Goal: Information Seeking & Learning: Learn about a topic

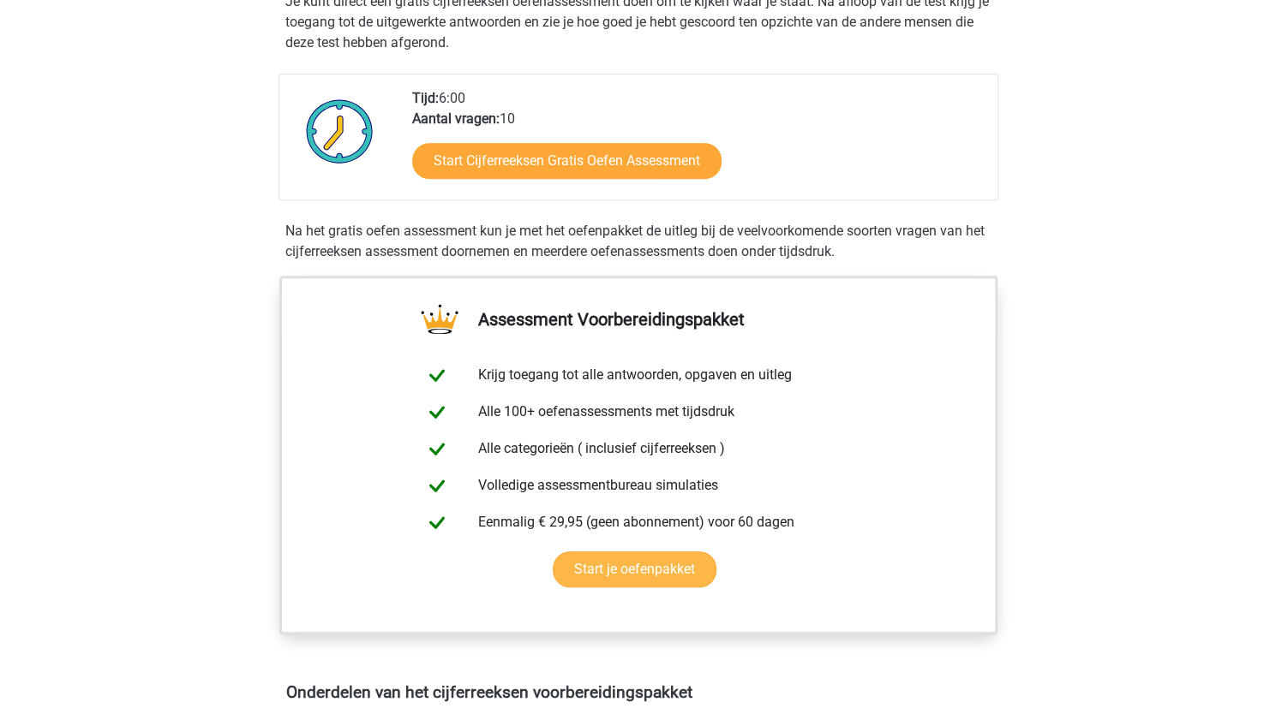
scroll to position [343, 0]
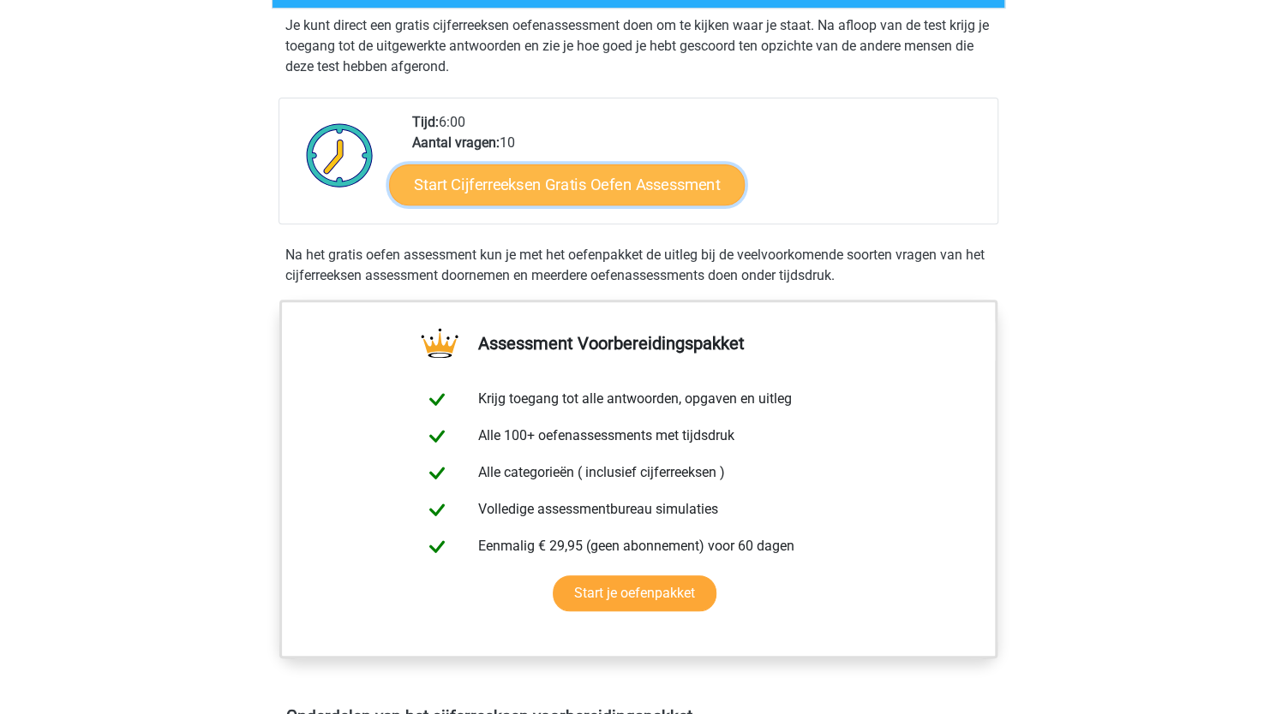
click at [514, 205] on link "Start Cijferreeksen Gratis Oefen Assessment" at bounding box center [566, 184] width 355 height 41
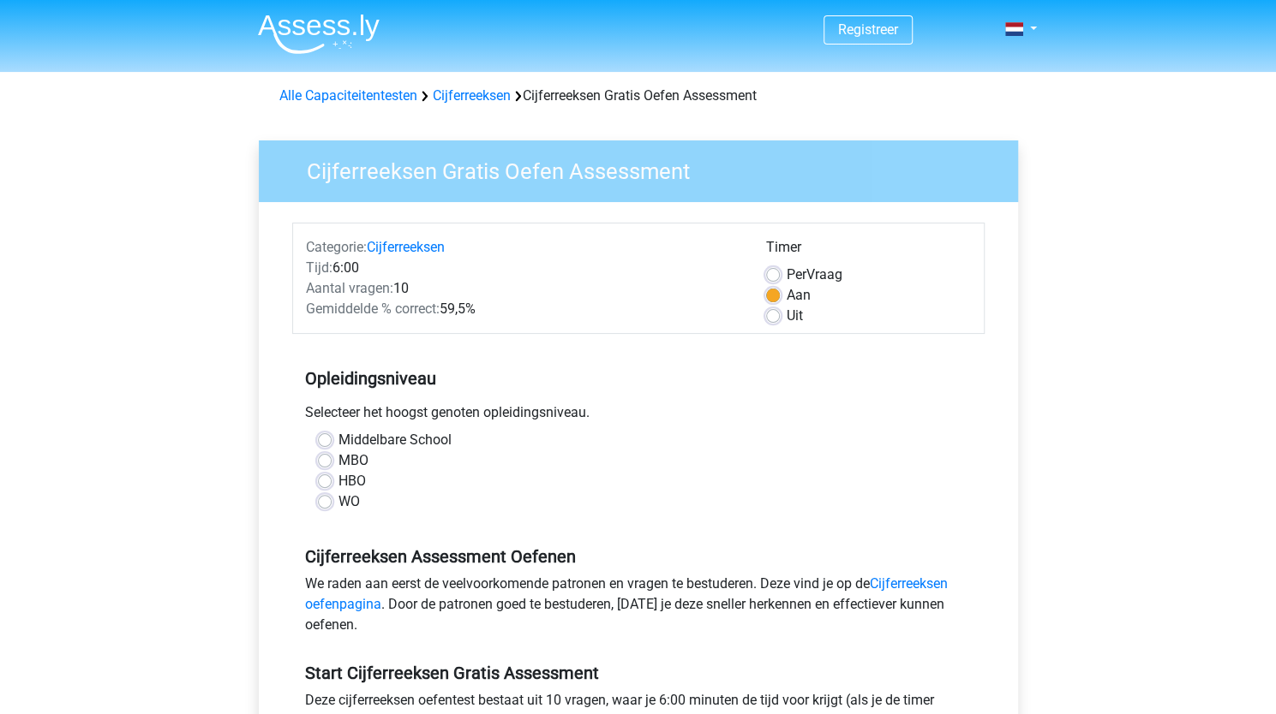
click at [338, 502] on label "WO" at bounding box center [348, 502] width 21 height 21
click at [320, 502] on input "WO" at bounding box center [325, 500] width 14 height 17
radio input "true"
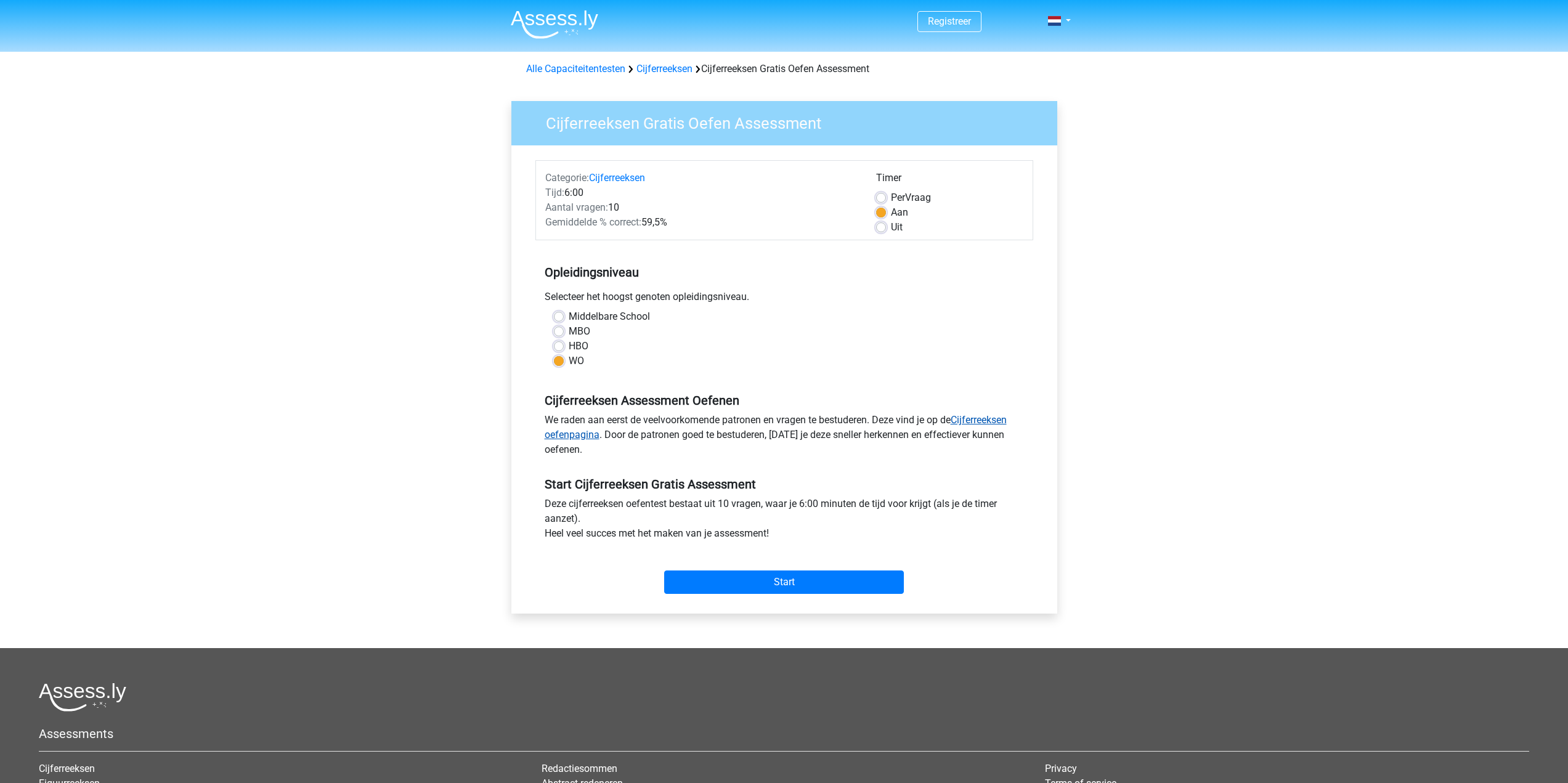
click at [917, 421] on link "Cijferreeksen oefenpagina" at bounding box center [775, 427] width 462 height 27
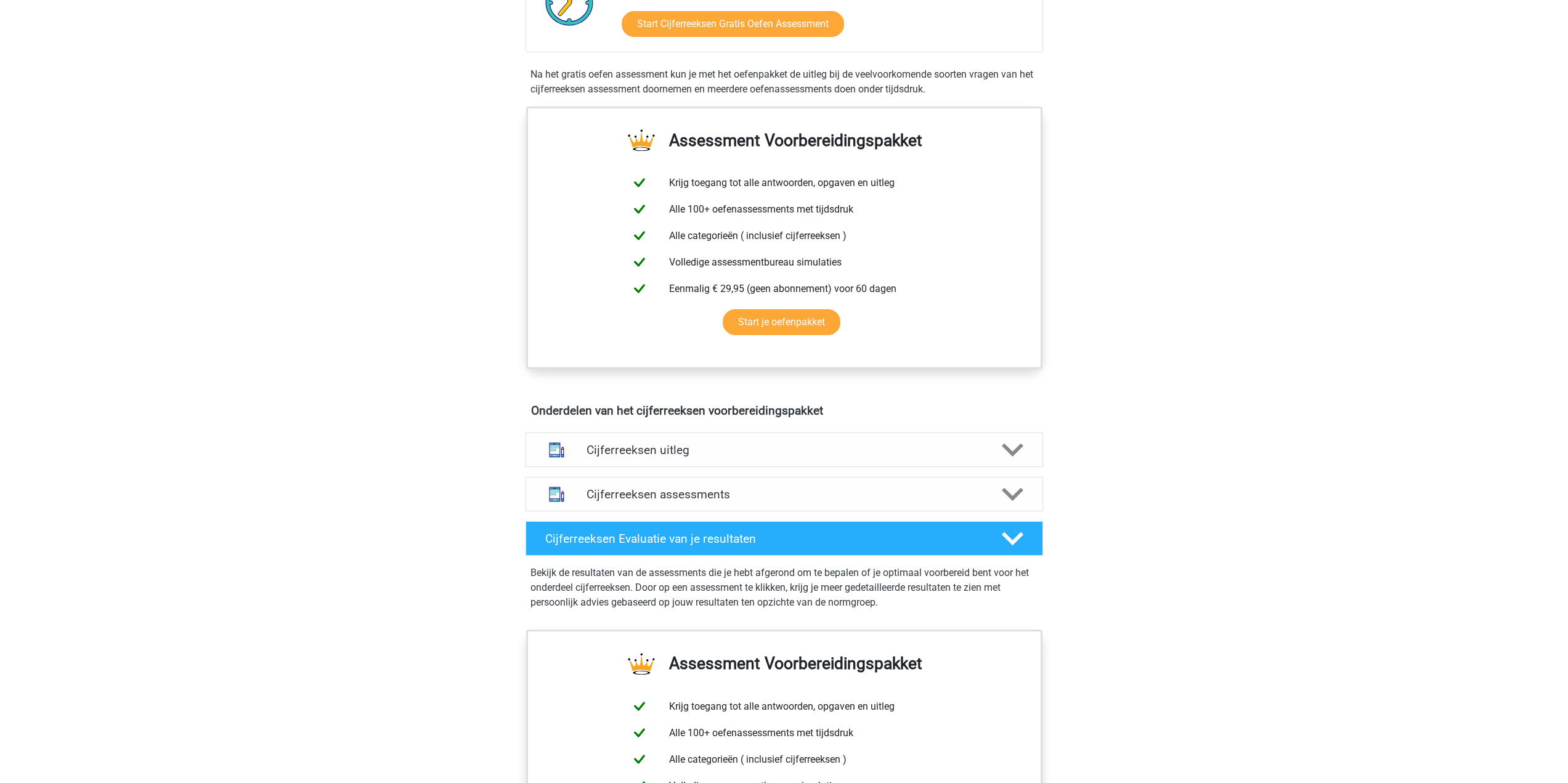
scroll to position [554, 0]
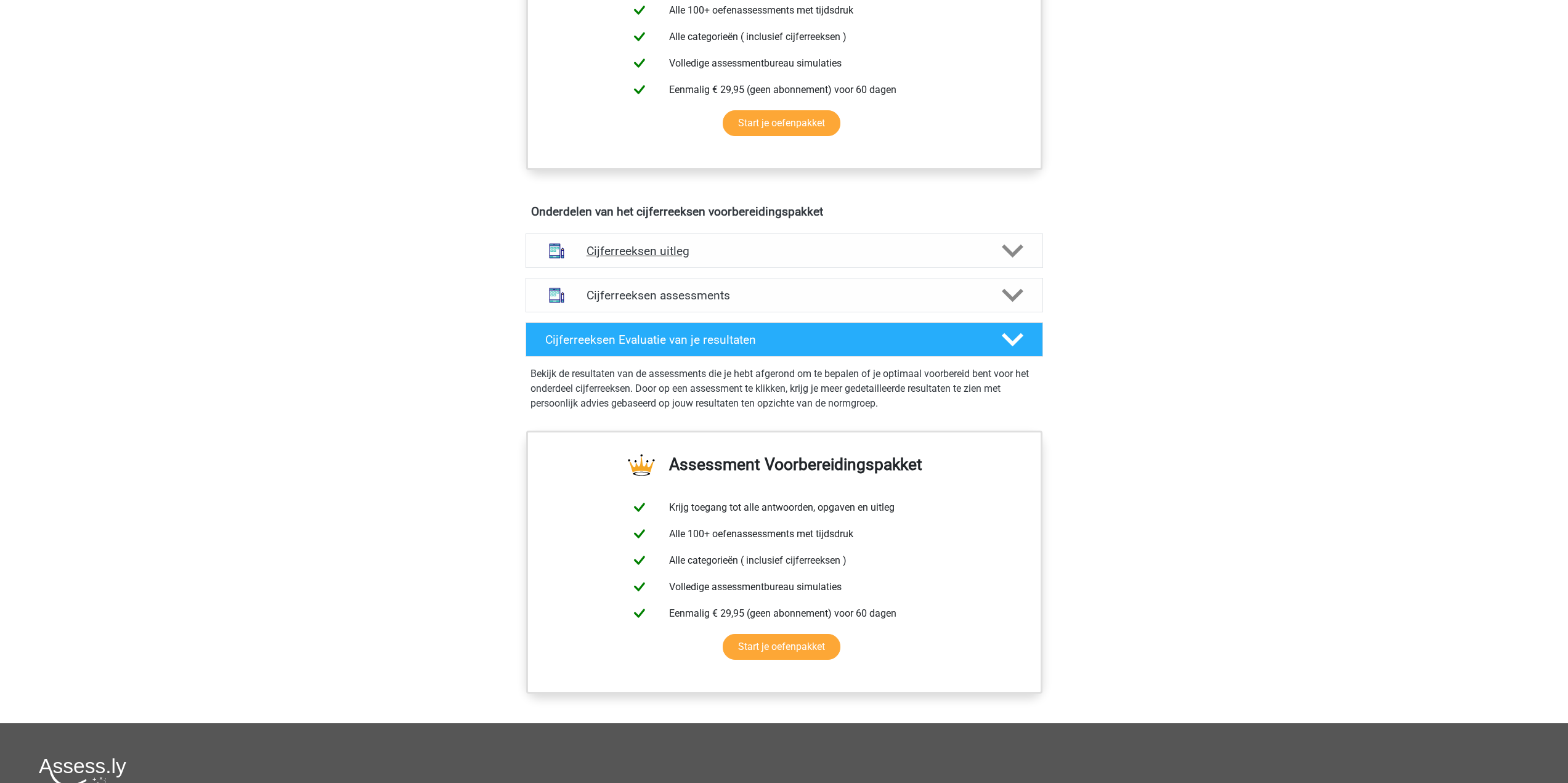
click at [657, 258] on h4 "Cijferreeksen uitleg" at bounding box center [785, 251] width 396 height 14
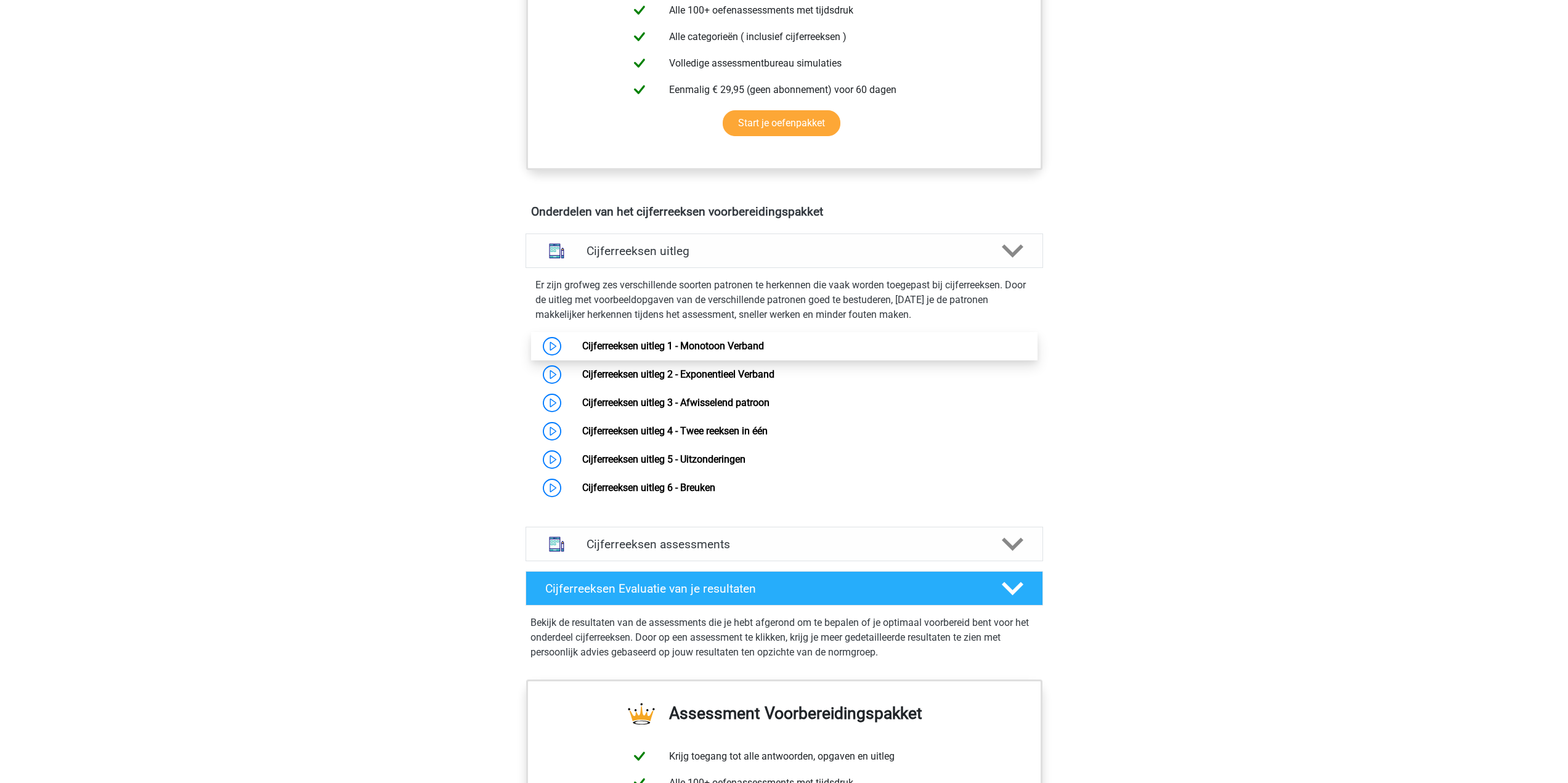
click at [737, 352] on link "Cijferreeksen uitleg 1 - Monotoon Verband" at bounding box center [673, 346] width 182 height 12
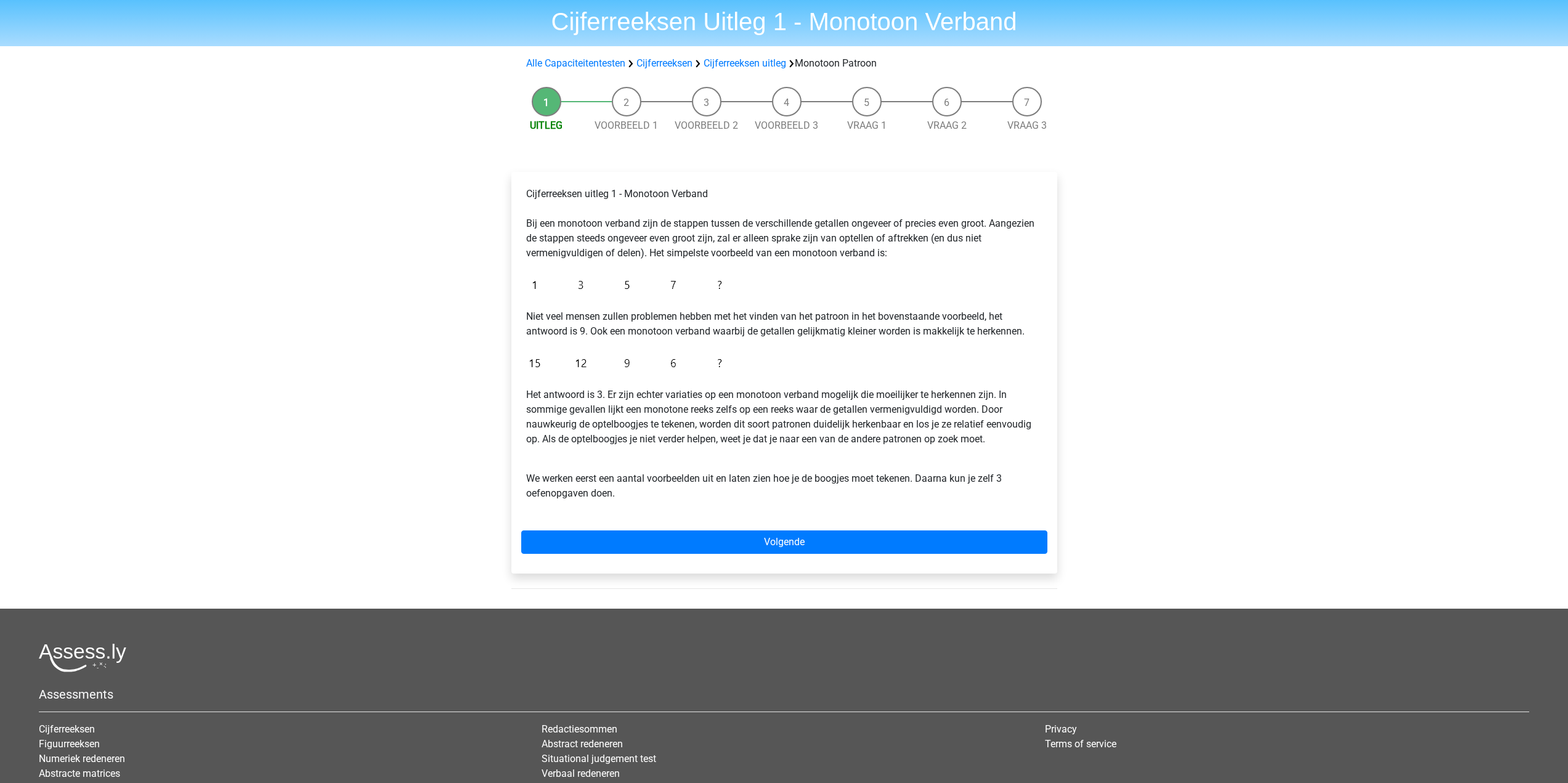
scroll to position [62, 0]
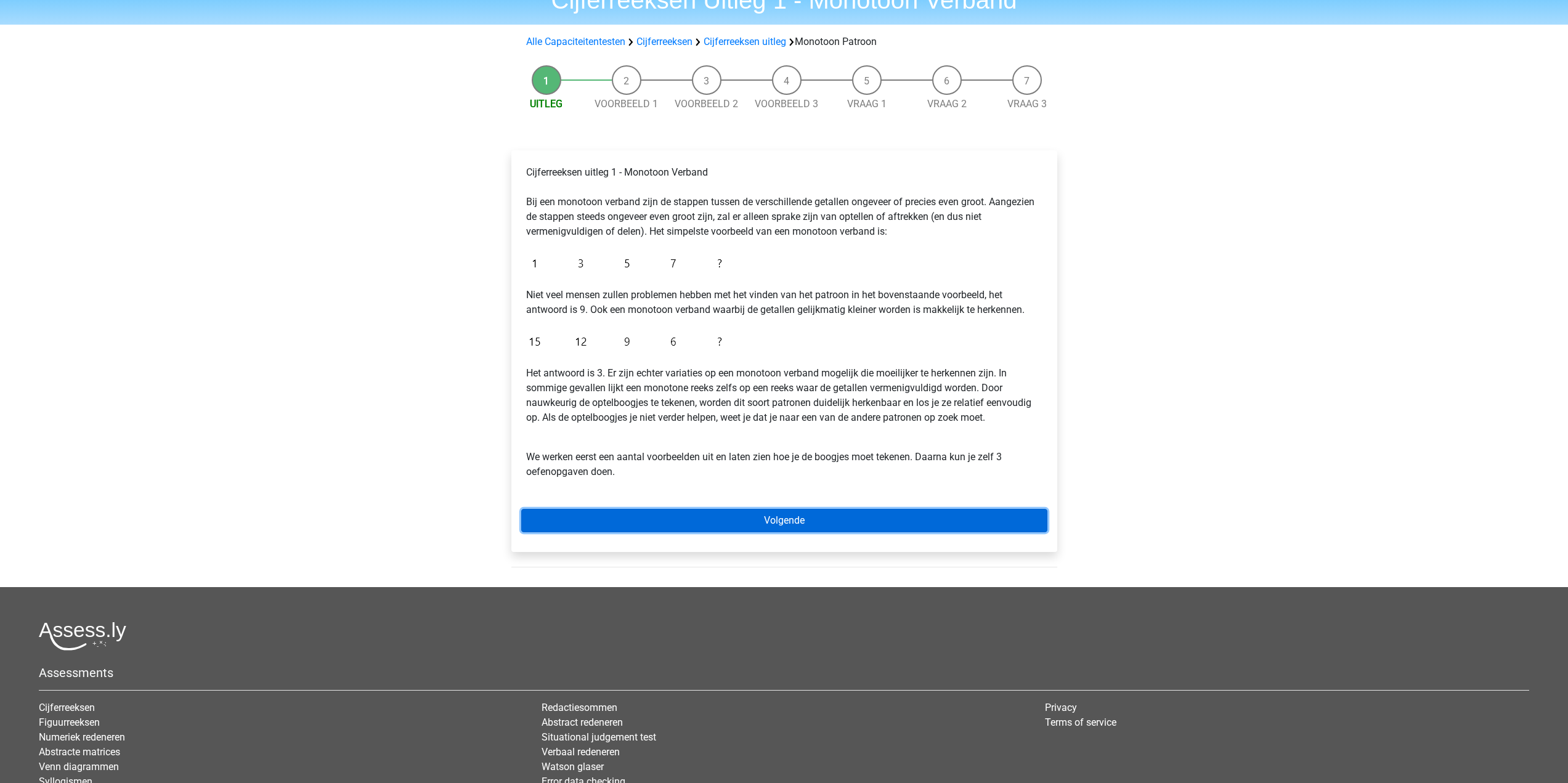
click at [790, 523] on link "Volgende" at bounding box center [785, 521] width 527 height 24
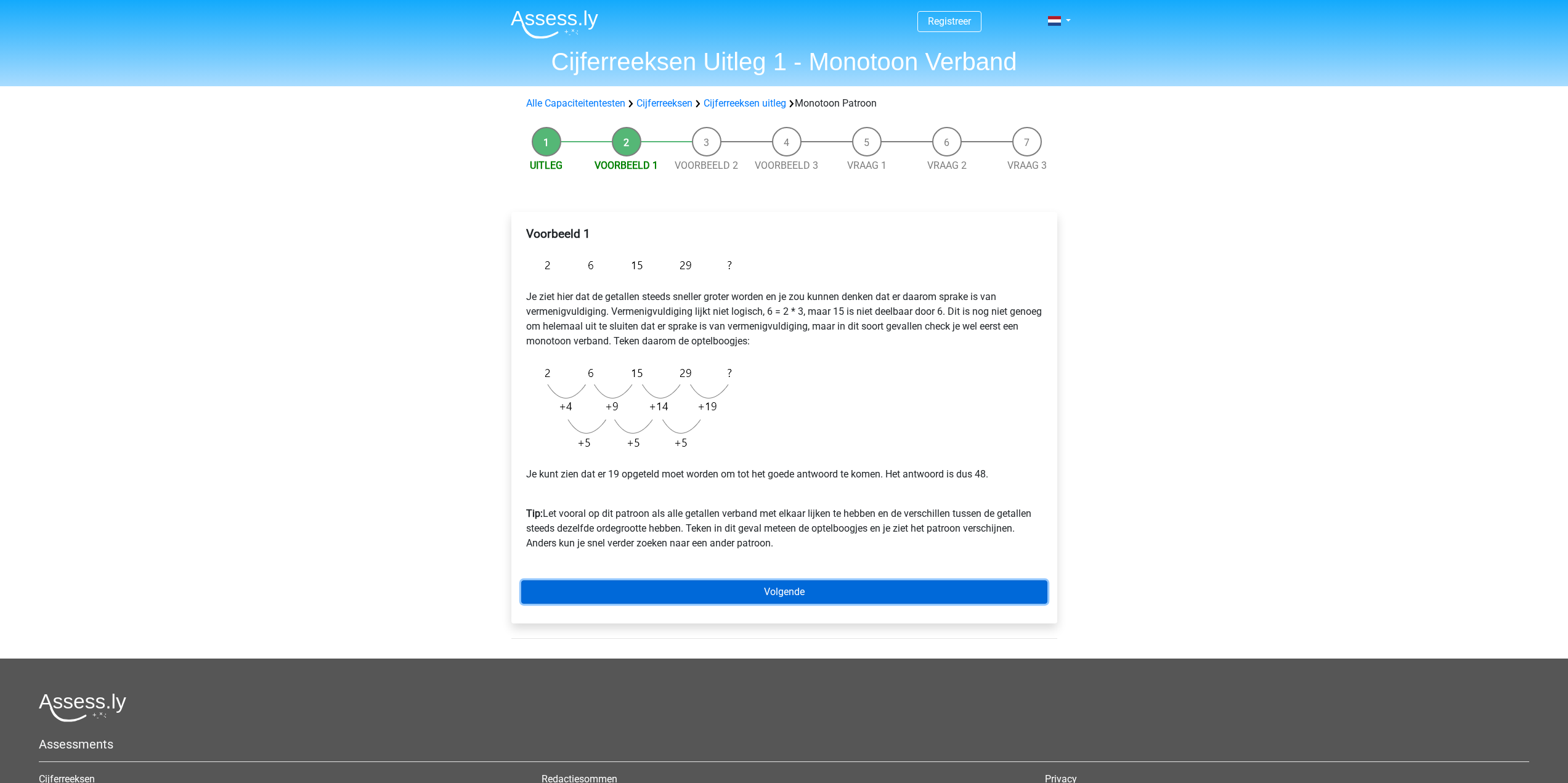
click at [787, 590] on link "Volgende" at bounding box center [785, 592] width 527 height 24
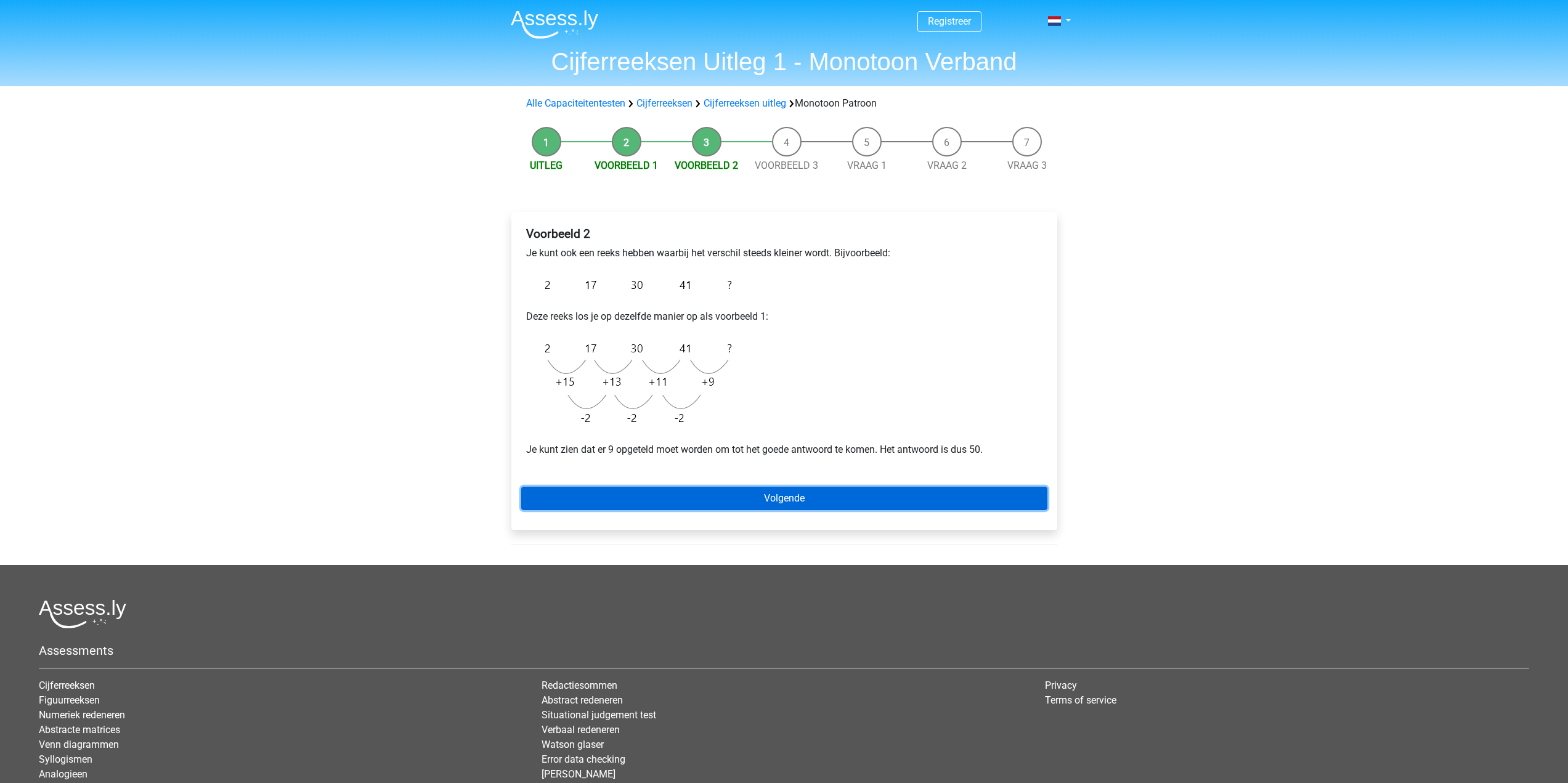
click at [772, 495] on link "Volgende" at bounding box center [785, 498] width 527 height 24
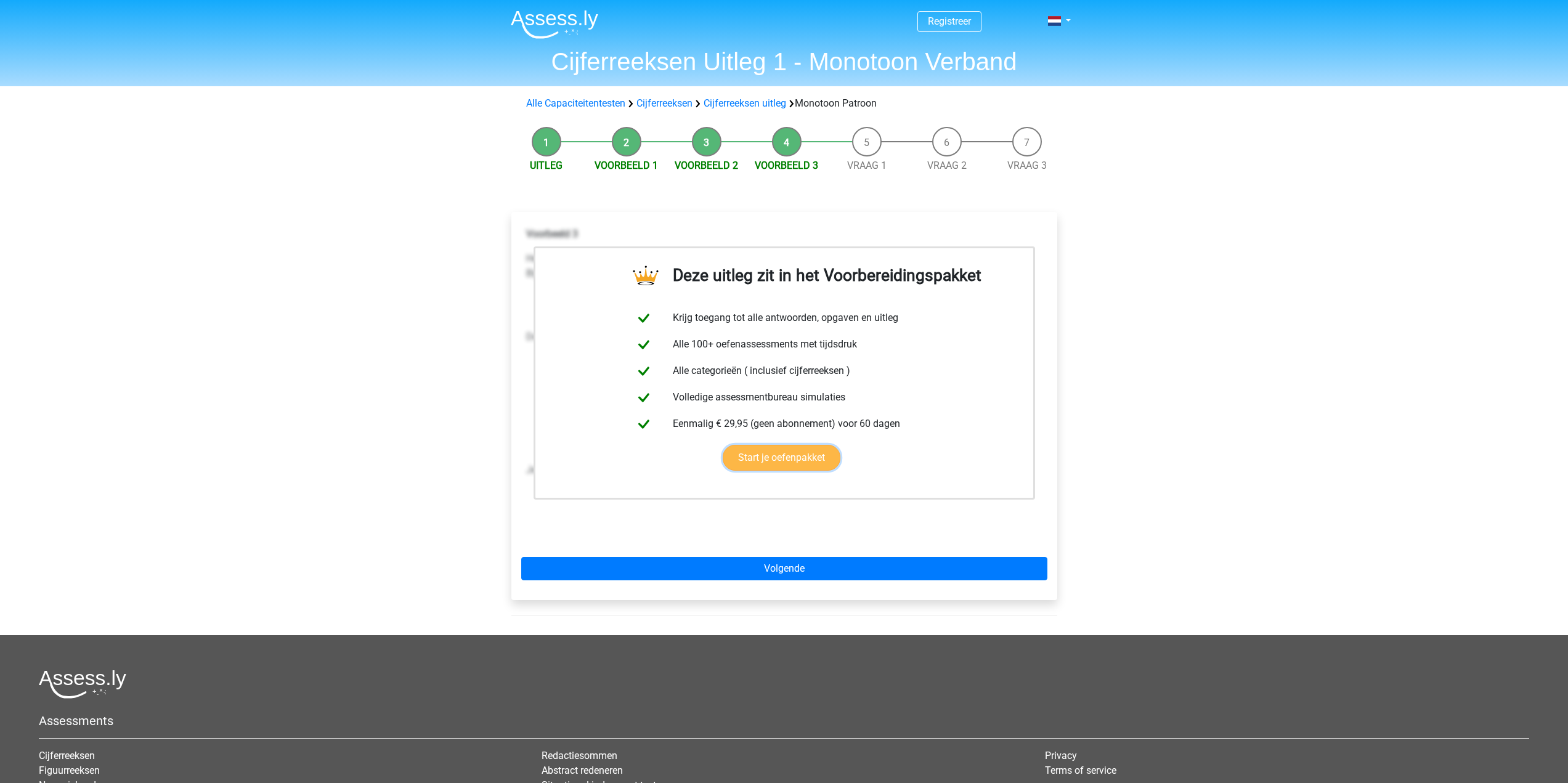
click at [790, 457] on link "Start je oefenpakket" at bounding box center [782, 457] width 118 height 26
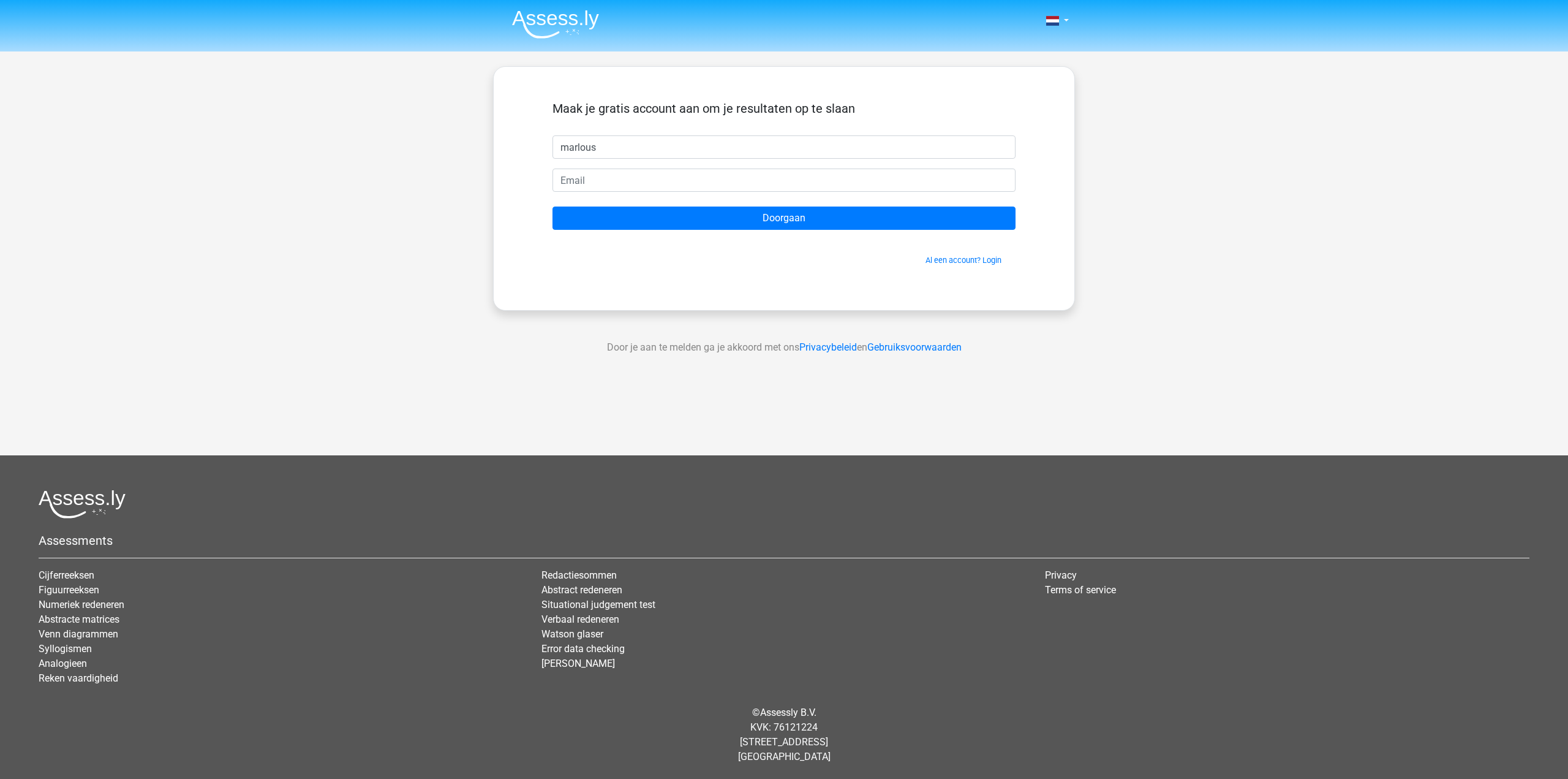
type input "marlous"
click at [664, 183] on input "email" at bounding box center [784, 180] width 463 height 24
type input "[EMAIL_ADDRESS][DOMAIN_NAME]"
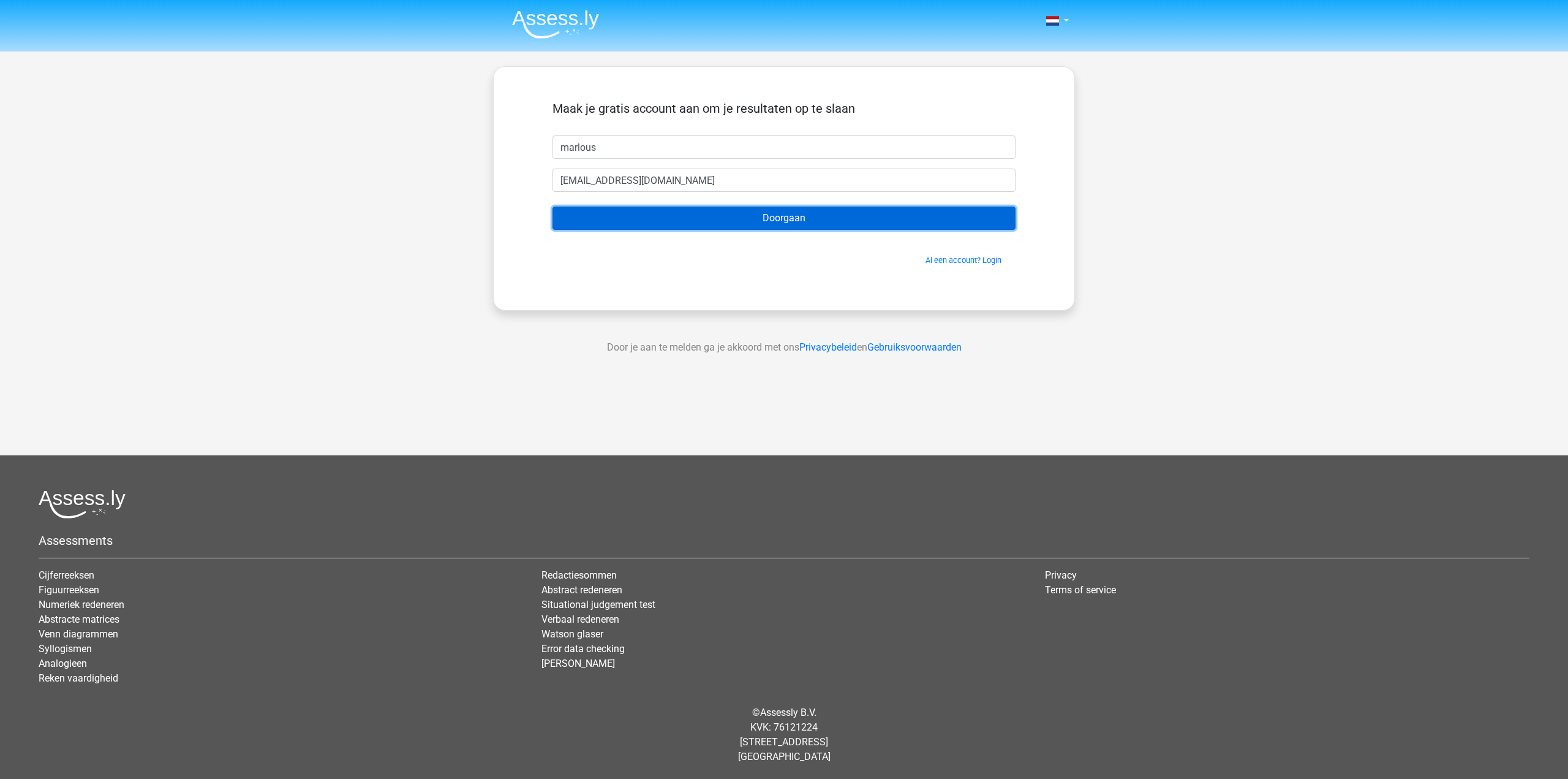
click at [788, 216] on input "Doorgaan" at bounding box center [784, 218] width 463 height 24
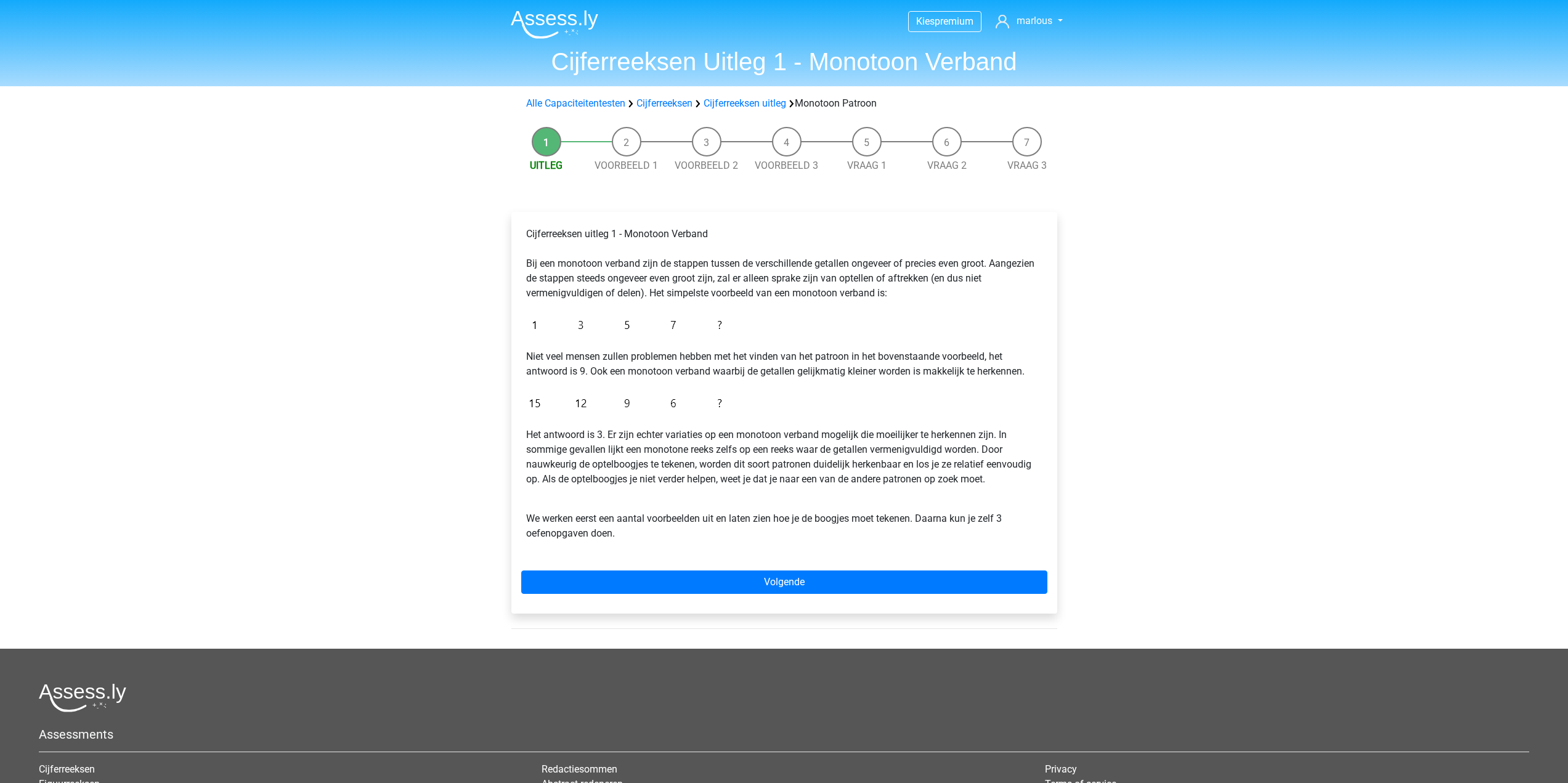
scroll to position [62, 0]
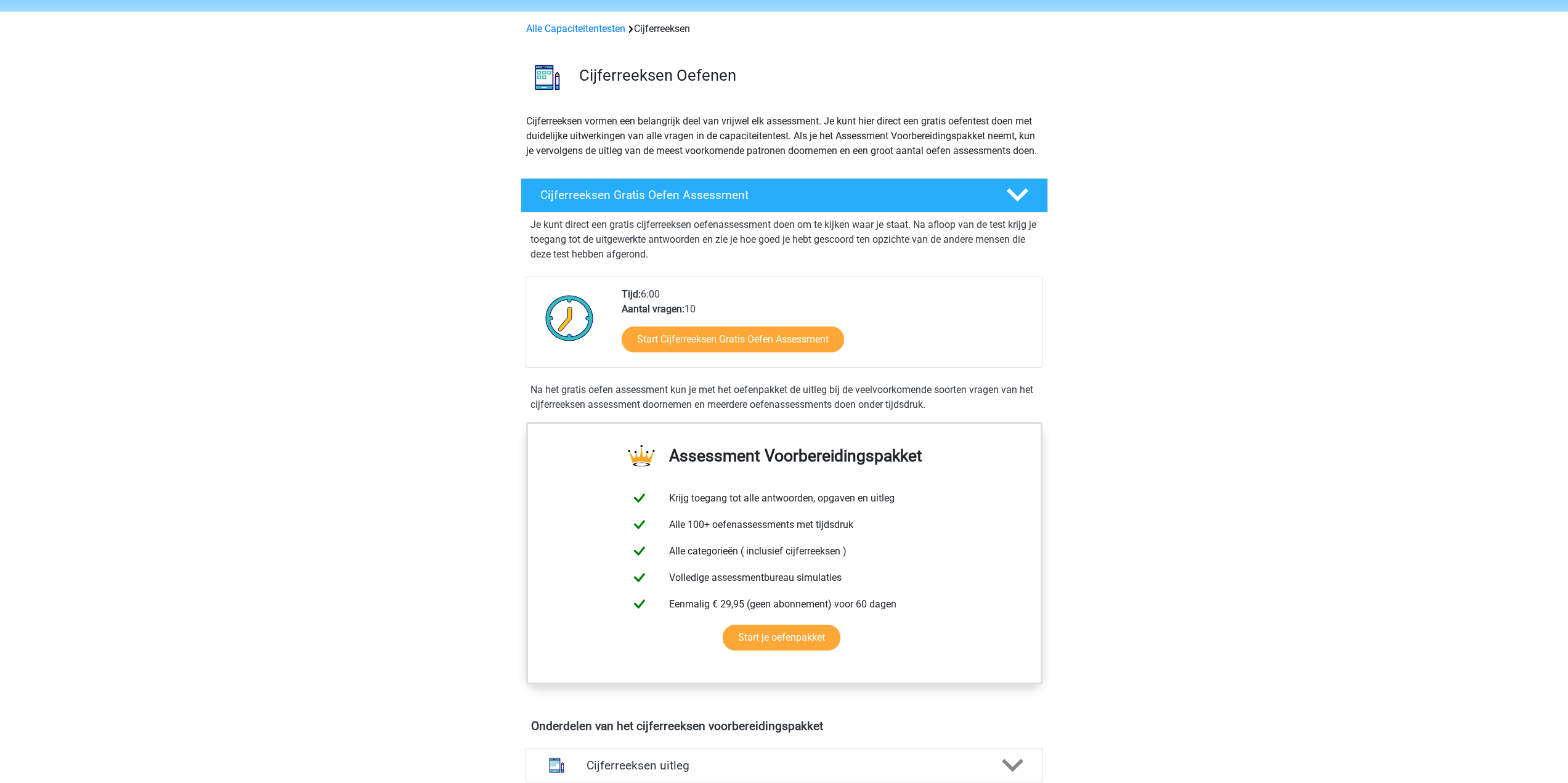
scroll to position [62, 0]
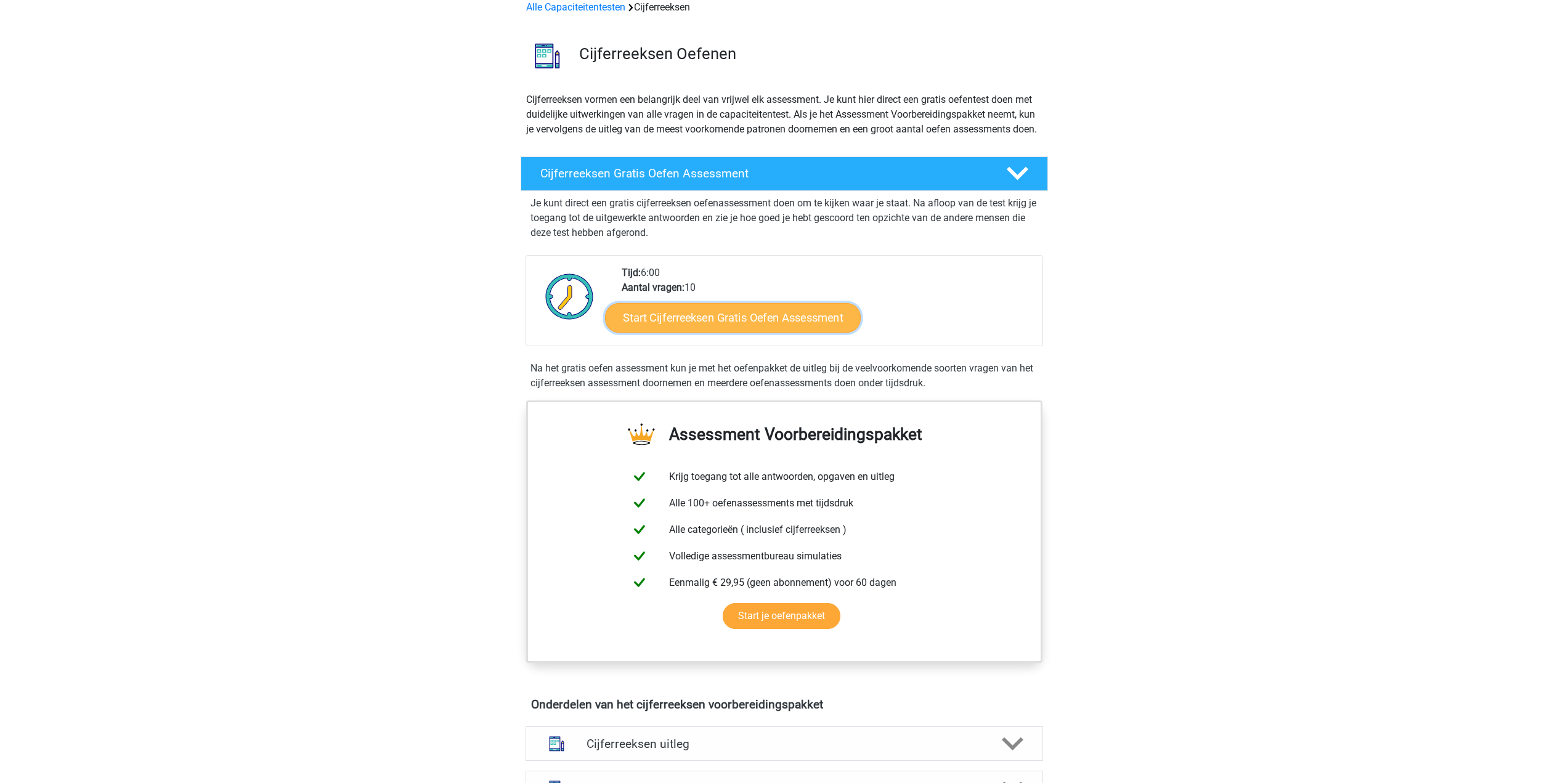
click at [739, 326] on link "Start Cijferreeksen Gratis Oefen Assessment" at bounding box center [732, 317] width 255 height 29
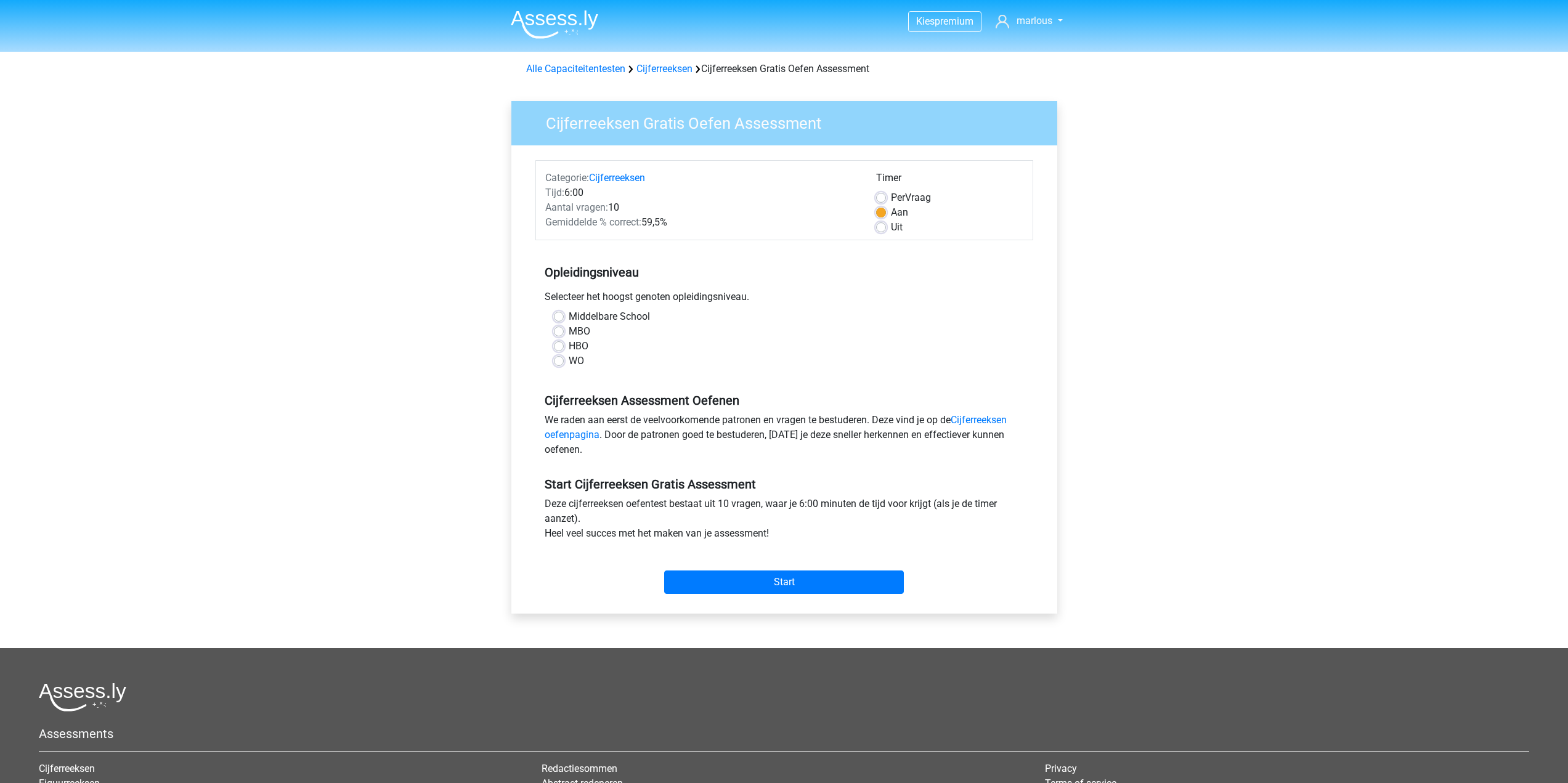
click at [569, 365] on label "WO" at bounding box center [576, 361] width 15 height 15
click at [559, 365] on input "WO" at bounding box center [559, 360] width 10 height 12
radio input "true"
click at [861, 583] on input "Start" at bounding box center [783, 582] width 240 height 24
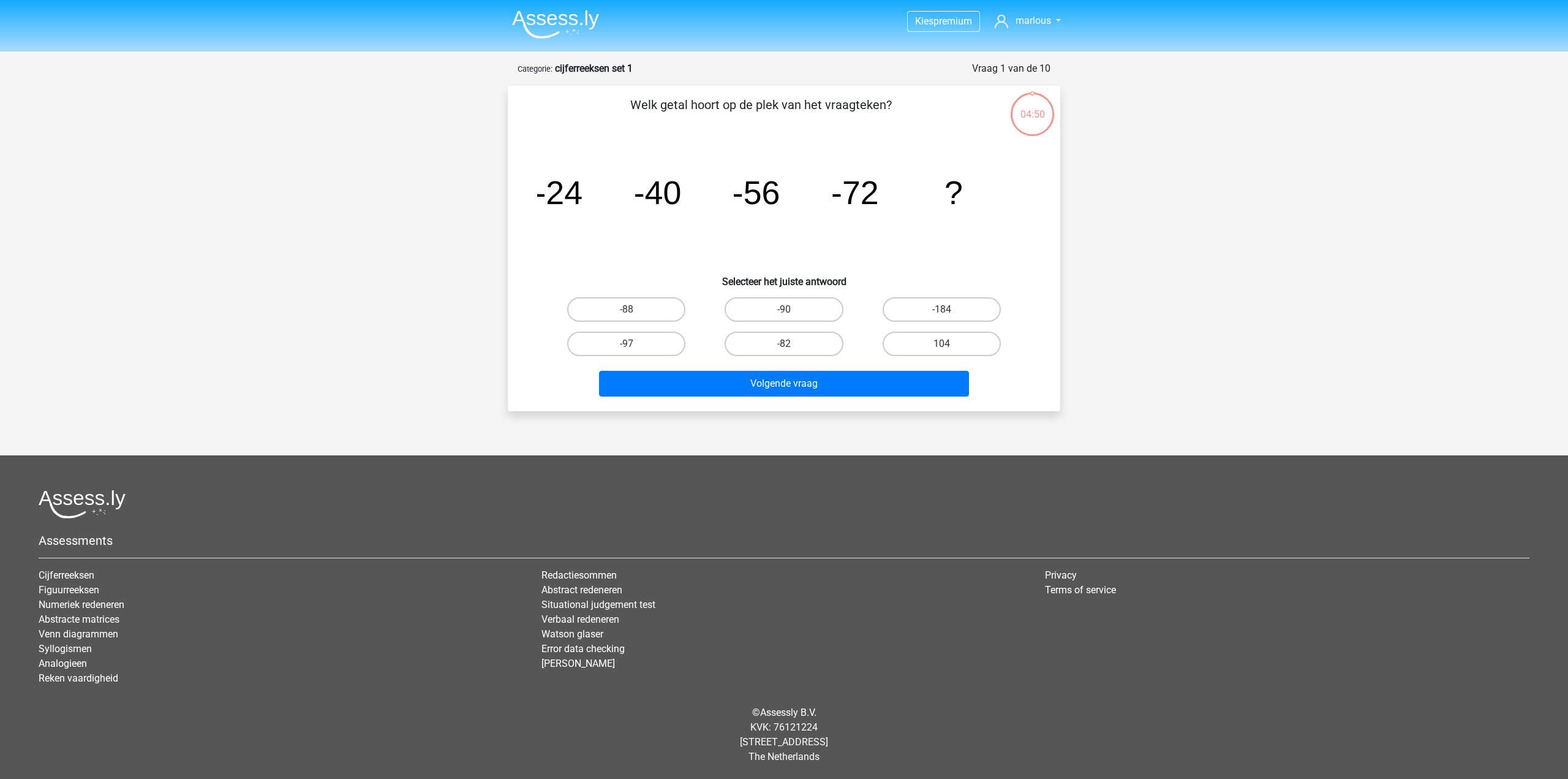
click at [628, 313] on input "-88" at bounding box center [630, 313] width 8 height 8
radio input "true"
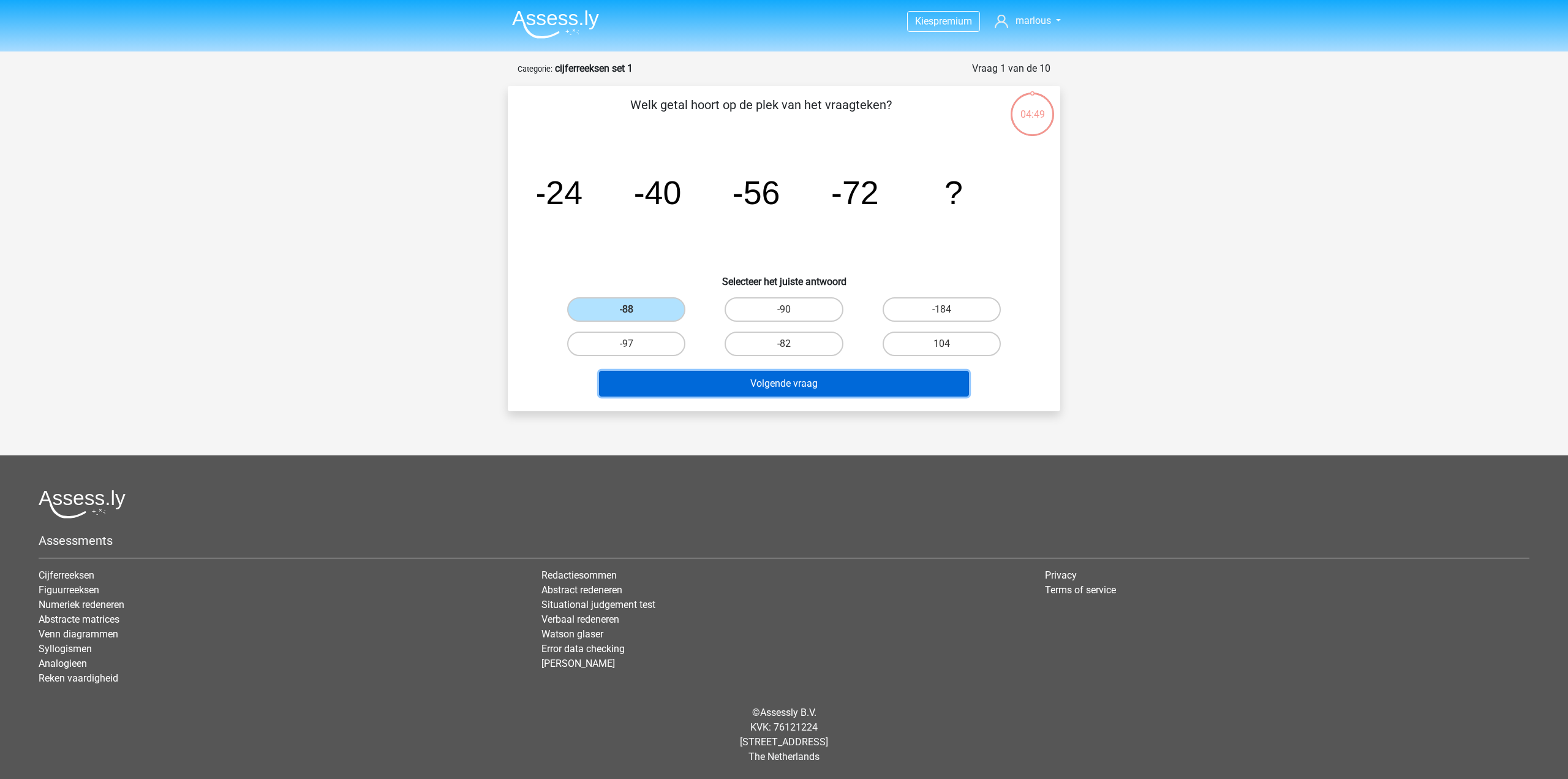
click at [847, 388] on button "Volgende vraag" at bounding box center [784, 383] width 370 height 26
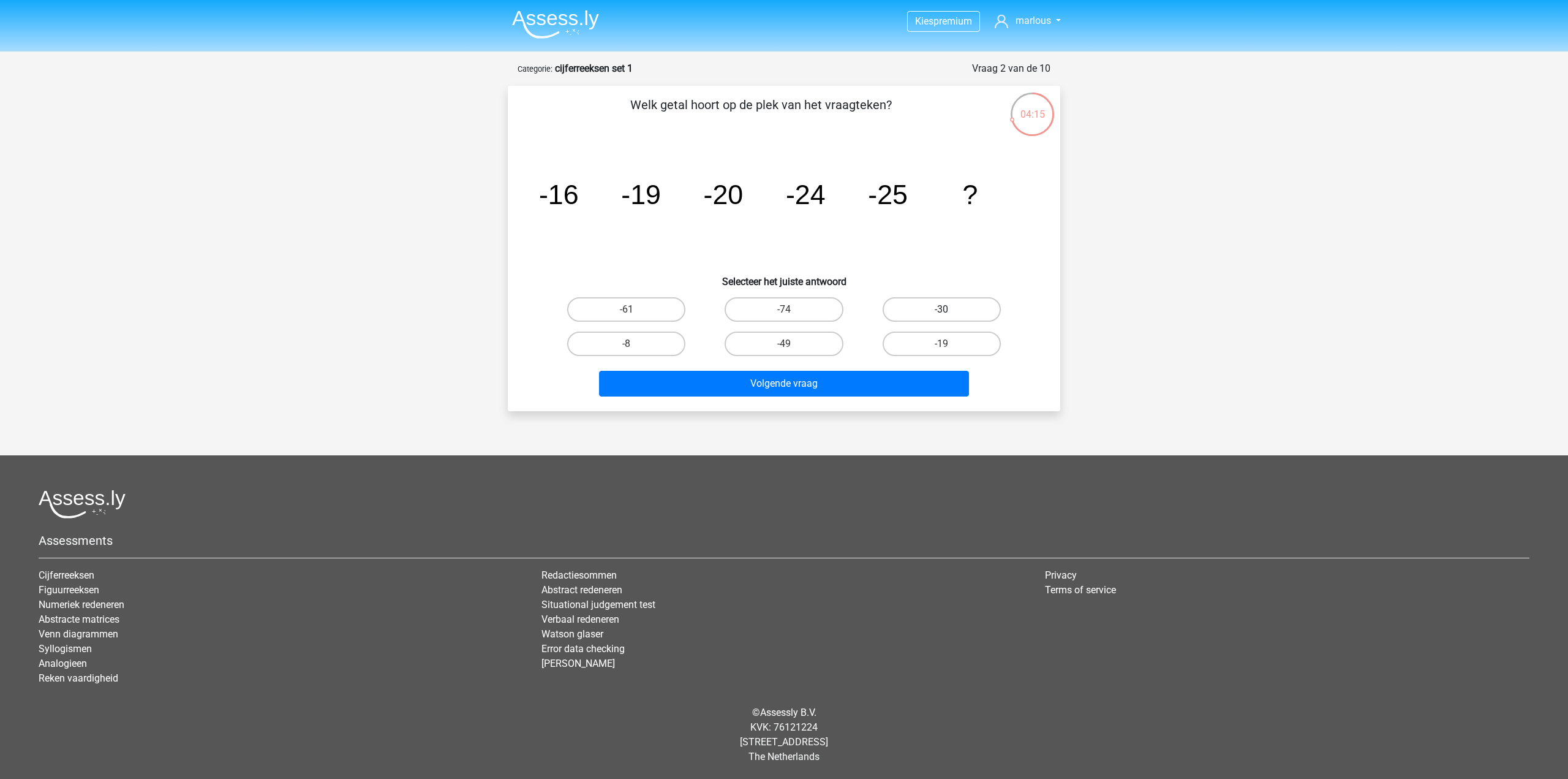
click at [981, 309] on label "-30" at bounding box center [941, 309] width 118 height 24
click at [950, 310] on input "-30" at bounding box center [945, 313] width 8 height 8
radio input "true"
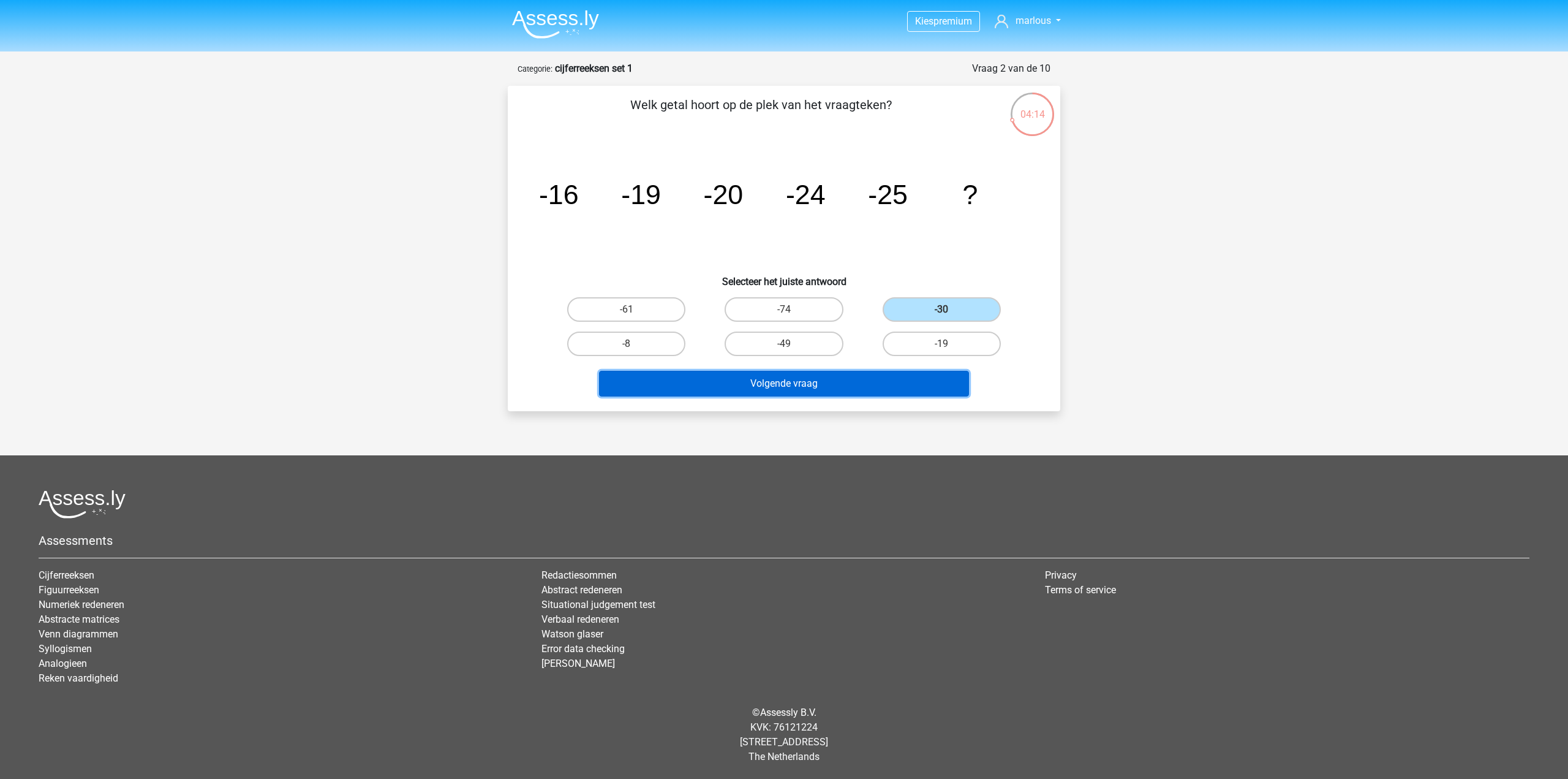
click at [912, 384] on button "Volgende vraag" at bounding box center [784, 383] width 370 height 26
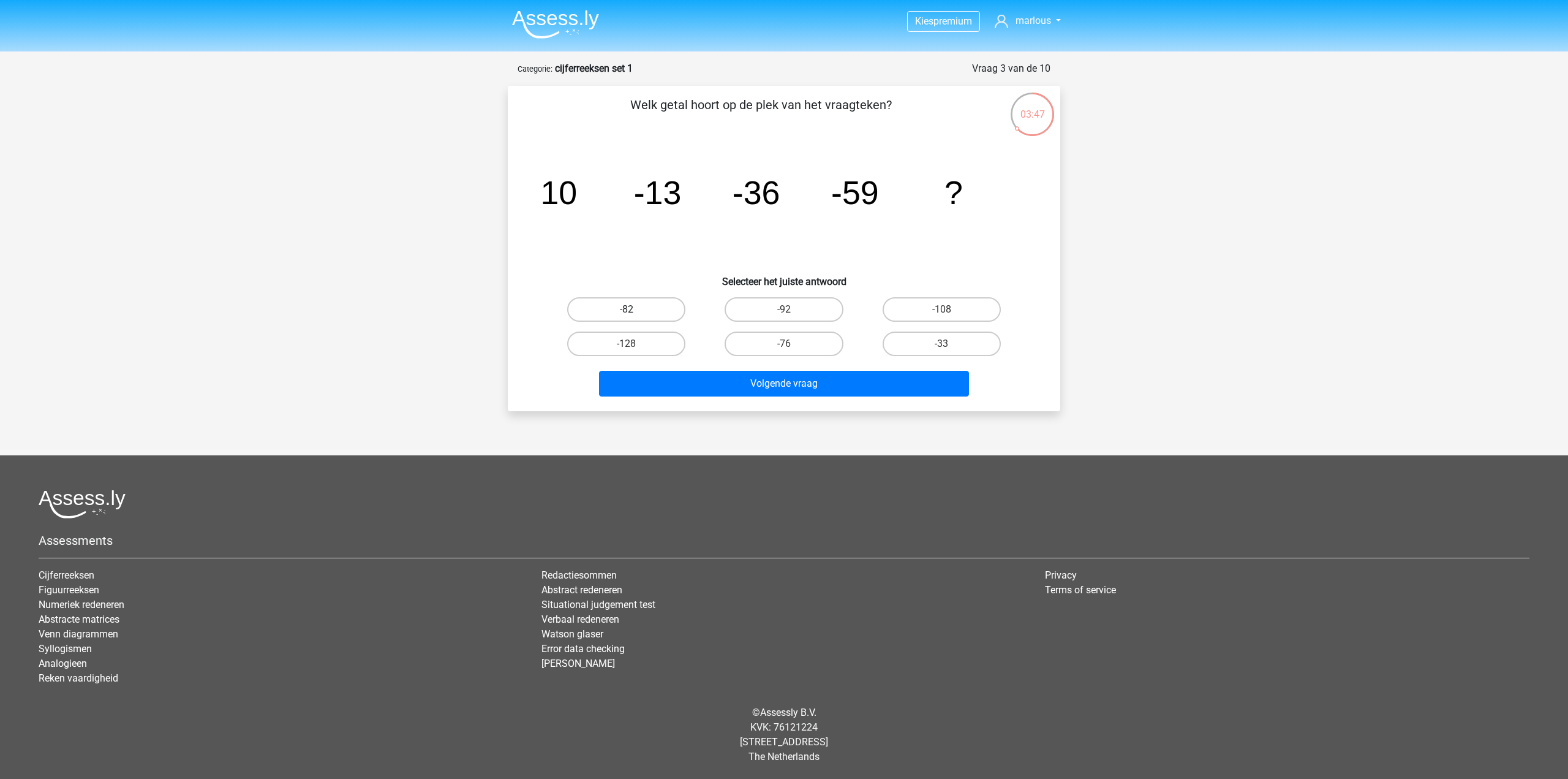
click at [647, 311] on label "-82" at bounding box center [626, 309] width 118 height 24
click at [634, 311] on input "-82" at bounding box center [630, 313] width 8 height 8
radio input "true"
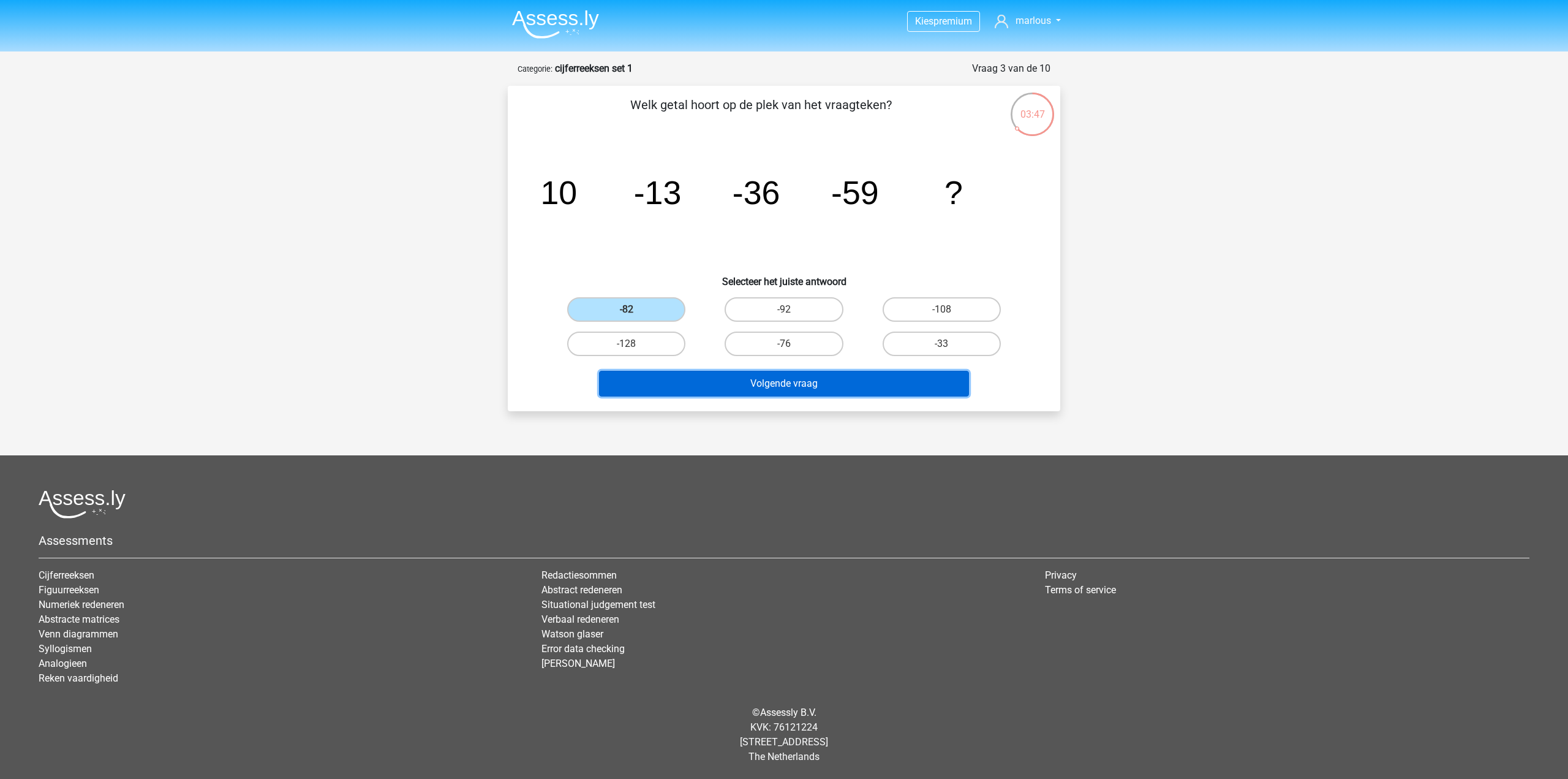
click at [699, 377] on button "Volgende vraag" at bounding box center [784, 383] width 370 height 26
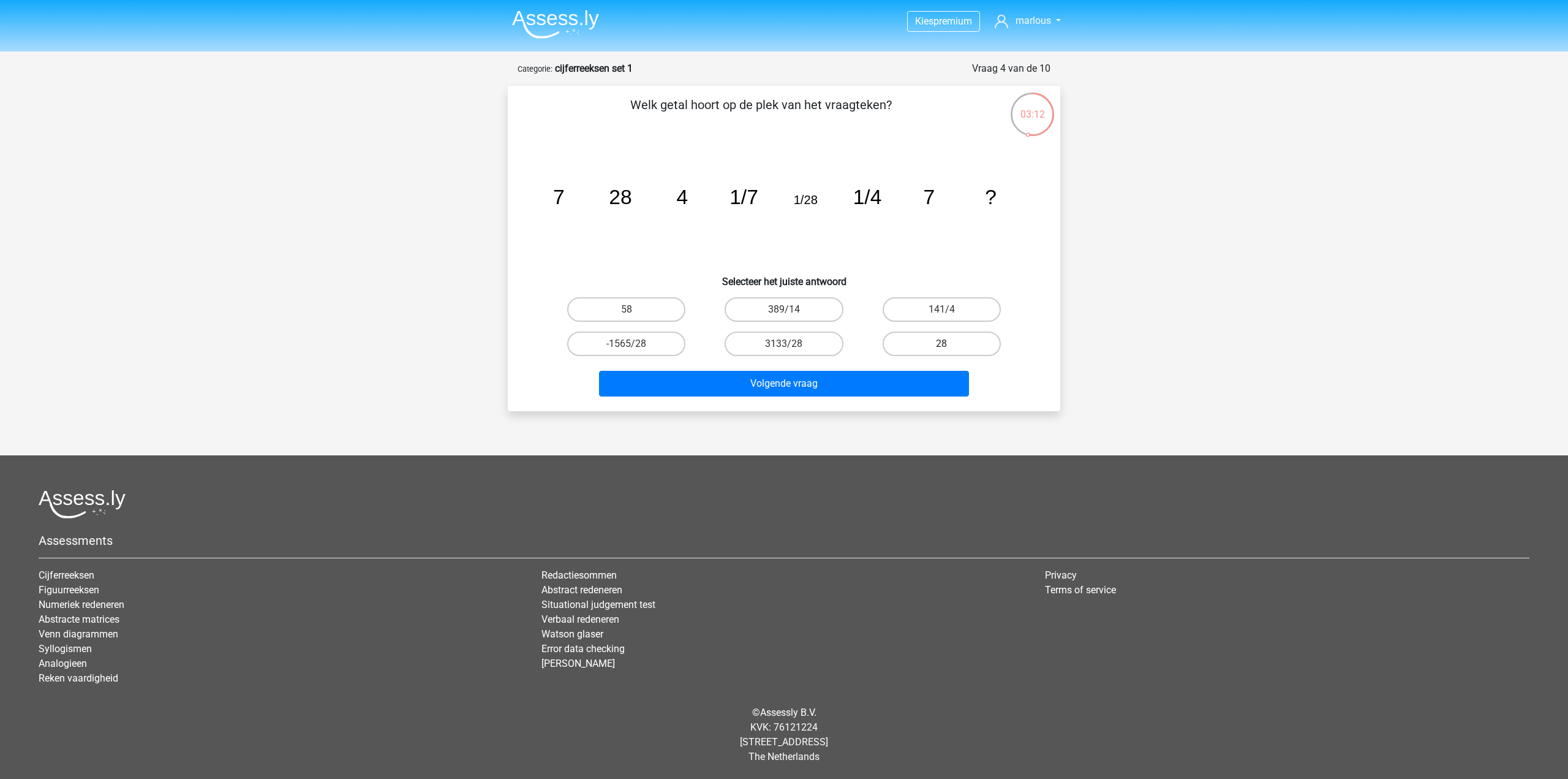
click at [919, 347] on label "28" at bounding box center [941, 343] width 118 height 24
click at [942, 347] on input "28" at bounding box center [945, 348] width 8 height 8
radio input "true"
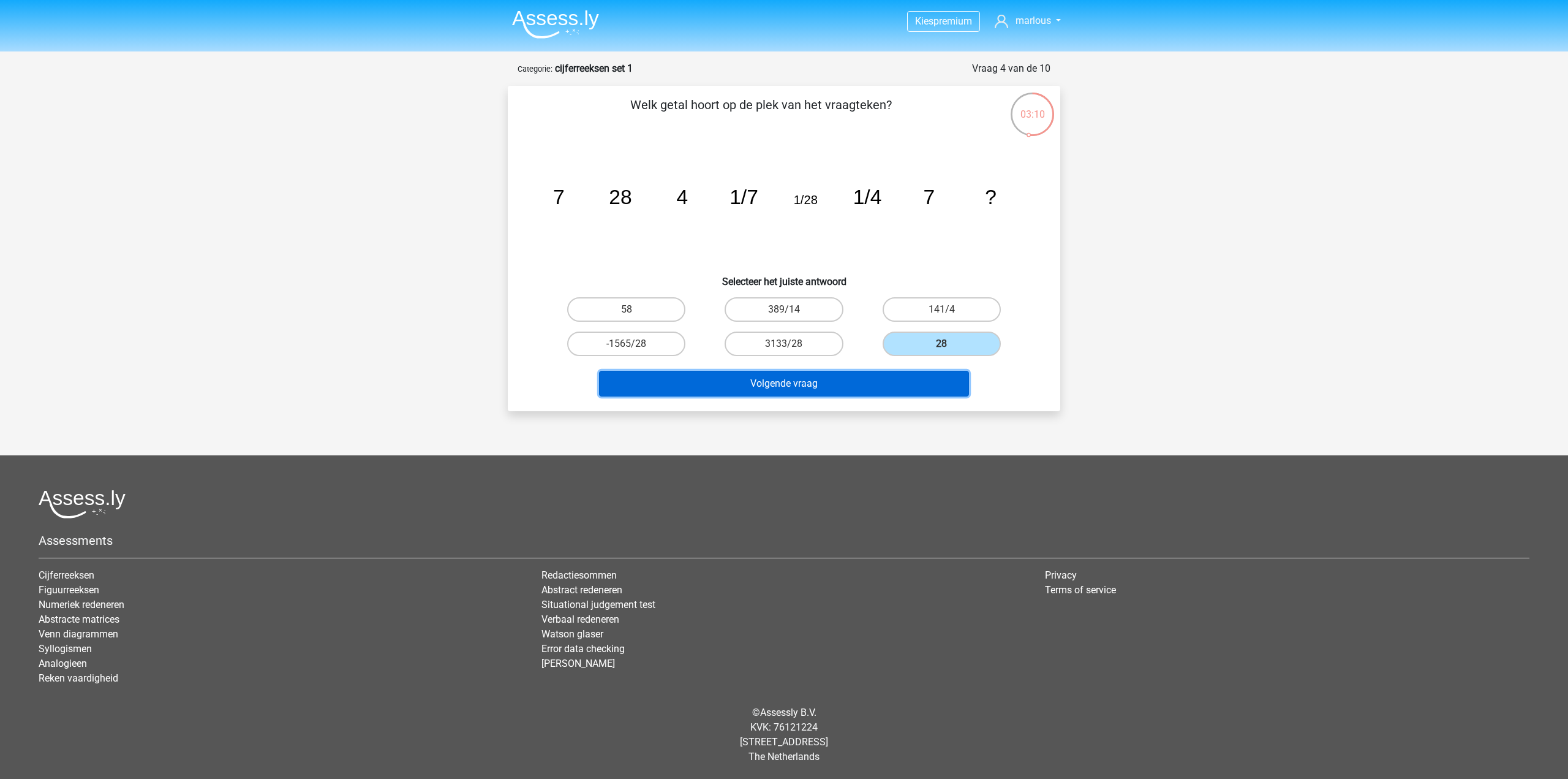
click at [878, 391] on button "Volgende vraag" at bounding box center [784, 383] width 370 height 26
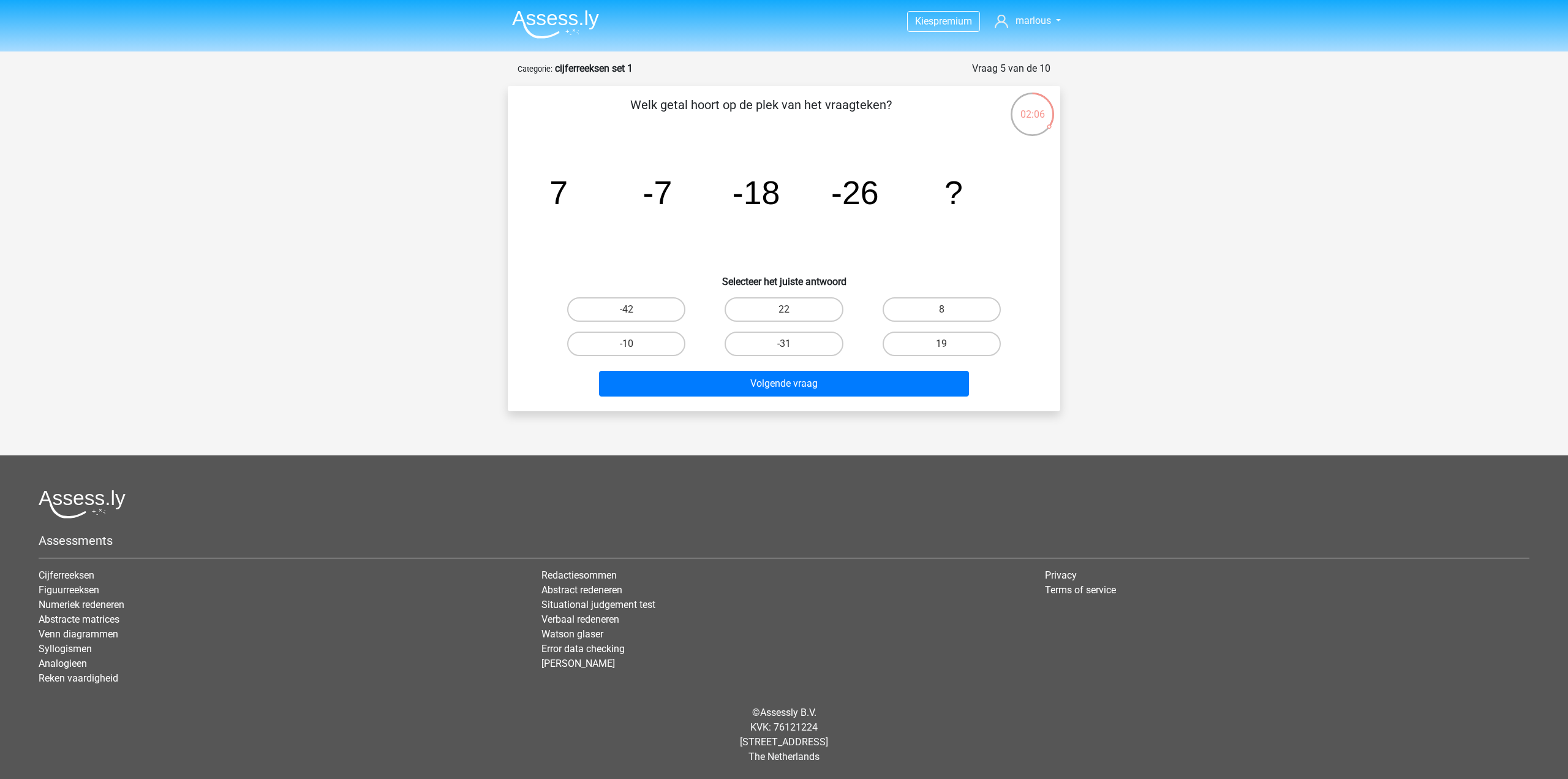
click at [784, 344] on input "-31" at bounding box center [787, 348] width 8 height 8
radio input "true"
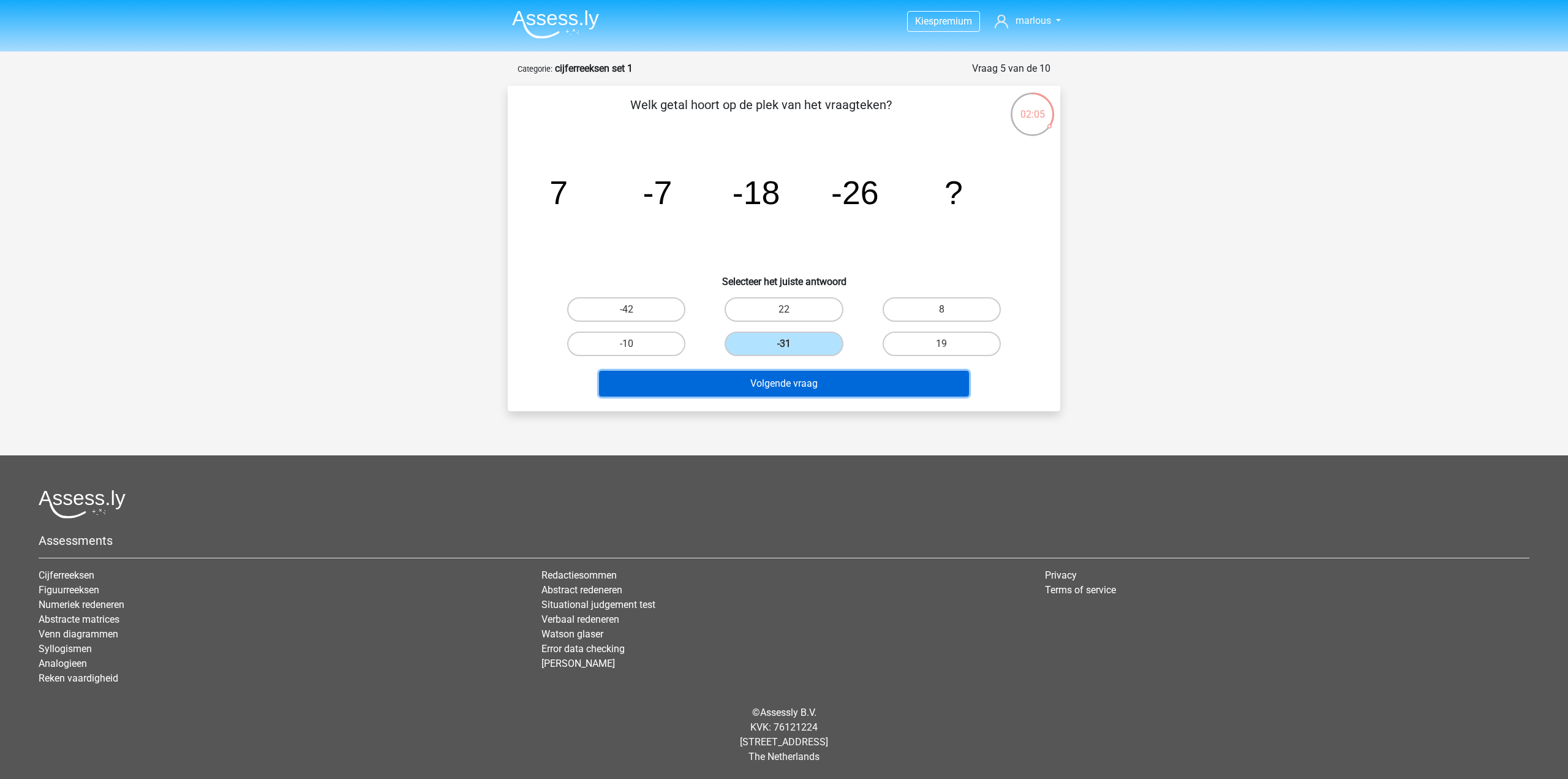
click at [802, 387] on button "Volgende vraag" at bounding box center [784, 383] width 370 height 26
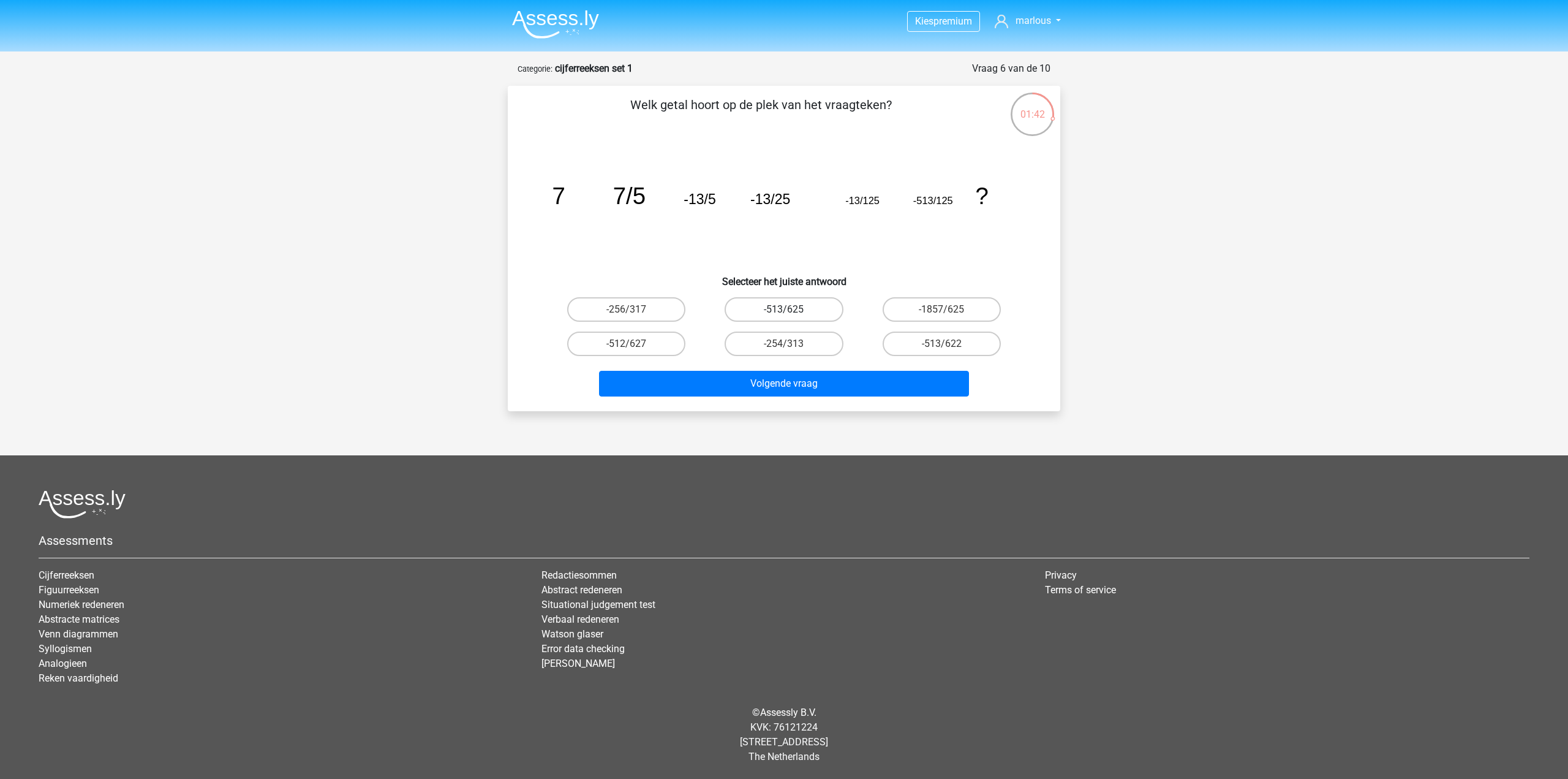
click at [812, 308] on label "-513/625" at bounding box center [783, 309] width 118 height 24
click at [792, 310] on input "-513/625" at bounding box center [787, 313] width 8 height 8
radio input "true"
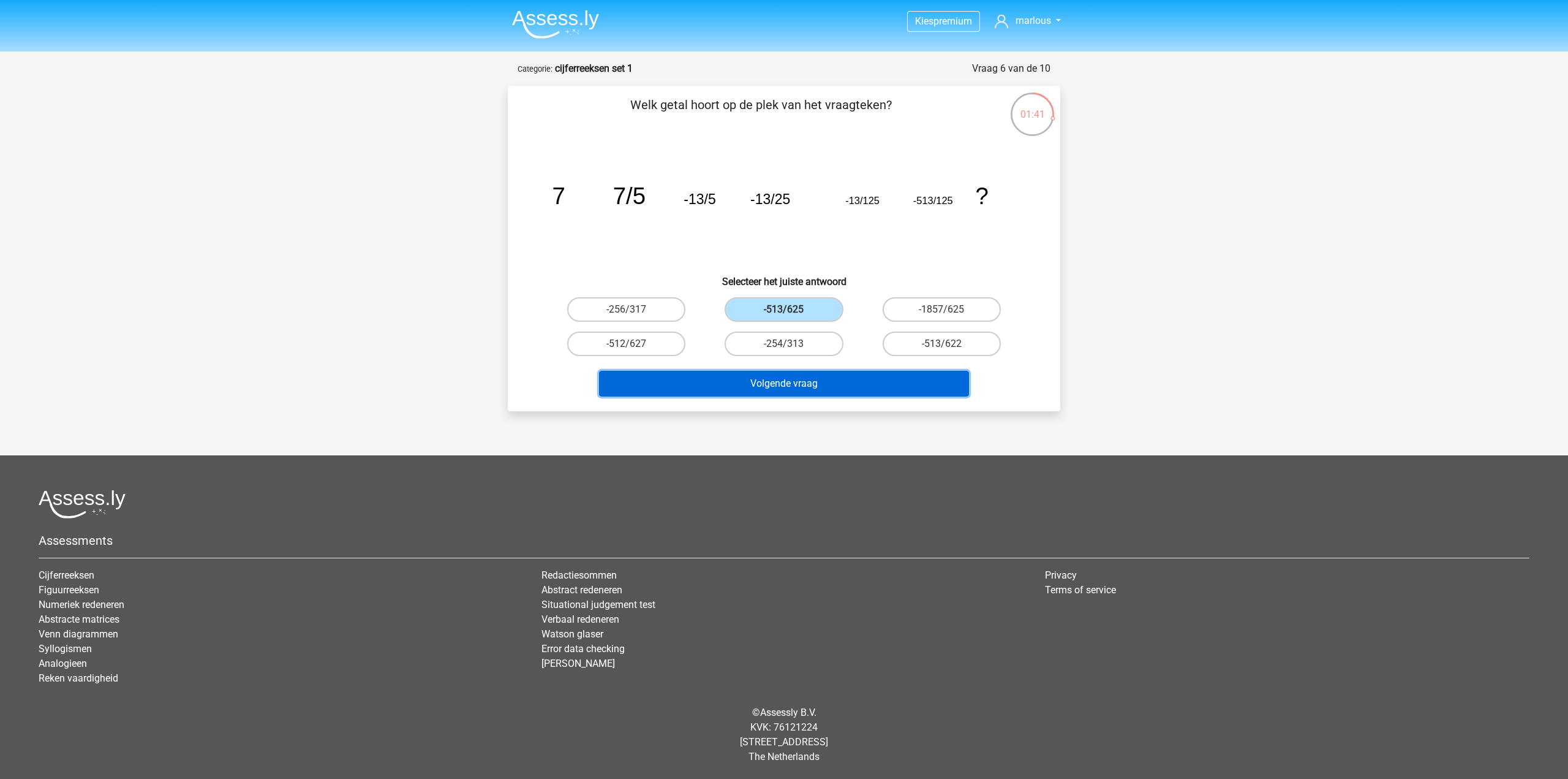
click at [847, 383] on button "Volgende vraag" at bounding box center [784, 383] width 370 height 26
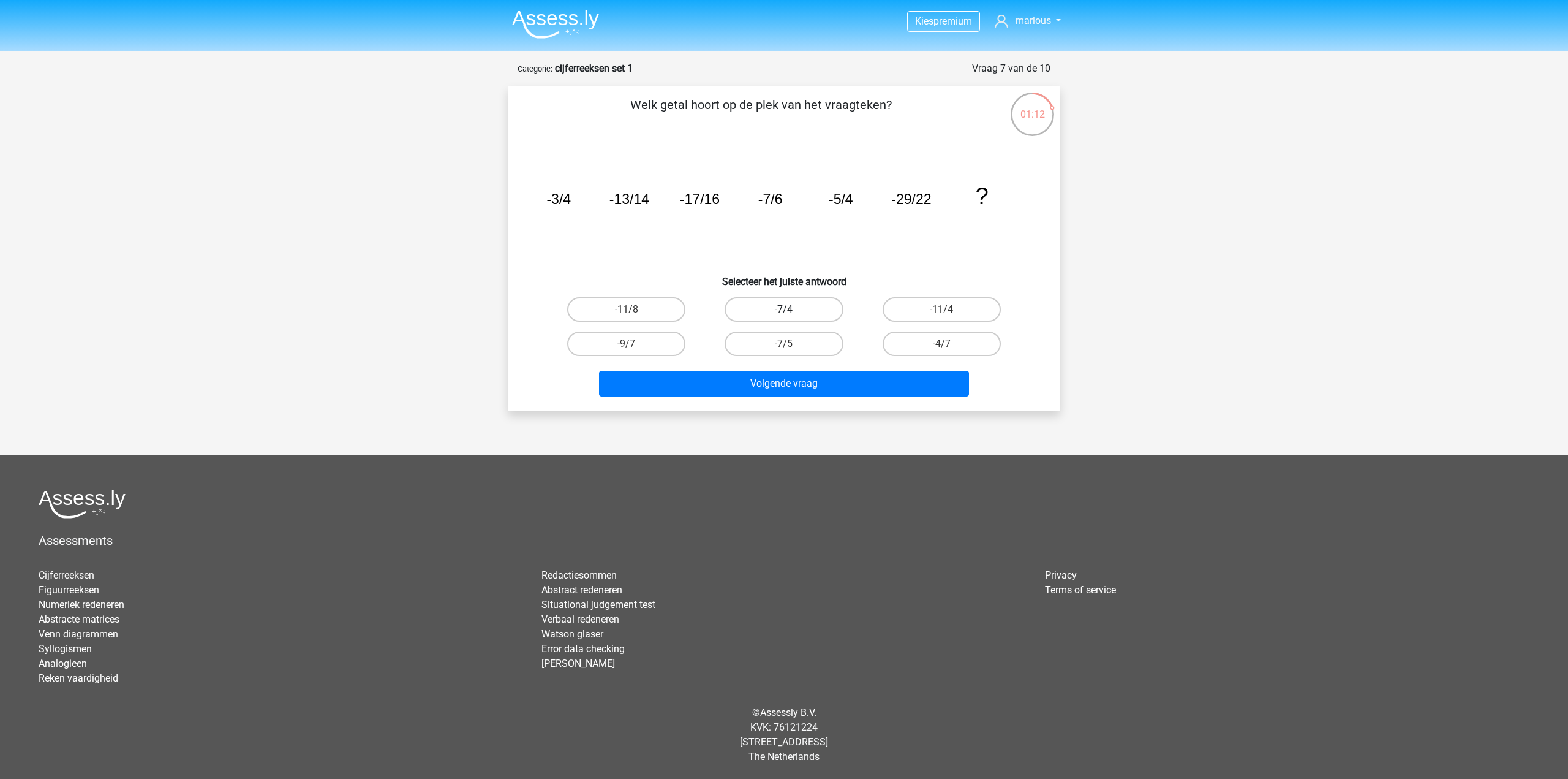
click at [773, 305] on label "-7/4" at bounding box center [783, 309] width 118 height 24
click at [784, 310] on input "-7/4" at bounding box center [787, 313] width 8 height 8
radio input "true"
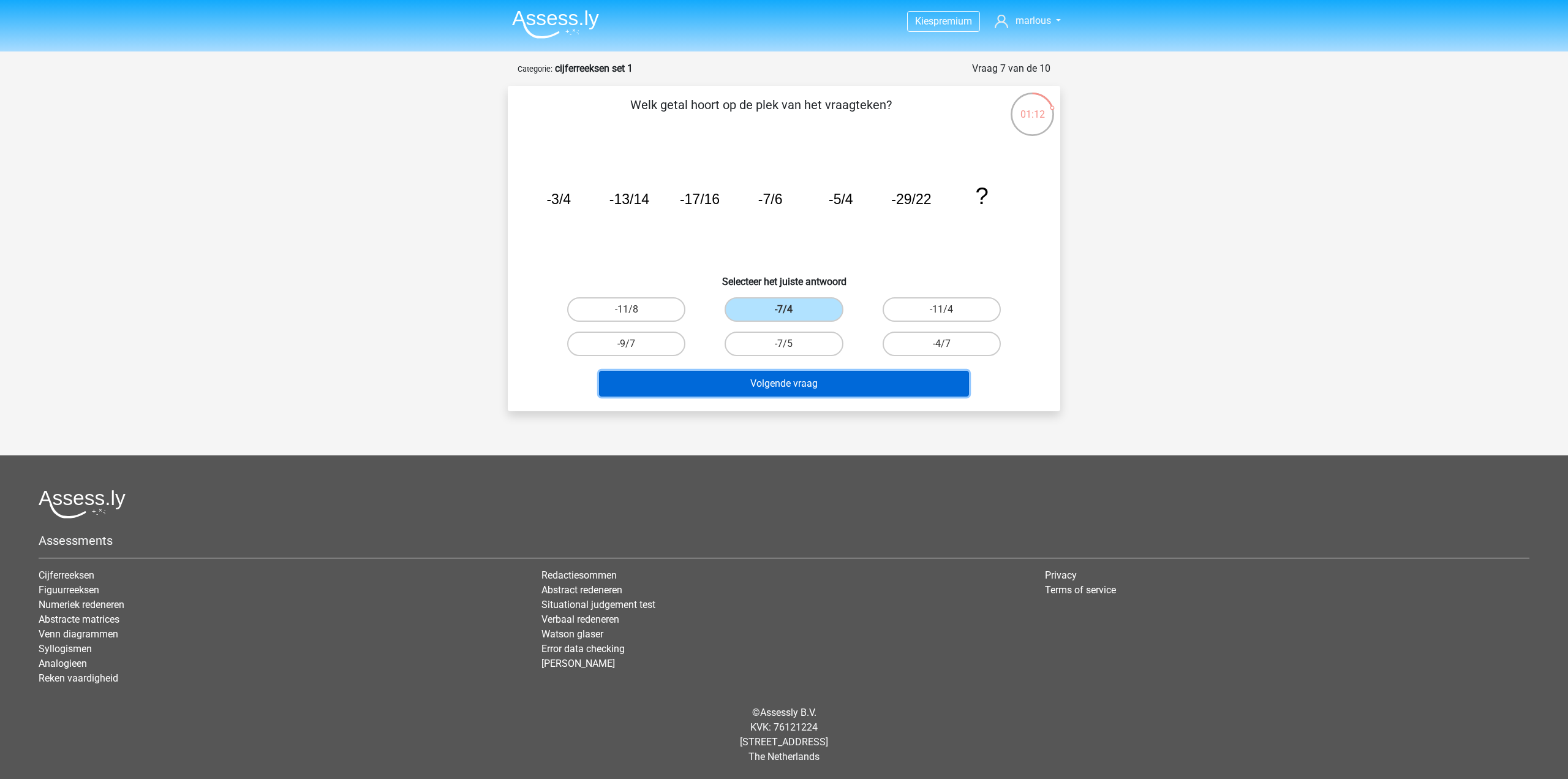
click at [789, 393] on button "Volgende vraag" at bounding box center [784, 383] width 370 height 26
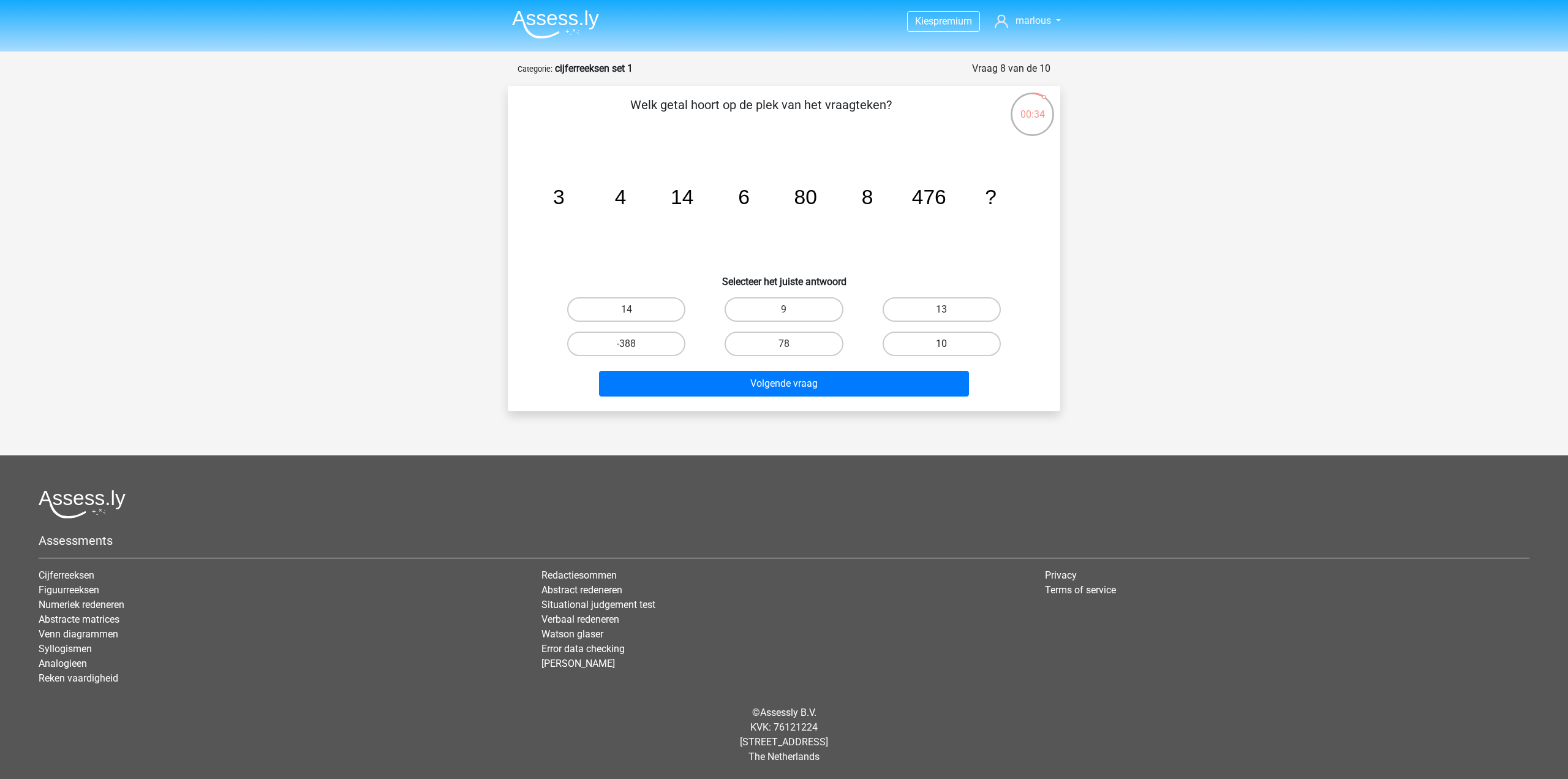
click at [957, 340] on label "10" at bounding box center [941, 343] width 118 height 24
click at [950, 344] on input "10" at bounding box center [945, 348] width 8 height 8
radio input "true"
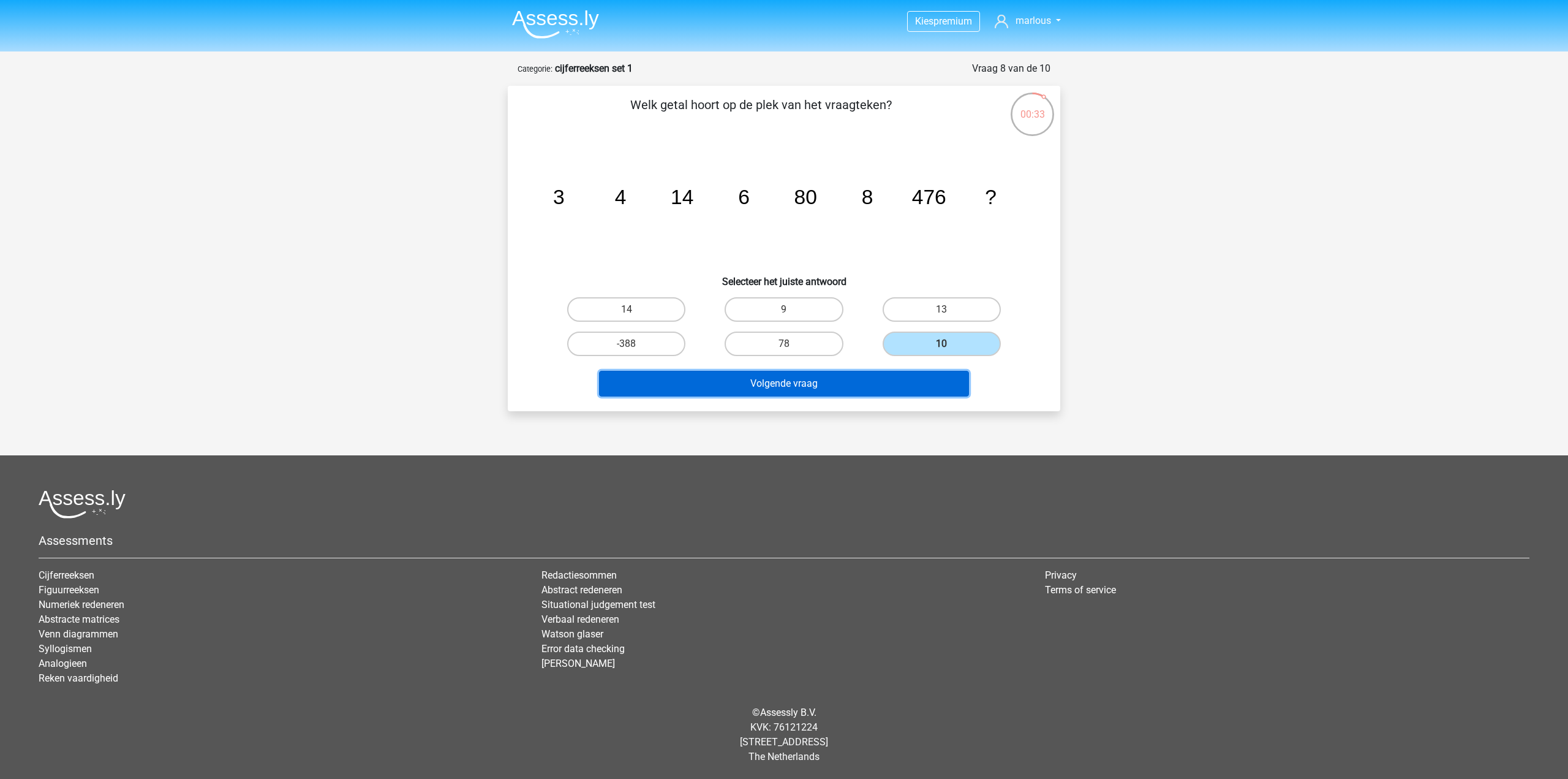
click at [922, 392] on button "Volgende vraag" at bounding box center [784, 383] width 370 height 26
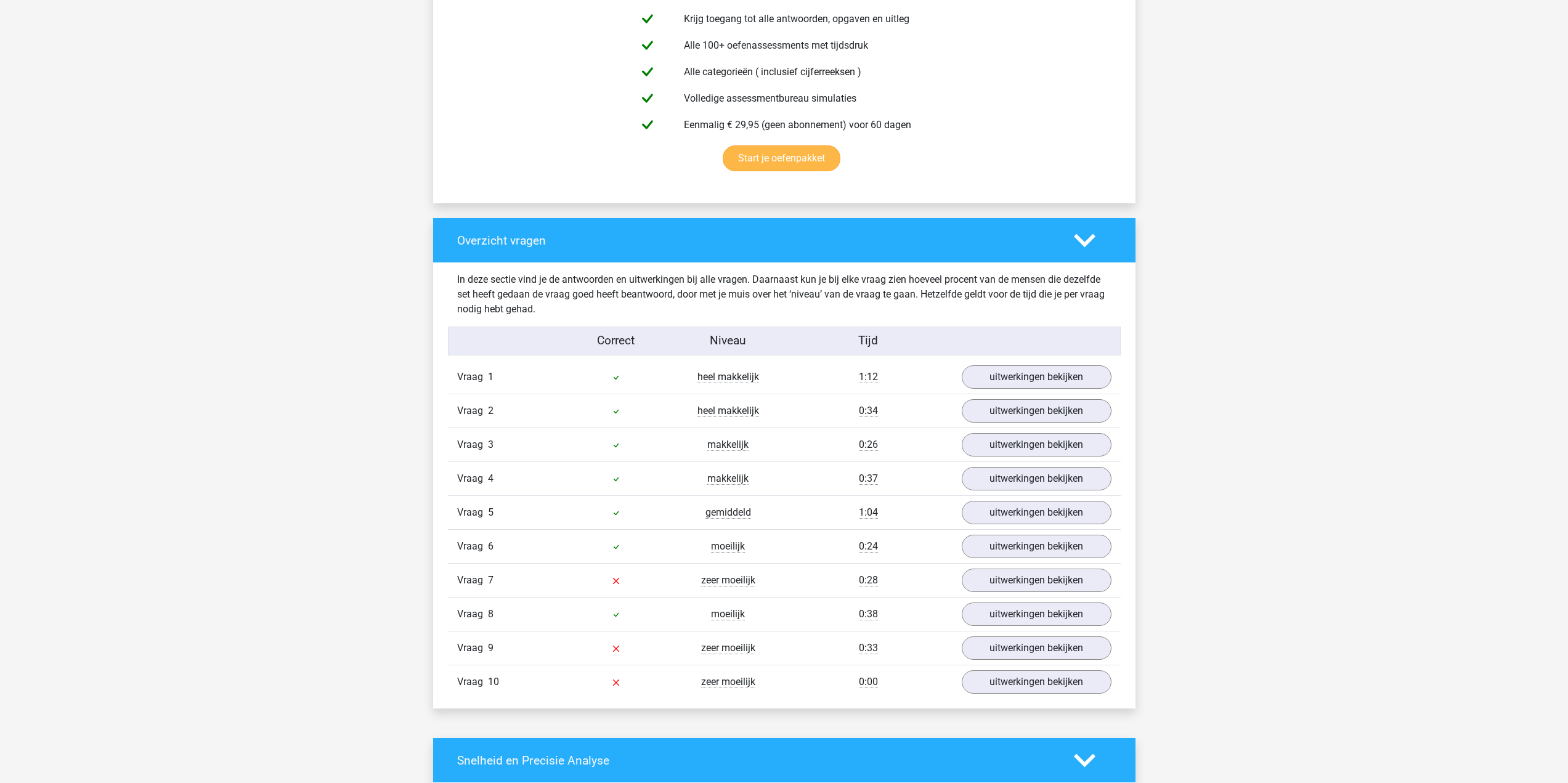
scroll to position [739, 0]
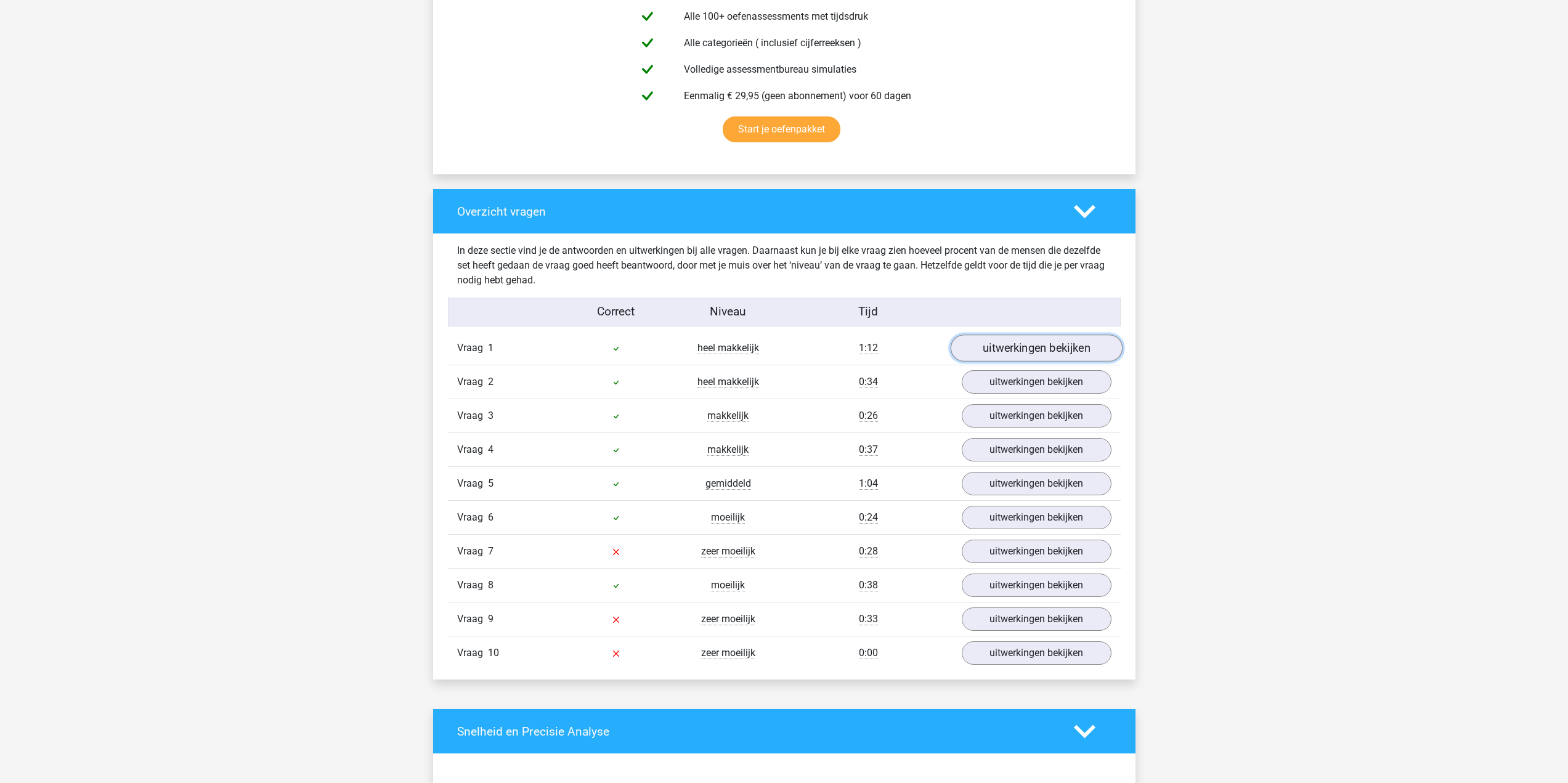
click at [1008, 350] on link "uitwerkingen bekijken" at bounding box center [1036, 348] width 172 height 27
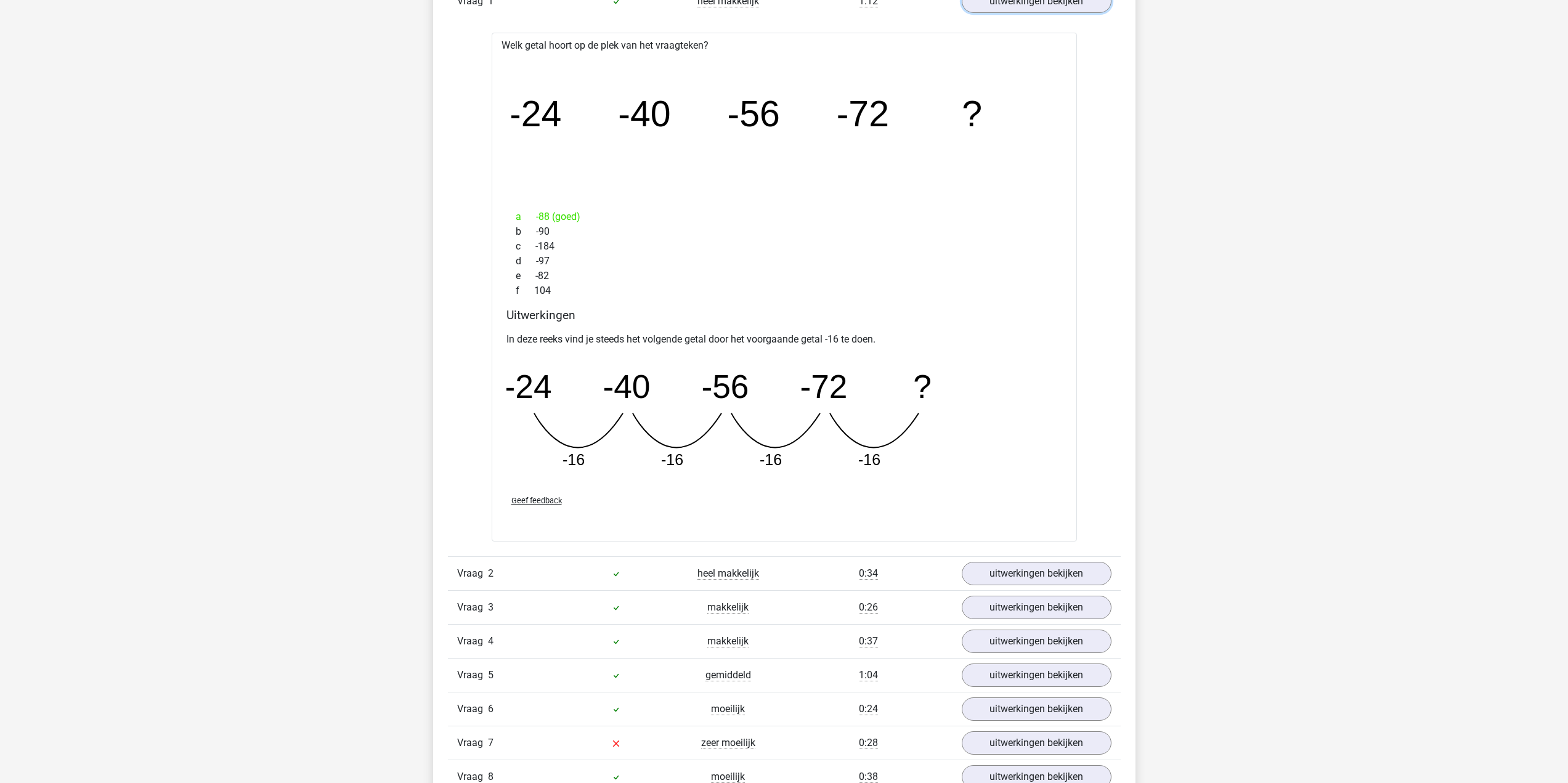
scroll to position [1109, 0]
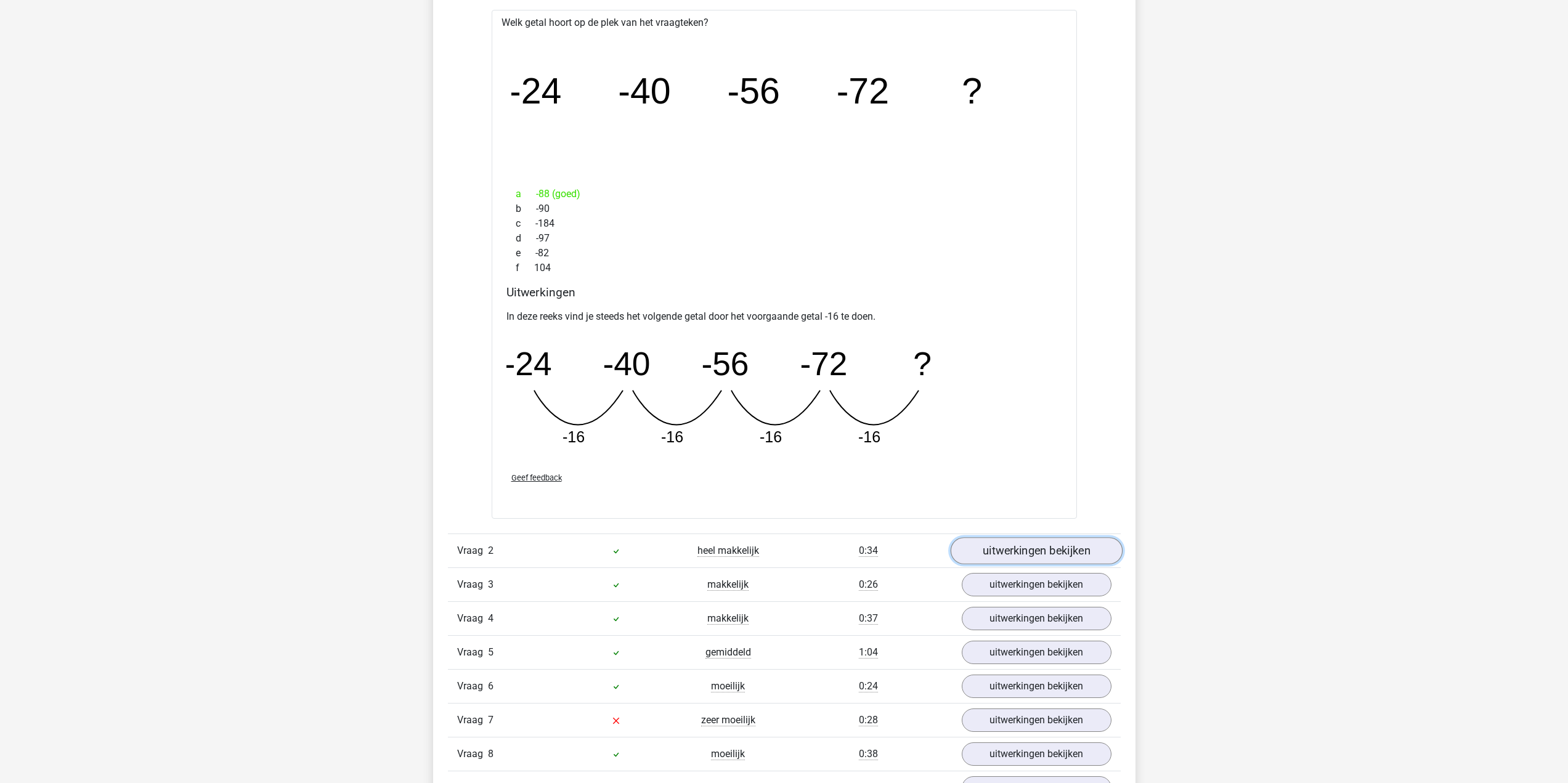
click at [1067, 555] on link "uitwerkingen bekijken" at bounding box center [1036, 551] width 172 height 27
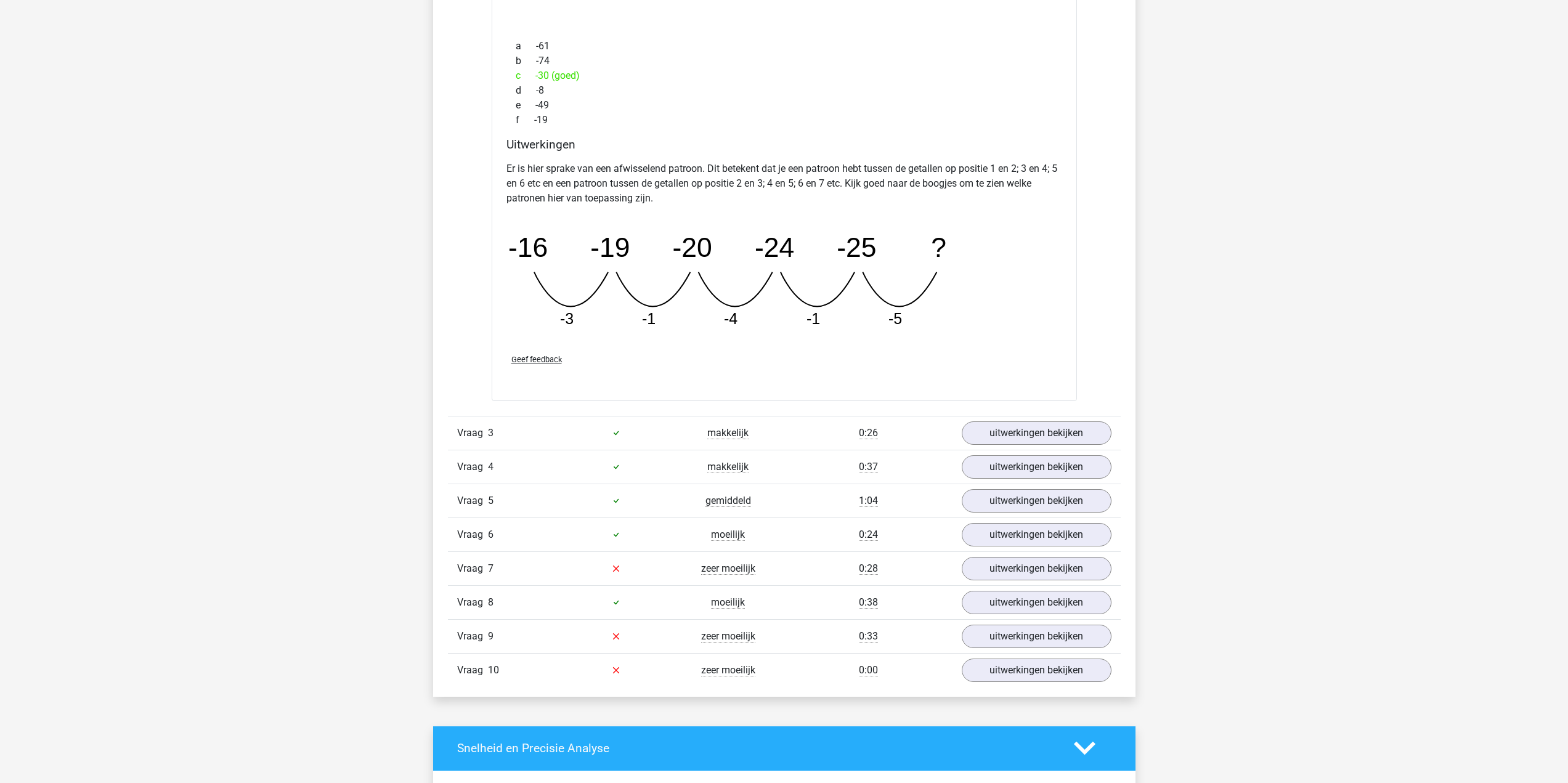
scroll to position [1848, 0]
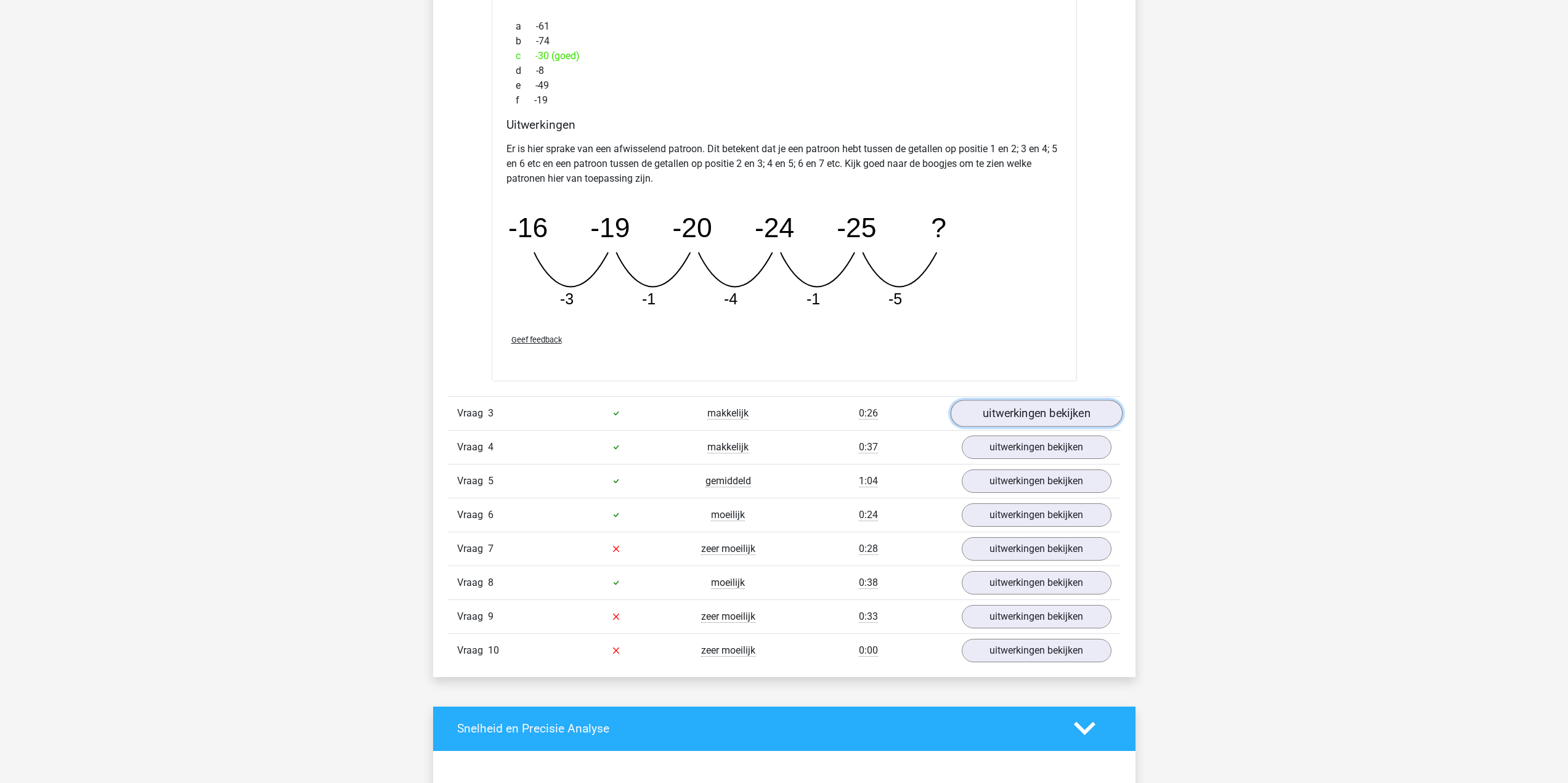
click at [1065, 413] on link "uitwerkingen bekijken" at bounding box center [1036, 413] width 172 height 27
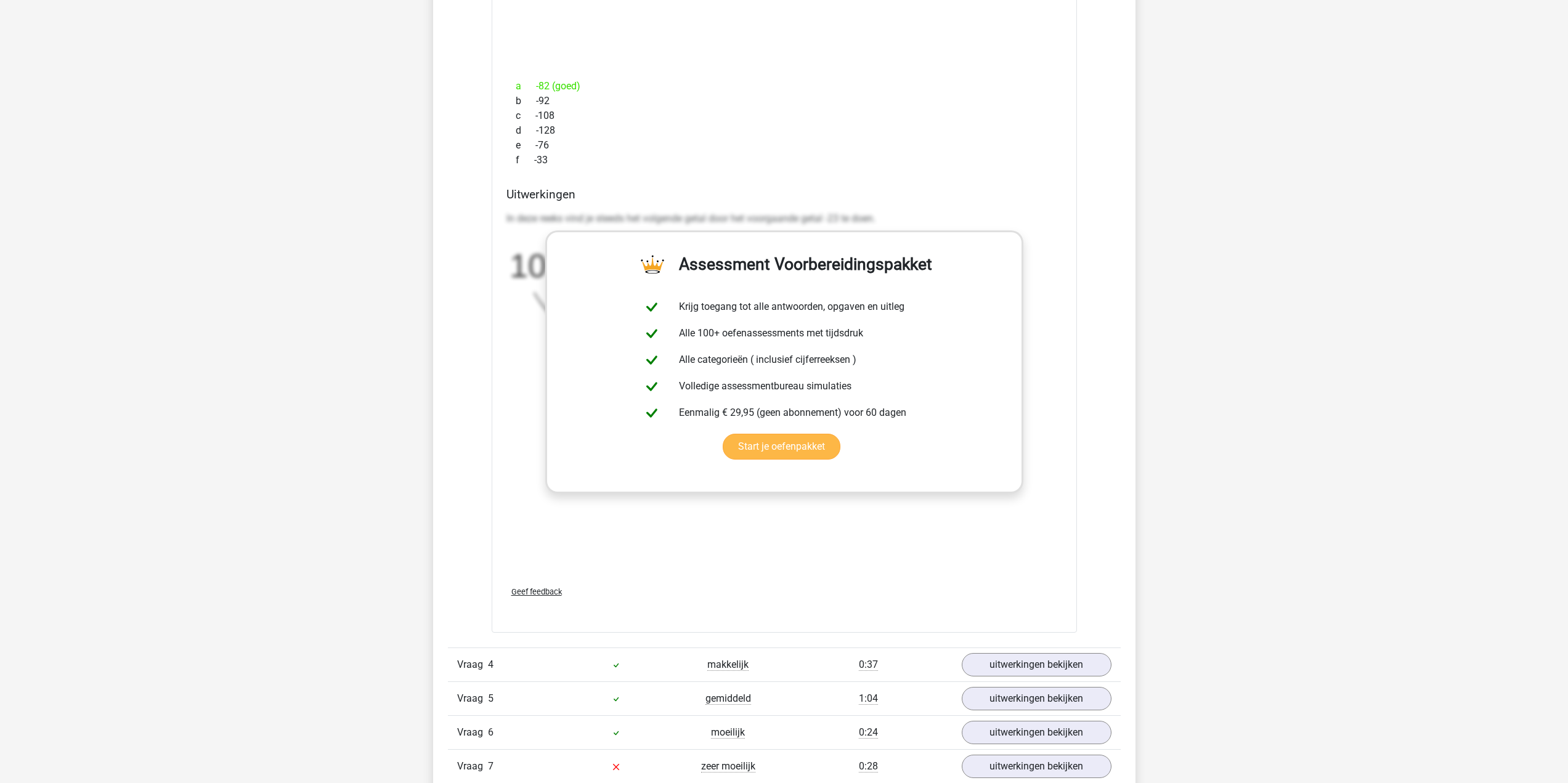
scroll to position [2402, 0]
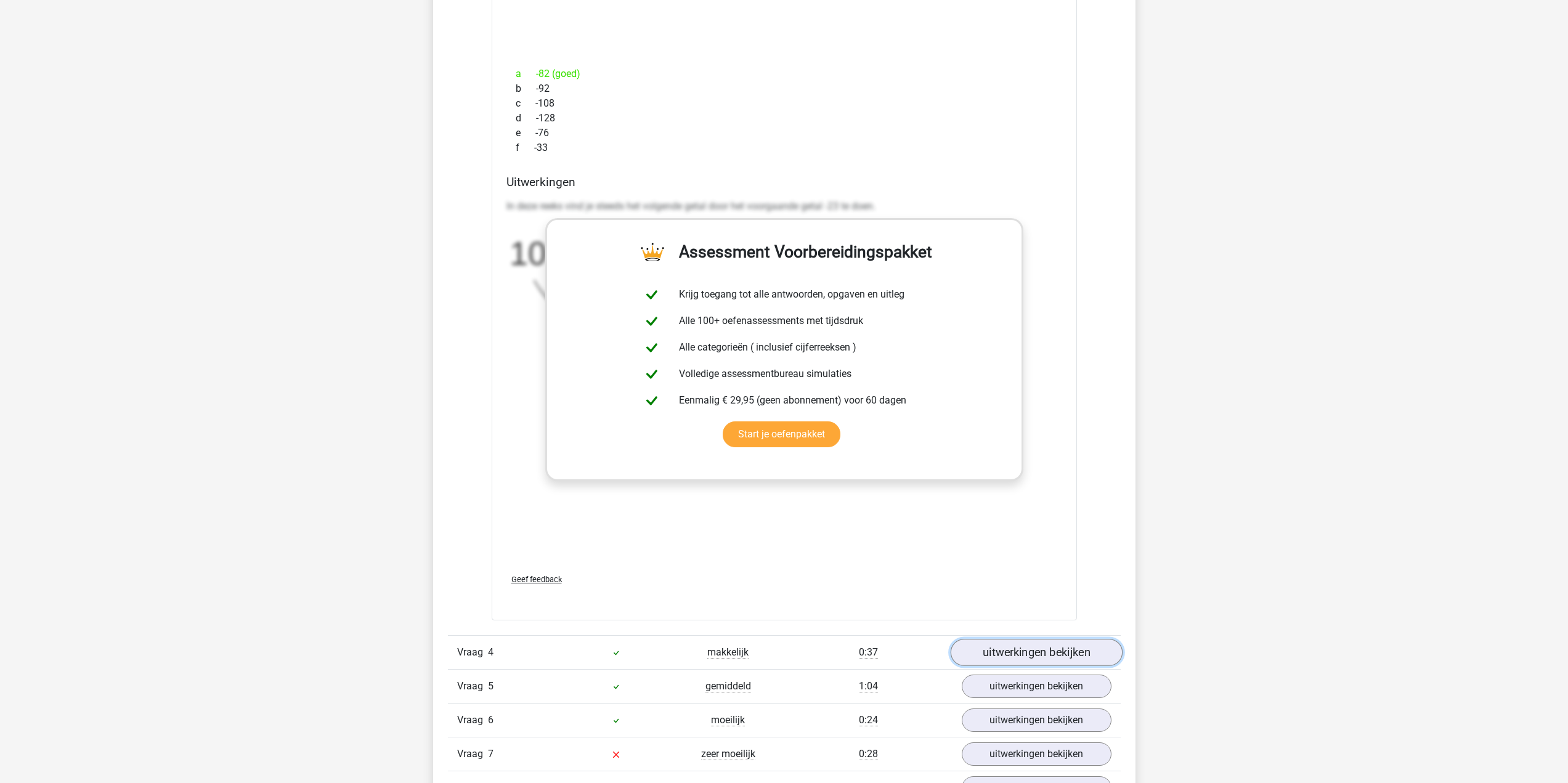
click at [1038, 651] on link "uitwerkingen bekijken" at bounding box center [1036, 652] width 172 height 27
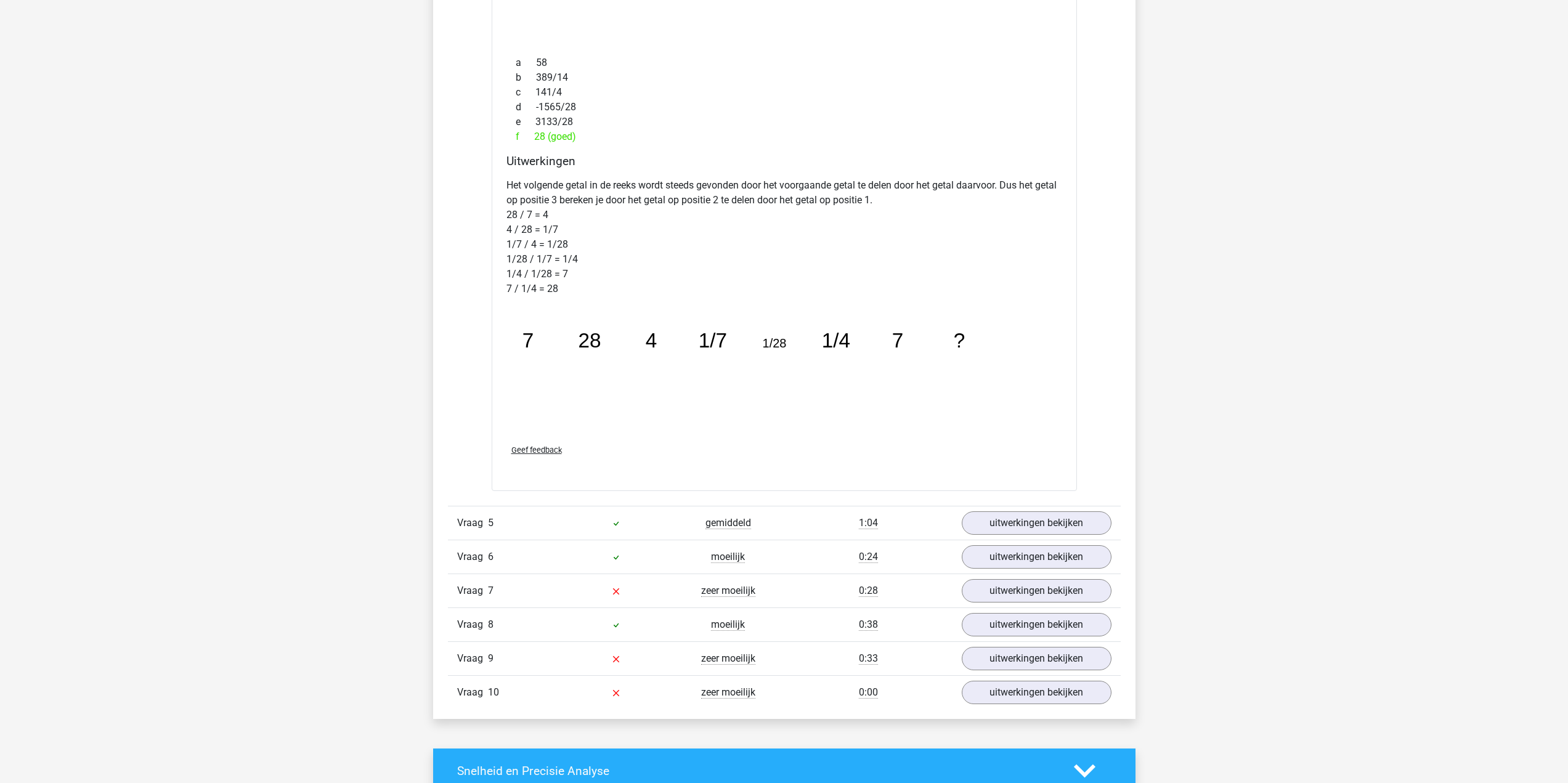
scroll to position [3326, 0]
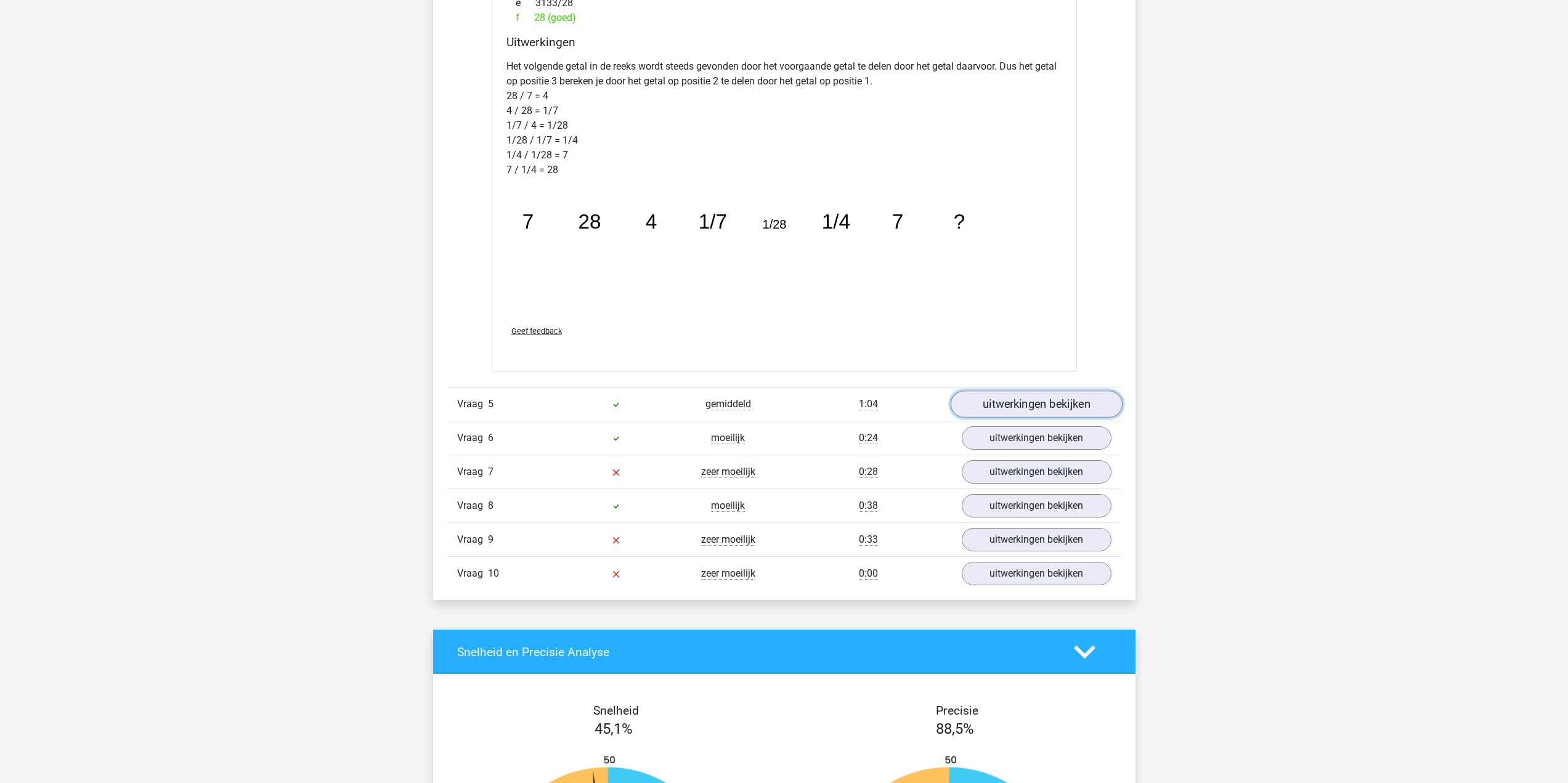
click at [1034, 411] on link "uitwerkingen bekijken" at bounding box center [1036, 404] width 172 height 27
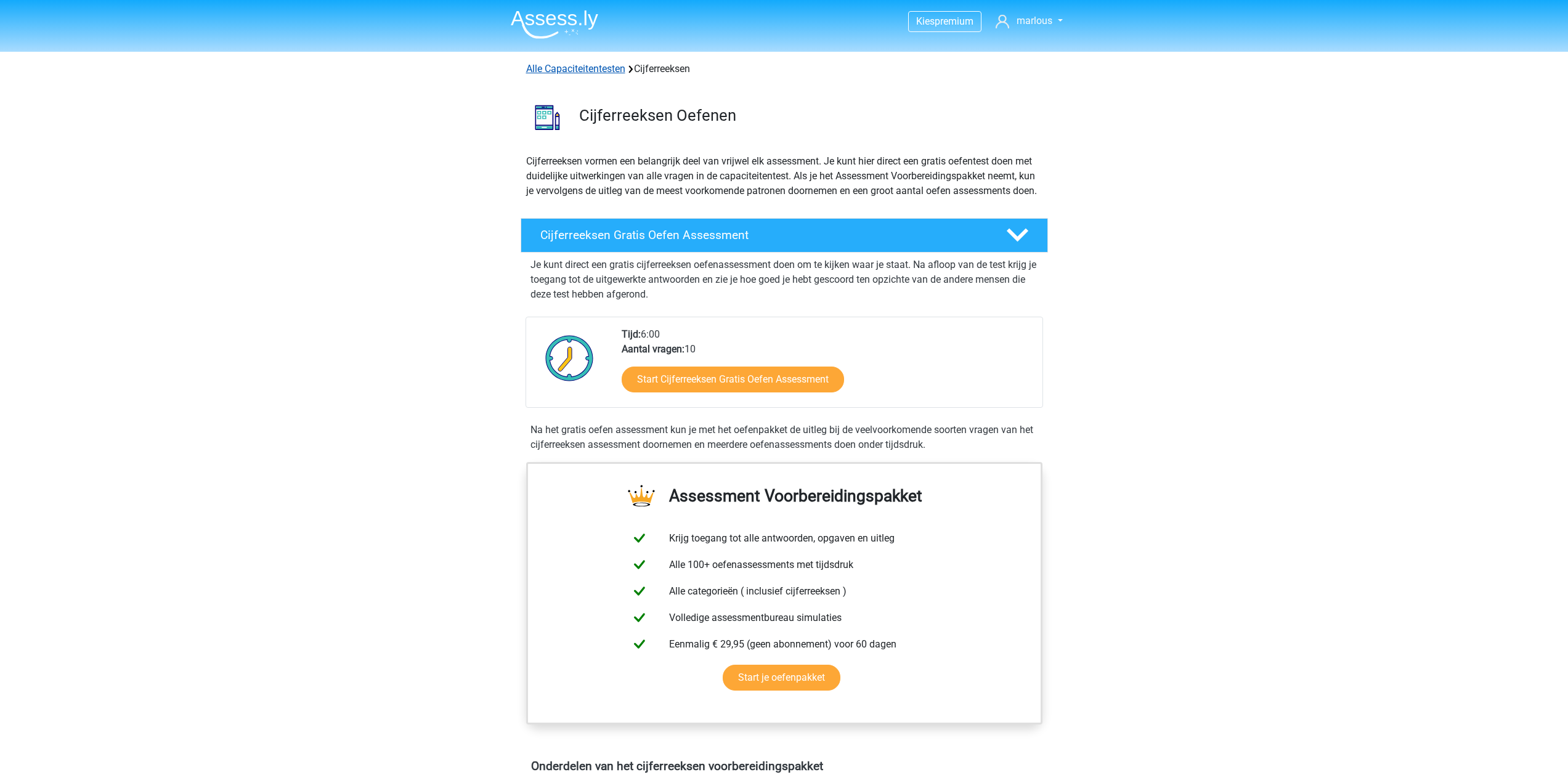
click at [583, 66] on link "Alle Capaciteitentesten" at bounding box center [576, 68] width 99 height 12
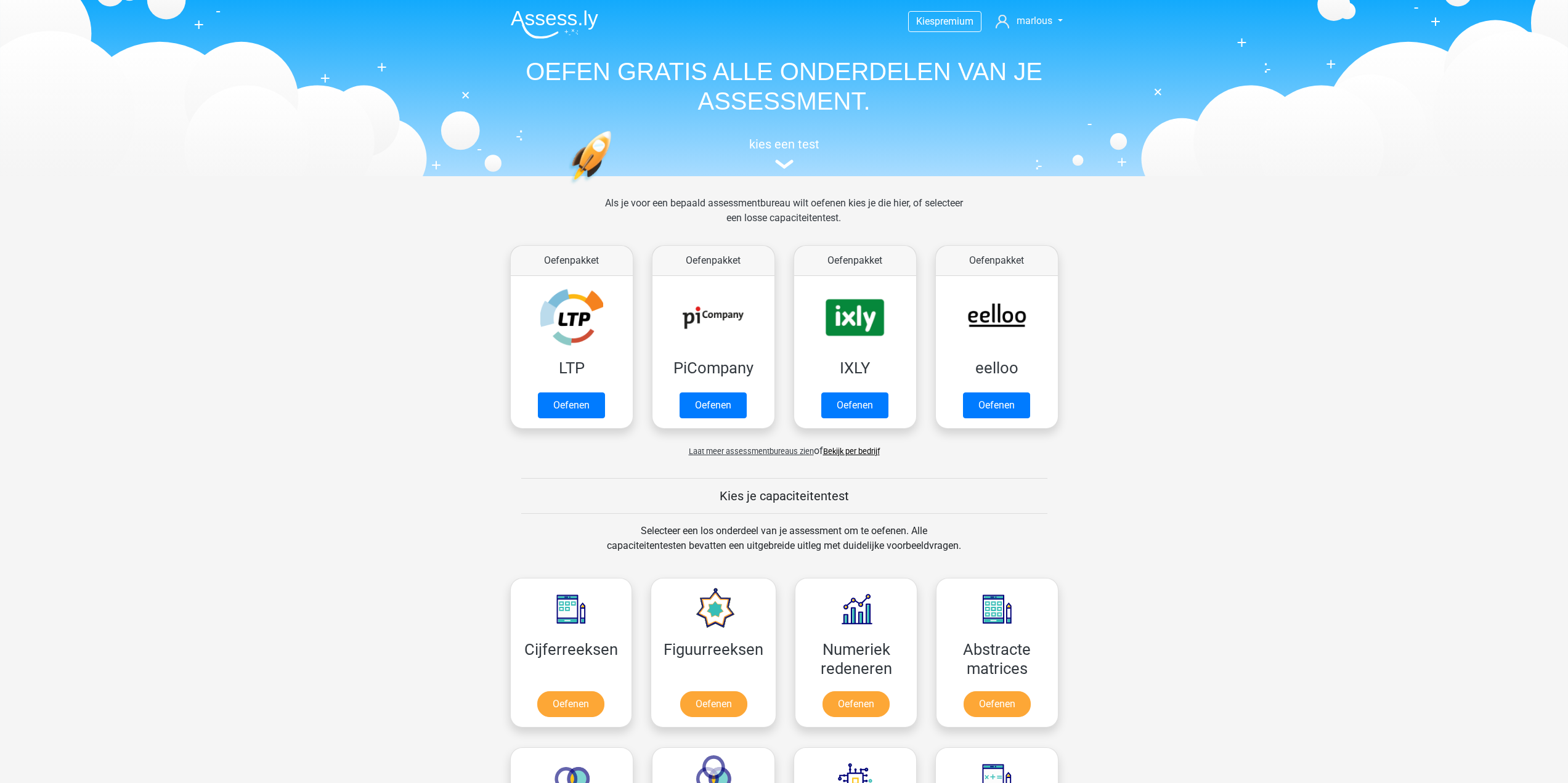
scroll to position [523, 0]
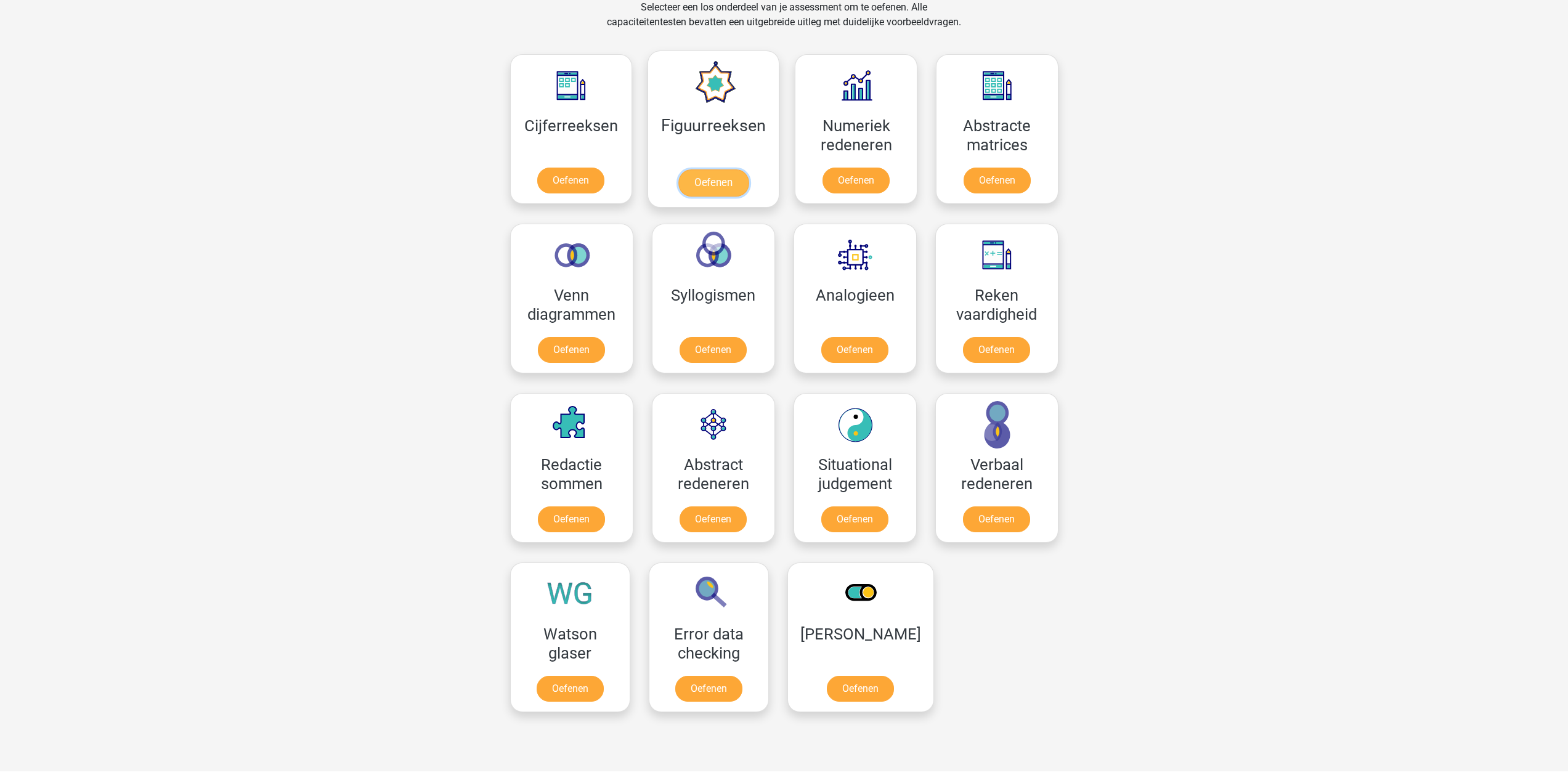
click at [698, 178] on link "Oefenen" at bounding box center [714, 183] width 70 height 27
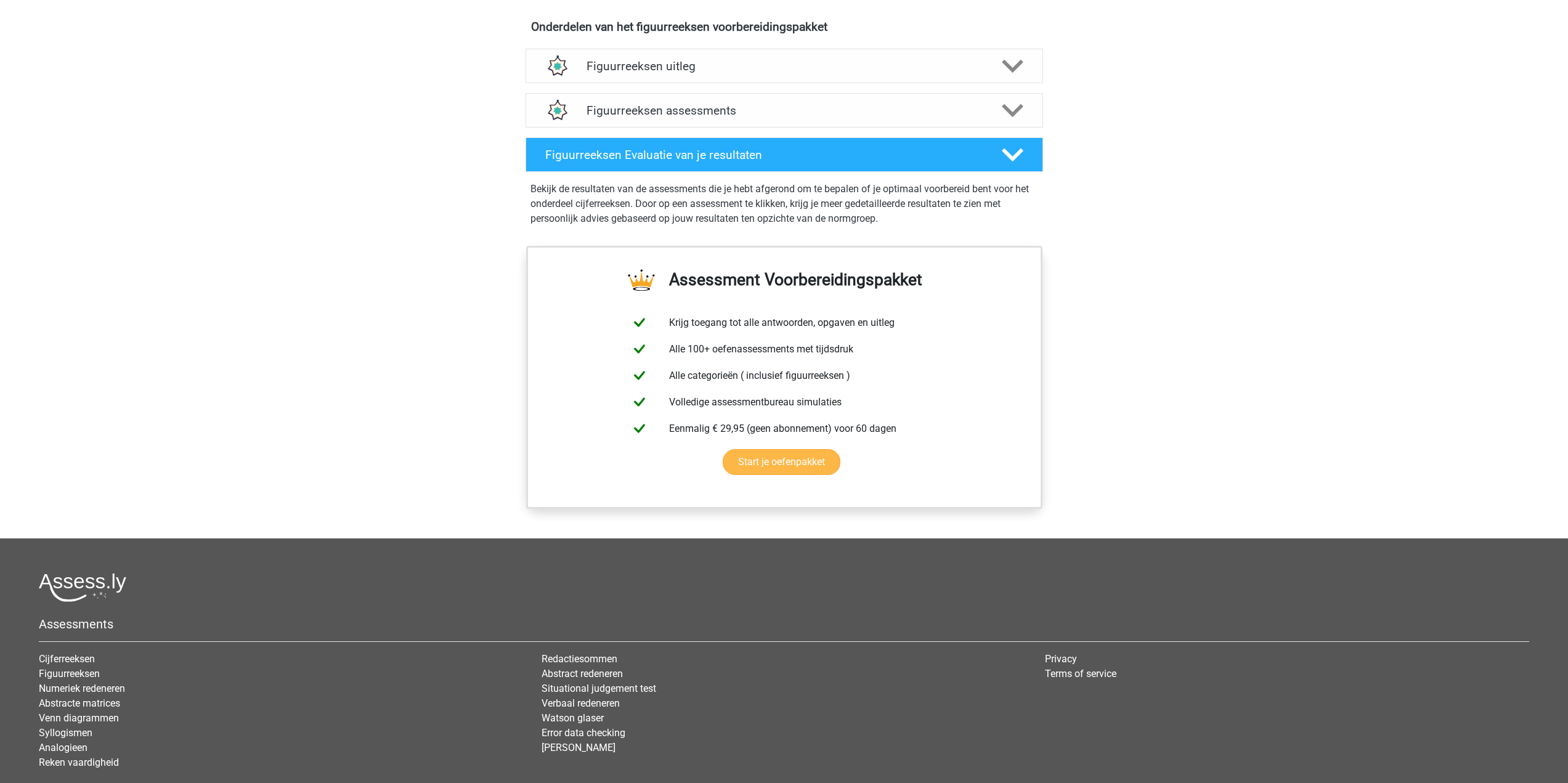
scroll to position [431, 0]
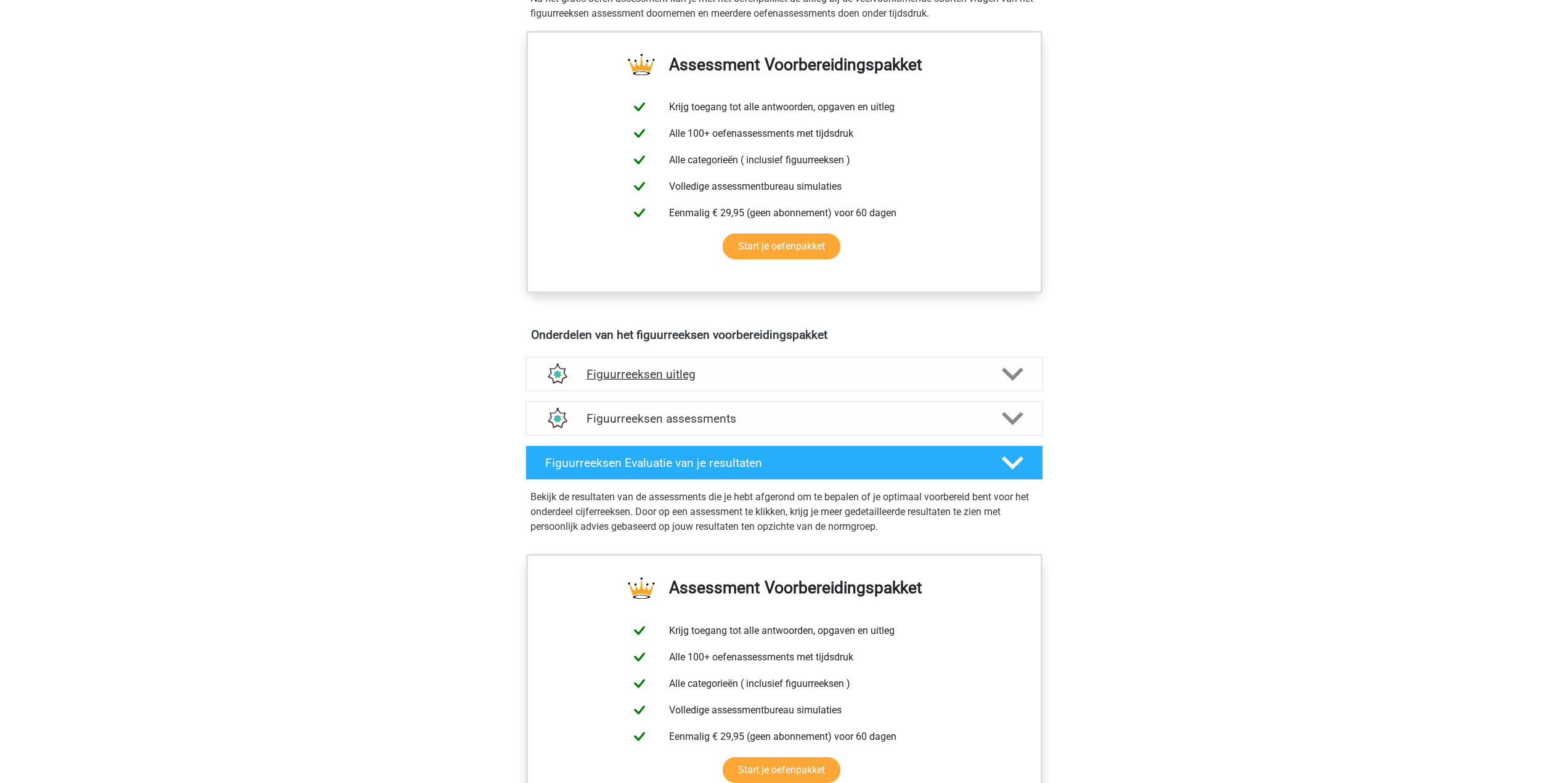
click at [631, 369] on h4 "Figuurreeksen uitleg" at bounding box center [785, 375] width 396 height 14
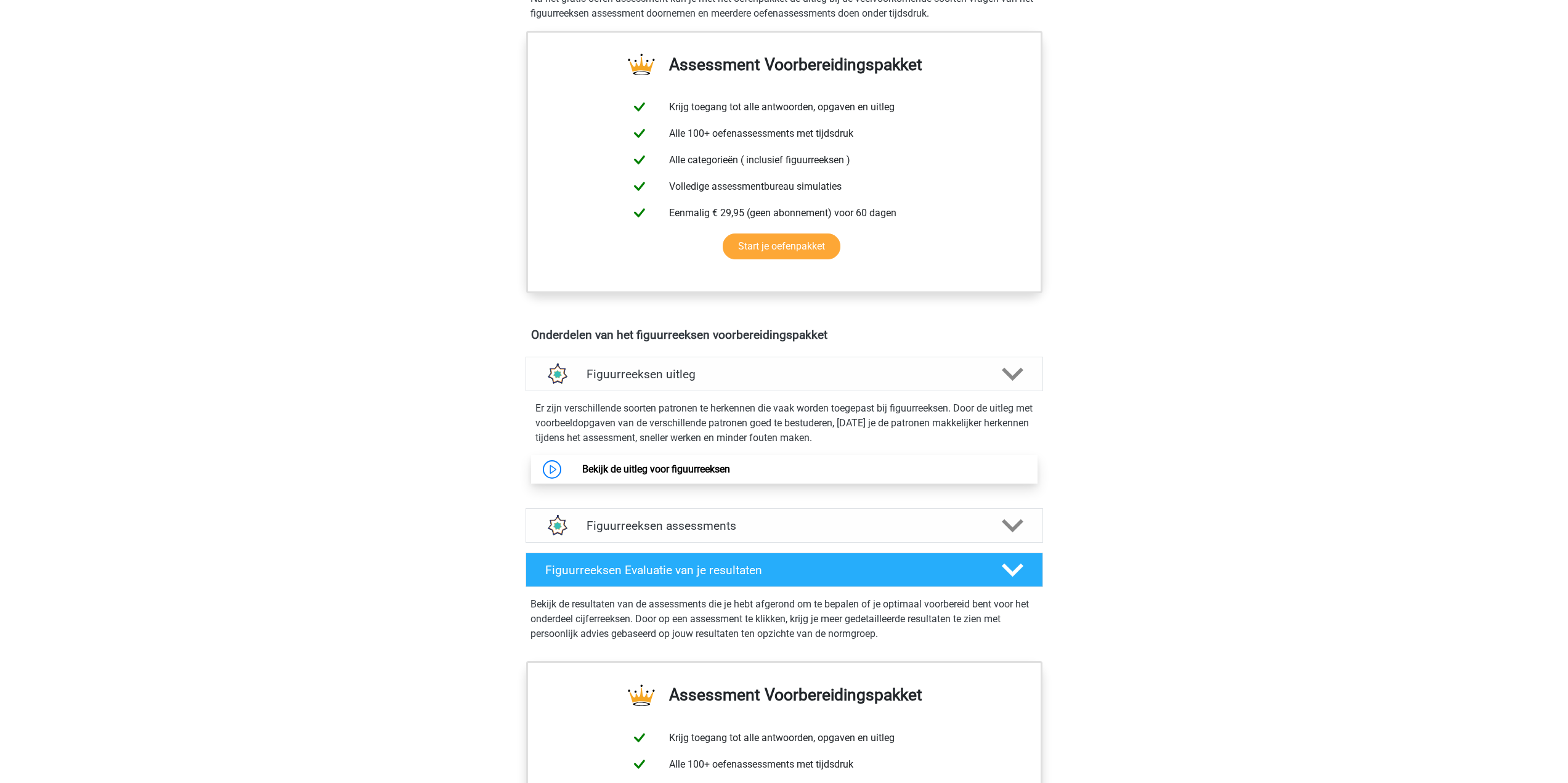
click at [710, 474] on link "Bekijk de uitleg voor figuurreeksen" at bounding box center [657, 469] width 148 height 12
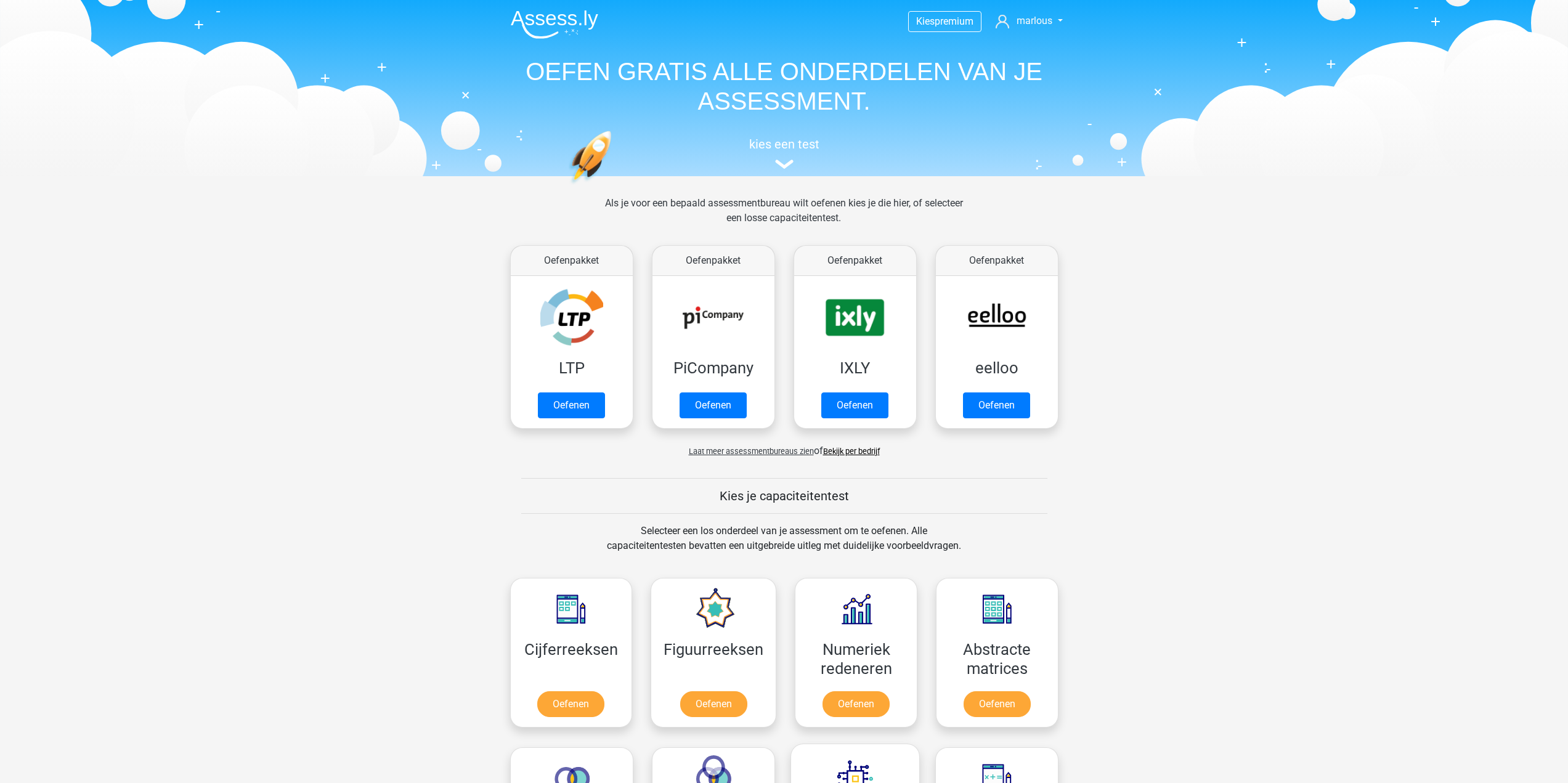
scroll to position [523, 0]
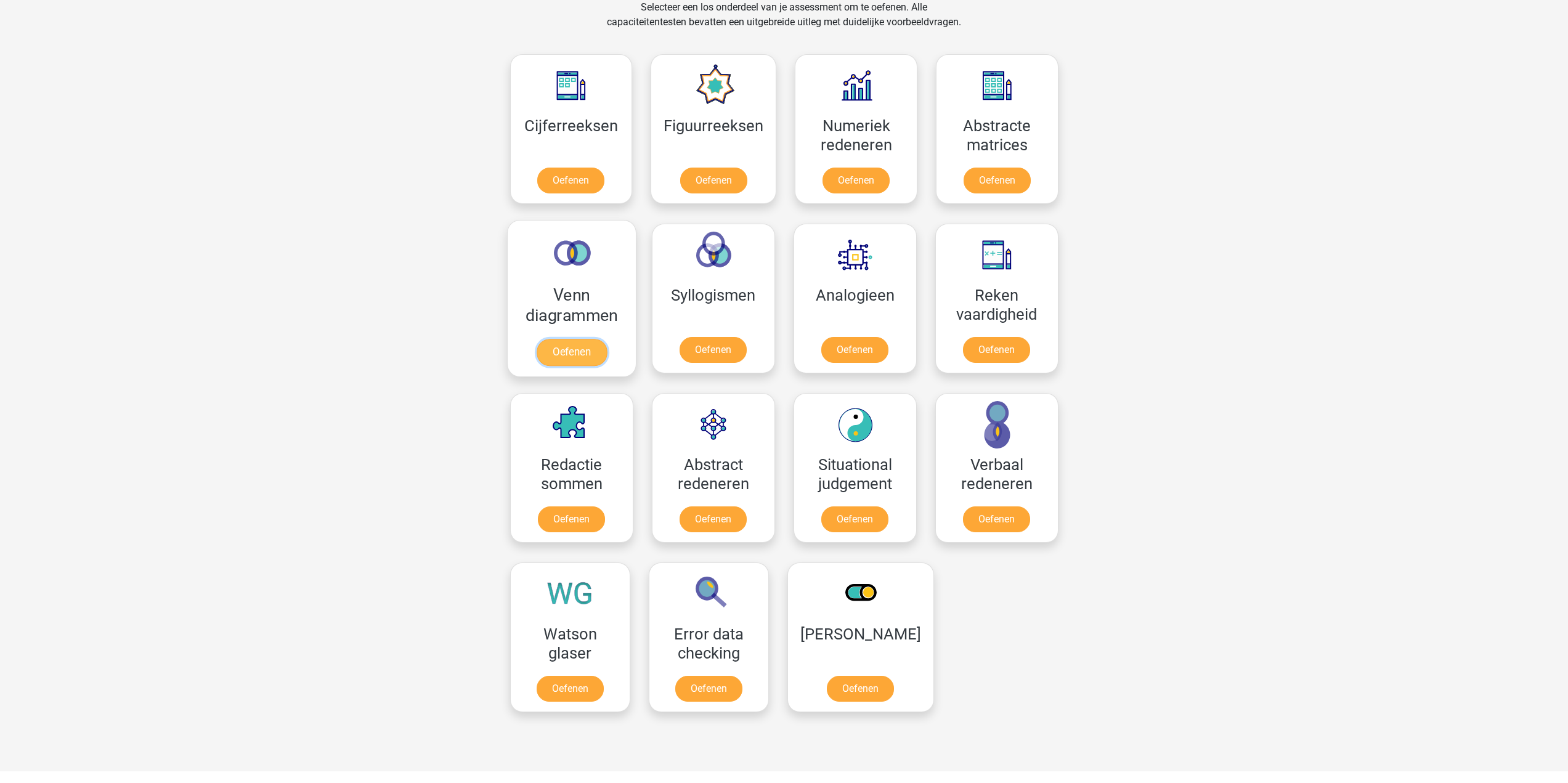
click at [570, 349] on link "Oefenen" at bounding box center [571, 352] width 70 height 27
click at [737, 170] on link "Oefenen" at bounding box center [714, 183] width 70 height 27
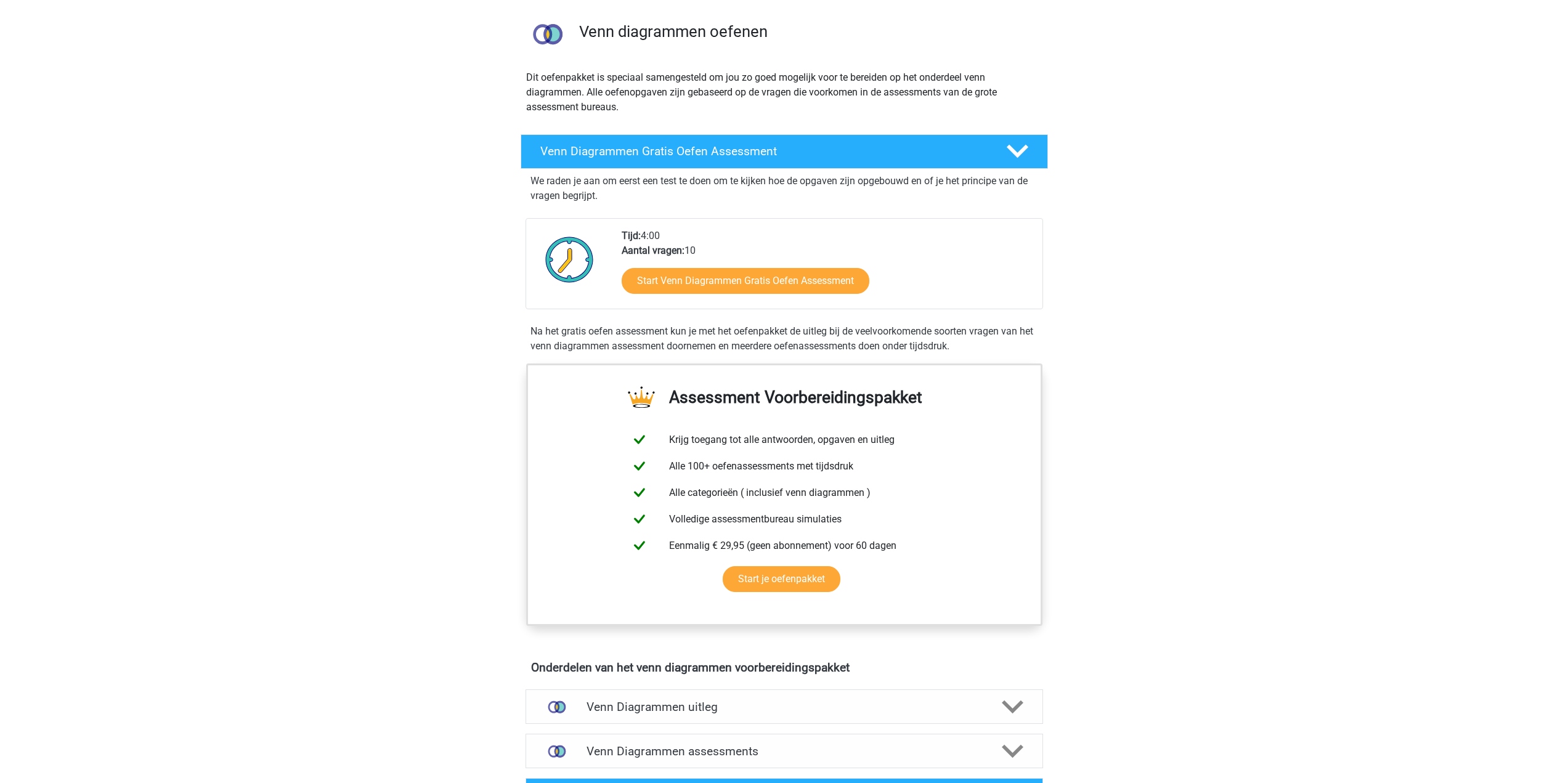
scroll to position [247, 0]
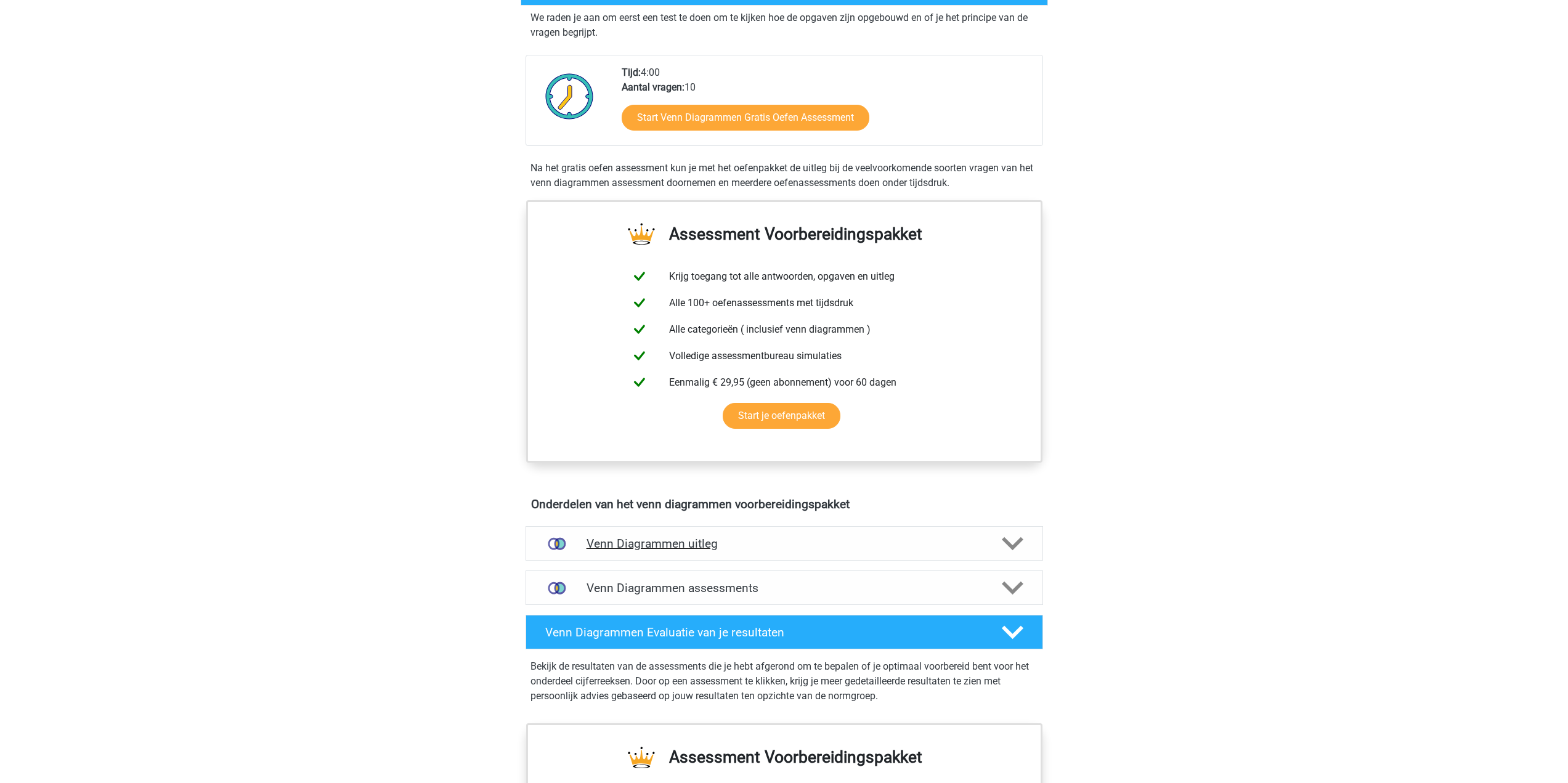
click at [672, 544] on h4 "Venn Diagrammen uitleg" at bounding box center [785, 544] width 396 height 14
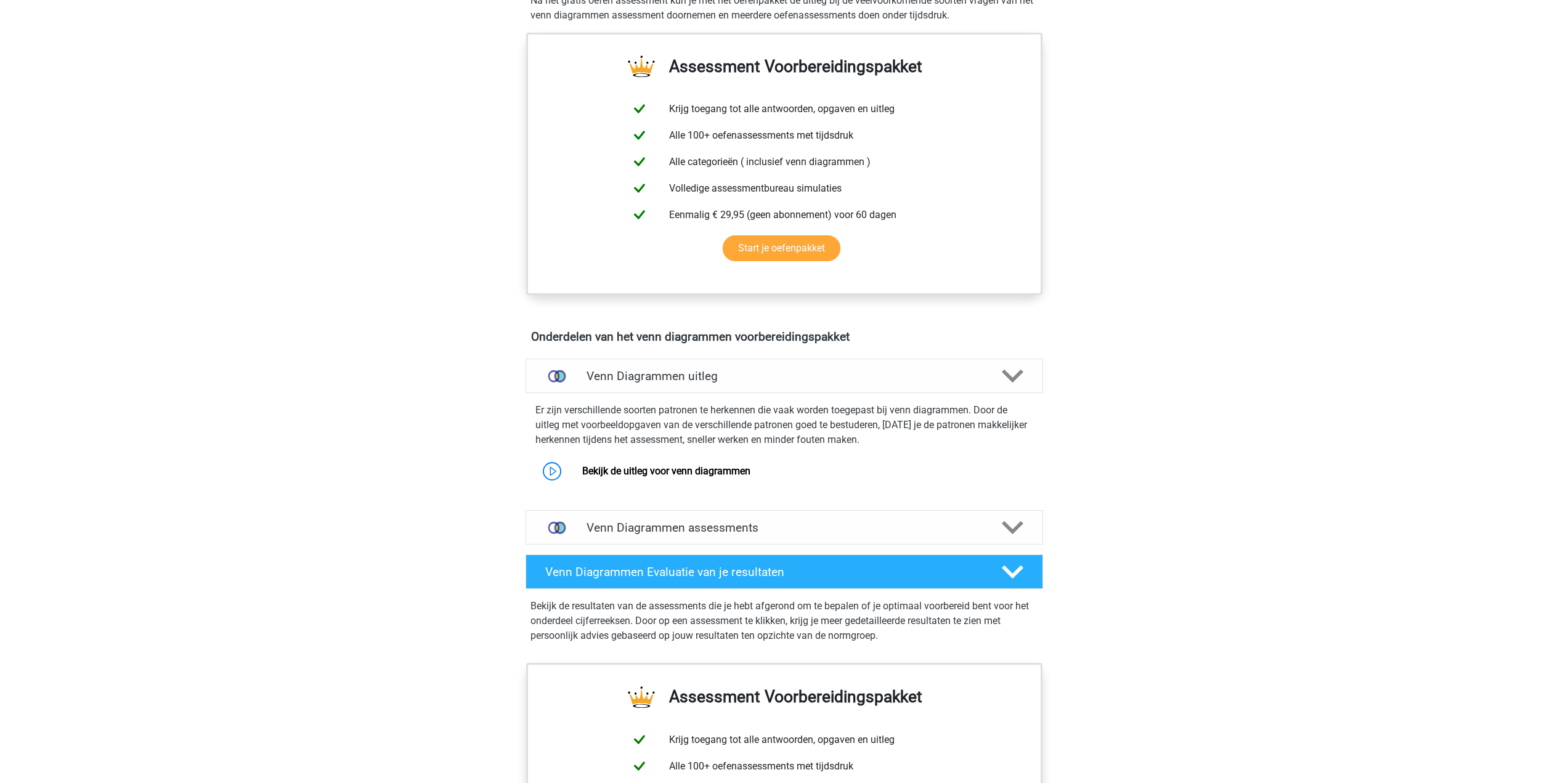
scroll to position [431, 0]
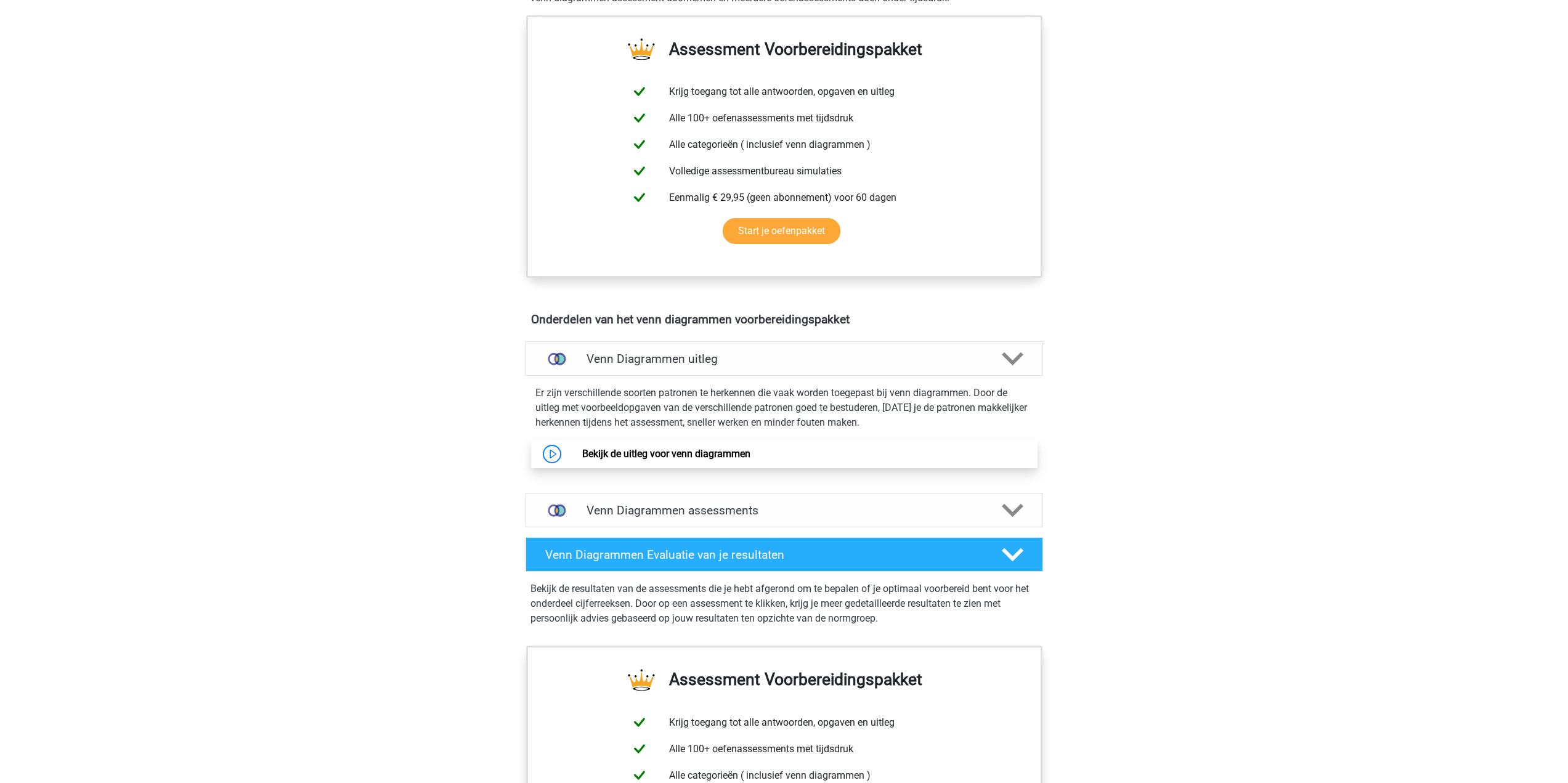
click at [675, 452] on link "Bekijk de uitleg voor venn diagrammen" at bounding box center [667, 454] width 168 height 12
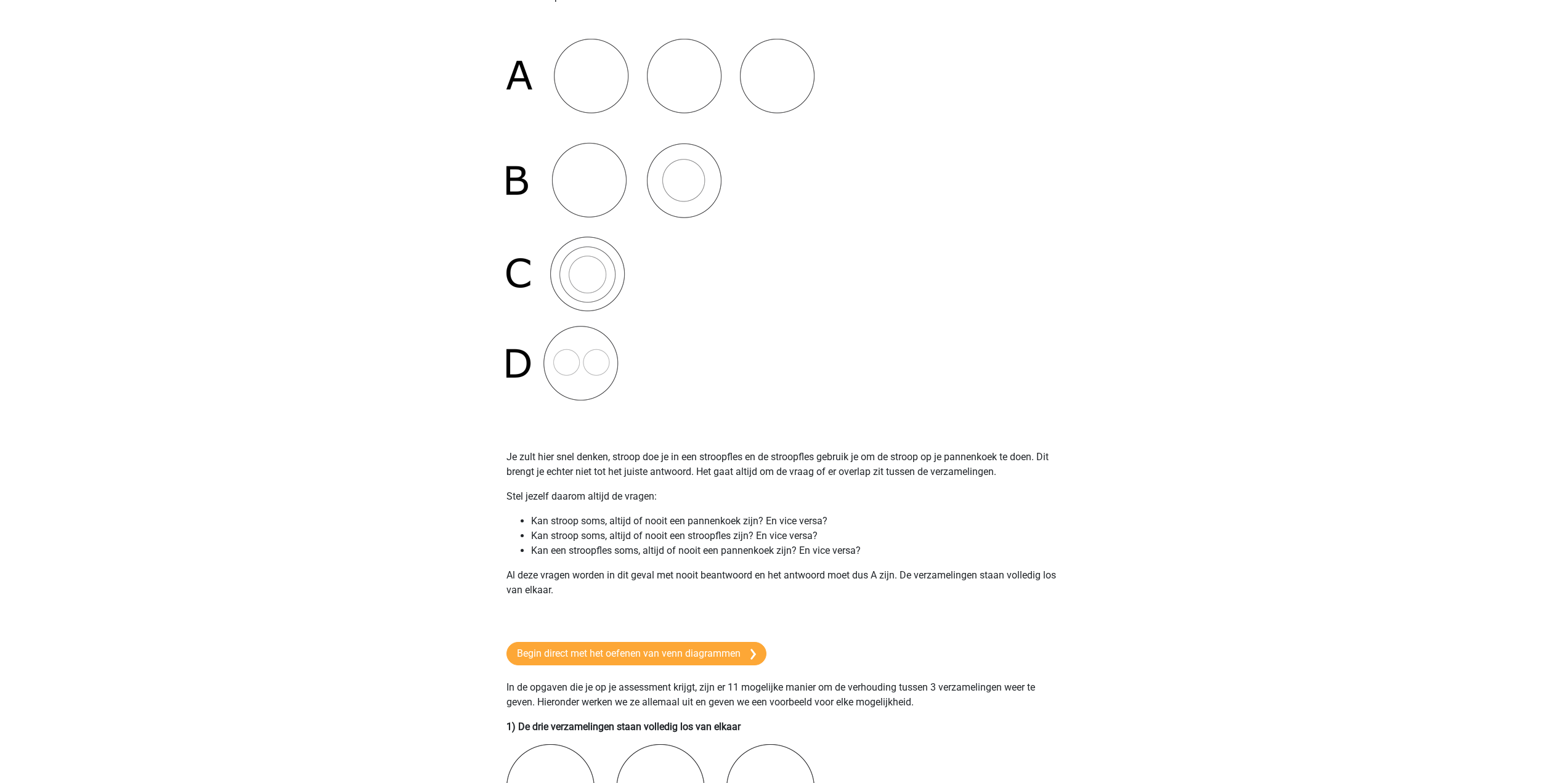
scroll to position [370, 0]
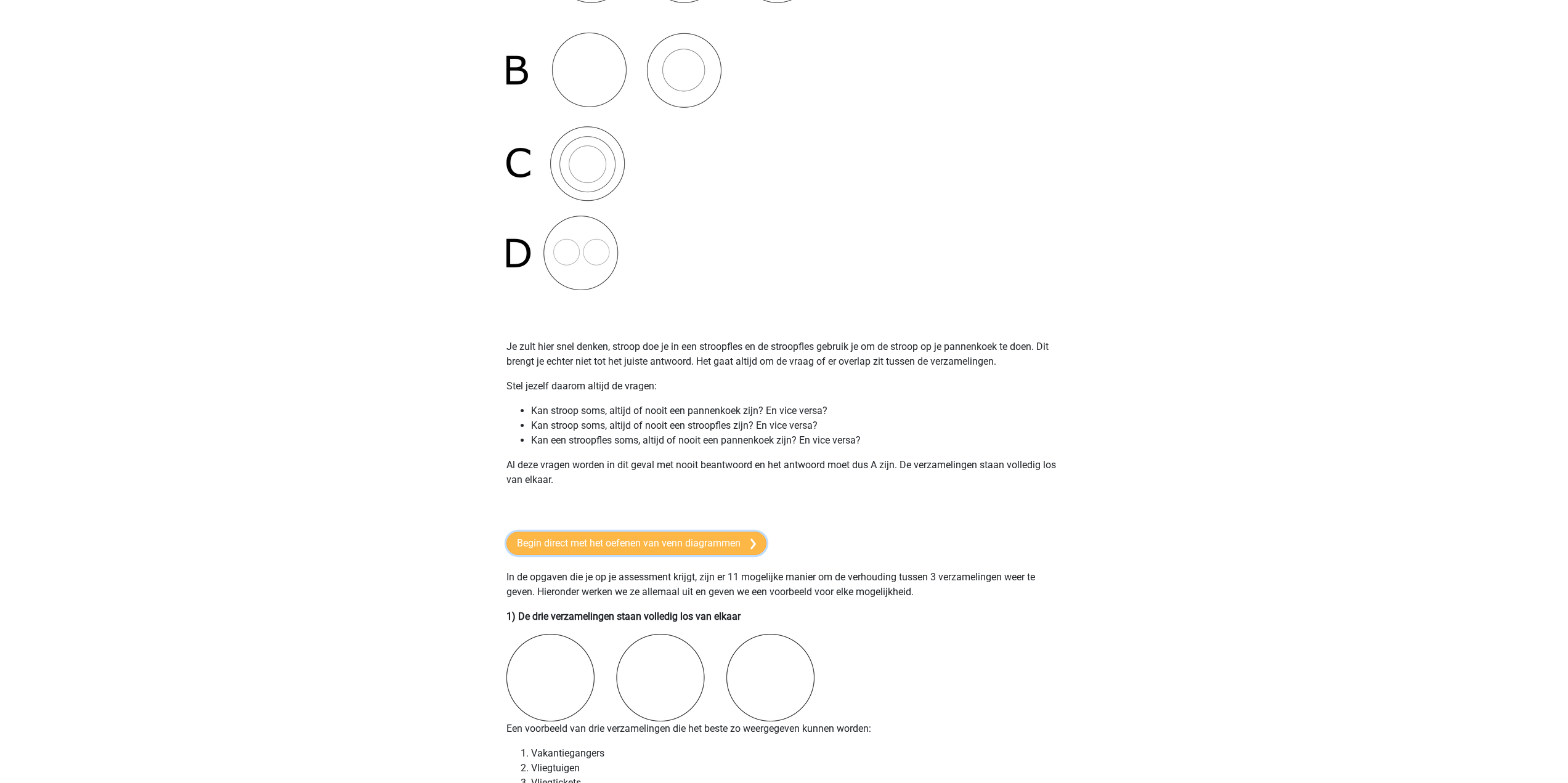
click at [687, 549] on link "Begin direct met het oefenen van venn diagrammen" at bounding box center [636, 543] width 260 height 24
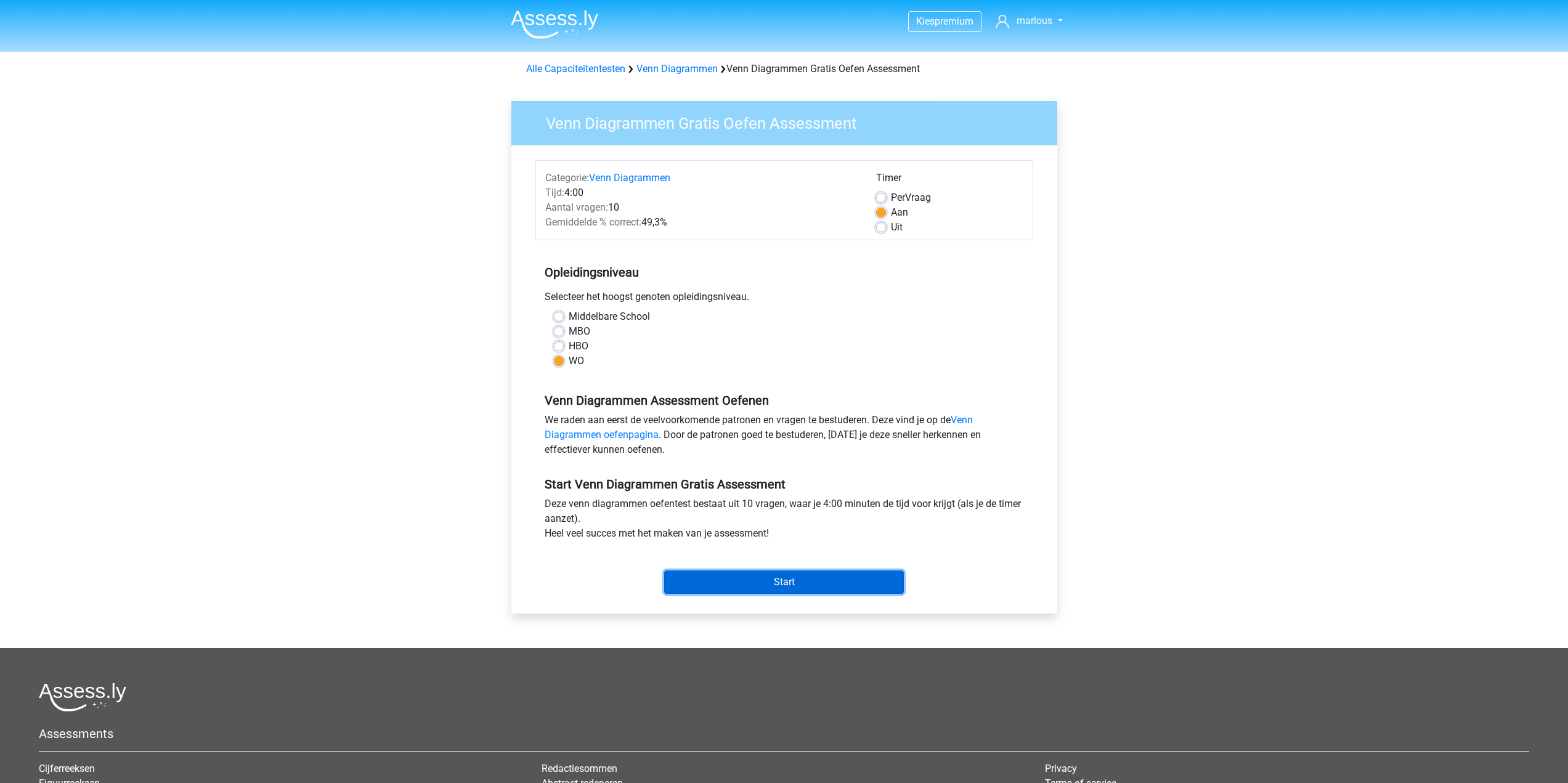
click at [801, 584] on input "Start" at bounding box center [783, 582] width 240 height 24
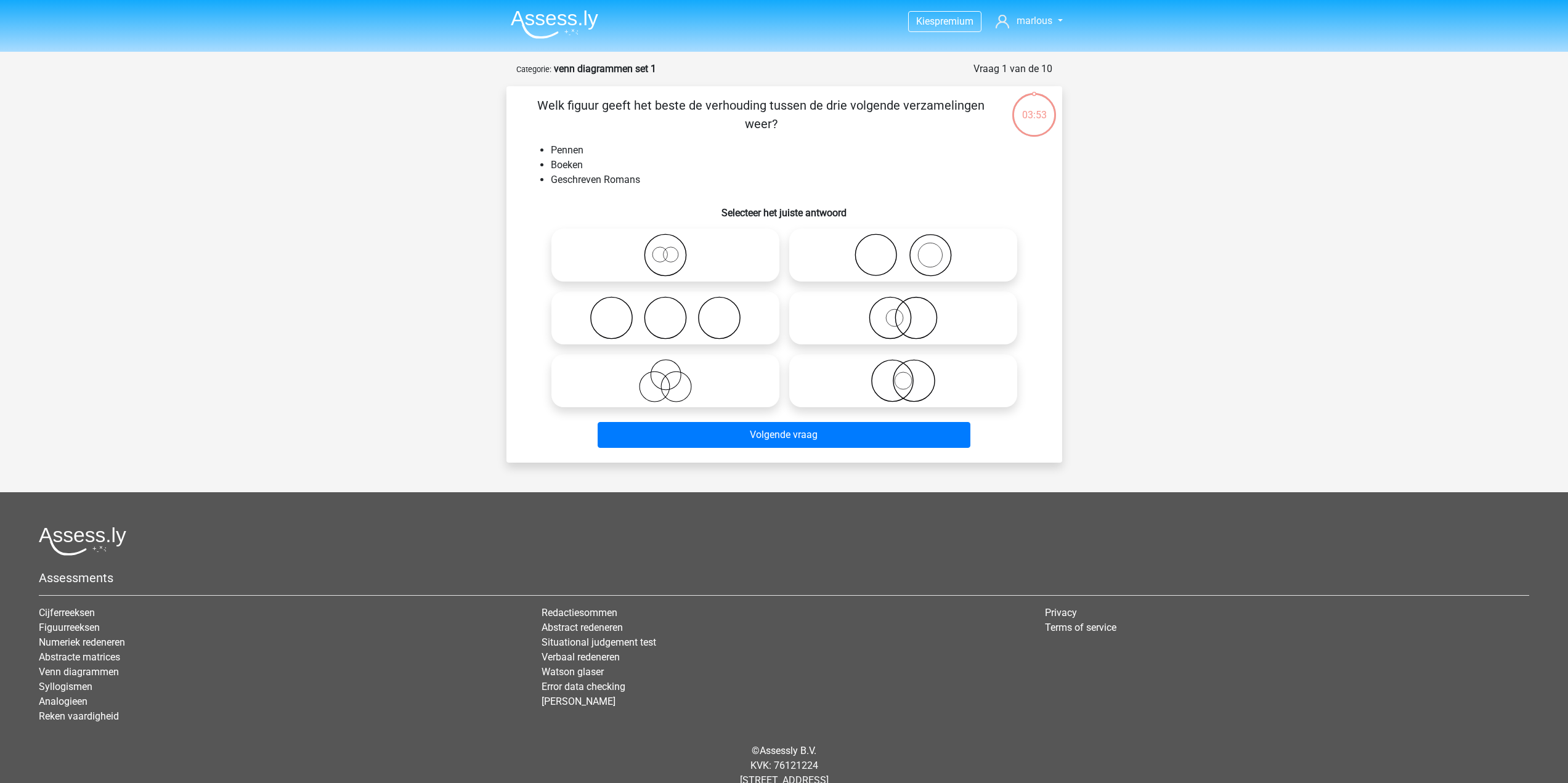
click at [948, 256] on icon at bounding box center [903, 255] width 218 height 43
click at [911, 249] on input "radio" at bounding box center [907, 244] width 8 height 8
radio input "true"
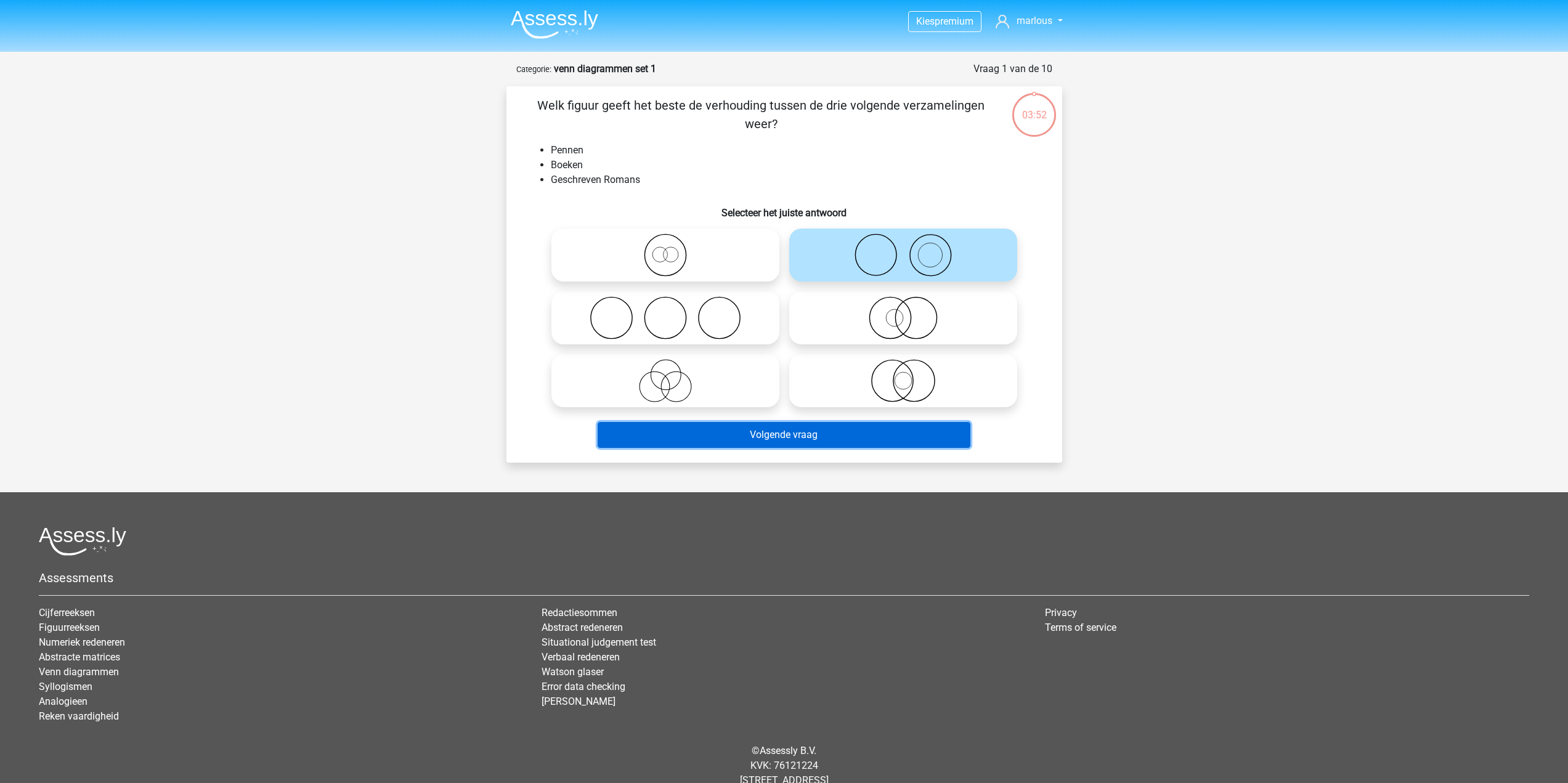
click at [881, 438] on button "Volgende vraag" at bounding box center [784, 435] width 373 height 26
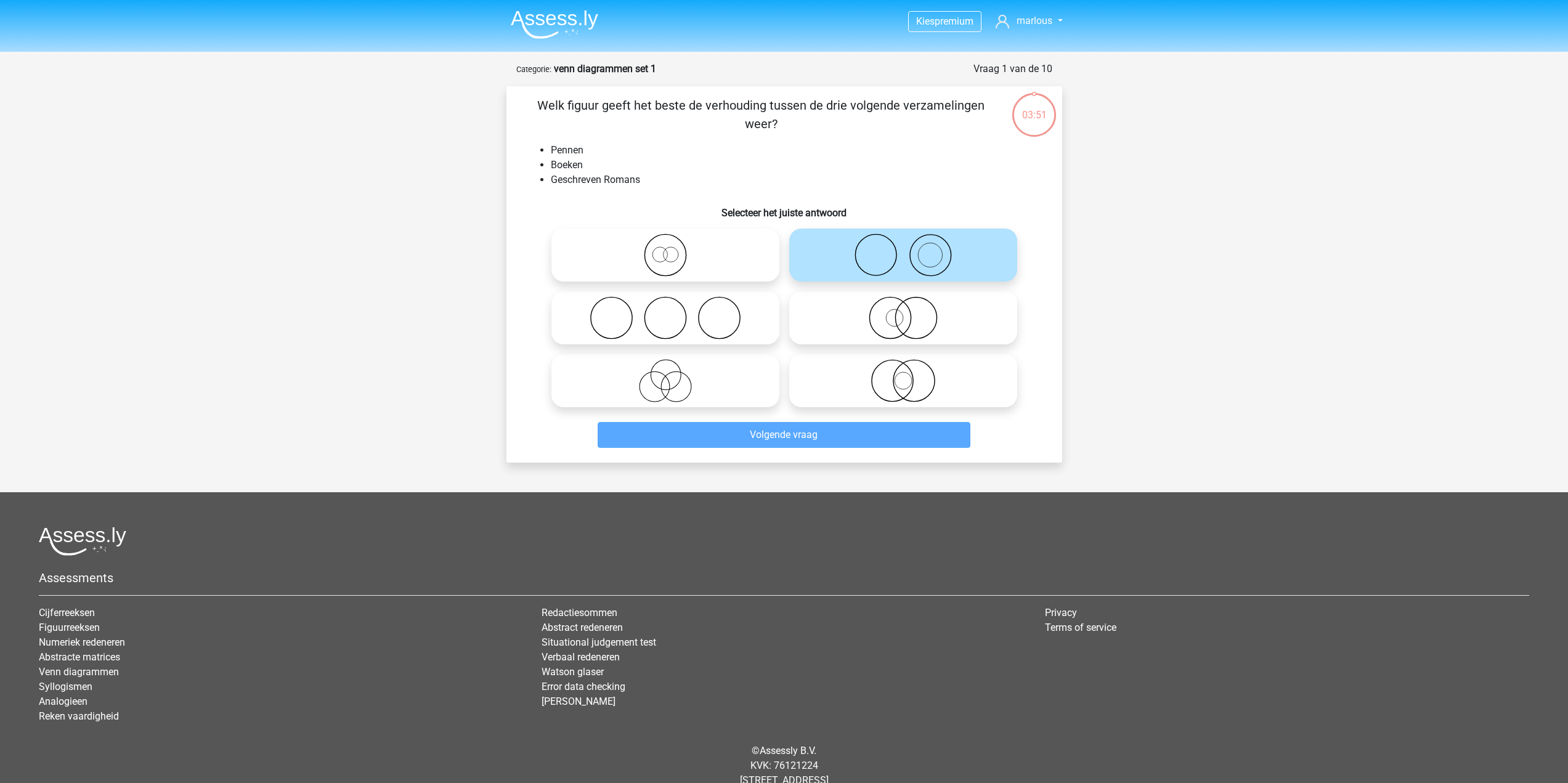
scroll to position [35, 0]
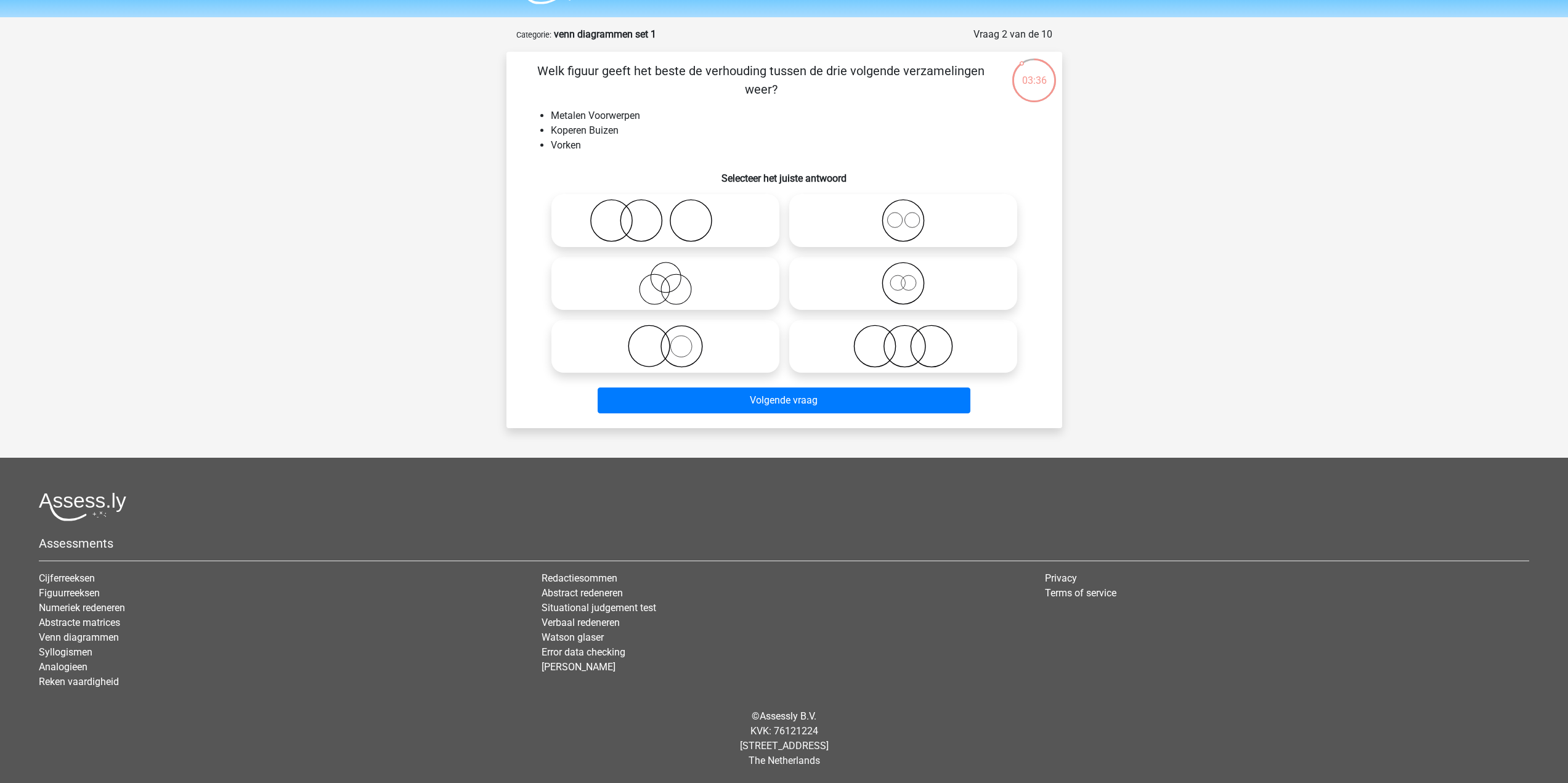
click at [680, 350] on icon at bounding box center [665, 346] width 218 height 43
click at [673, 340] on input "radio" at bounding box center [669, 336] width 8 height 8
radio input "true"
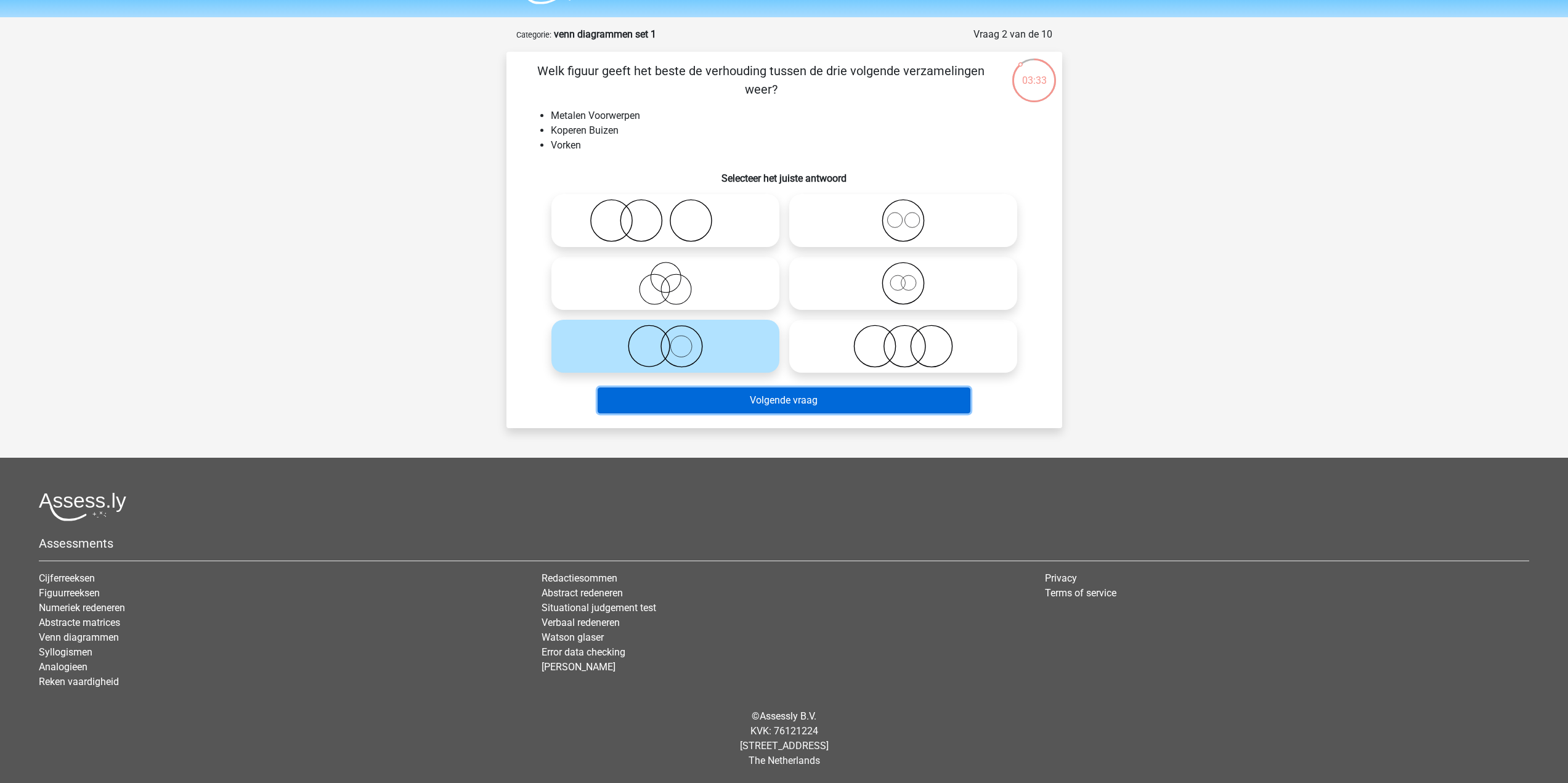
click at [772, 404] on button "Volgende vraag" at bounding box center [784, 400] width 373 height 26
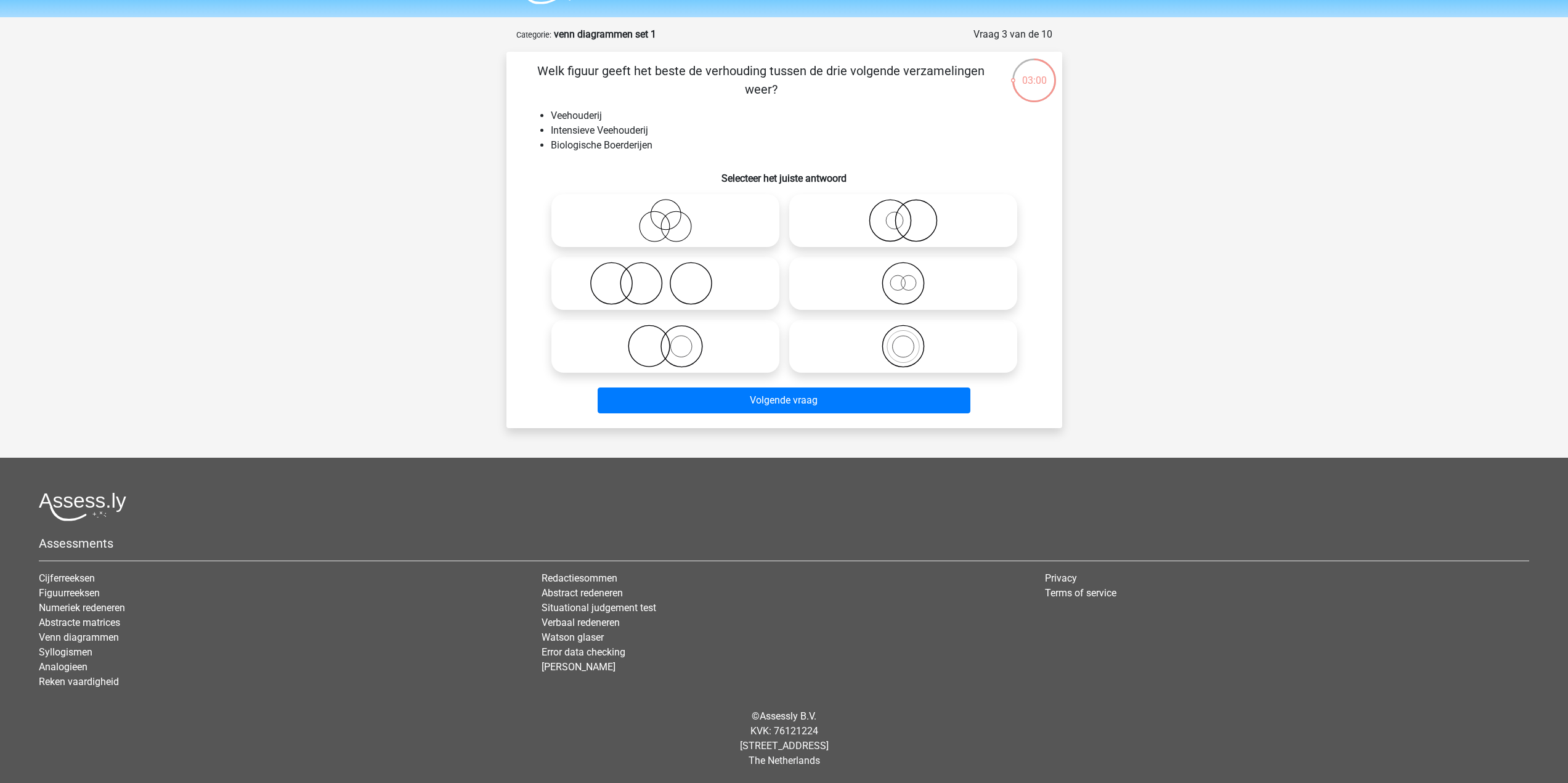
click at [885, 220] on icon at bounding box center [903, 221] width 218 height 43
click at [903, 214] on input "radio" at bounding box center [907, 210] width 8 height 8
radio input "true"
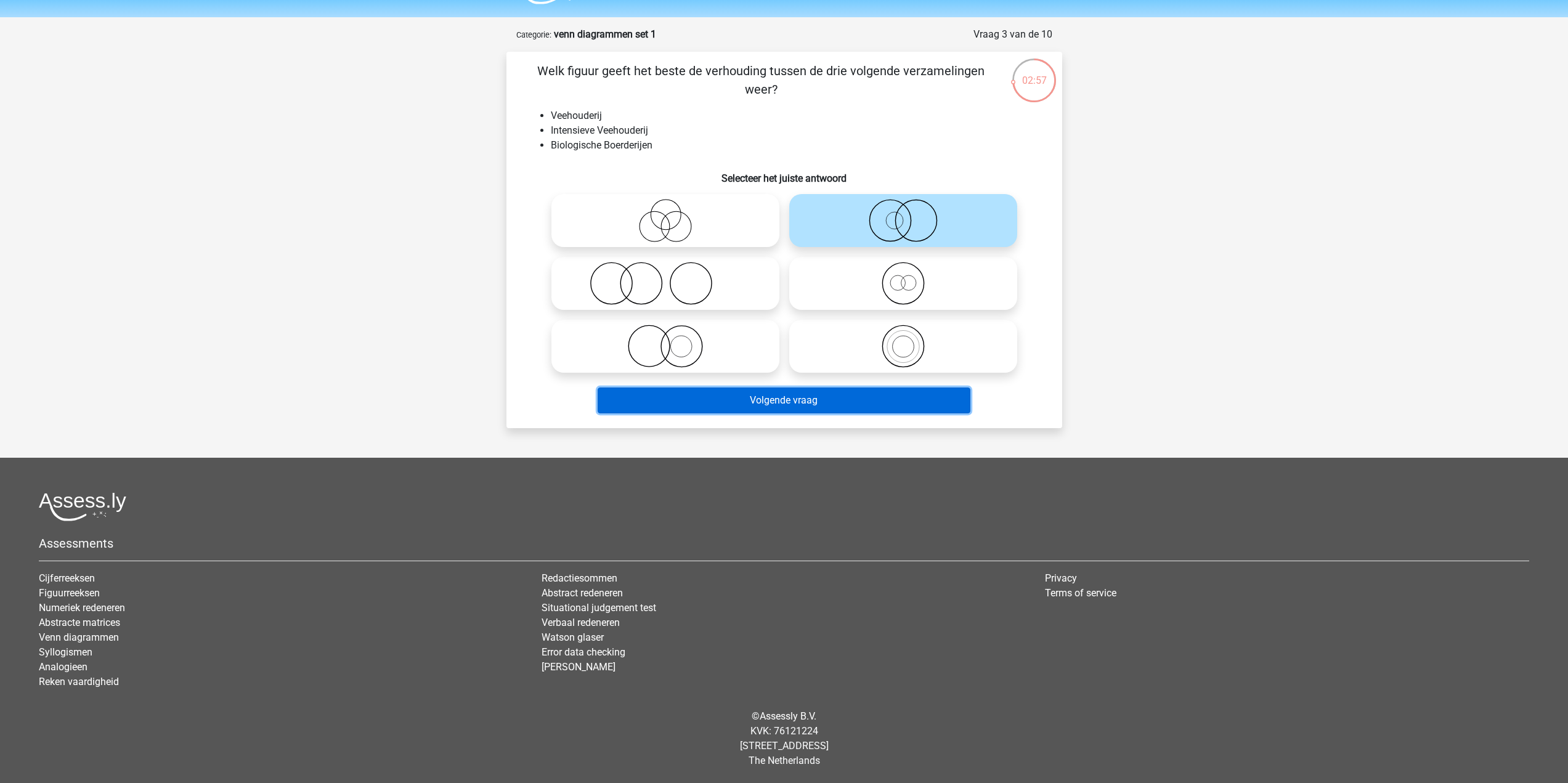
click at [839, 405] on button "Volgende vraag" at bounding box center [784, 400] width 373 height 26
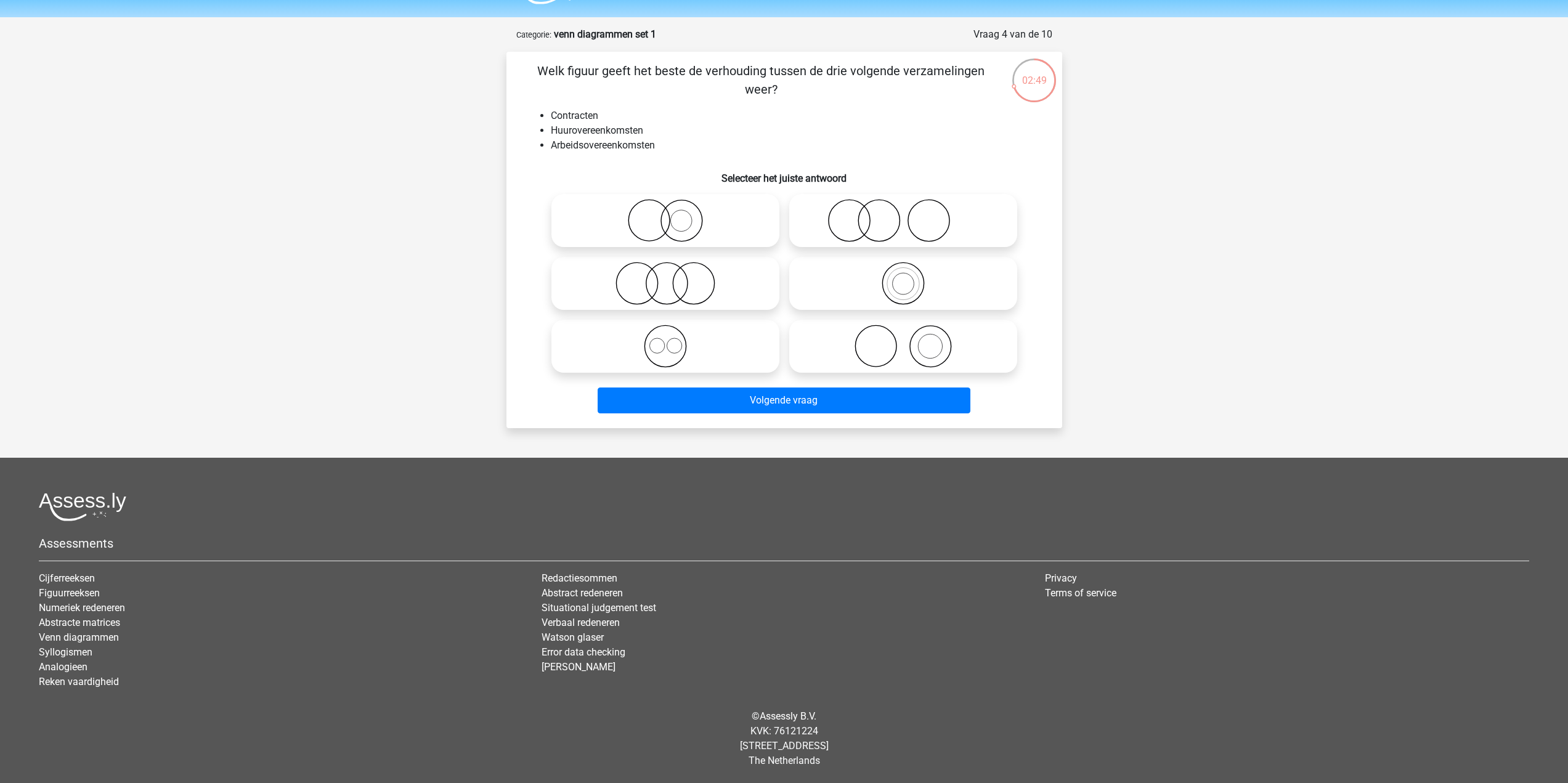
click at [666, 352] on icon at bounding box center [665, 346] width 218 height 43
click at [666, 340] on input "radio" at bounding box center [669, 336] width 8 height 8
radio input "true"
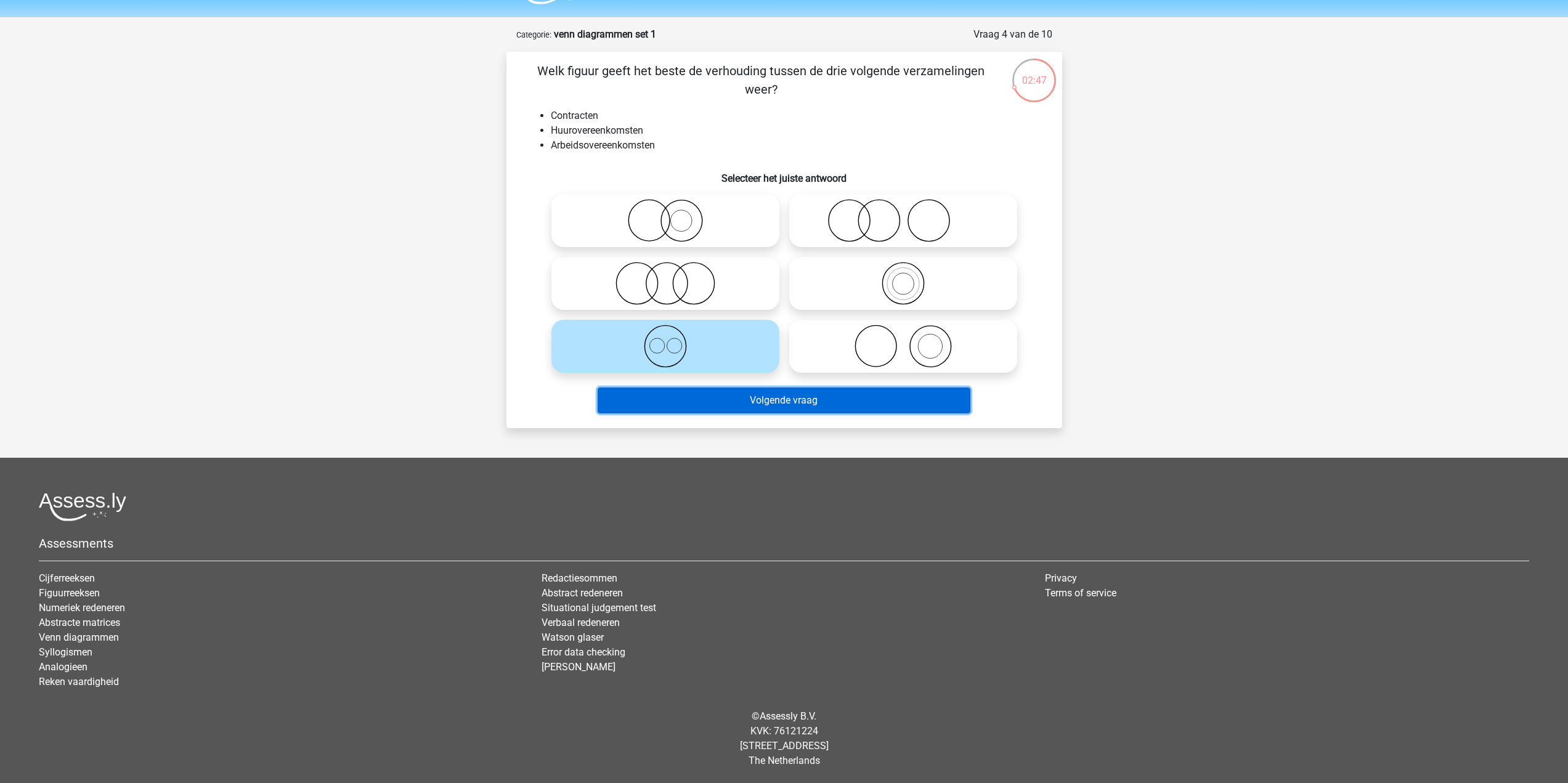
click at [703, 403] on button "Volgende vraag" at bounding box center [784, 400] width 373 height 26
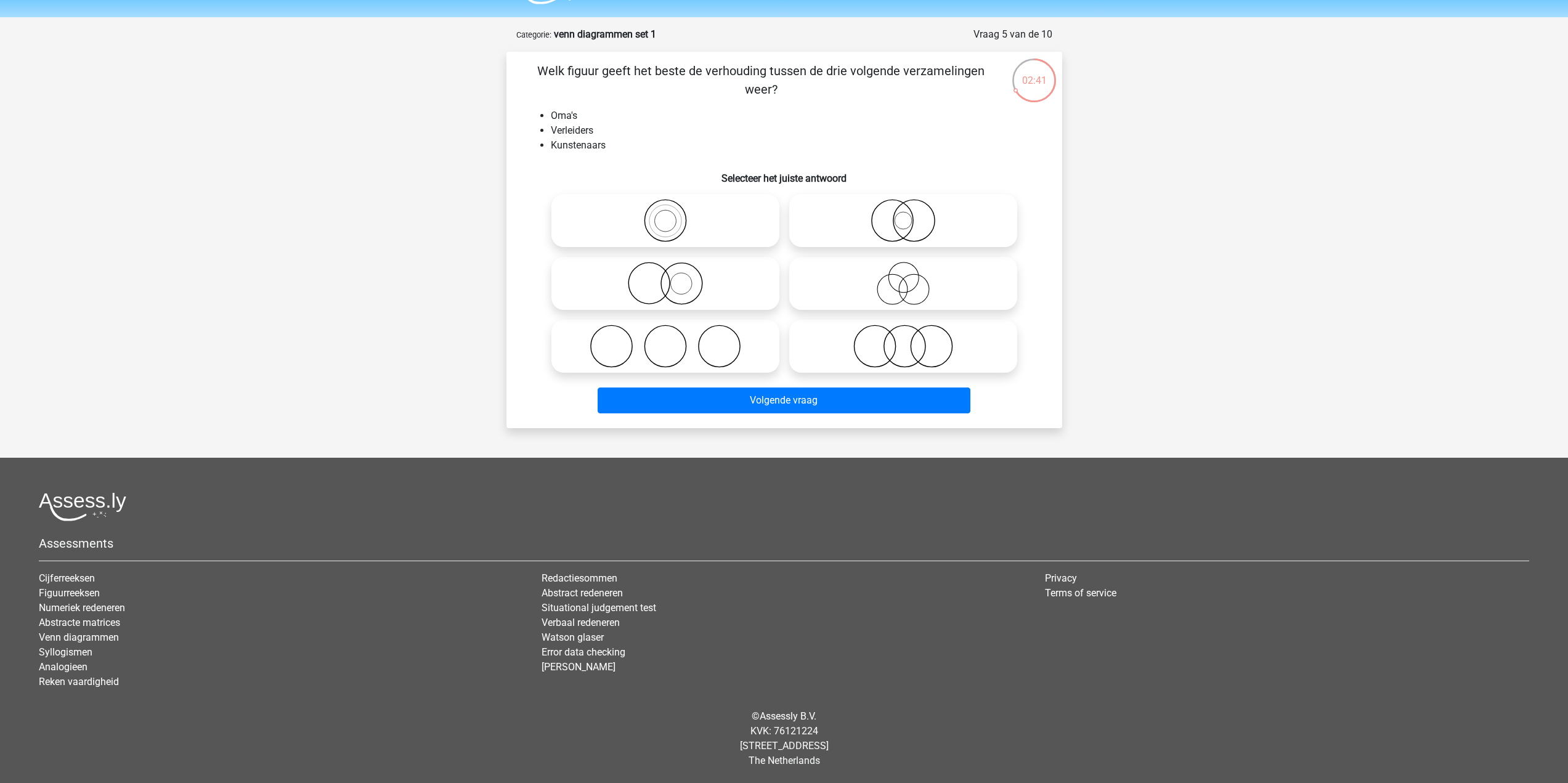
click at [906, 293] on circle at bounding box center [903, 278] width 30 height 30
click at [906, 277] on input "radio" at bounding box center [907, 273] width 8 height 8
radio input "true"
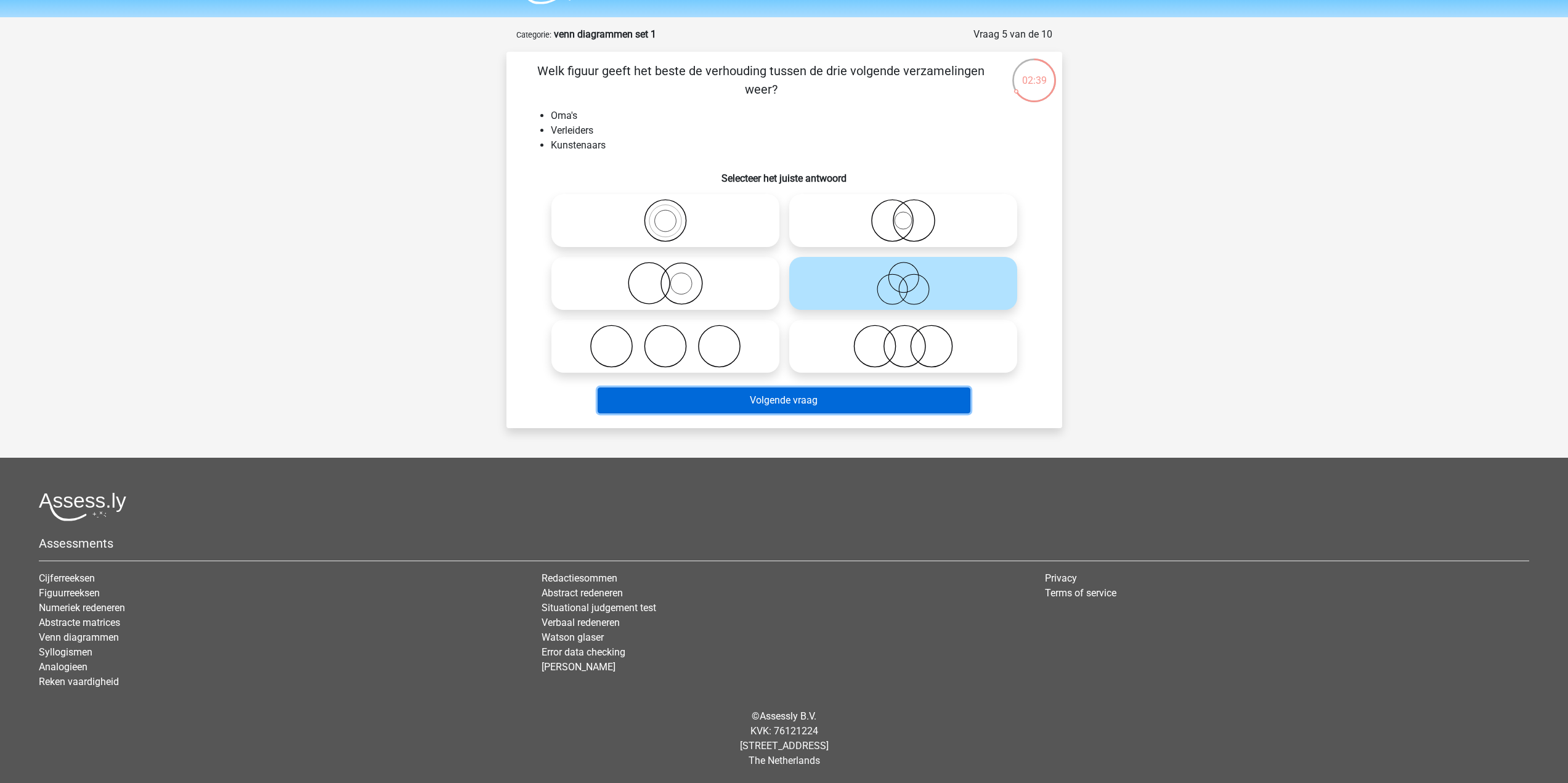
click at [819, 408] on button "Volgende vraag" at bounding box center [784, 400] width 373 height 26
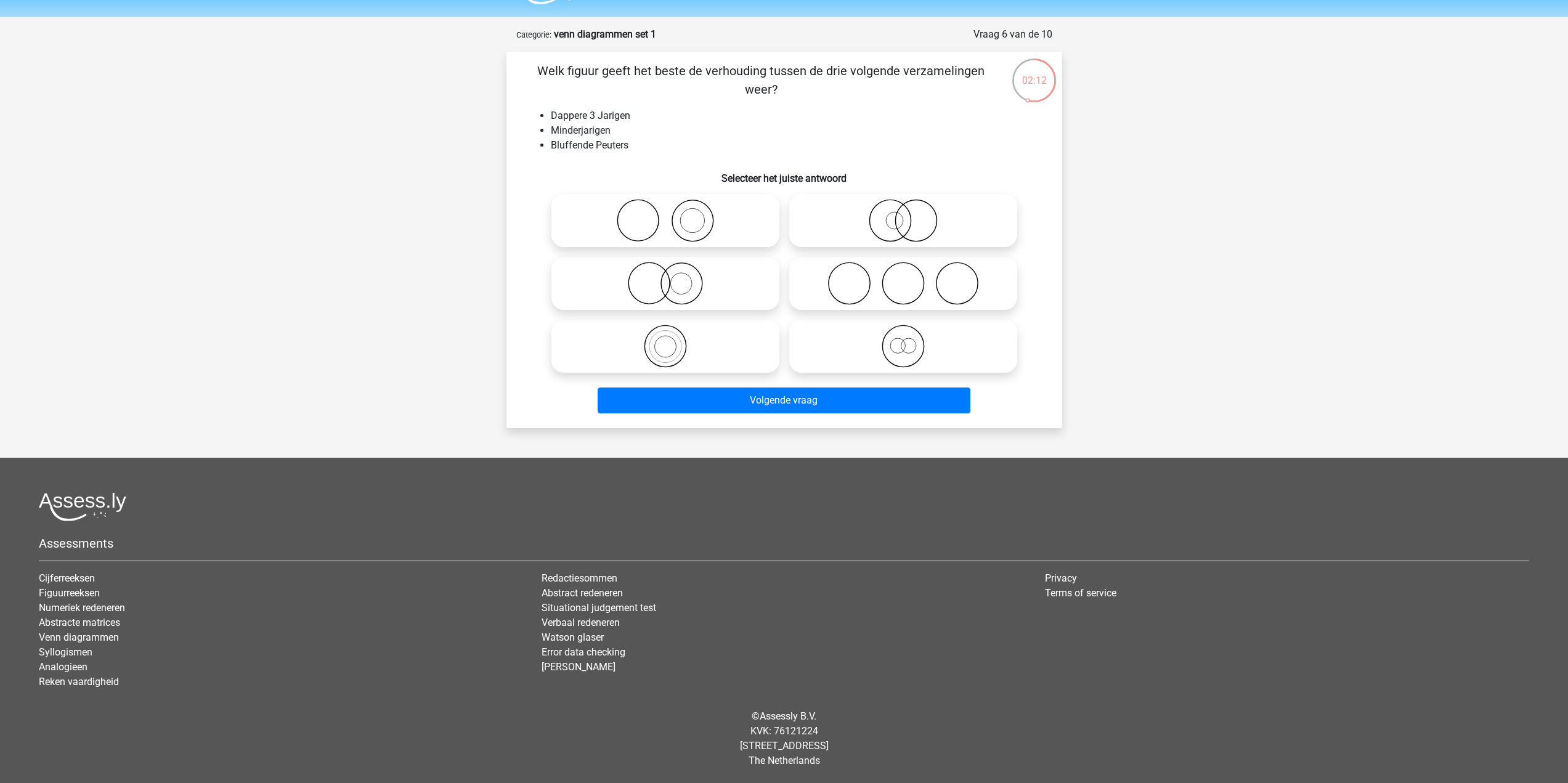
click at [913, 352] on icon at bounding box center [903, 346] width 218 height 43
click at [911, 340] on input "radio" at bounding box center [907, 336] width 8 height 8
radio input "true"
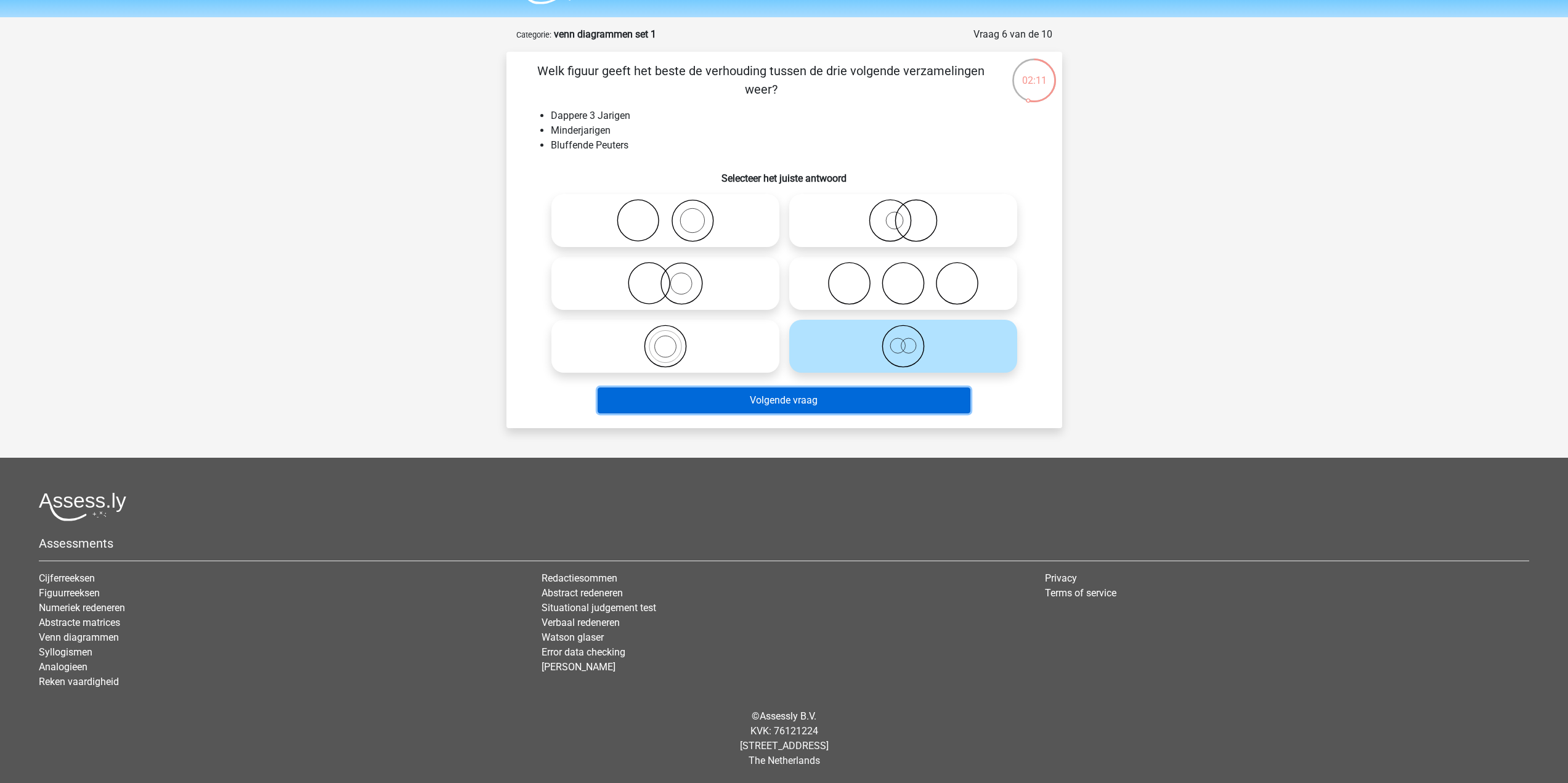
click at [895, 402] on button "Volgende vraag" at bounding box center [784, 400] width 373 height 26
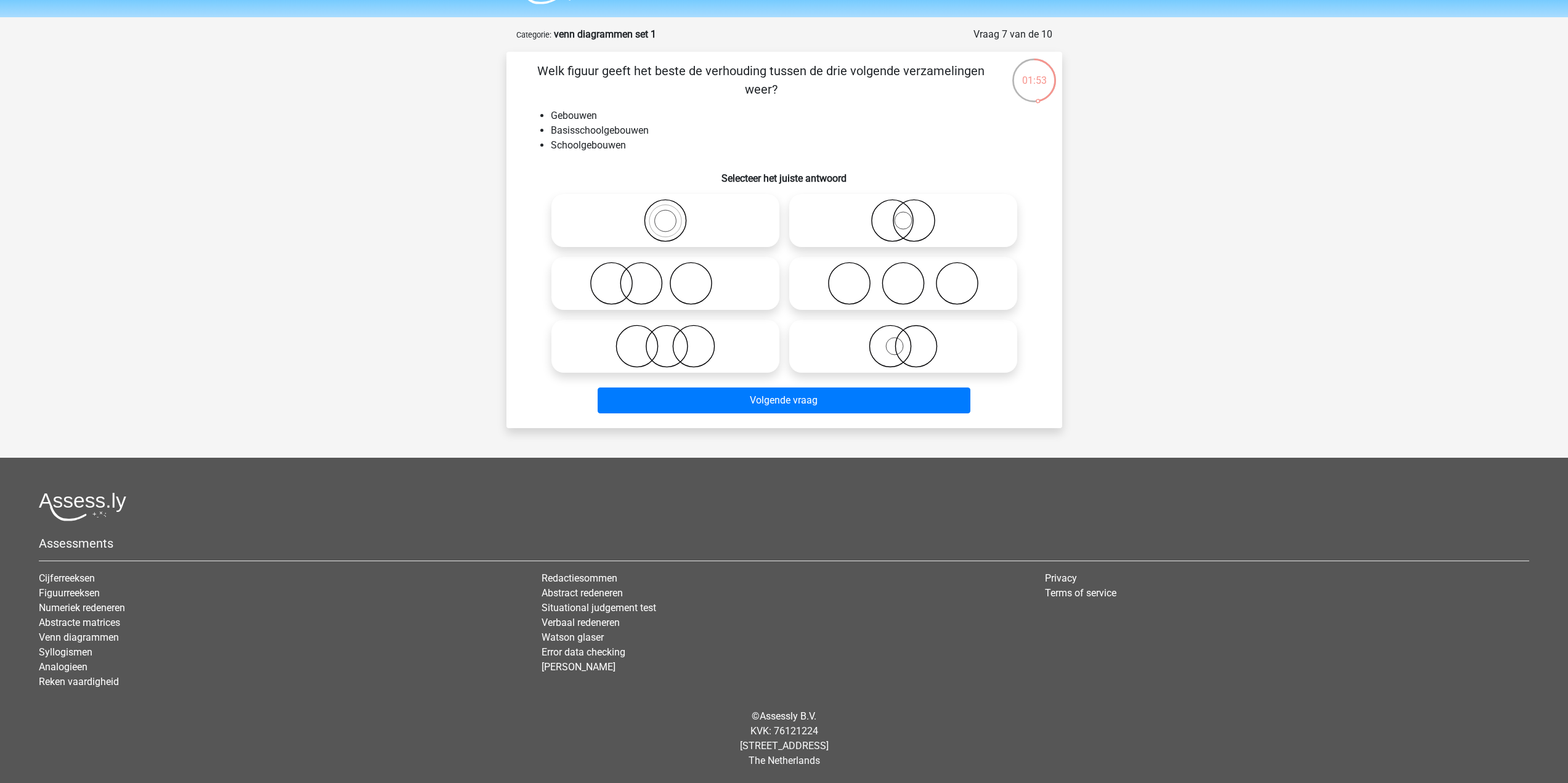
click at [669, 226] on icon at bounding box center [665, 221] width 218 height 43
click at [669, 214] on input "radio" at bounding box center [669, 210] width 8 height 8
radio input "true"
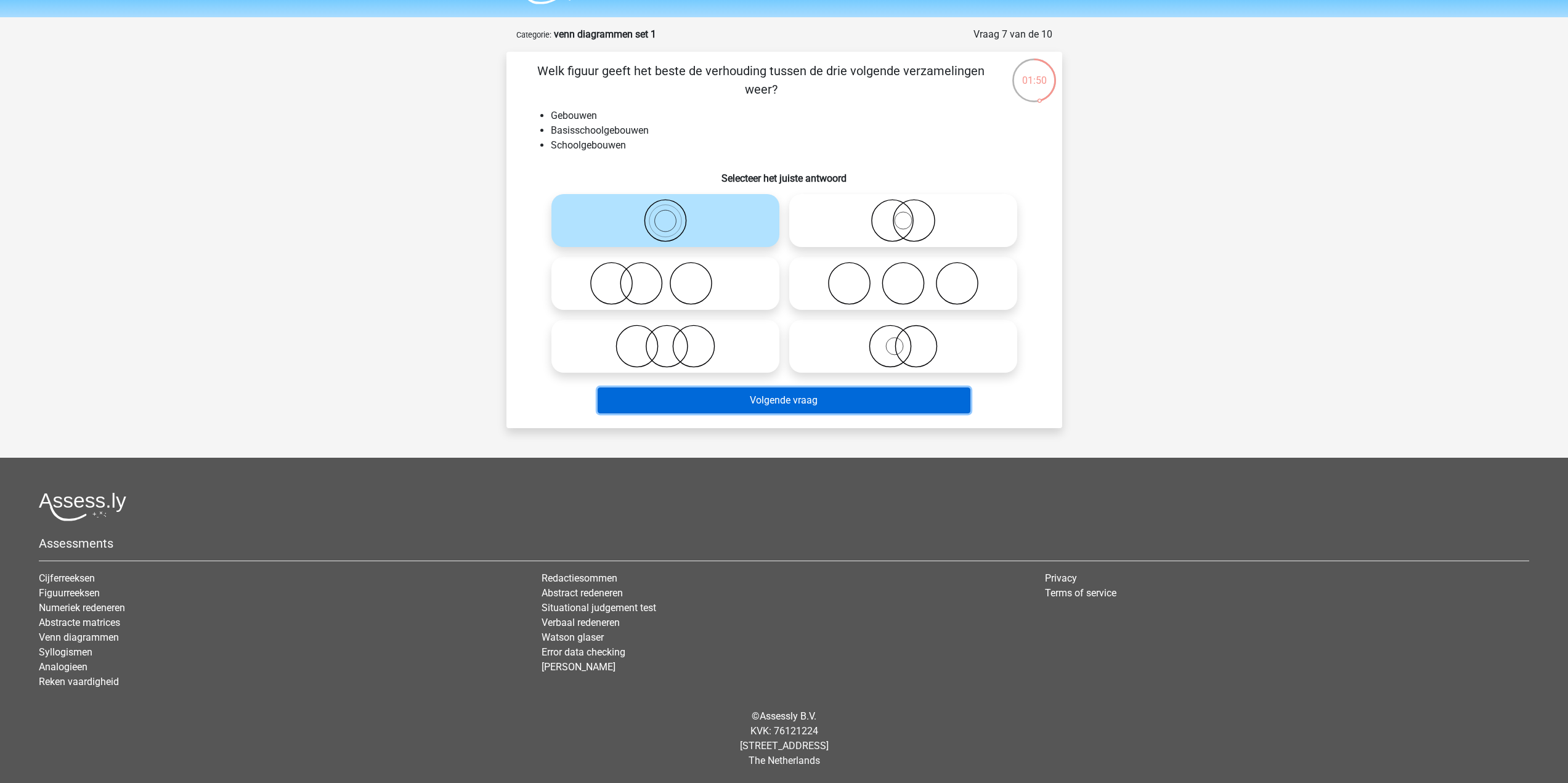
click at [719, 393] on button "Volgende vraag" at bounding box center [784, 400] width 373 height 26
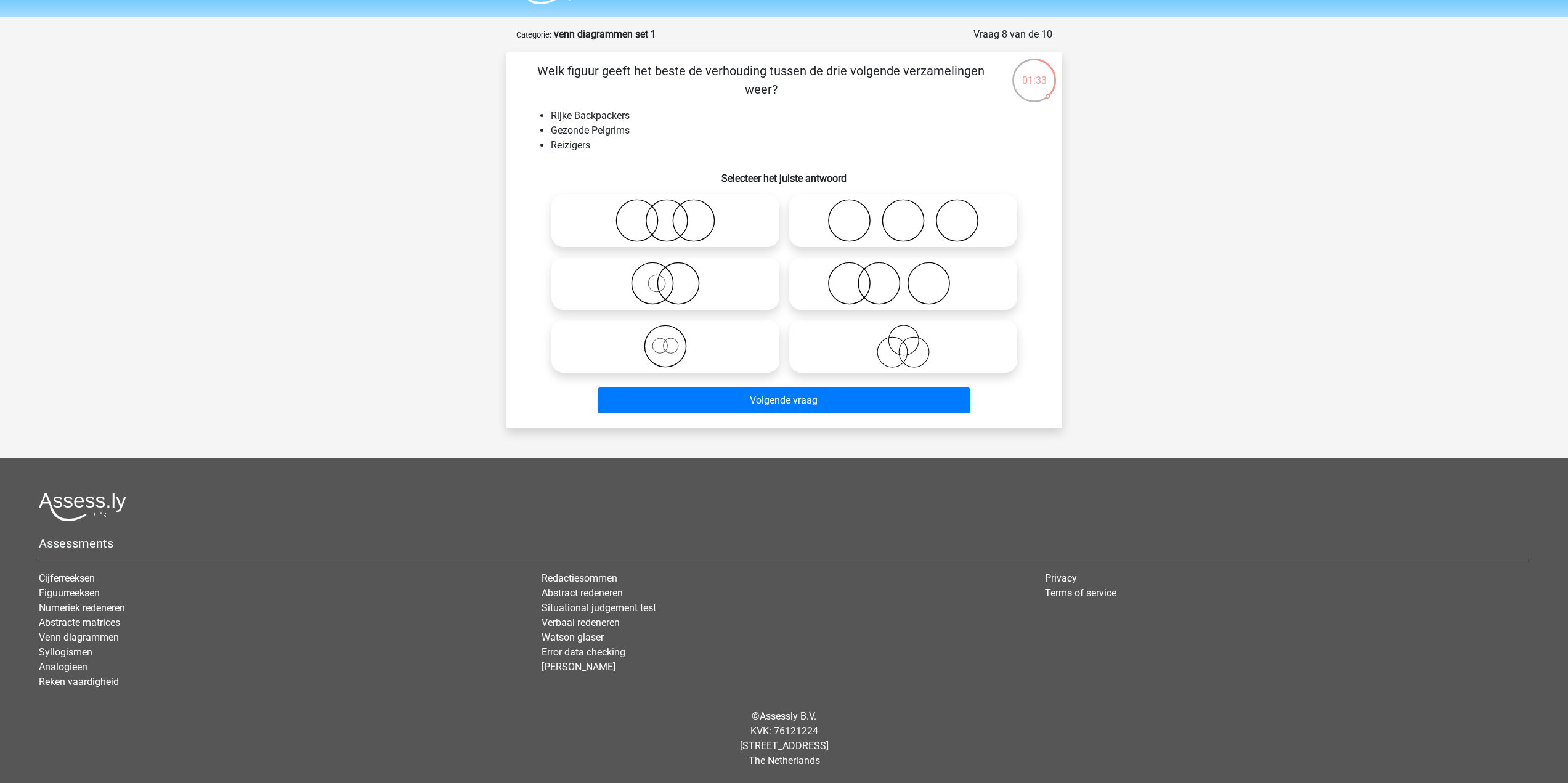
click at [667, 223] on icon at bounding box center [665, 221] width 218 height 43
click at [667, 214] on input "radio" at bounding box center [669, 210] width 8 height 8
radio input "true"
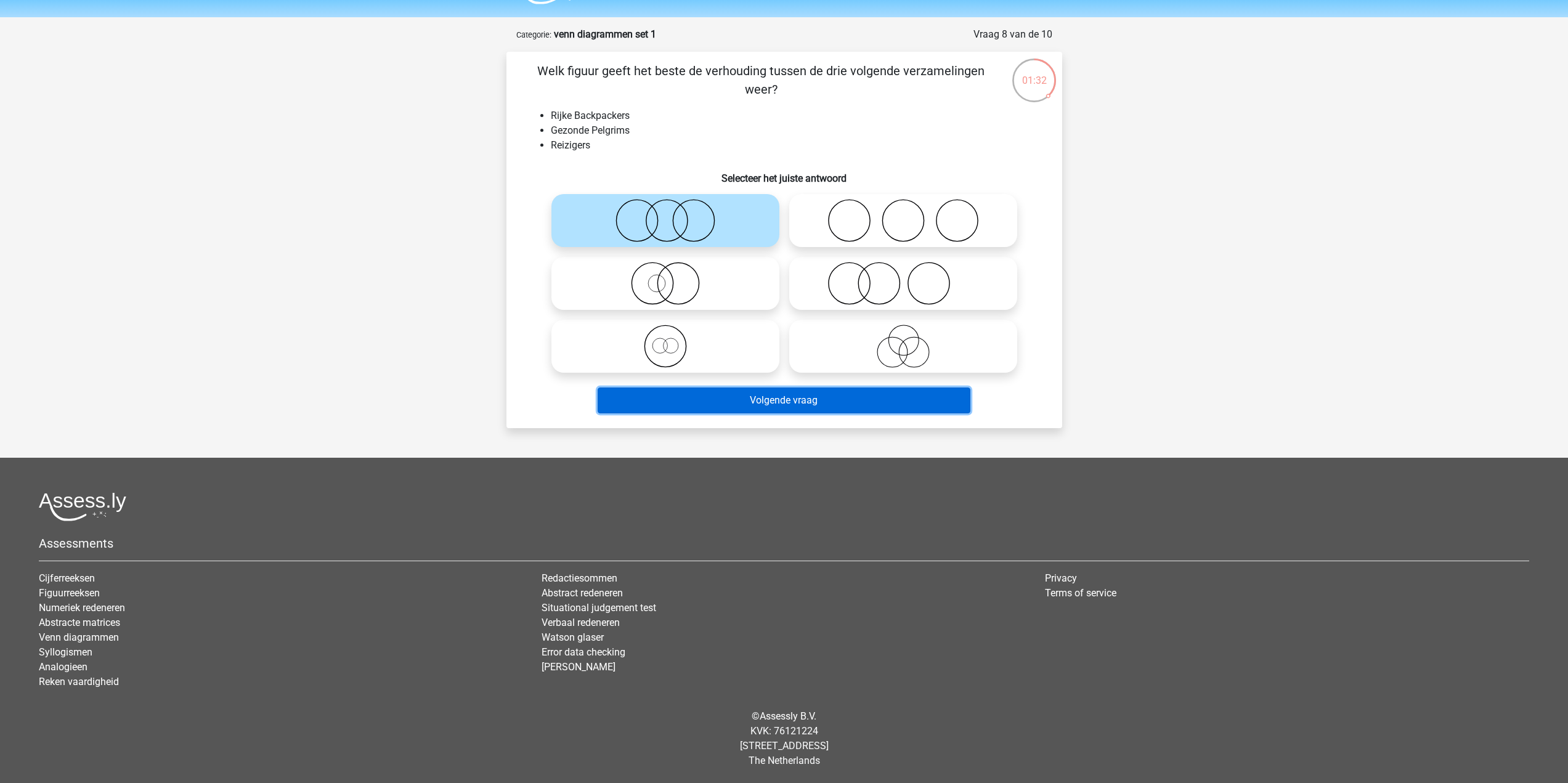
click at [783, 405] on button "Volgende vraag" at bounding box center [784, 400] width 373 height 26
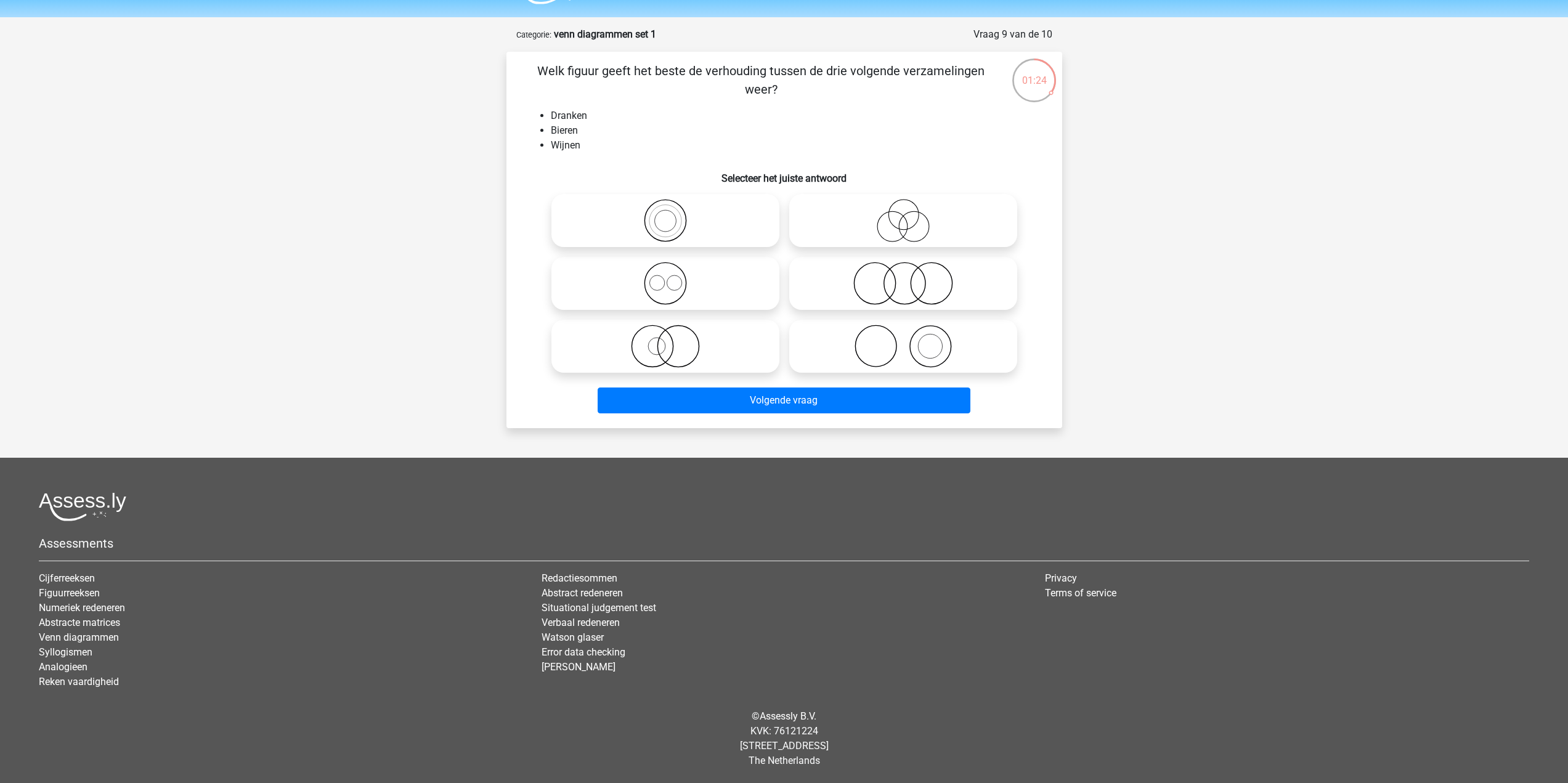
click at [674, 273] on icon at bounding box center [665, 283] width 218 height 43
click at [673, 273] on input "radio" at bounding box center [669, 273] width 8 height 8
radio input "true"
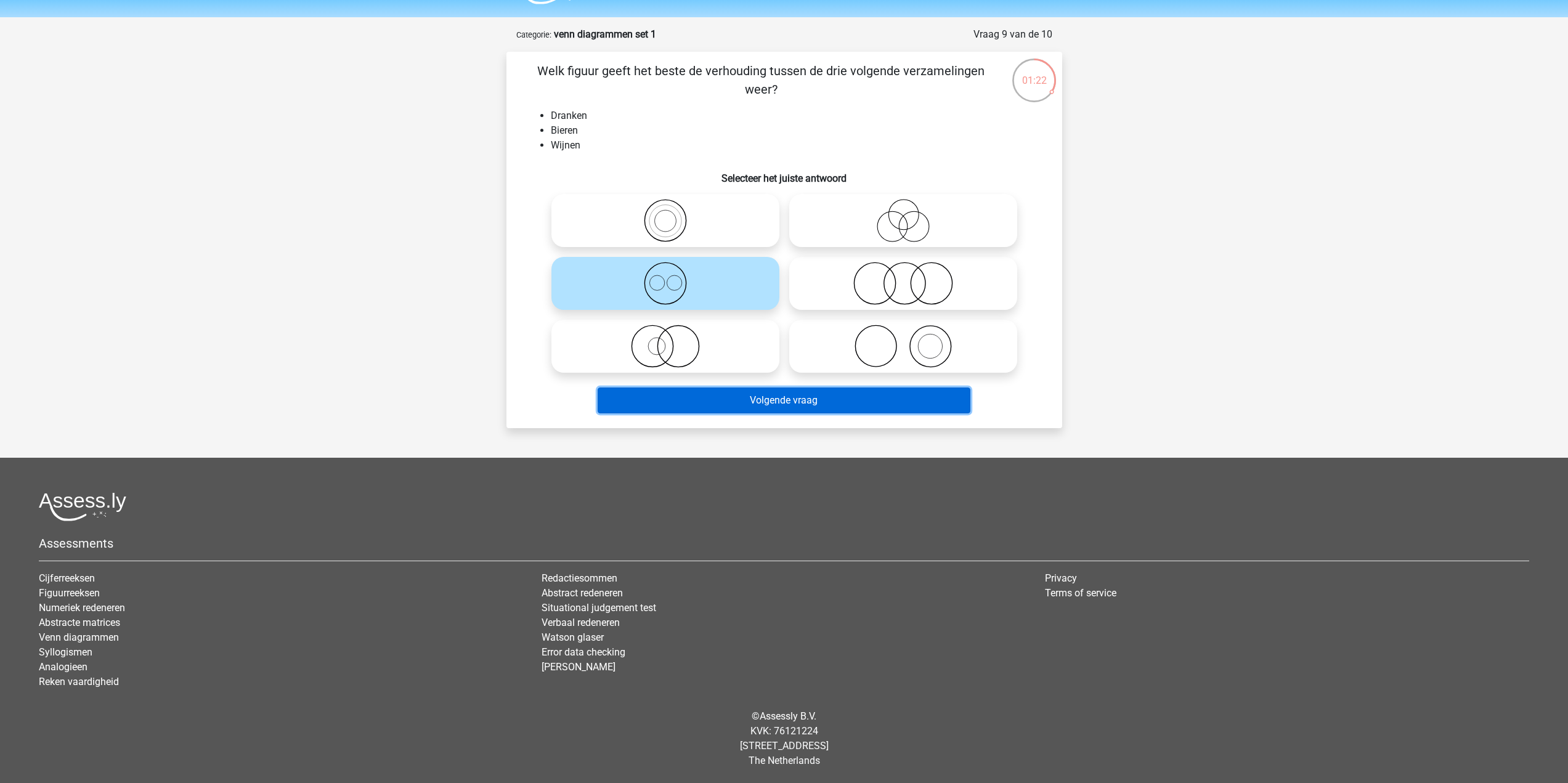
click at [725, 400] on button "Volgende vraag" at bounding box center [784, 400] width 373 height 26
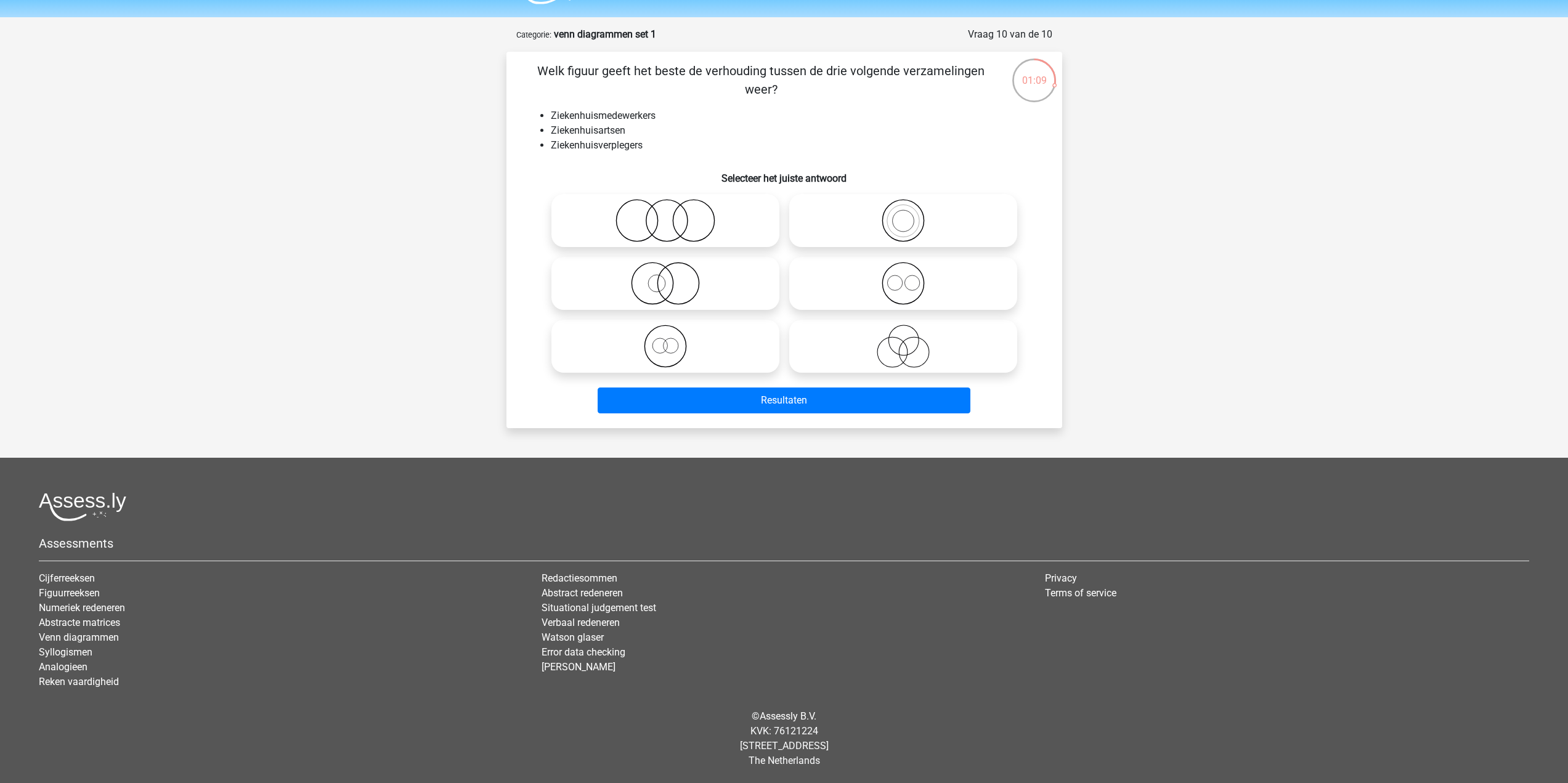
click at [666, 349] on icon at bounding box center [665, 346] width 218 height 43
click at [666, 340] on input "radio" at bounding box center [669, 336] width 8 height 8
radio input "true"
click at [909, 285] on icon at bounding box center [903, 283] width 218 height 43
click at [909, 277] on input "radio" at bounding box center [907, 273] width 8 height 8
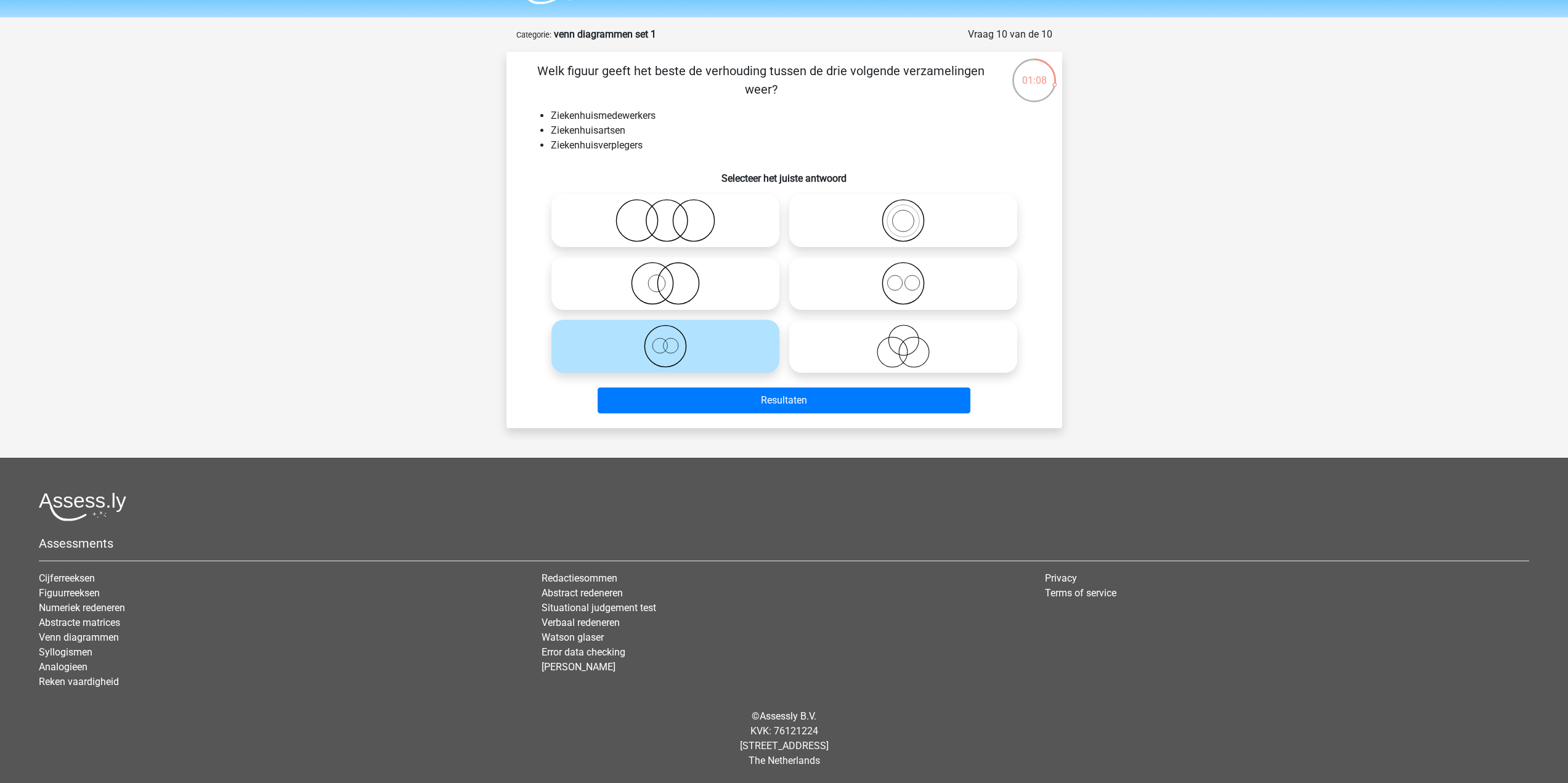
radio input "true"
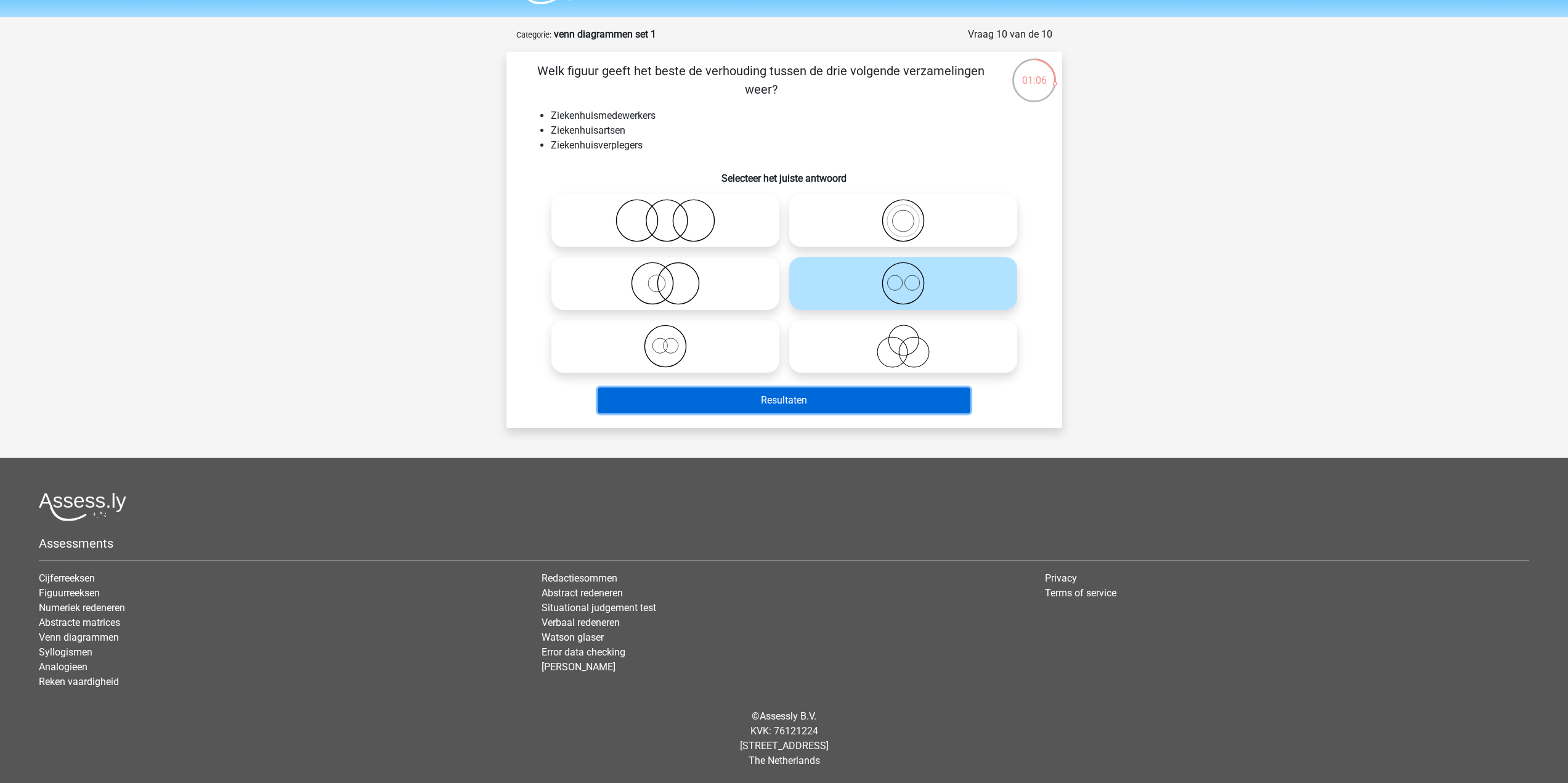
click at [852, 394] on button "Resultaten" at bounding box center [784, 400] width 373 height 26
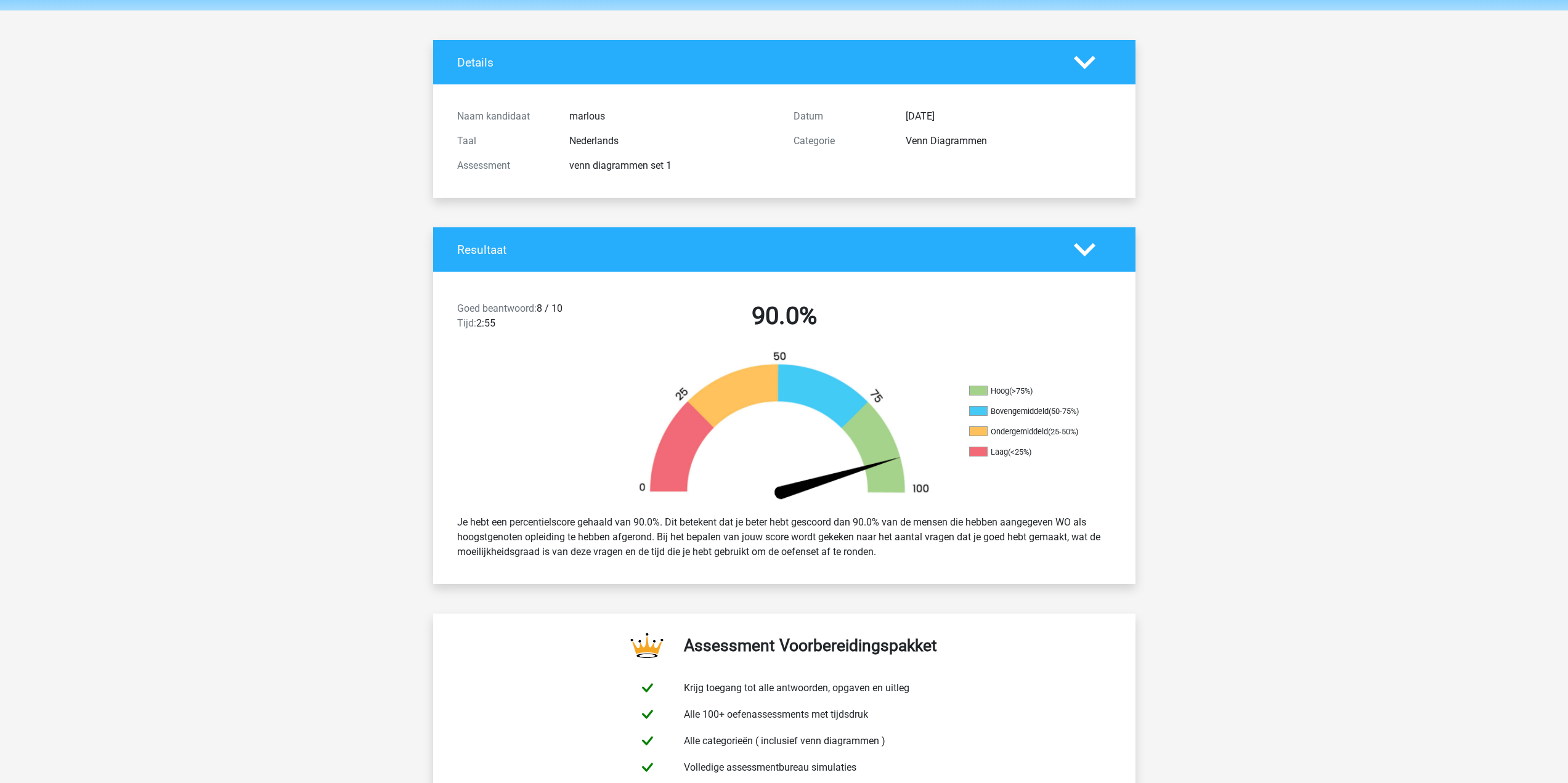
scroll to position [62, 0]
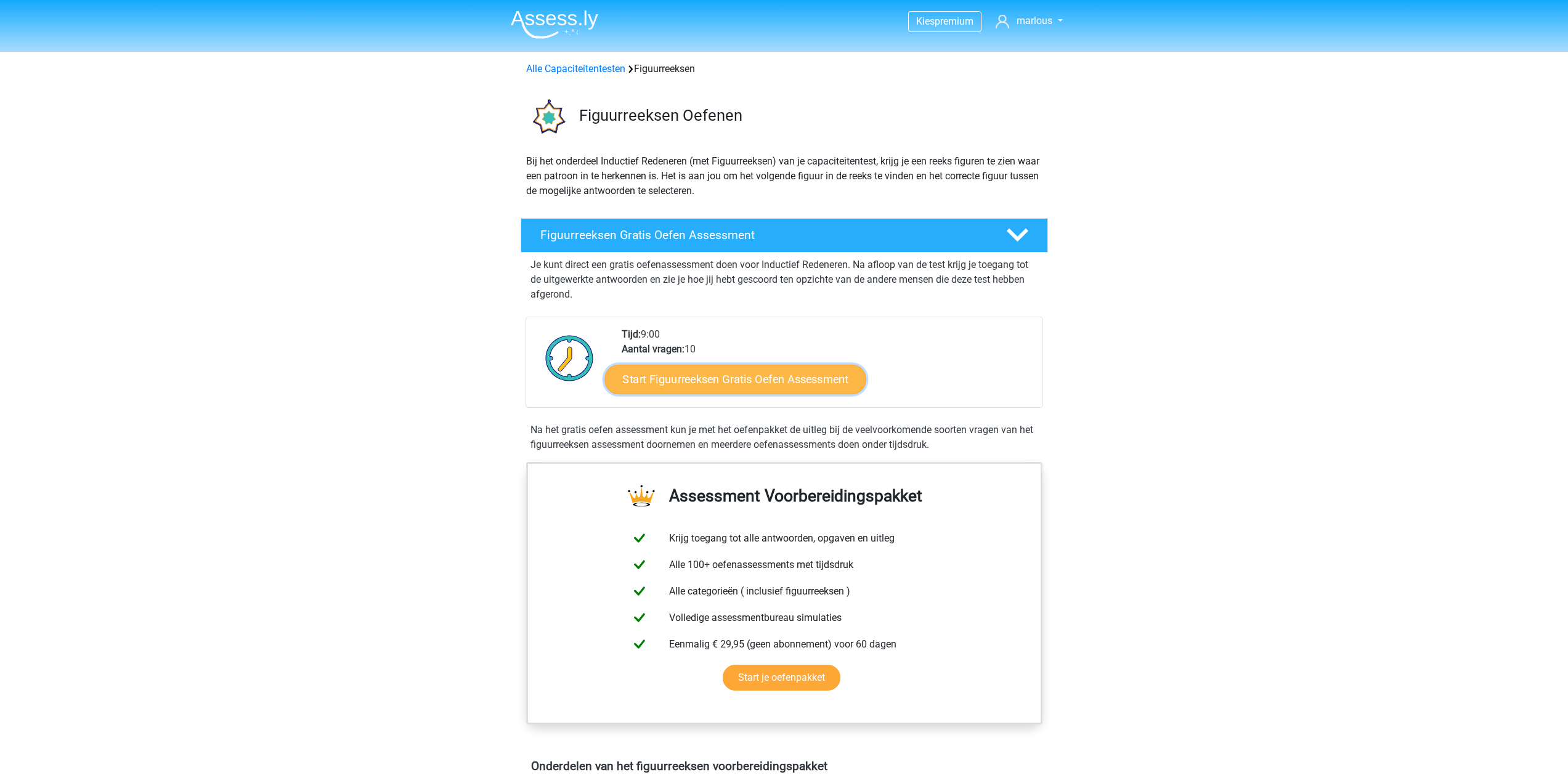
click at [755, 378] on link "Start Figuurreeksen Gratis Oefen Assessment" at bounding box center [734, 378] width 261 height 29
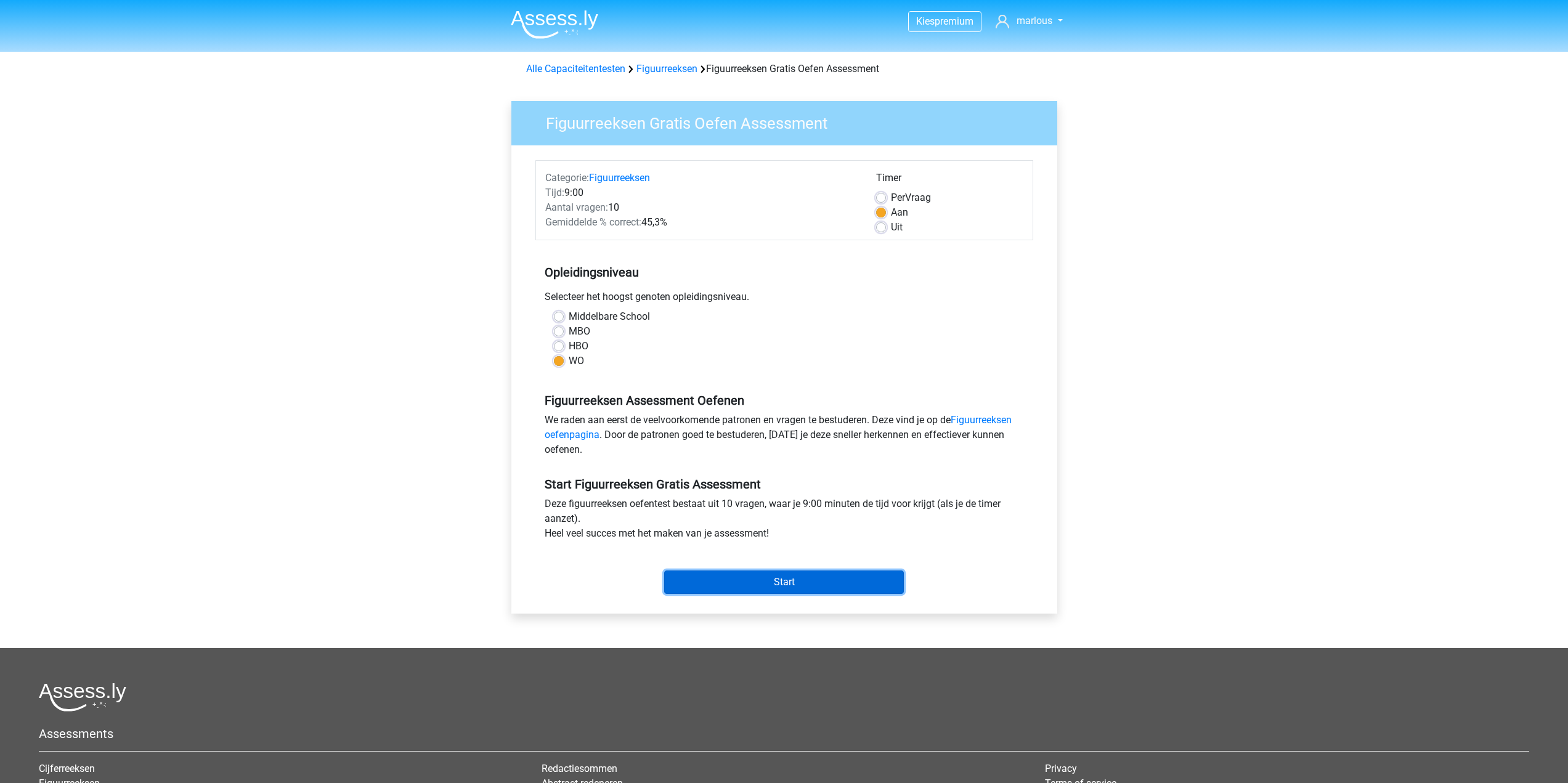
click at [733, 585] on input "Start" at bounding box center [783, 582] width 240 height 24
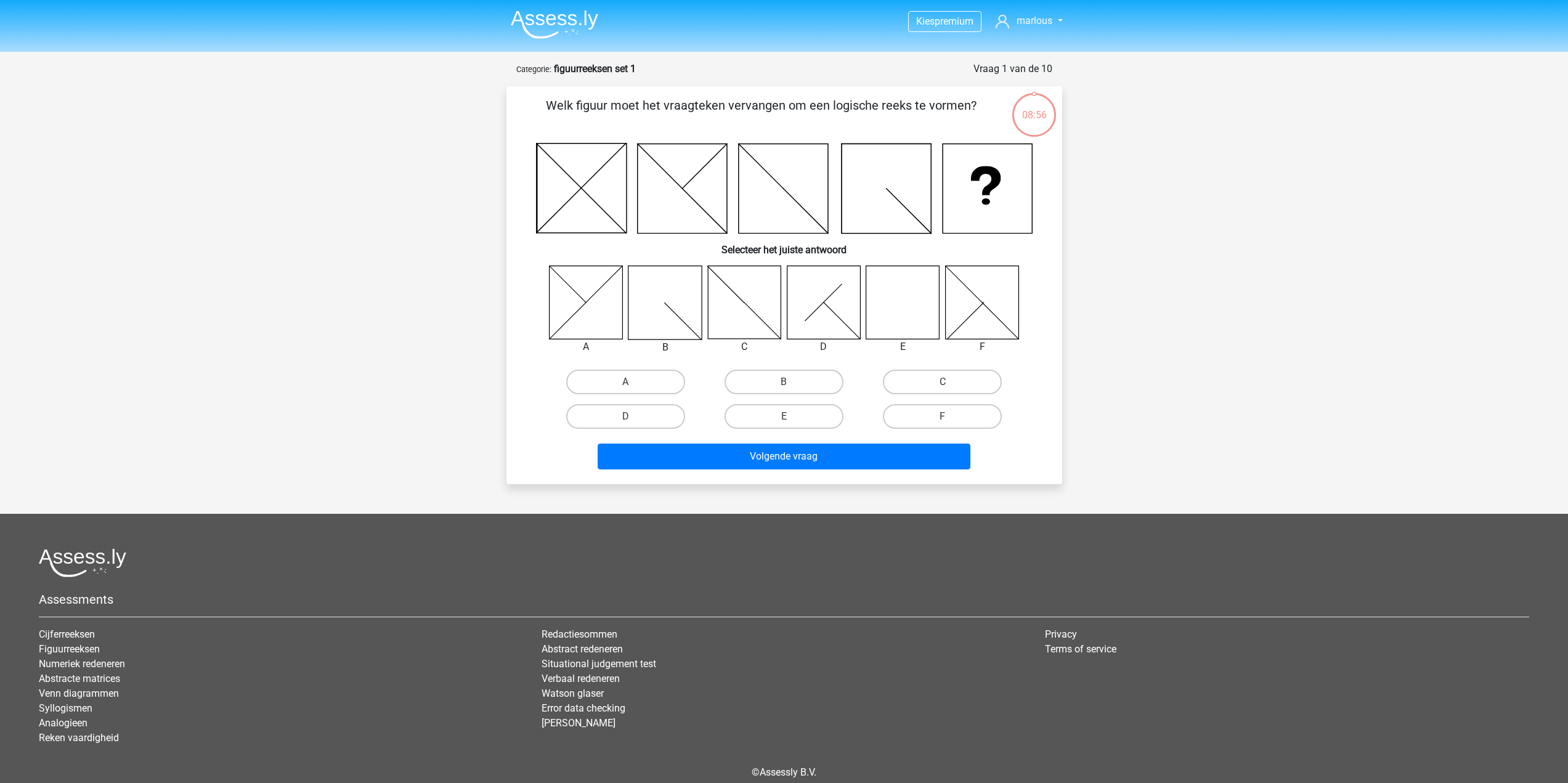
click at [908, 324] on icon at bounding box center [903, 302] width 73 height 73
click at [792, 418] on input "E" at bounding box center [788, 420] width 8 height 8
radio input "true"
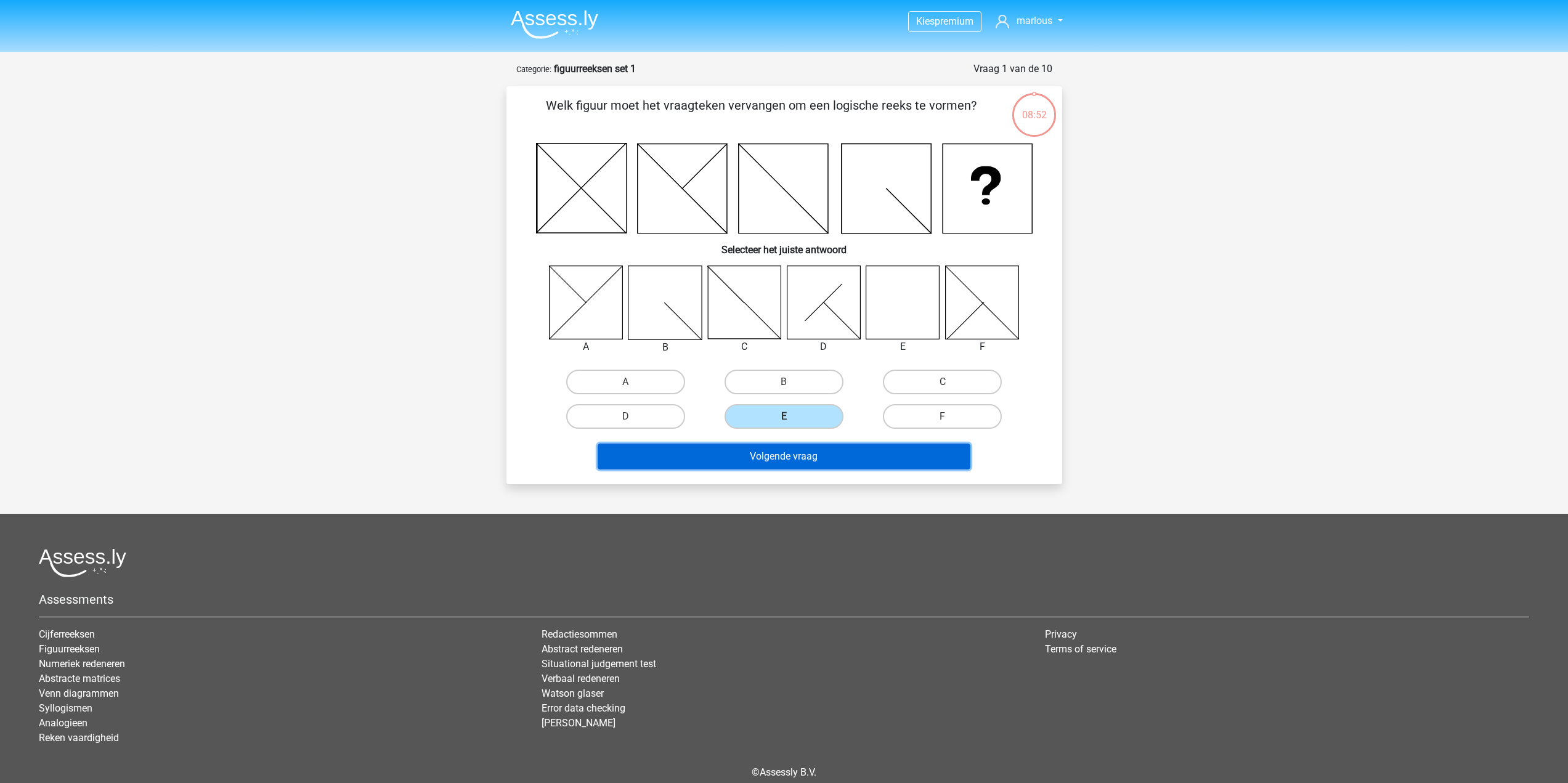
click at [824, 469] on button "Volgende vraag" at bounding box center [784, 457] width 373 height 26
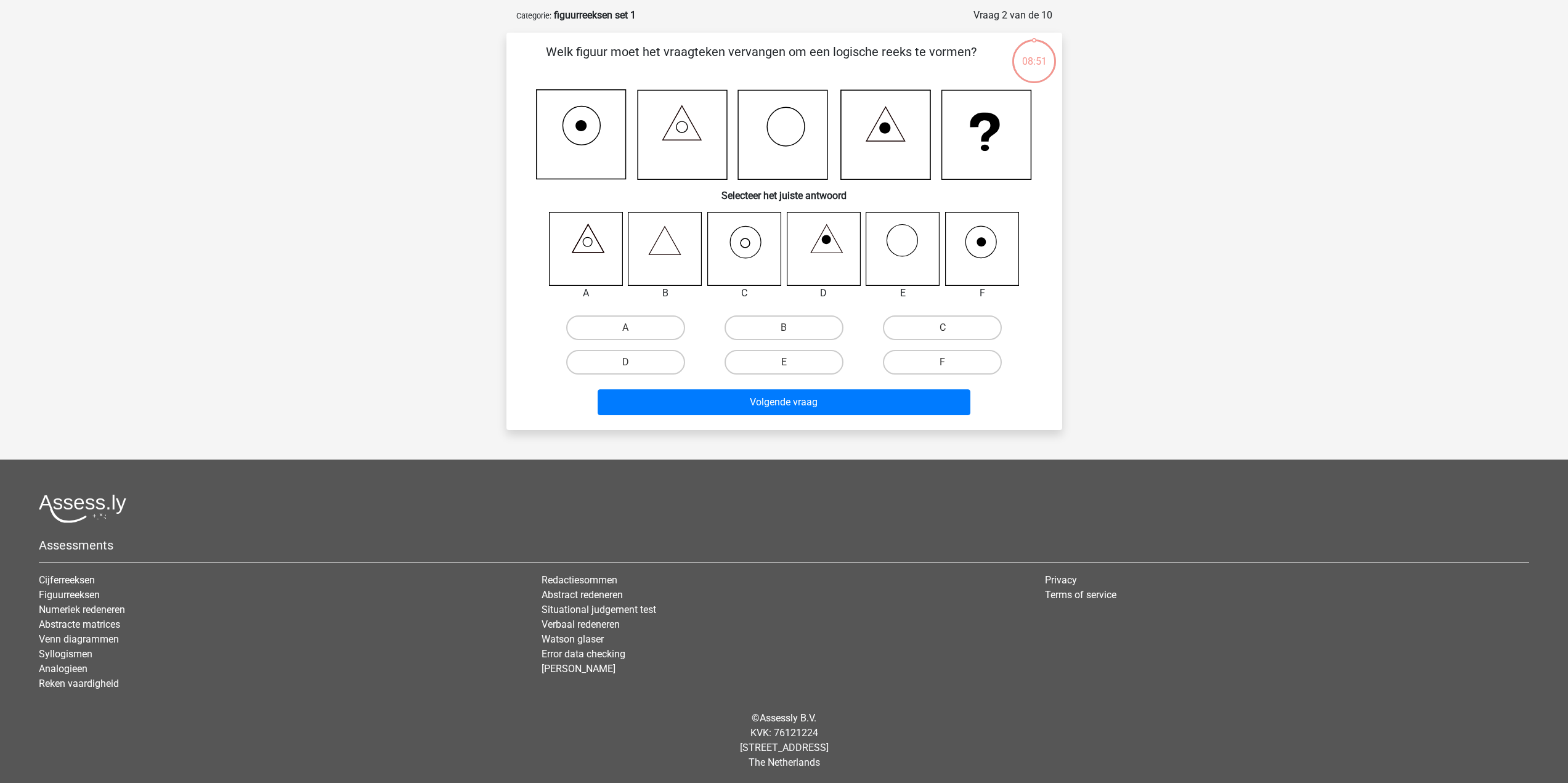
scroll to position [55, 0]
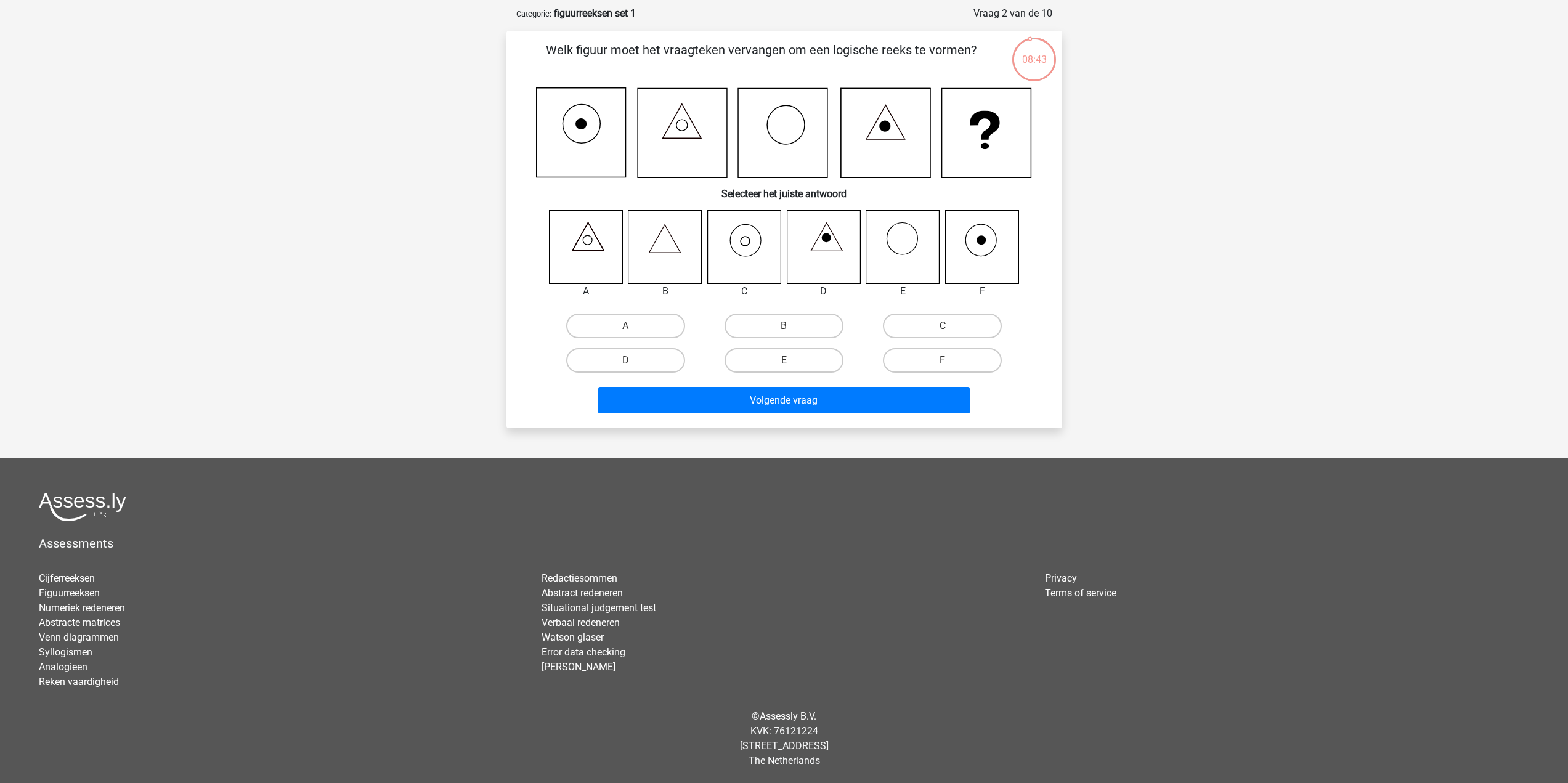
click at [752, 248] on icon at bounding box center [744, 247] width 73 height 73
click at [972, 328] on label "C" at bounding box center [942, 326] width 119 height 24
click at [951, 328] on input "C" at bounding box center [947, 329] width 8 height 8
radio input "true"
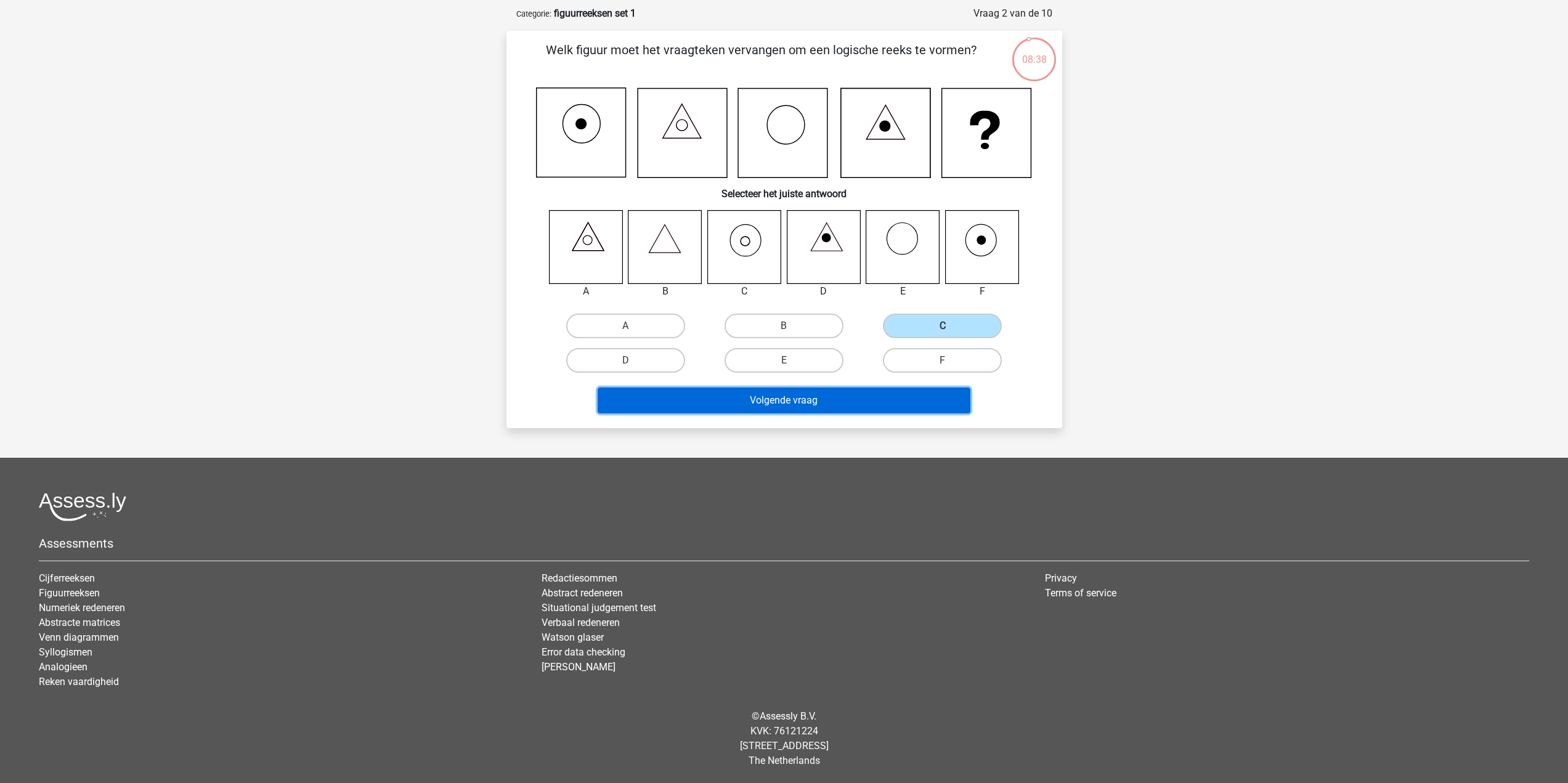
click at [825, 400] on button "Volgende vraag" at bounding box center [784, 400] width 373 height 26
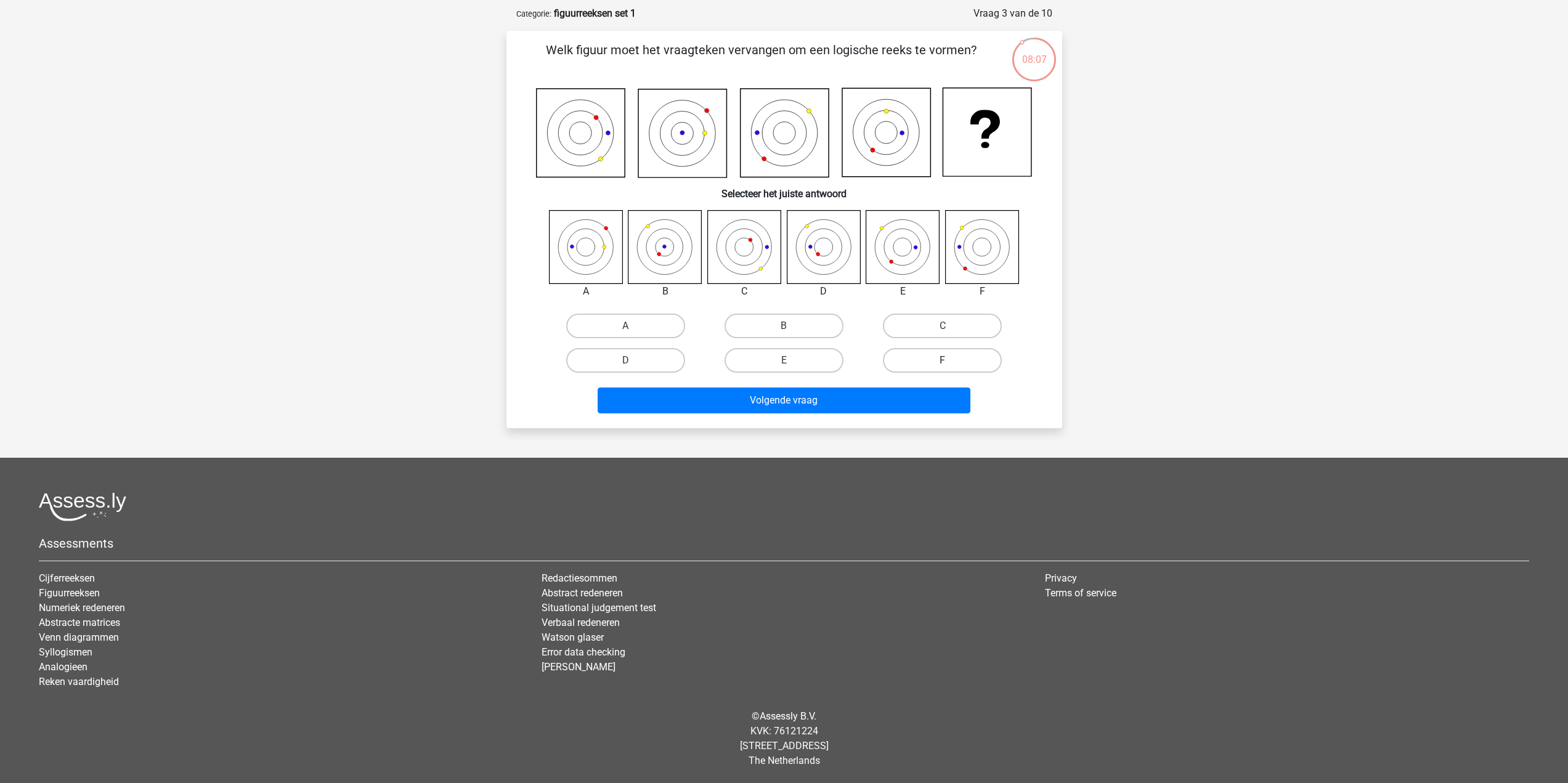
click at [956, 372] on label "F" at bounding box center [942, 360] width 119 height 24
click at [951, 368] on input "F" at bounding box center [947, 364] width 8 height 8
radio input "true"
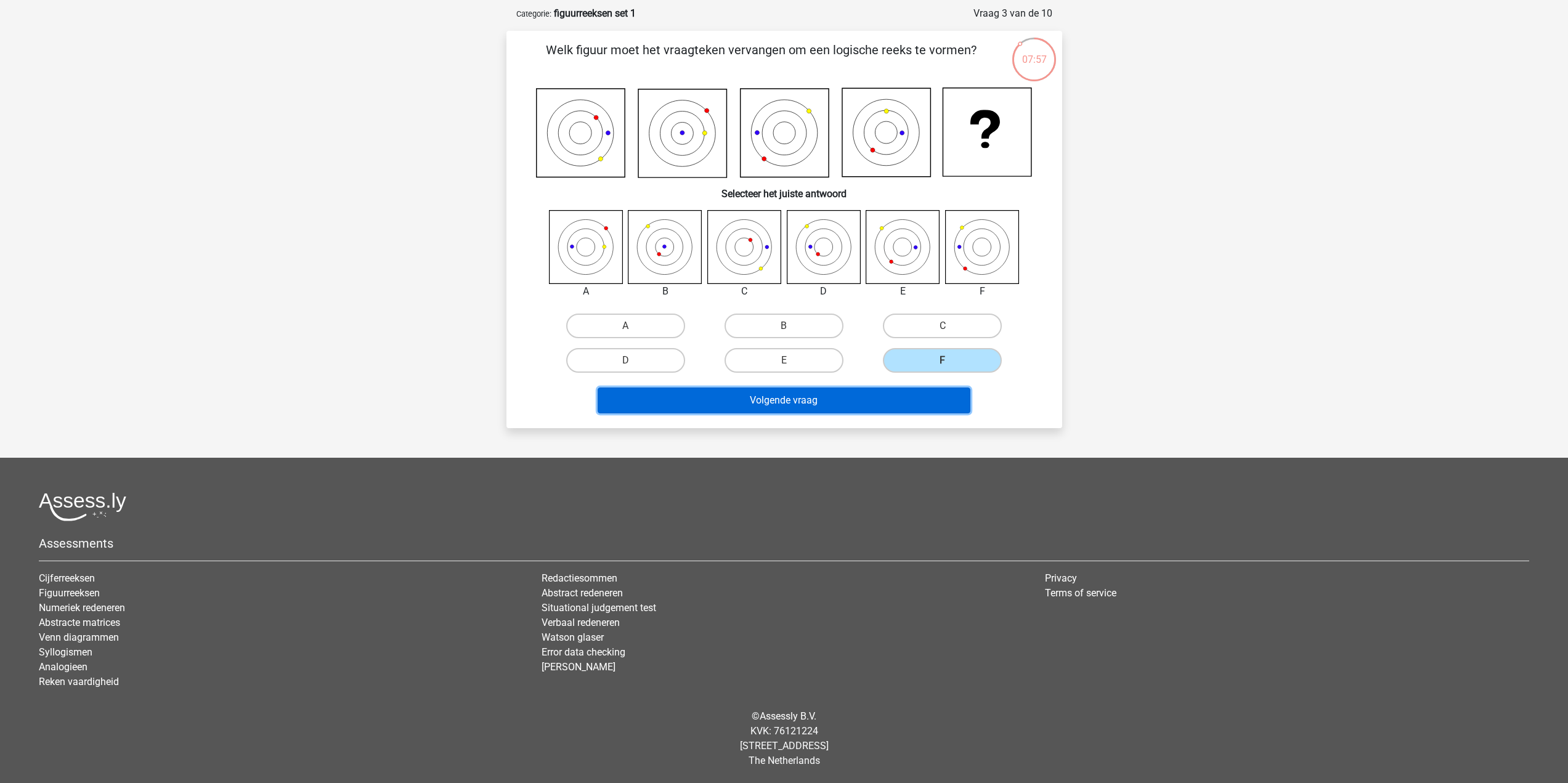
click at [929, 400] on button "Volgende vraag" at bounding box center [784, 400] width 373 height 26
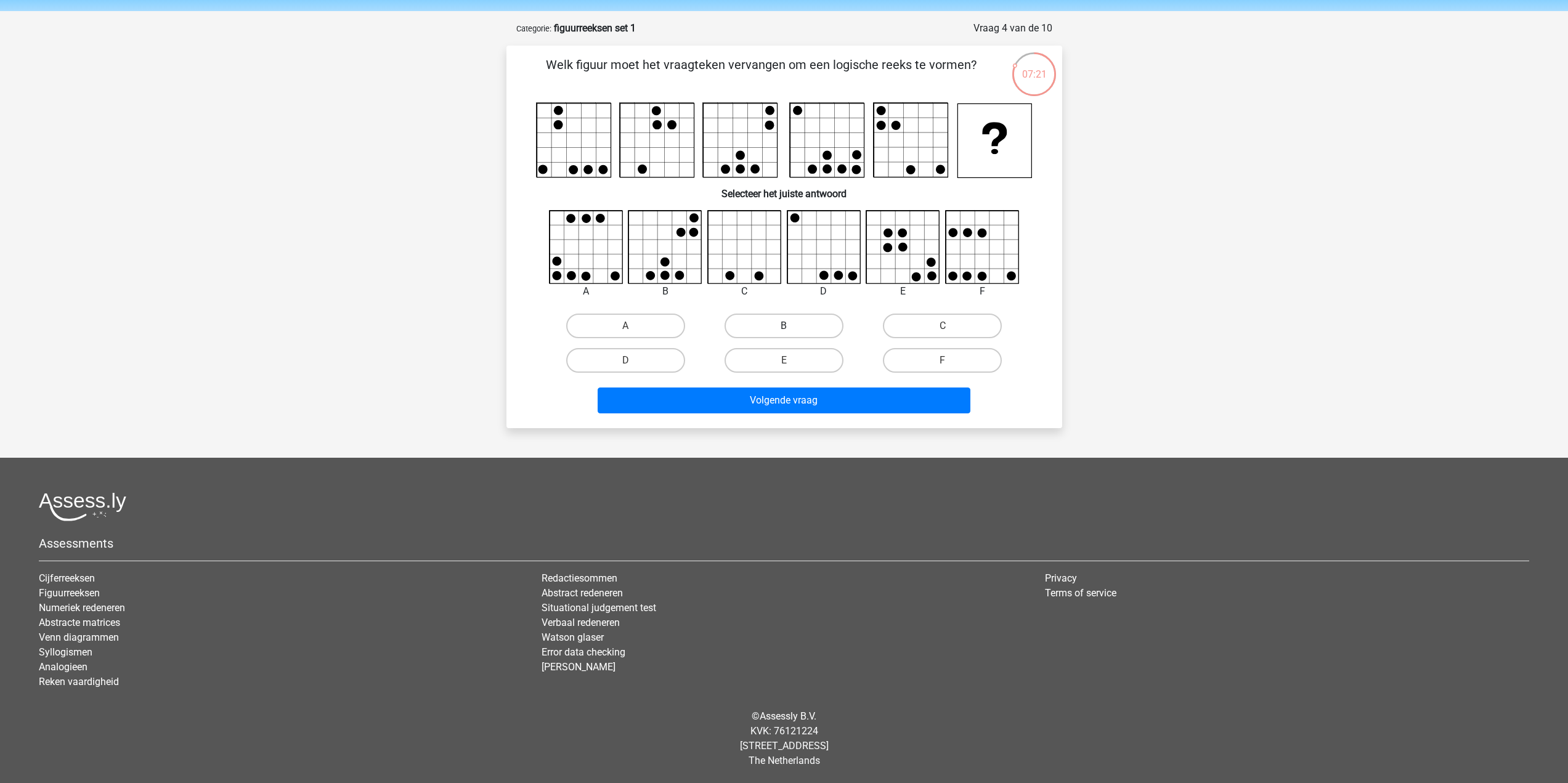
click at [819, 328] on label "B" at bounding box center [783, 326] width 119 height 24
click at [792, 328] on input "B" at bounding box center [788, 329] width 8 height 8
radio input "true"
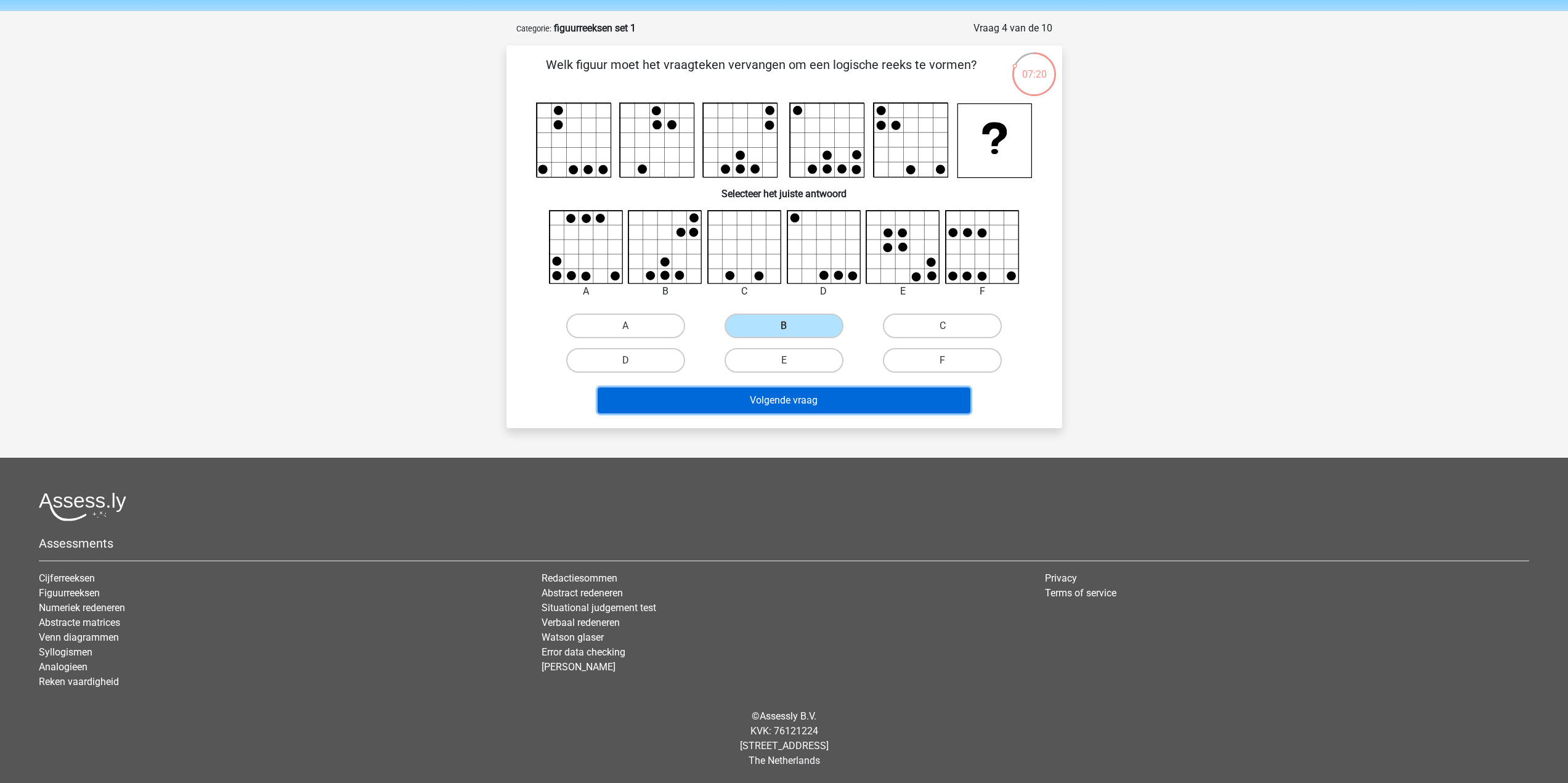
click at [832, 405] on button "Volgende vraag" at bounding box center [784, 400] width 373 height 26
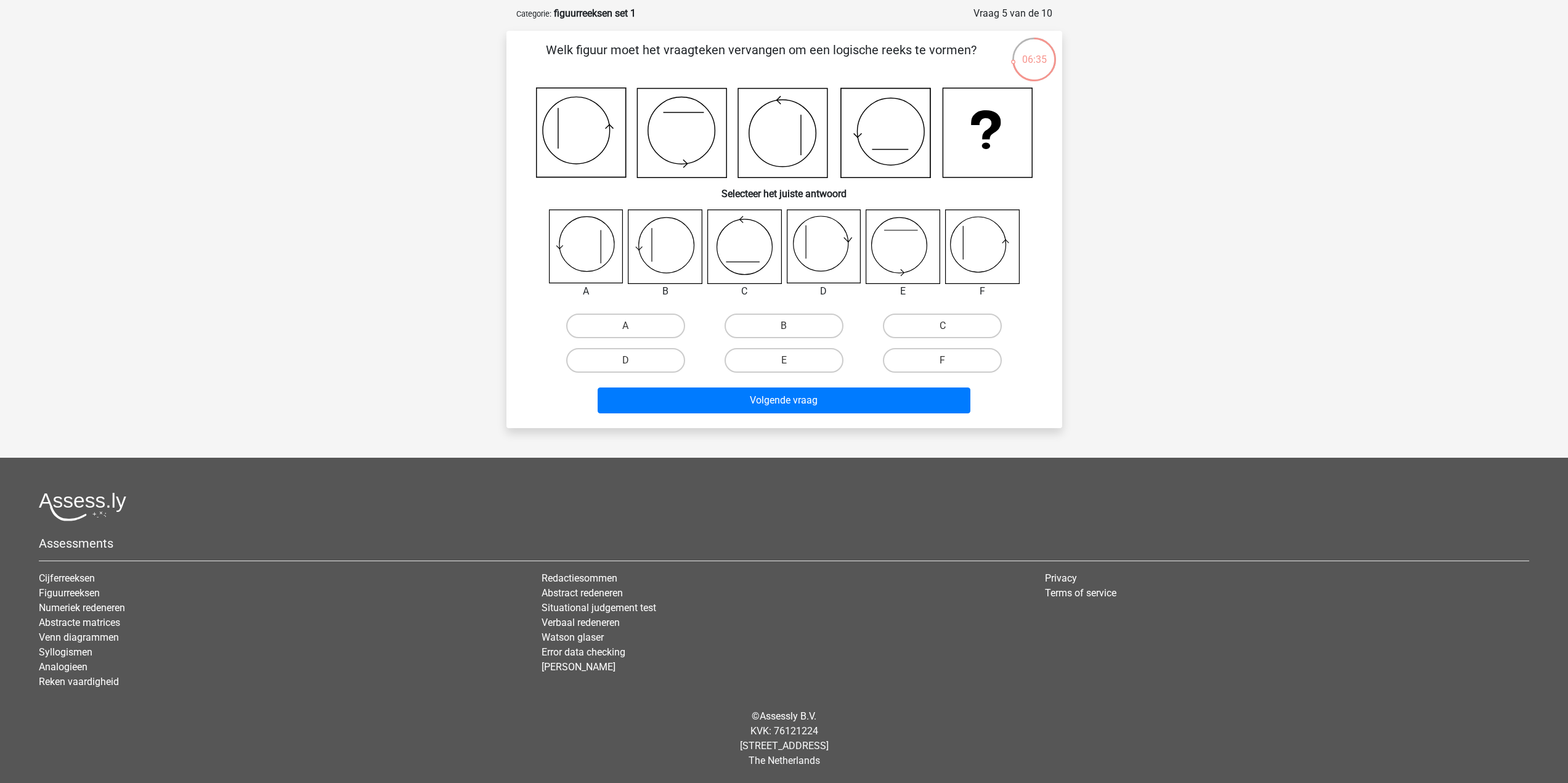
click at [976, 252] on icon at bounding box center [982, 247] width 73 height 73
click at [960, 364] on label "F" at bounding box center [942, 360] width 119 height 24
click at [951, 364] on input "F" at bounding box center [947, 364] width 8 height 8
radio input "true"
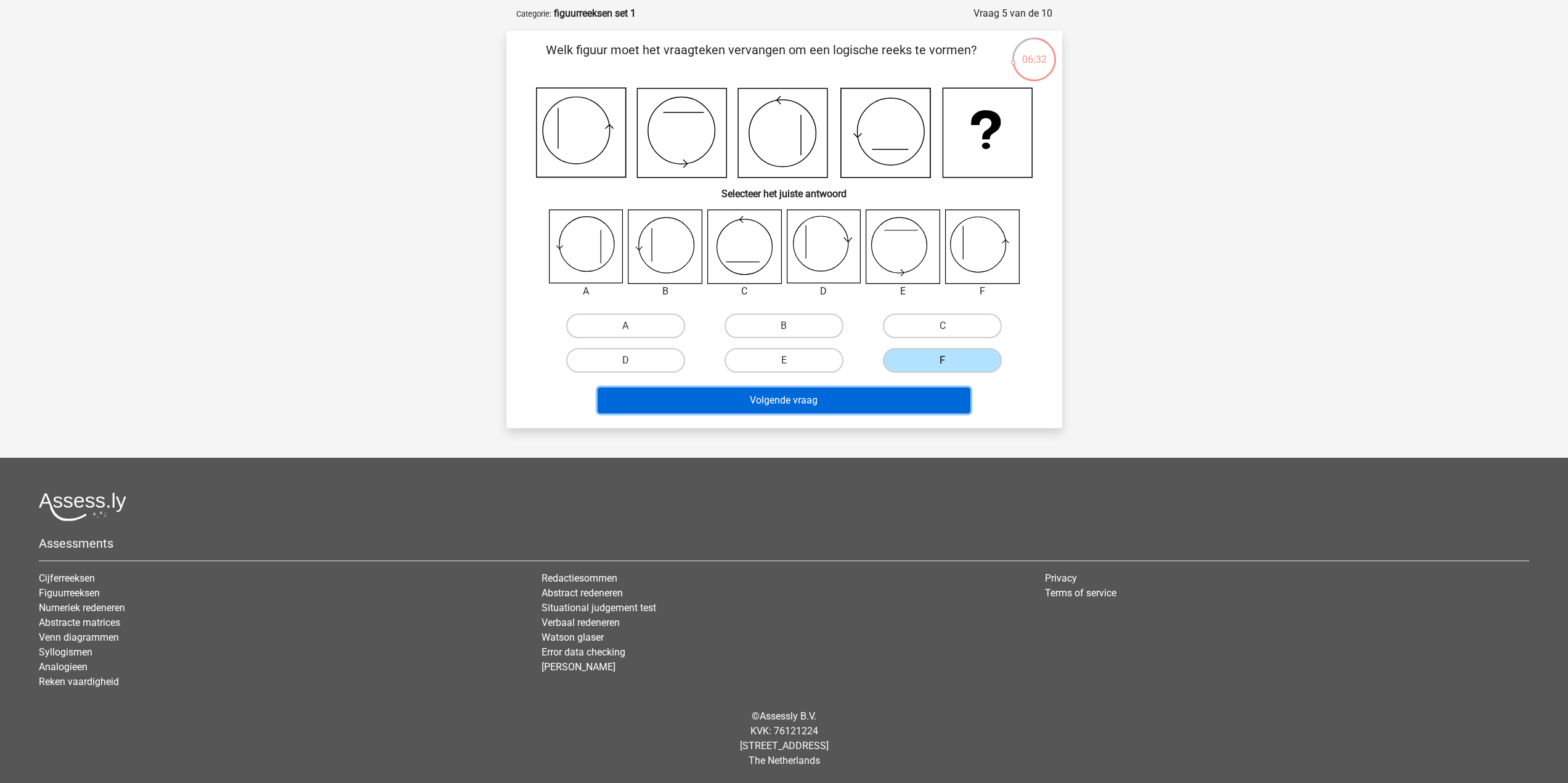
click at [942, 400] on button "Volgende vraag" at bounding box center [784, 400] width 373 height 26
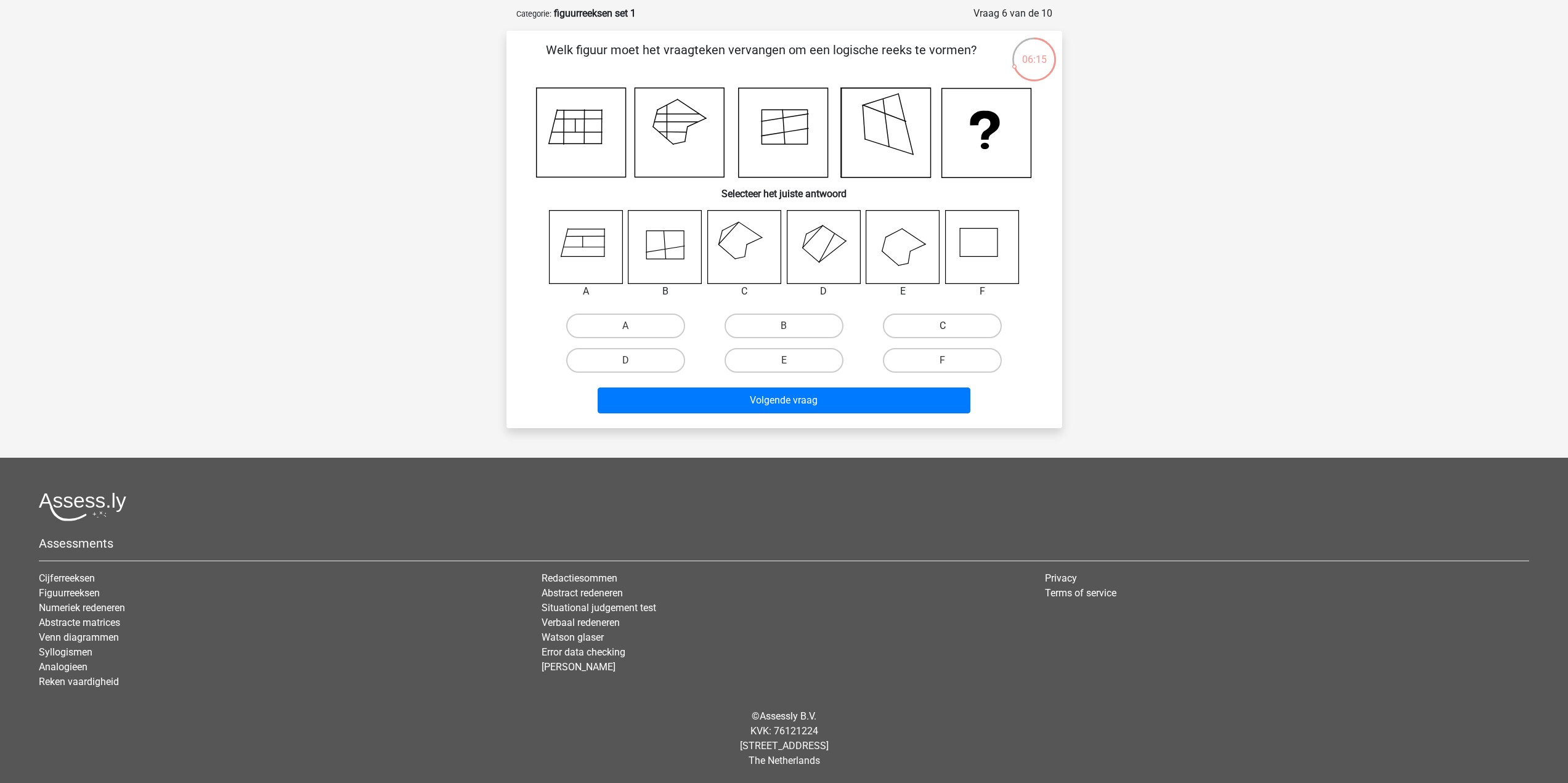
click at [969, 329] on label "C" at bounding box center [942, 326] width 119 height 24
click at [951, 329] on input "C" at bounding box center [947, 329] width 8 height 8
radio input "true"
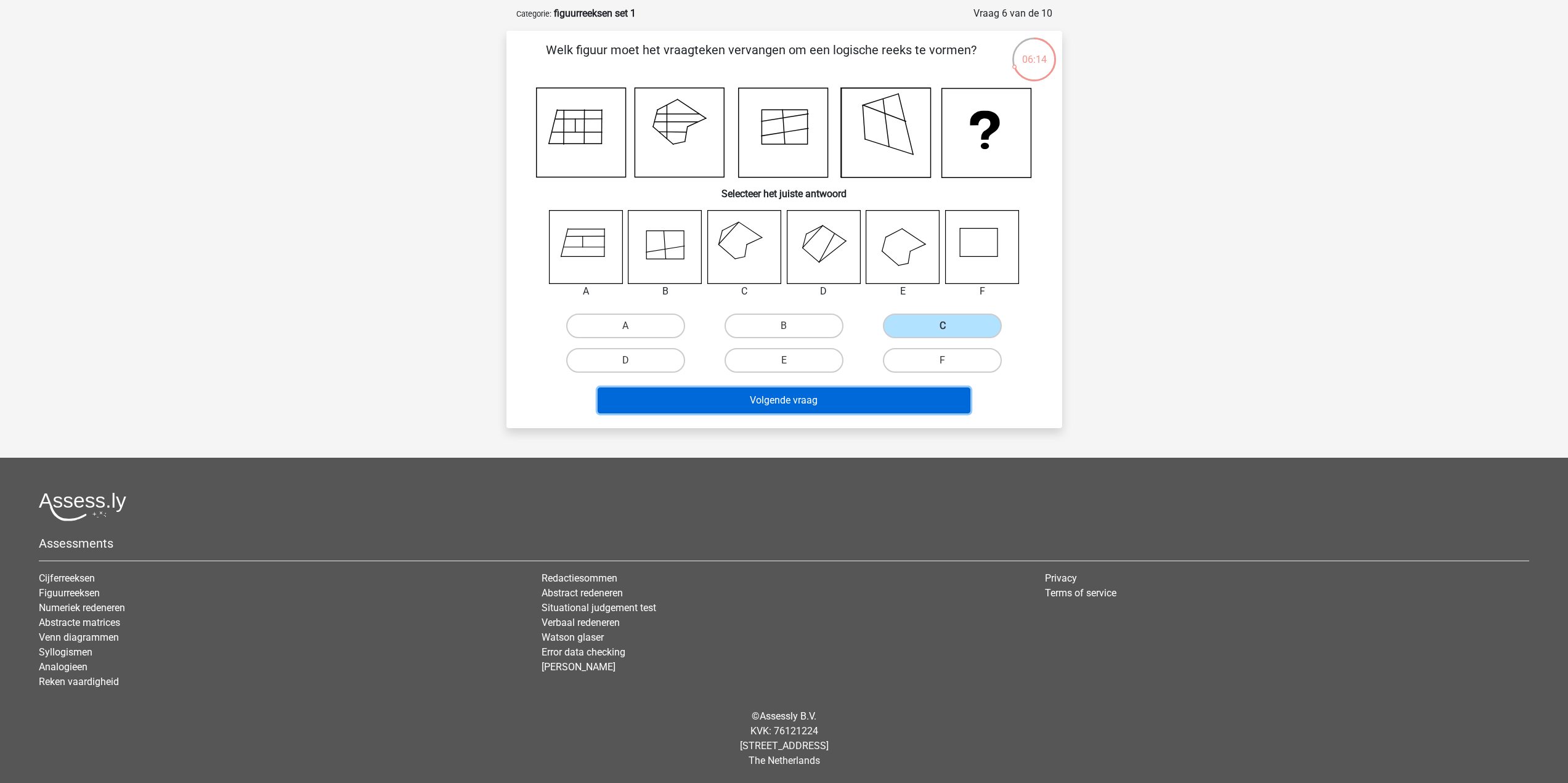
click at [883, 405] on button "Volgende vraag" at bounding box center [784, 400] width 373 height 26
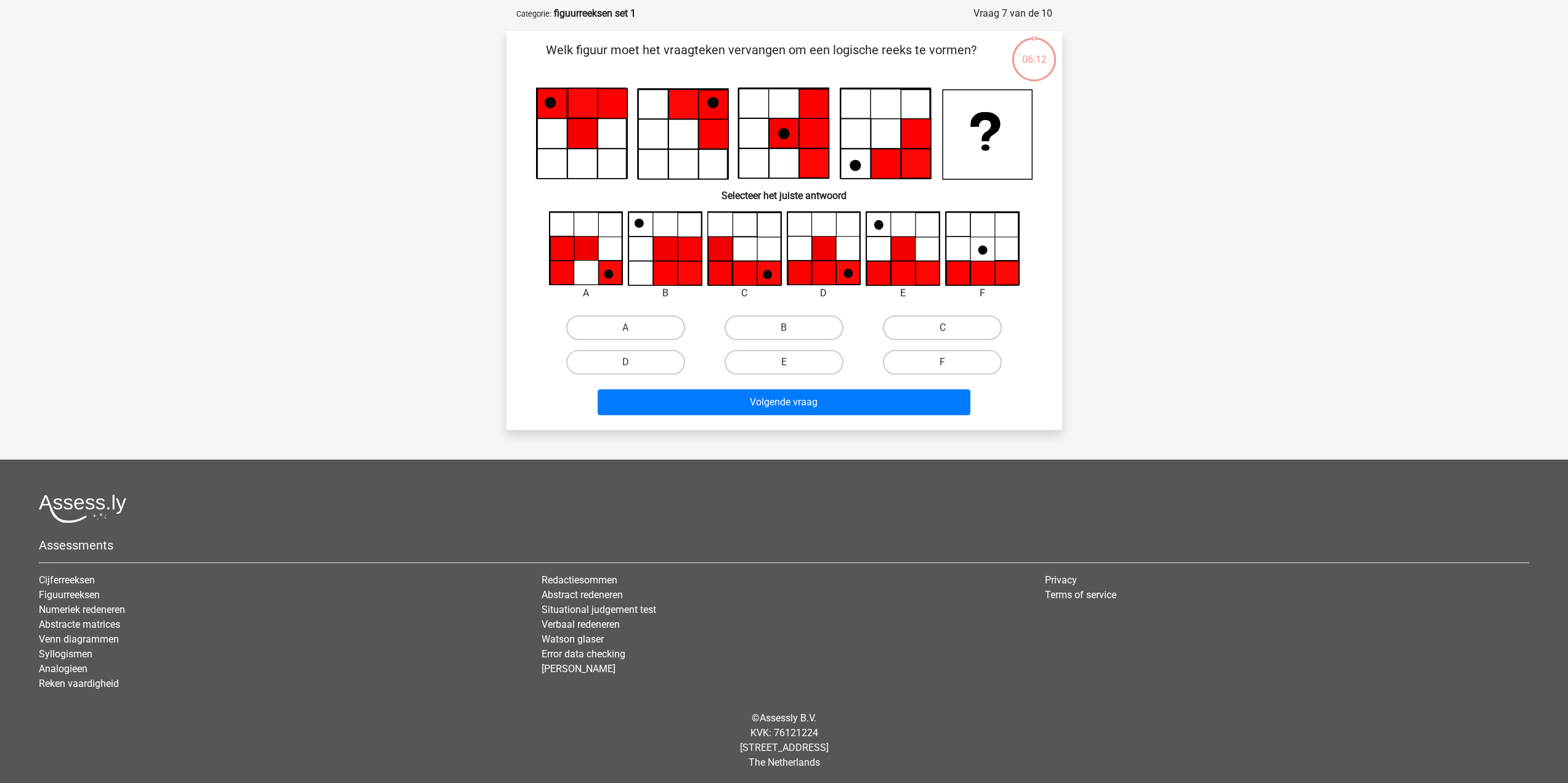
scroll to position [58, 0]
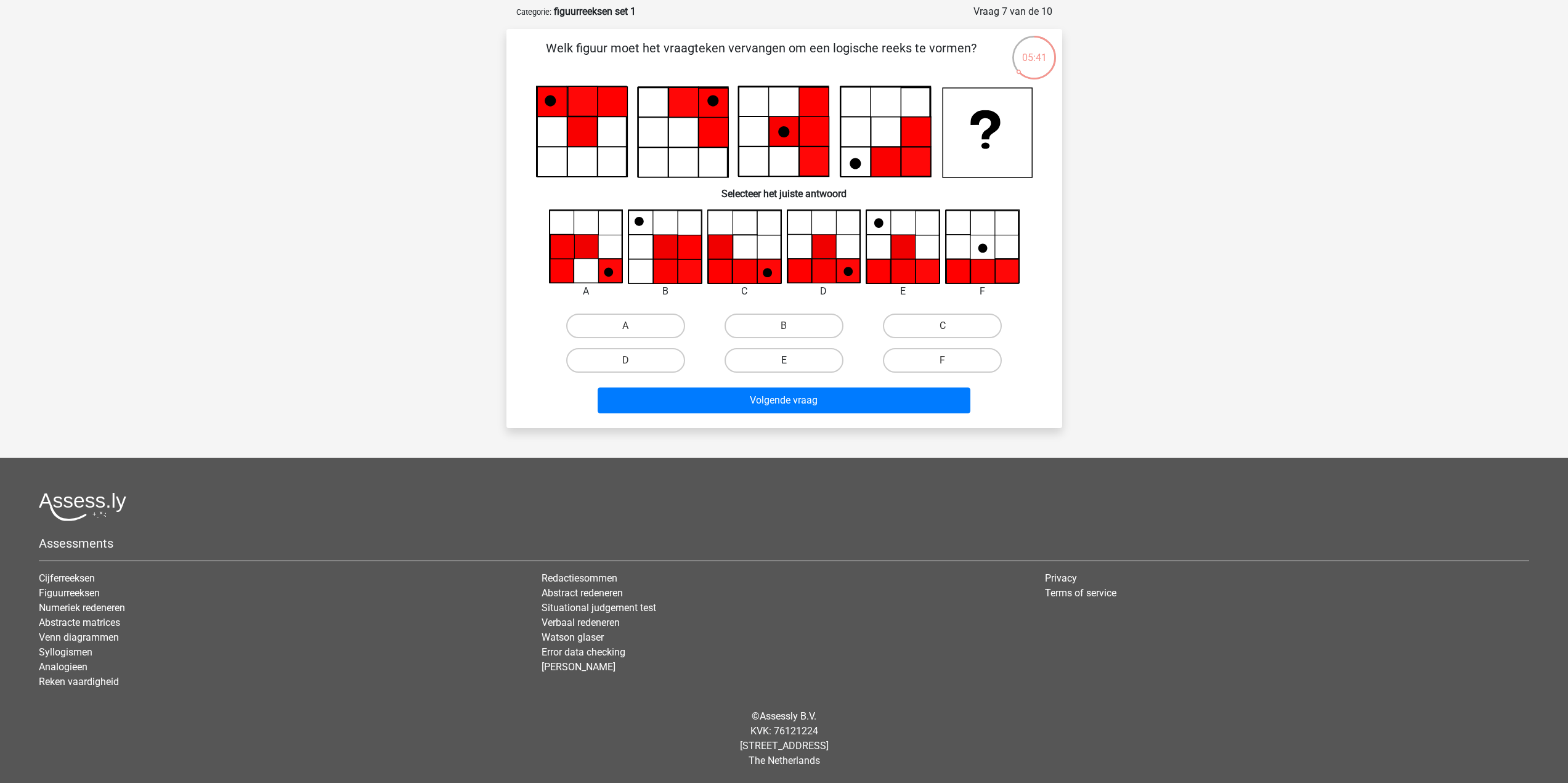
click at [778, 365] on label "E" at bounding box center [783, 360] width 119 height 24
click at [784, 365] on input "E" at bounding box center [788, 364] width 8 height 8
radio input "true"
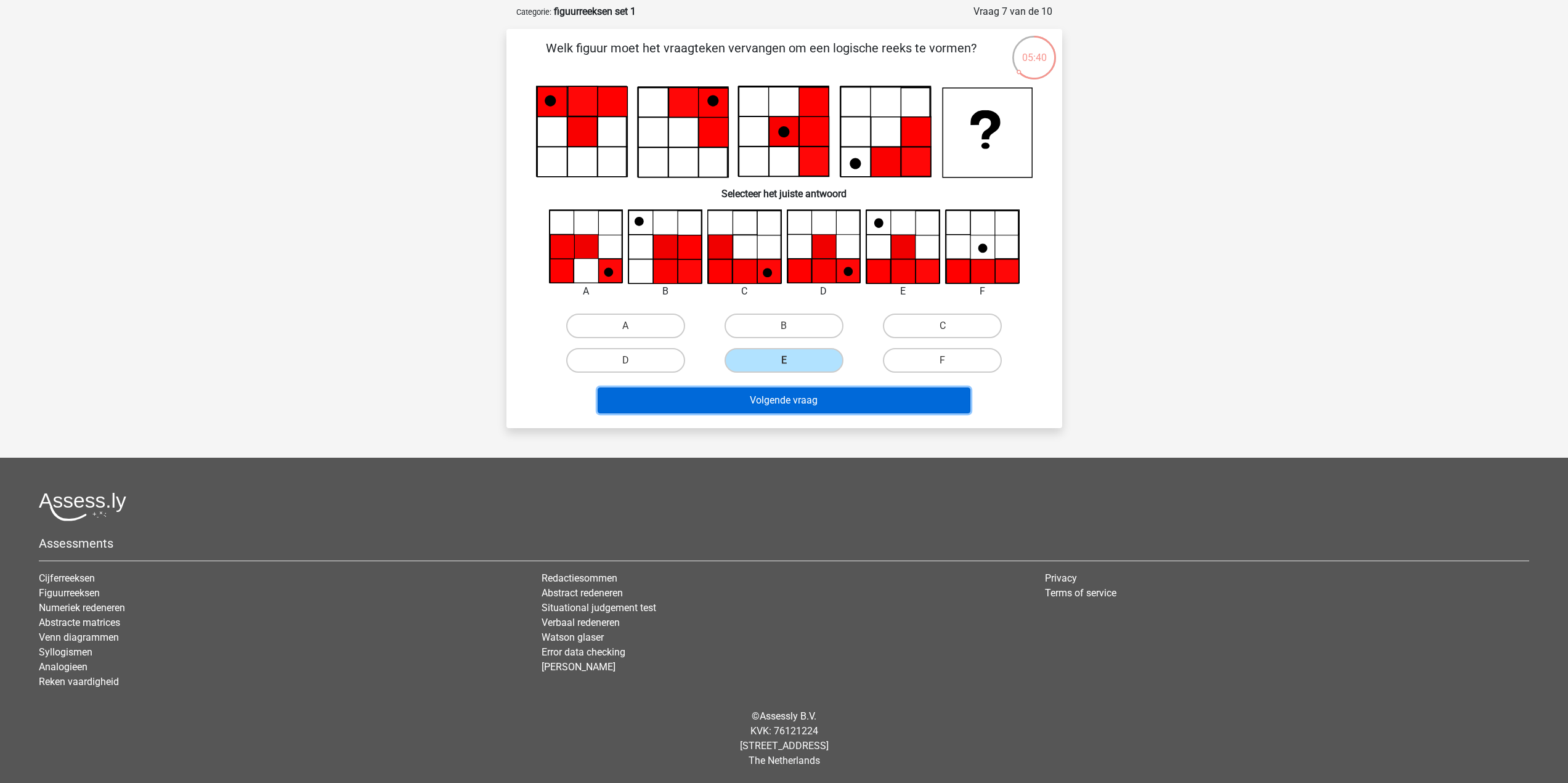
click at [808, 400] on button "Volgende vraag" at bounding box center [784, 400] width 373 height 26
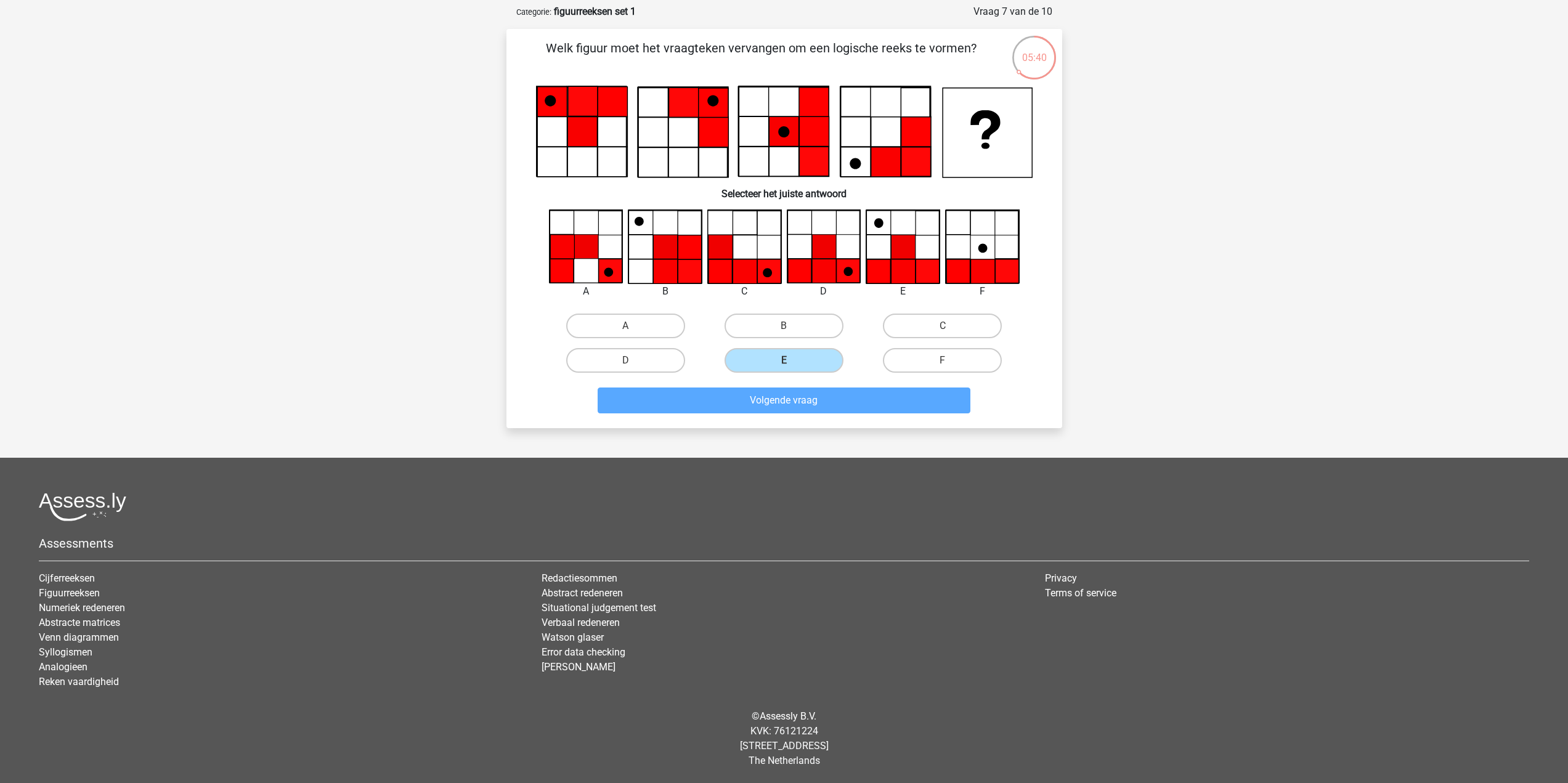
scroll to position [62, 0]
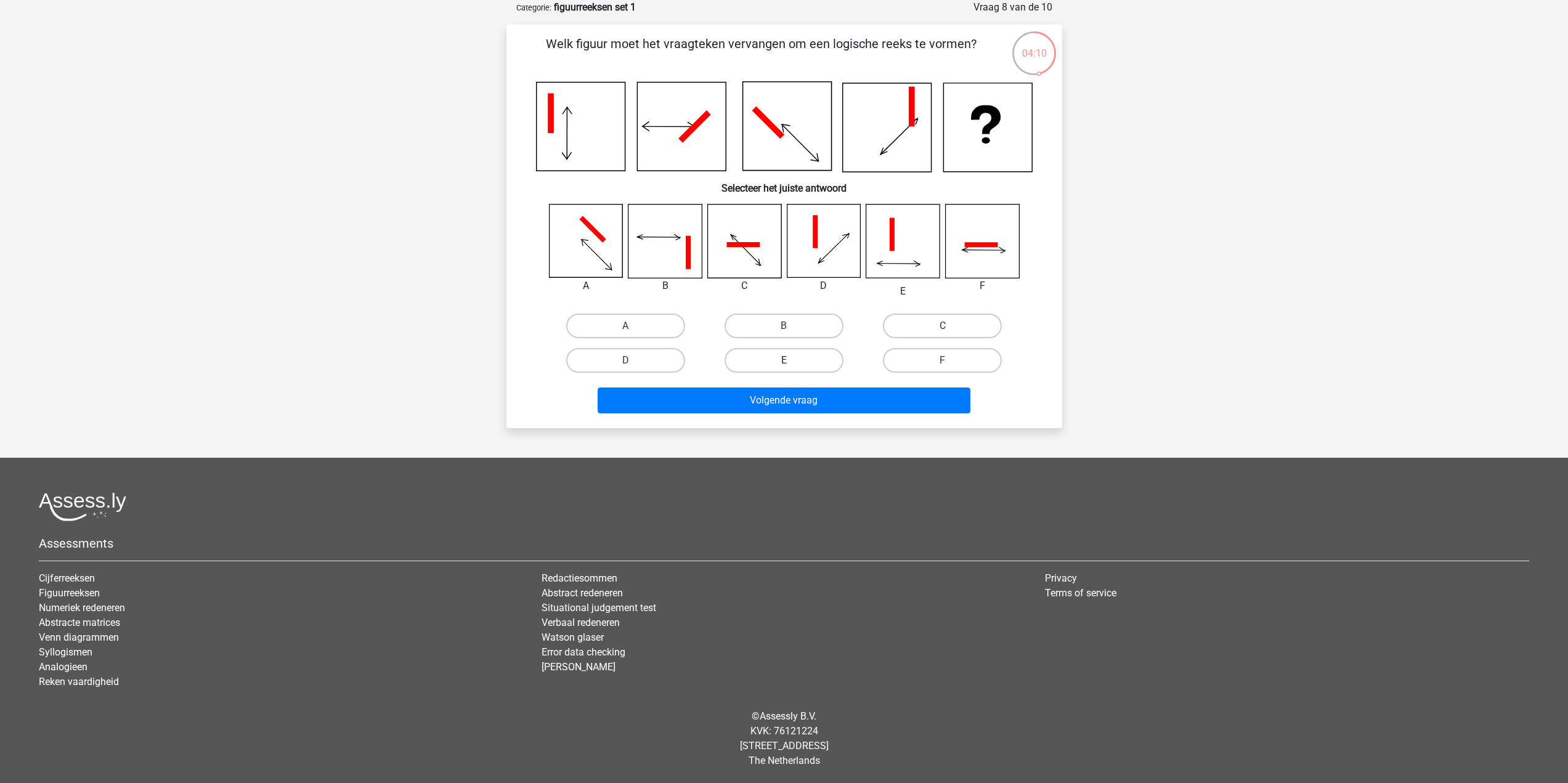
click at [823, 365] on label "E" at bounding box center [783, 360] width 119 height 24
click at [792, 365] on input "E" at bounding box center [788, 364] width 8 height 8
radio input "true"
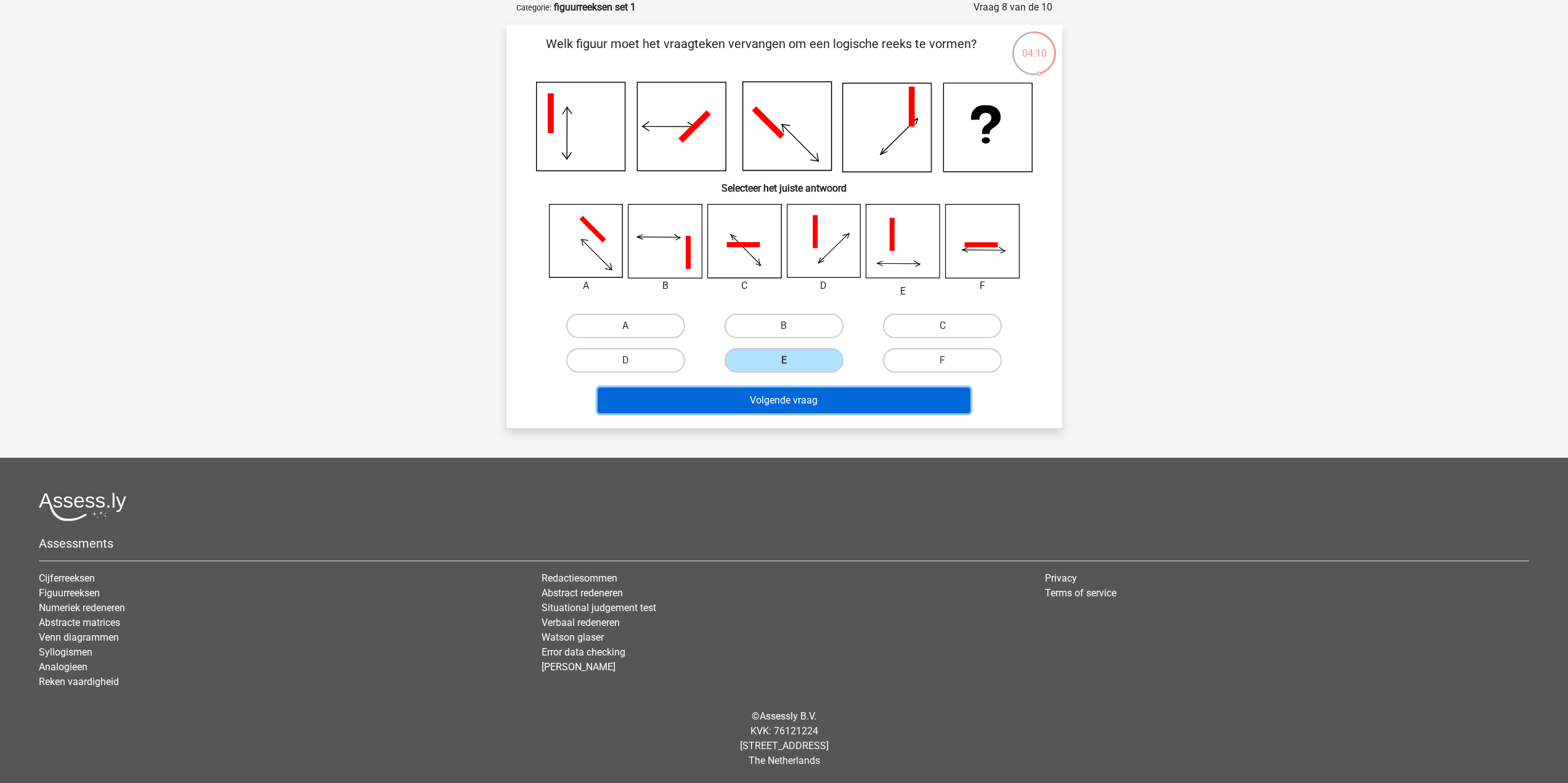
click at [827, 395] on button "Volgende vraag" at bounding box center [784, 400] width 373 height 26
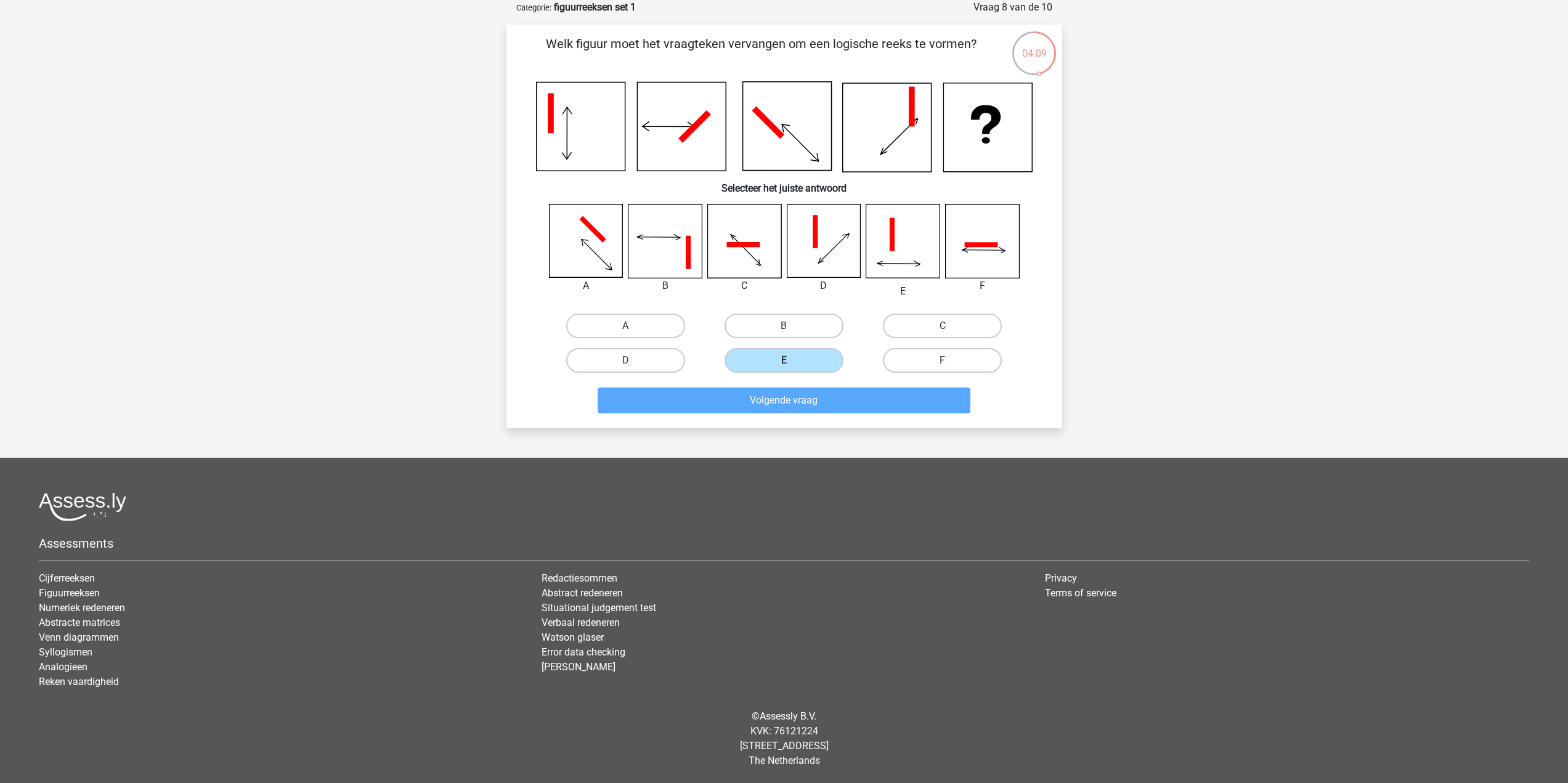
scroll to position [56, 0]
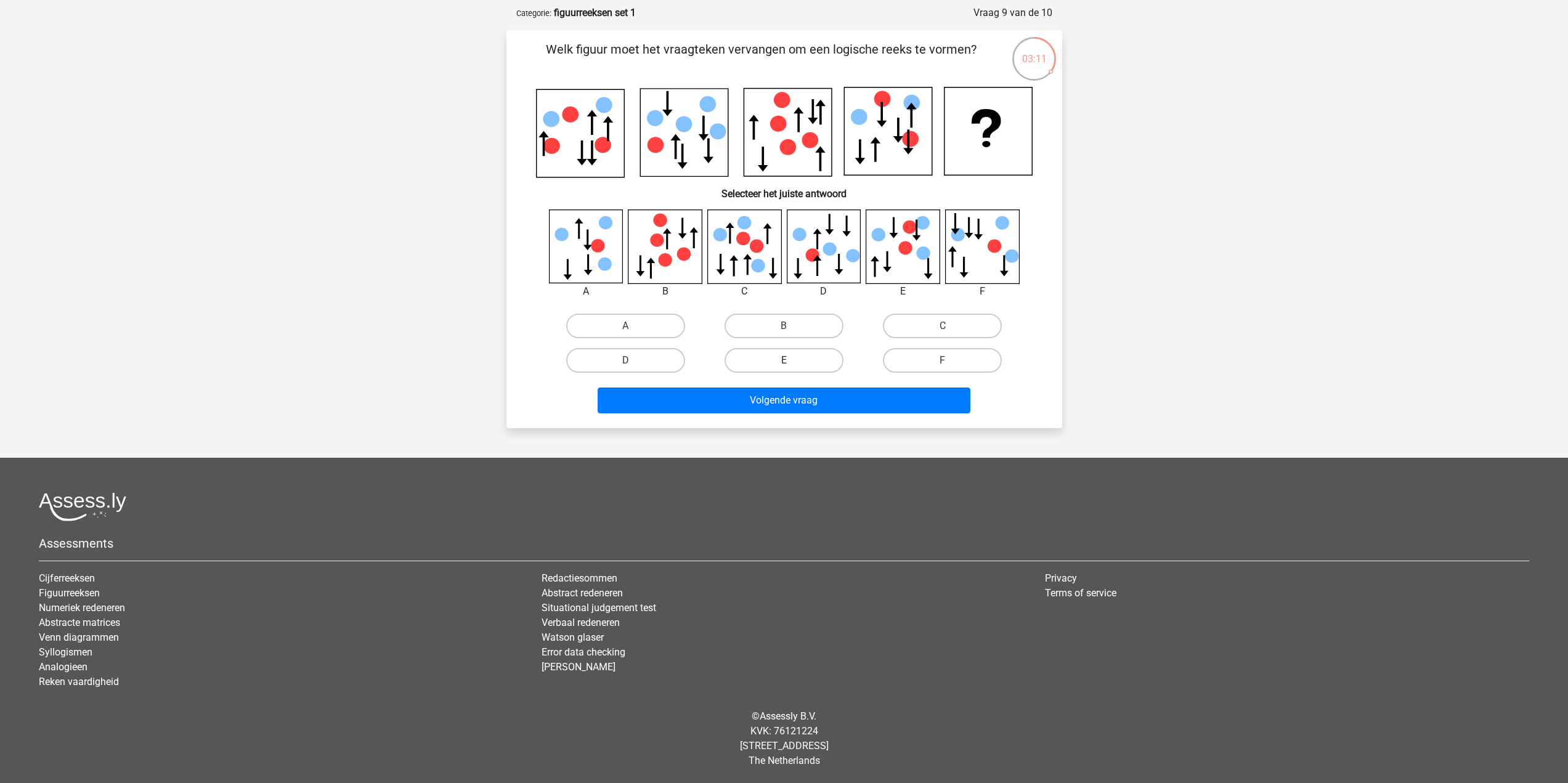
click at [831, 362] on label "E" at bounding box center [783, 360] width 119 height 24
click at [792, 362] on input "E" at bounding box center [788, 364] width 8 height 8
radio input "true"
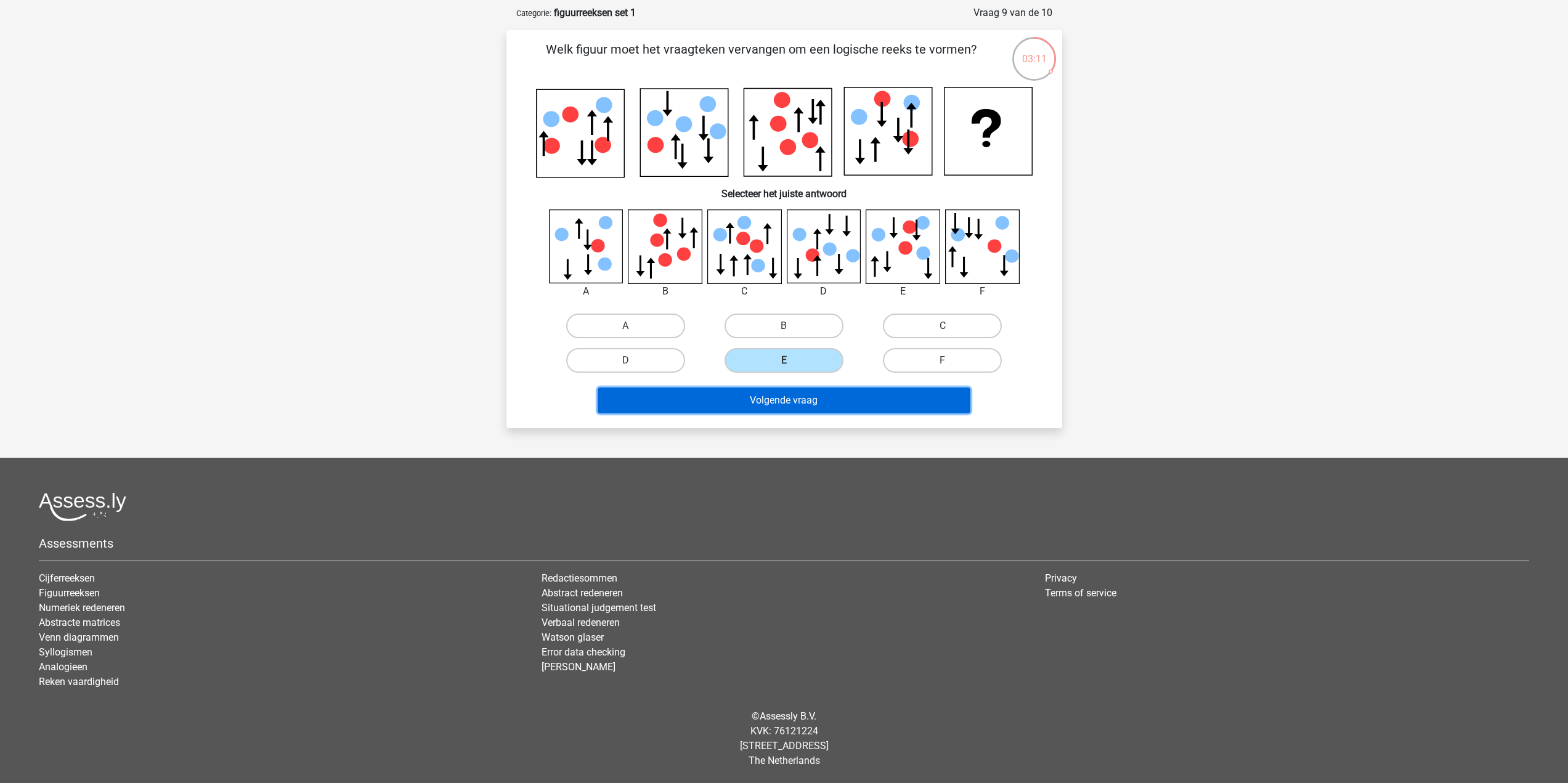
click at [833, 400] on button "Volgende vraag" at bounding box center [784, 400] width 373 height 26
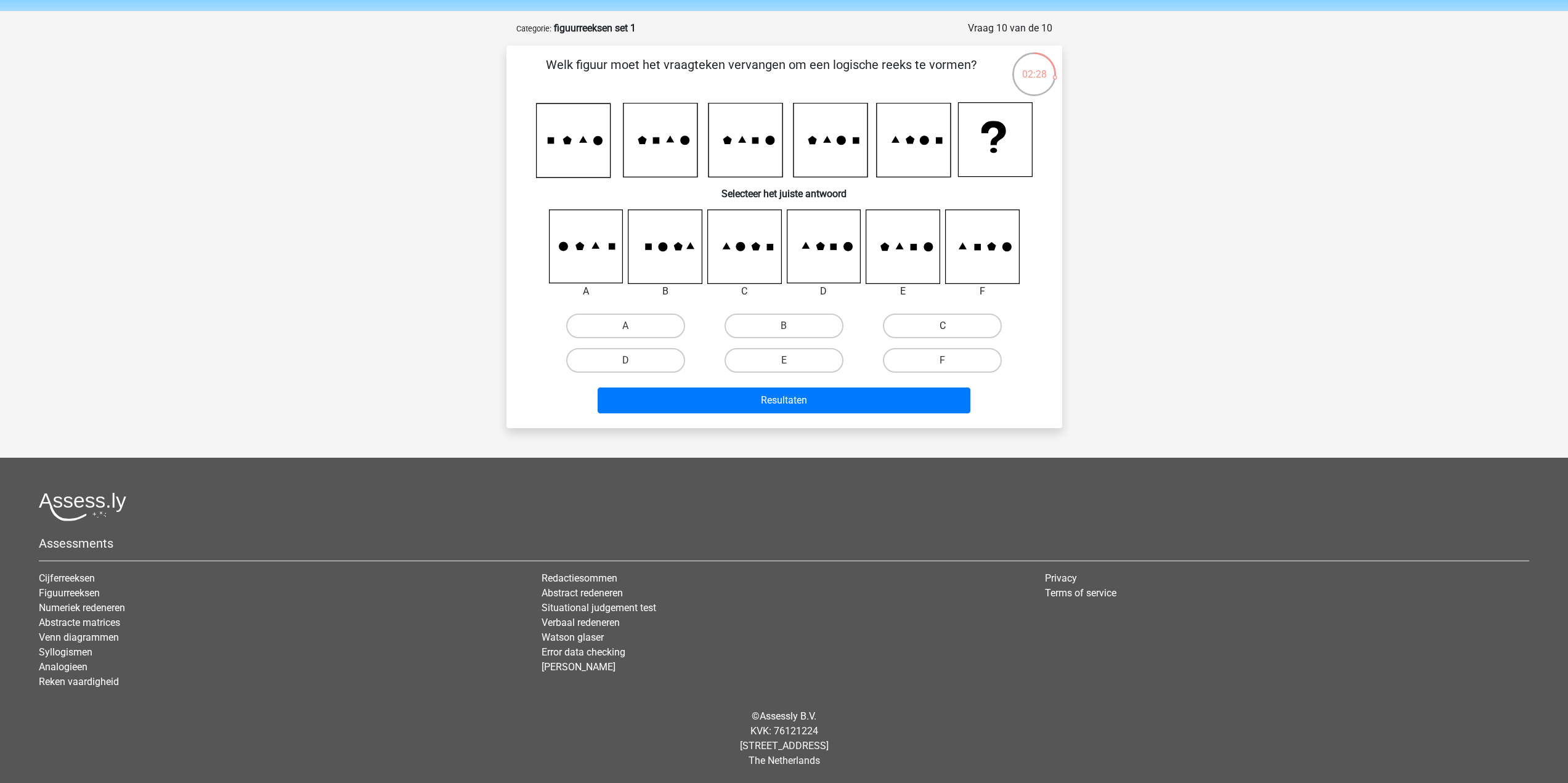
click at [972, 324] on label "C" at bounding box center [942, 326] width 119 height 24
click at [951, 326] on input "C" at bounding box center [947, 329] width 8 height 8
radio input "true"
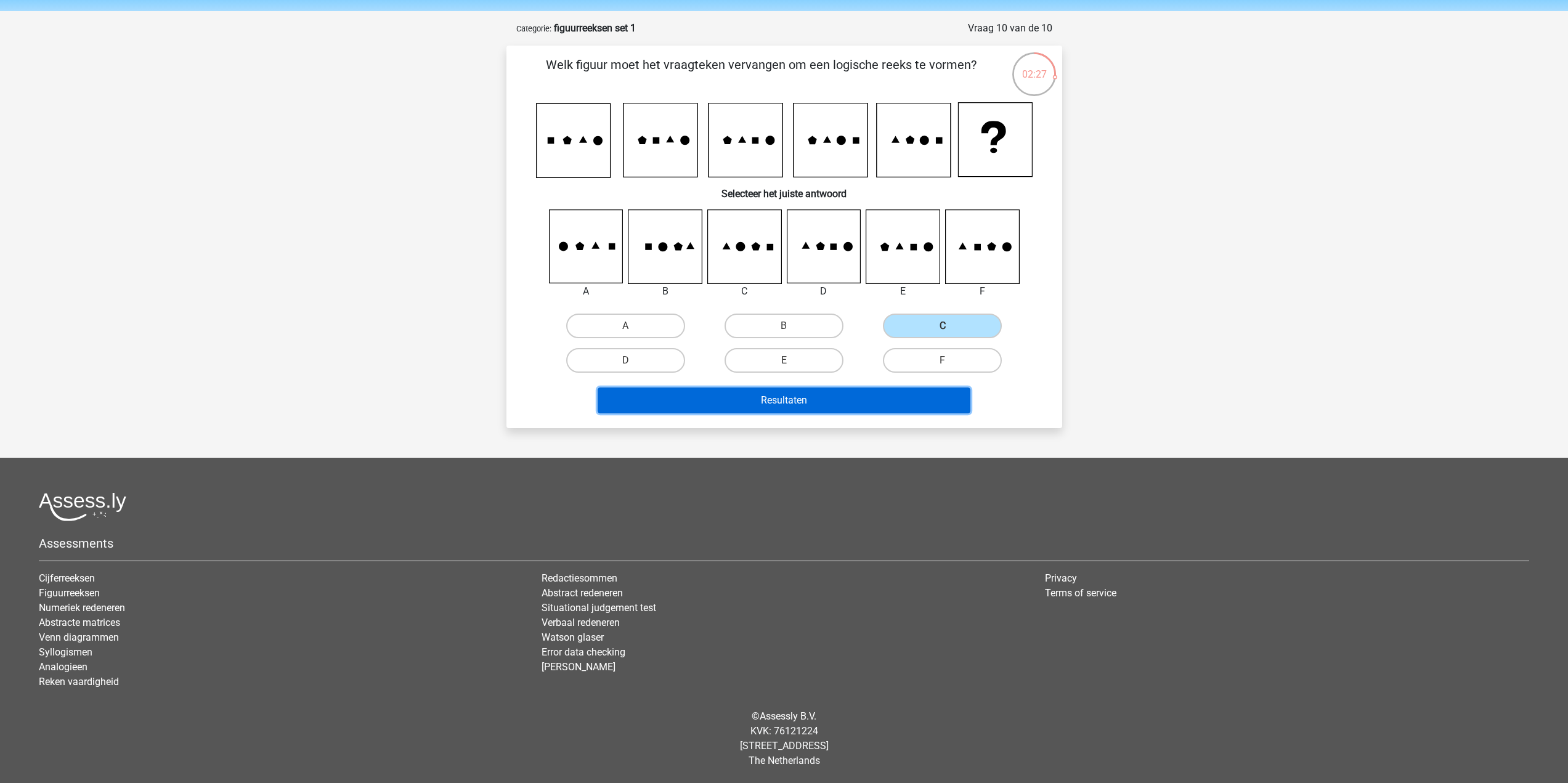
click at [903, 396] on button "Resultaten" at bounding box center [784, 400] width 373 height 26
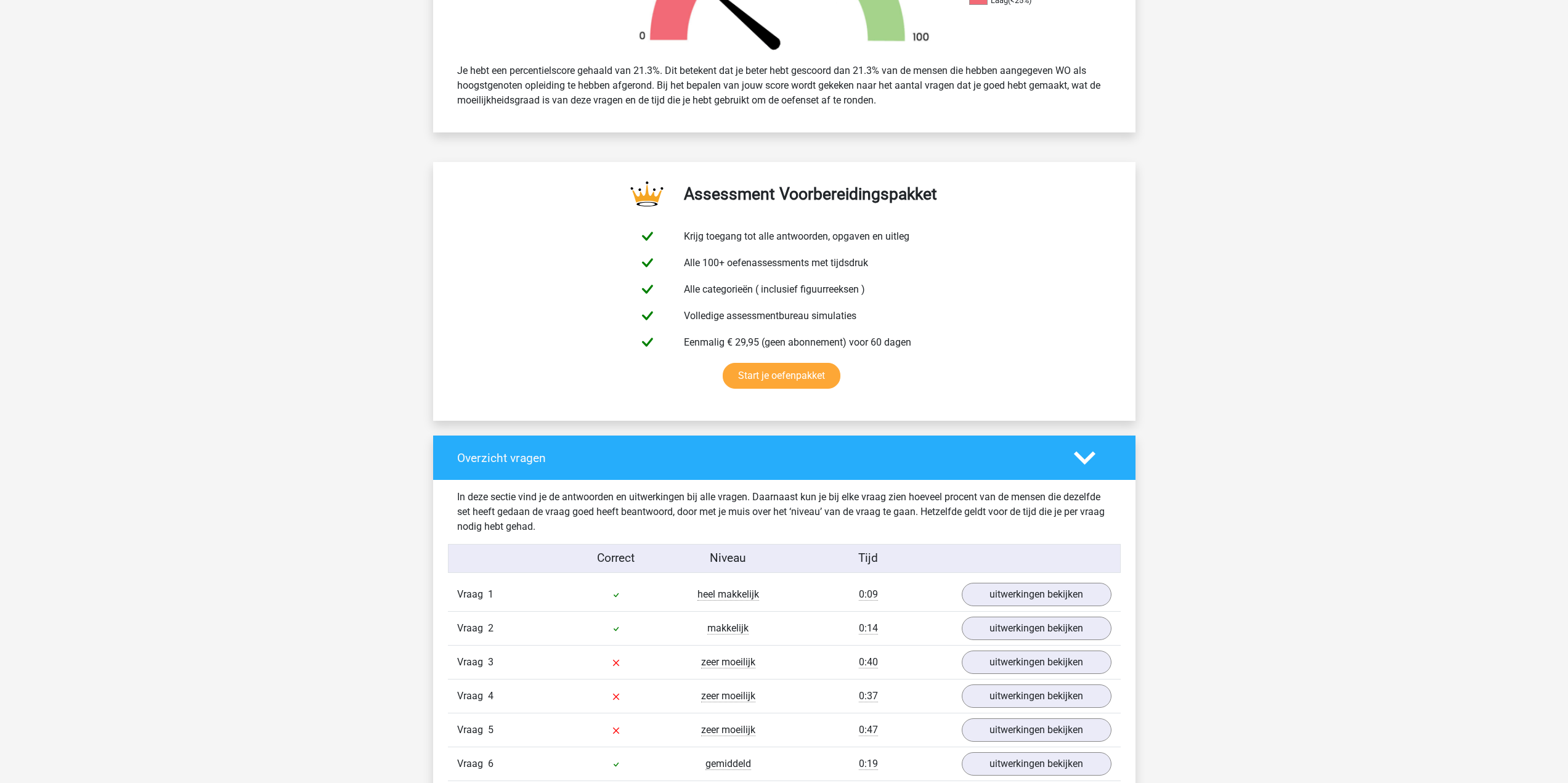
scroll to position [739, 0]
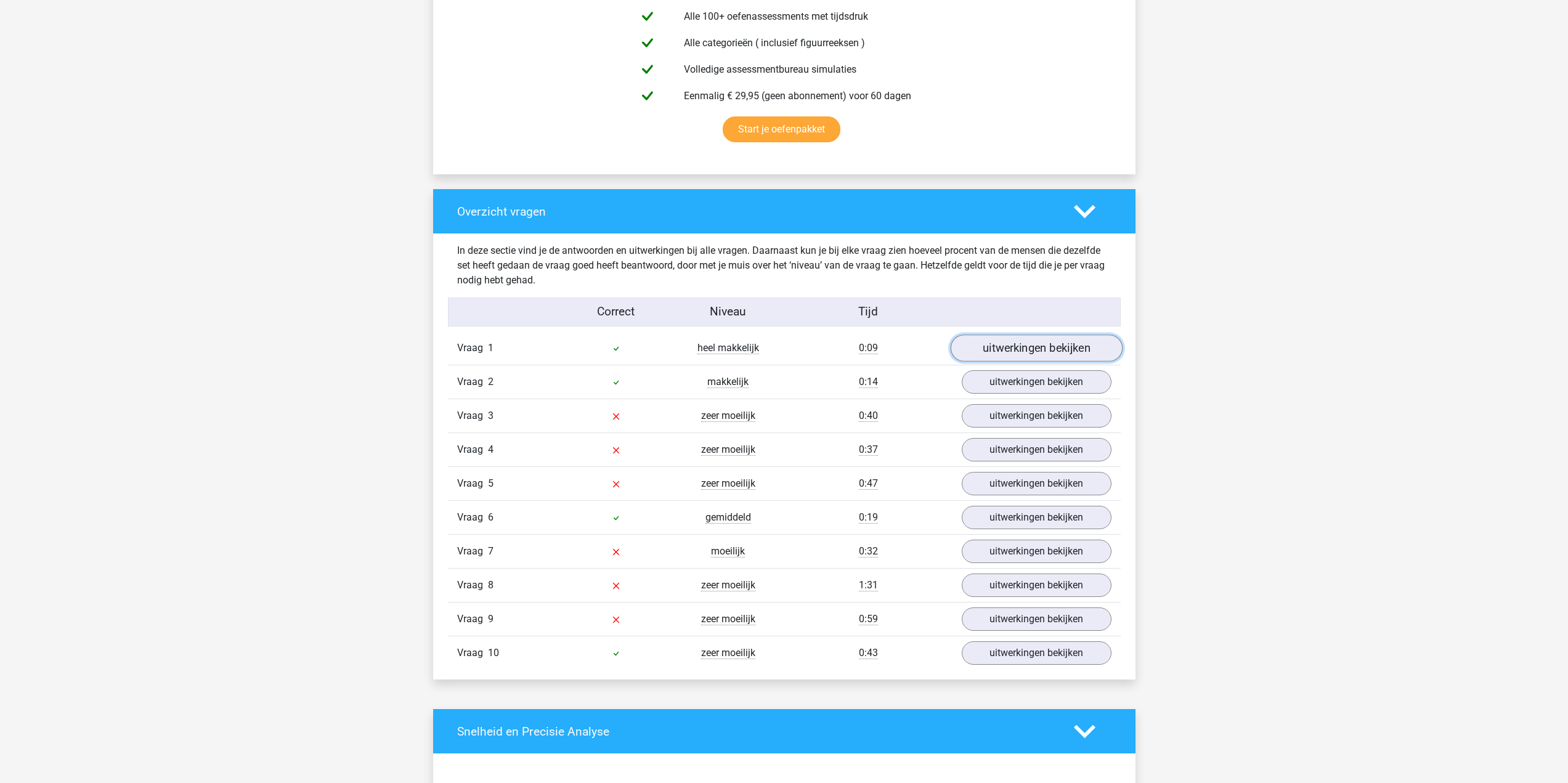
click at [1082, 349] on link "uitwerkingen bekijken" at bounding box center [1036, 348] width 172 height 27
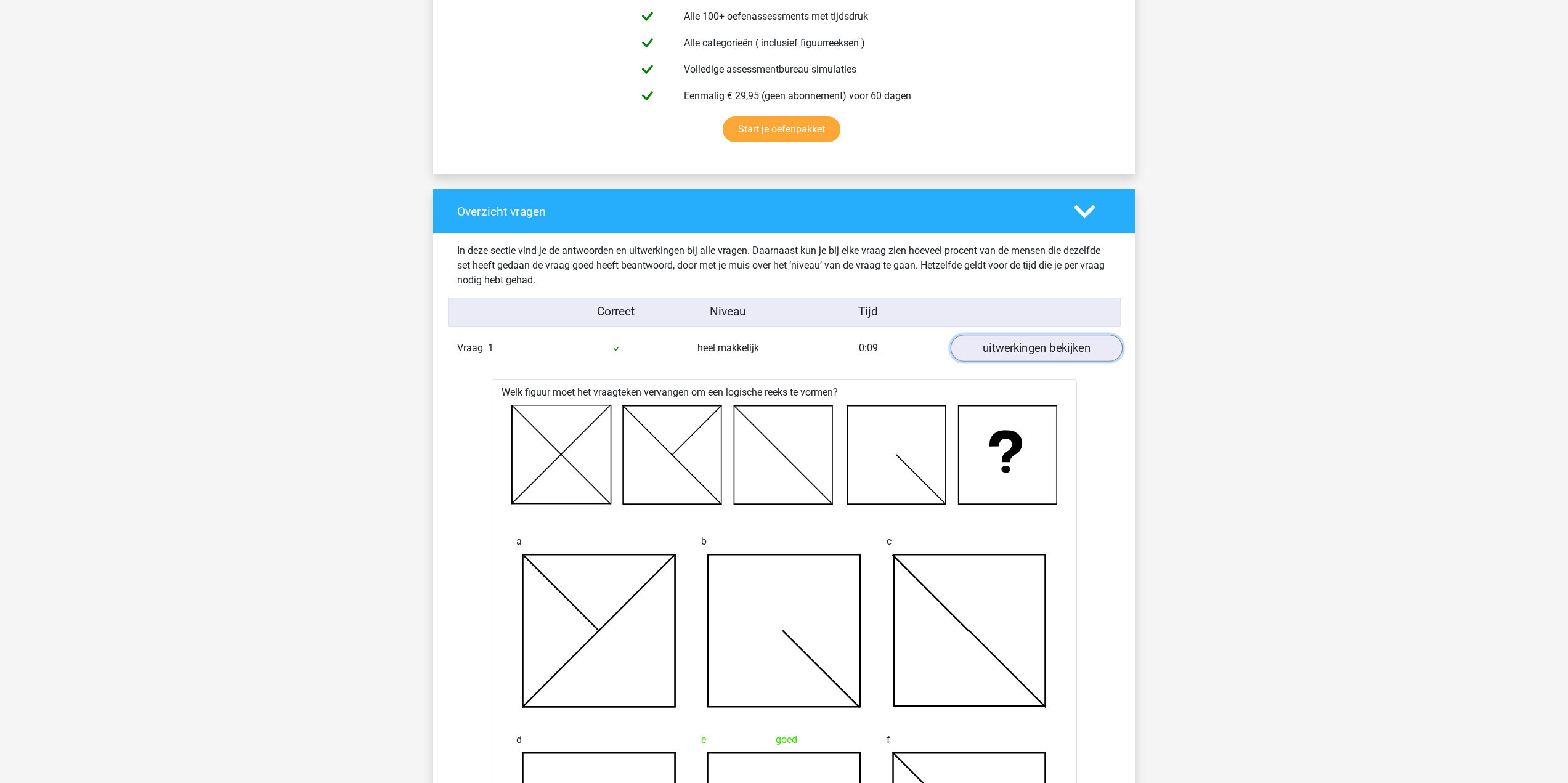
click at [1081, 347] on link "uitwerkingen bekijken" at bounding box center [1036, 348] width 172 height 27
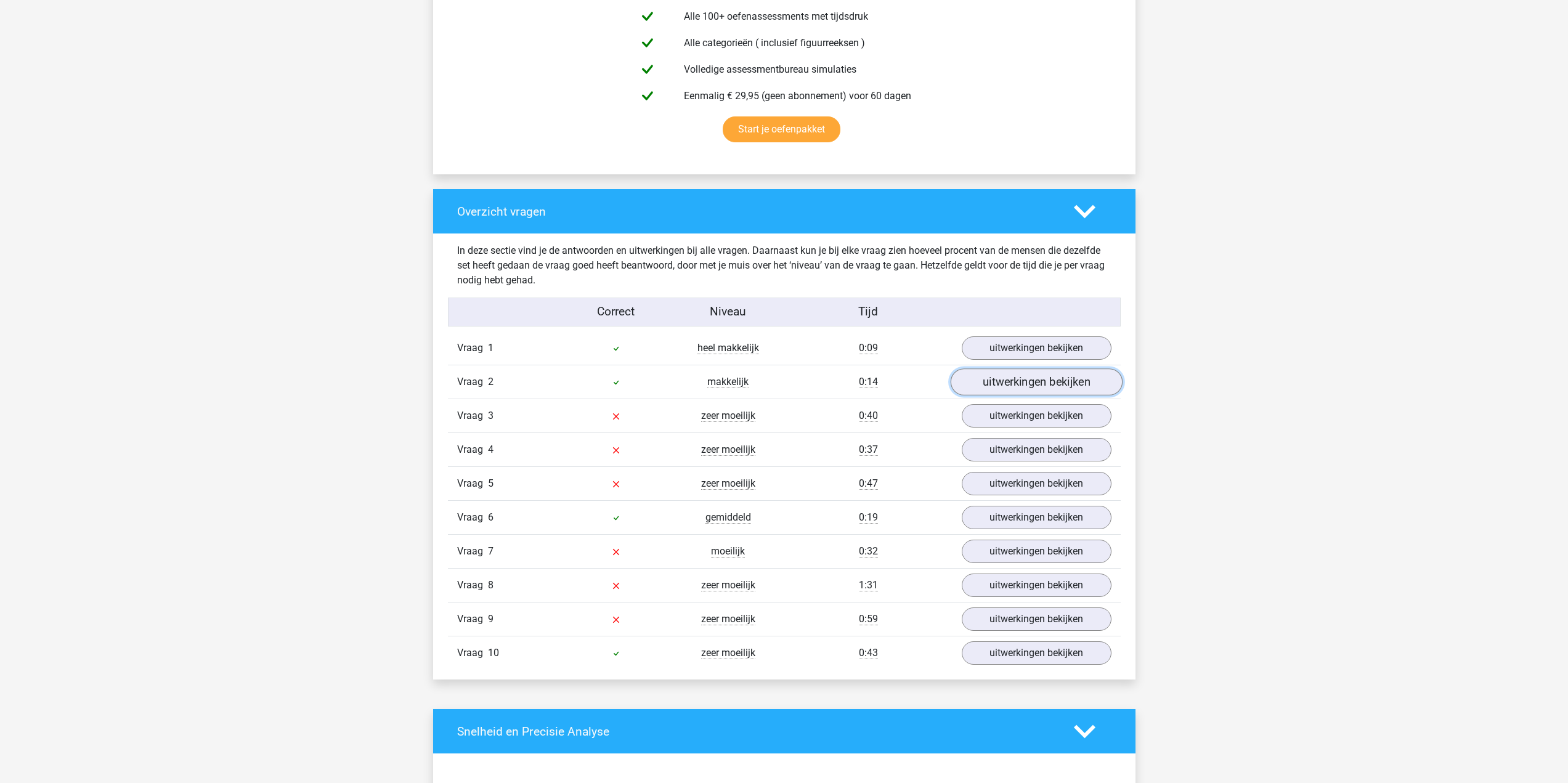
click at [1039, 383] on link "uitwerkingen bekijken" at bounding box center [1036, 382] width 172 height 27
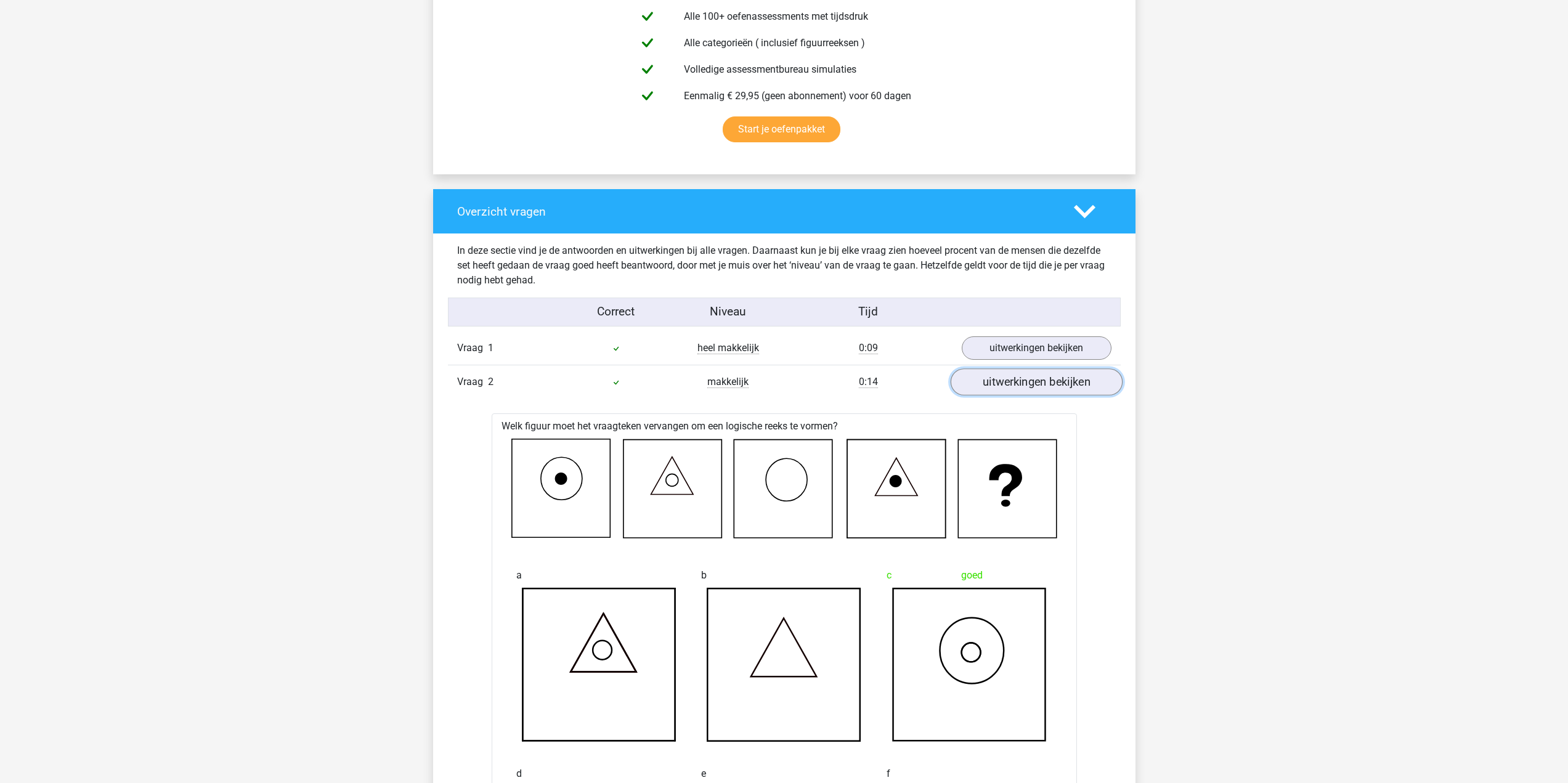
click at [1041, 383] on link "uitwerkingen bekijken" at bounding box center [1036, 382] width 172 height 27
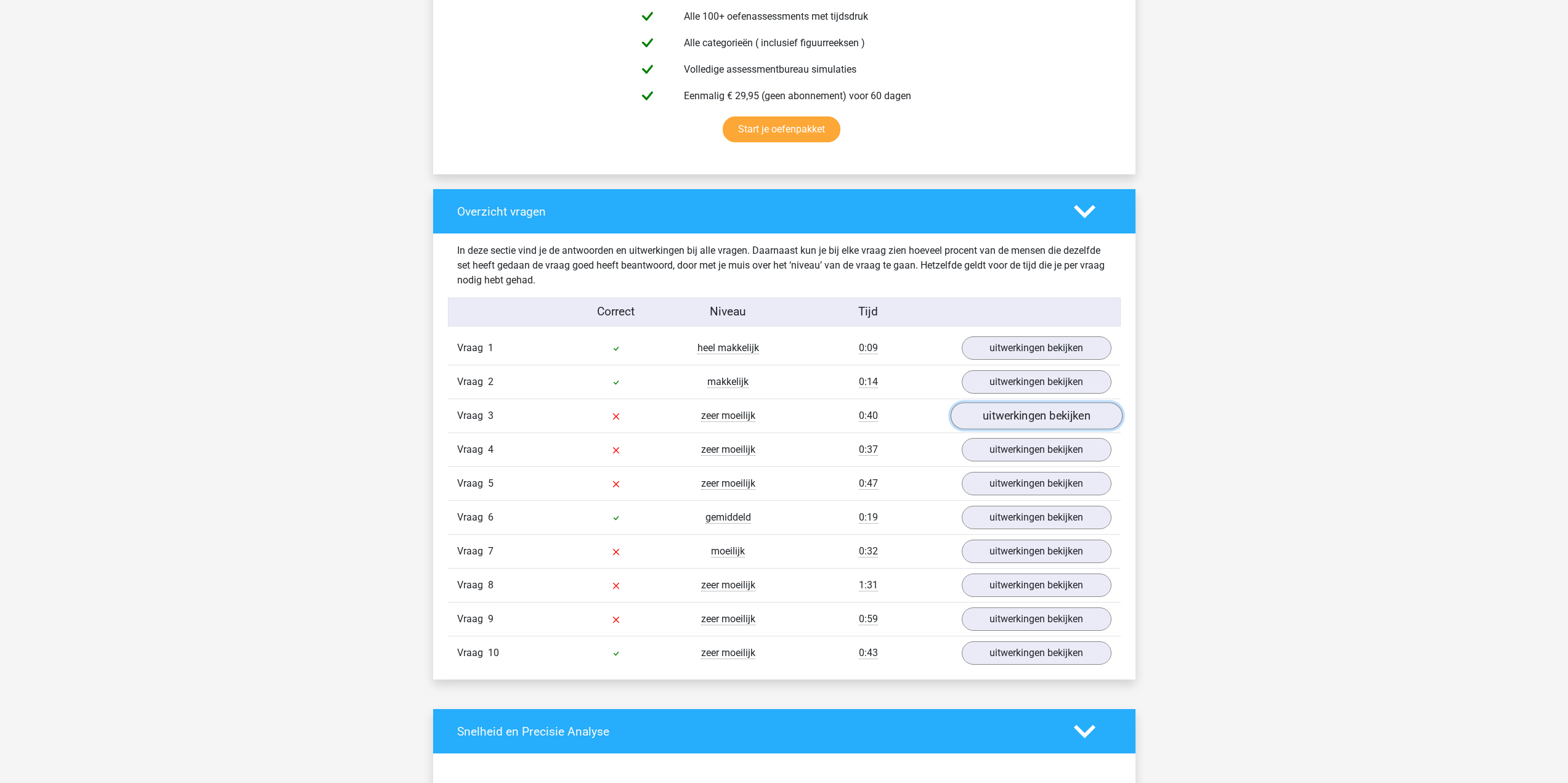
click at [1049, 416] on link "uitwerkingen bekijken" at bounding box center [1036, 416] width 172 height 27
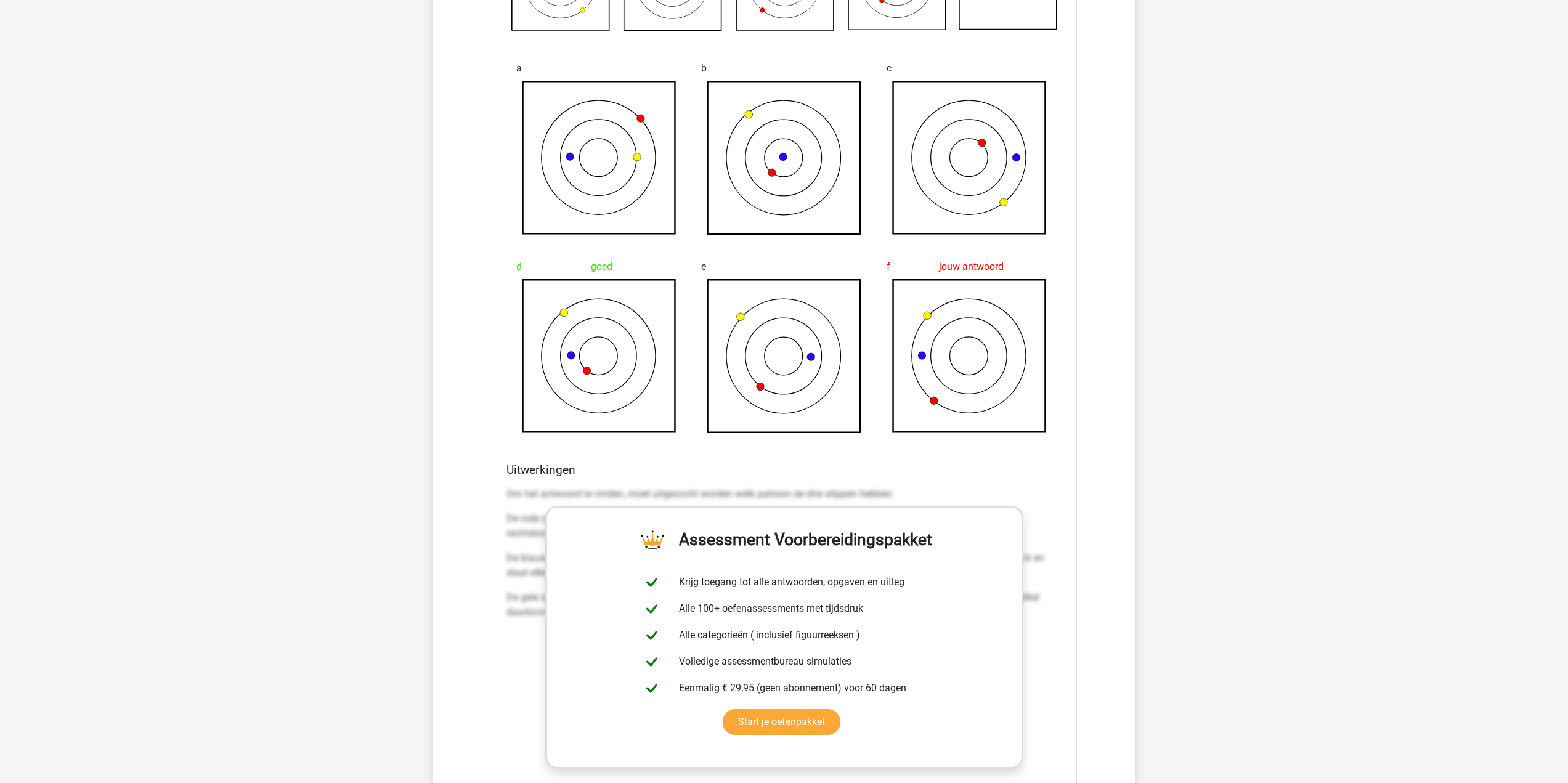
scroll to position [1109, 0]
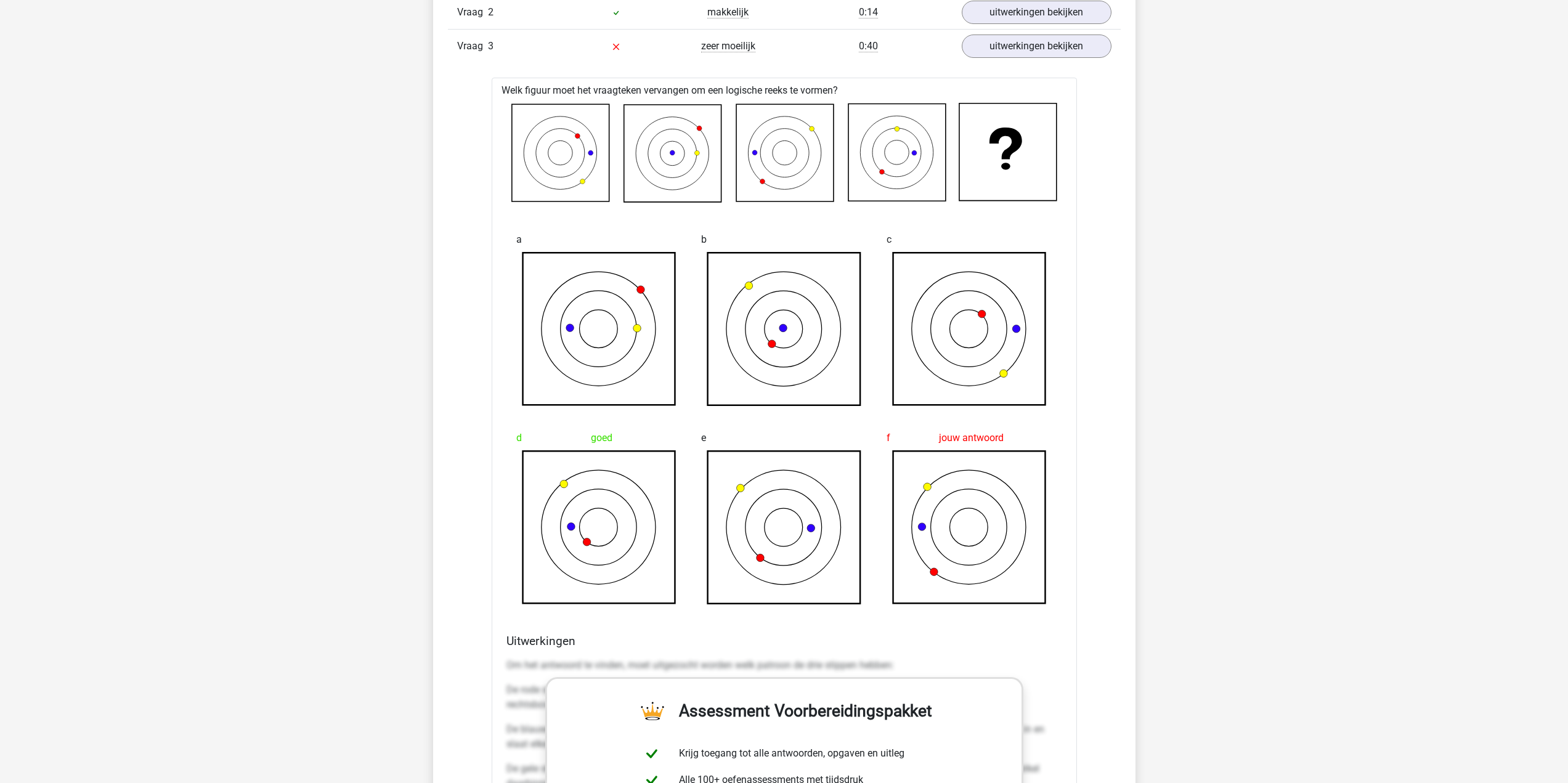
click at [657, 165] on icon at bounding box center [672, 153] width 97 height 97
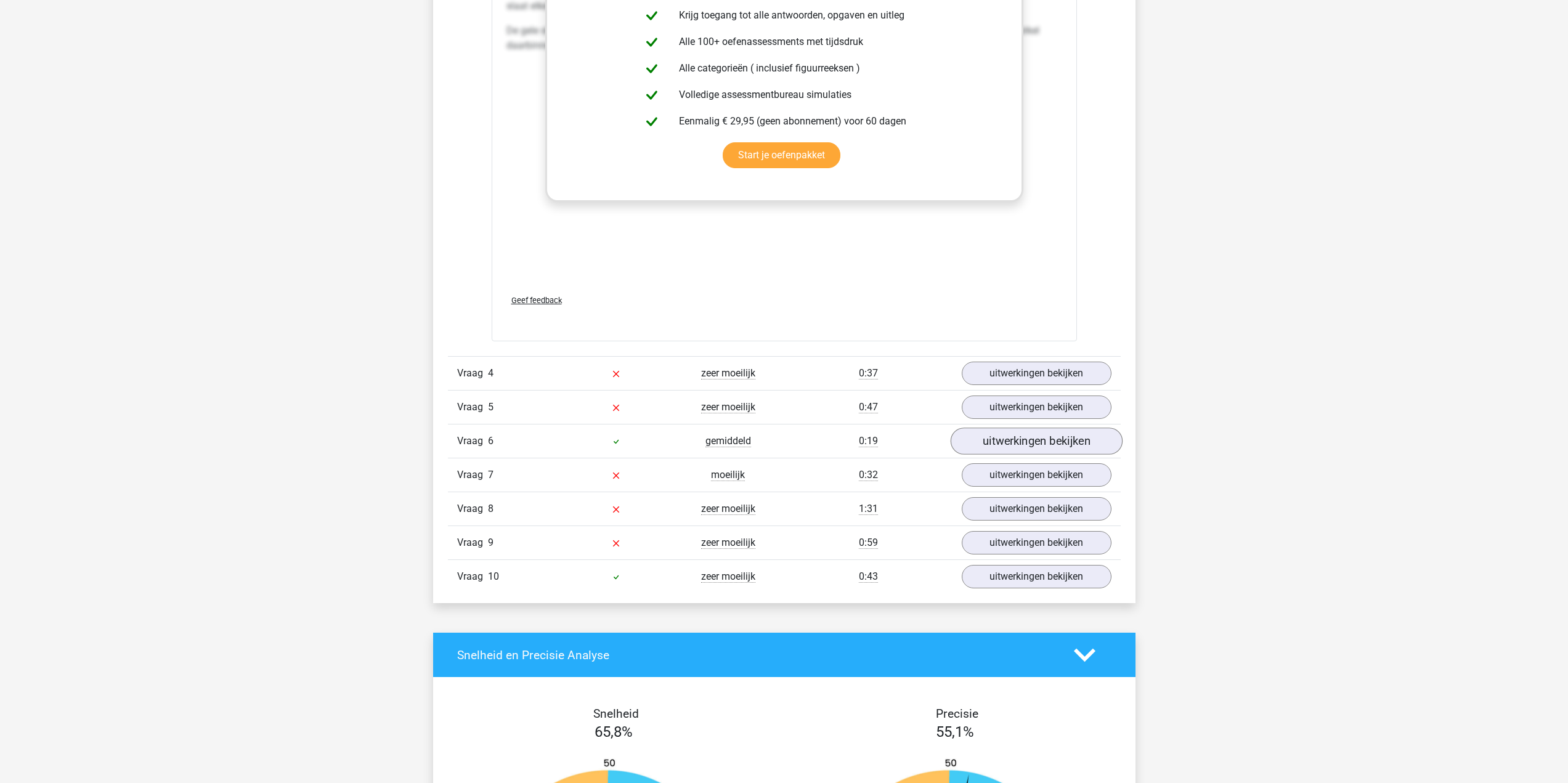
scroll to position [1848, 0]
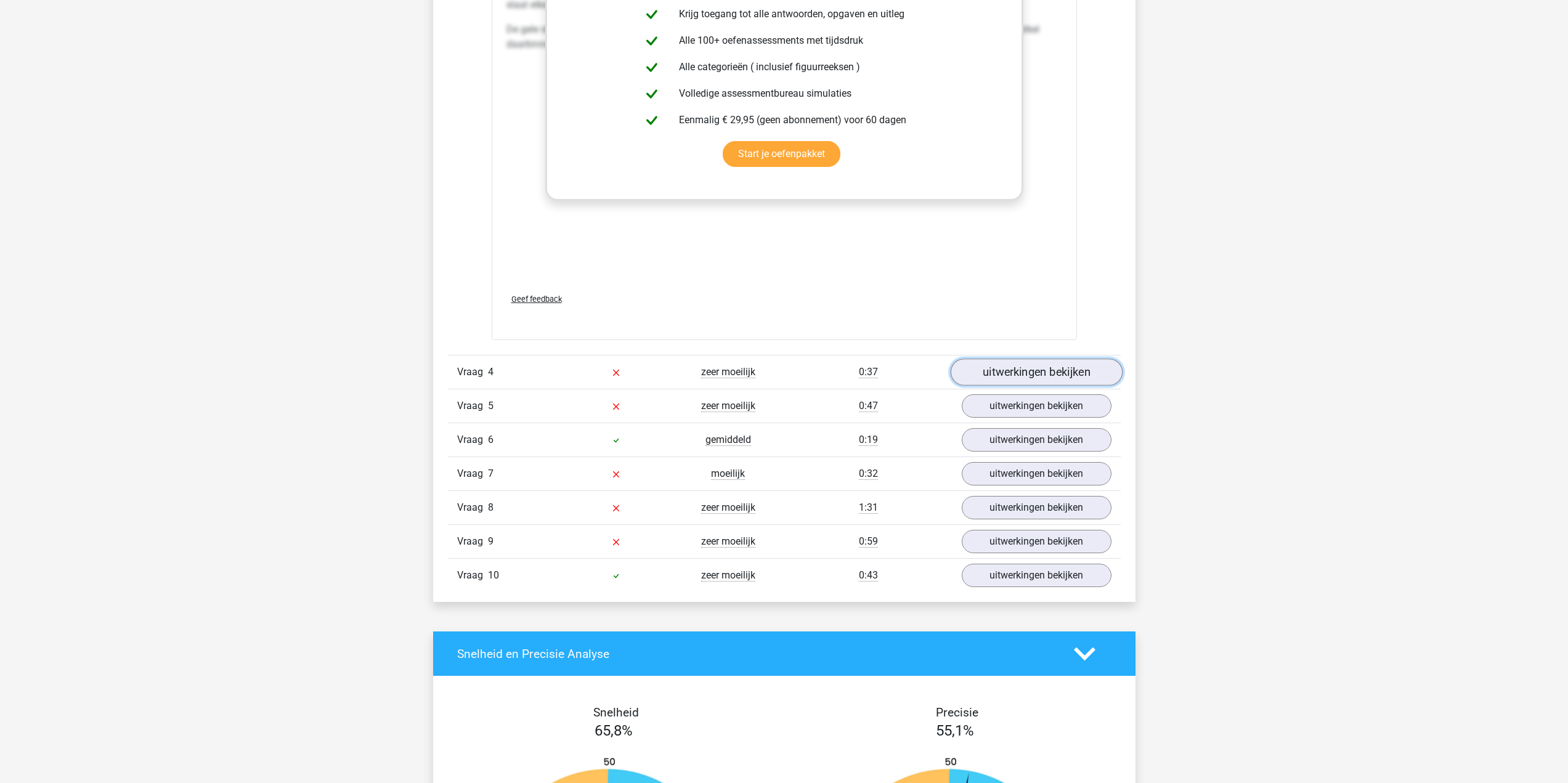
click at [1040, 375] on link "uitwerkingen bekijken" at bounding box center [1036, 372] width 172 height 27
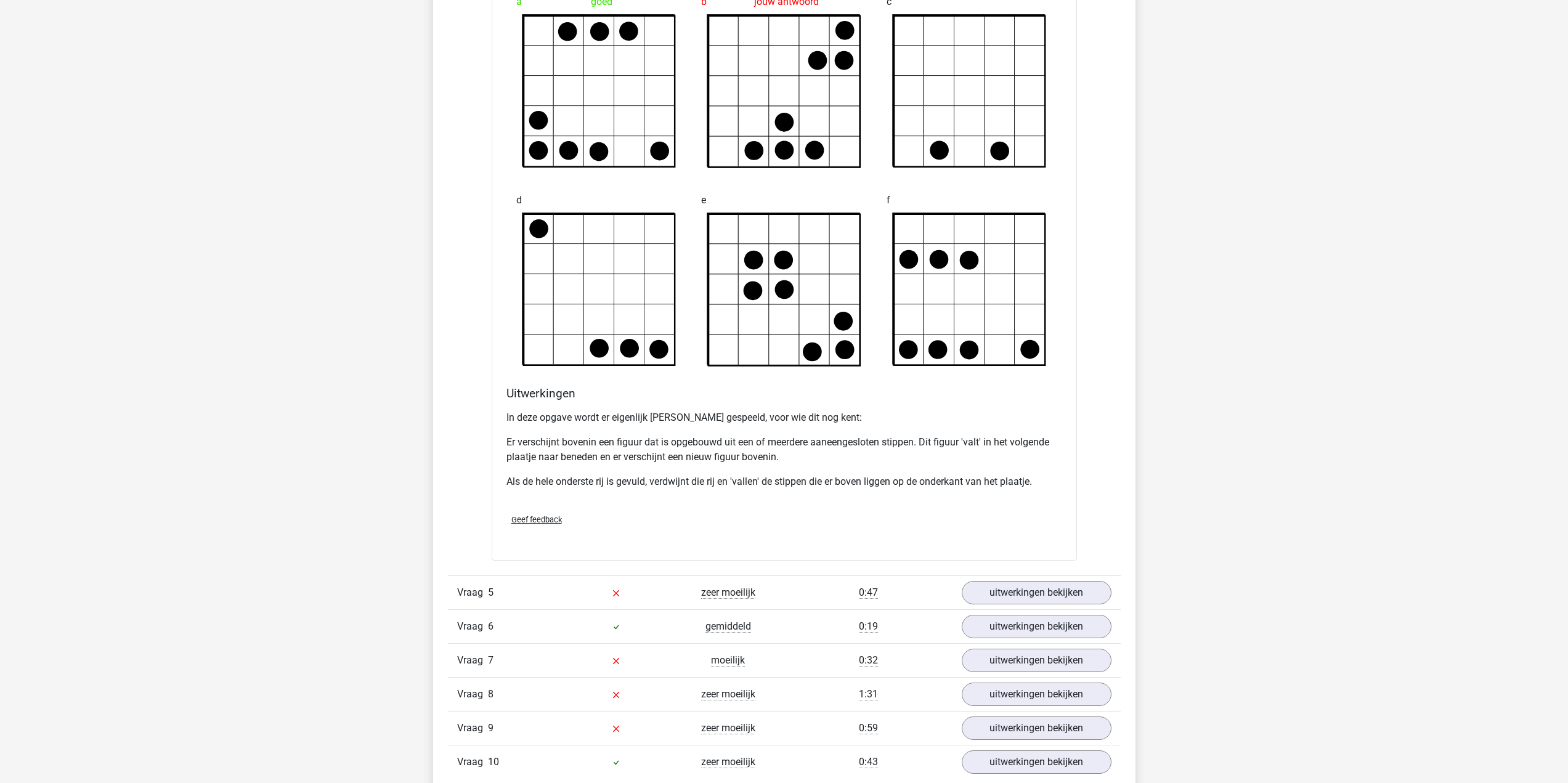
scroll to position [2463, 0]
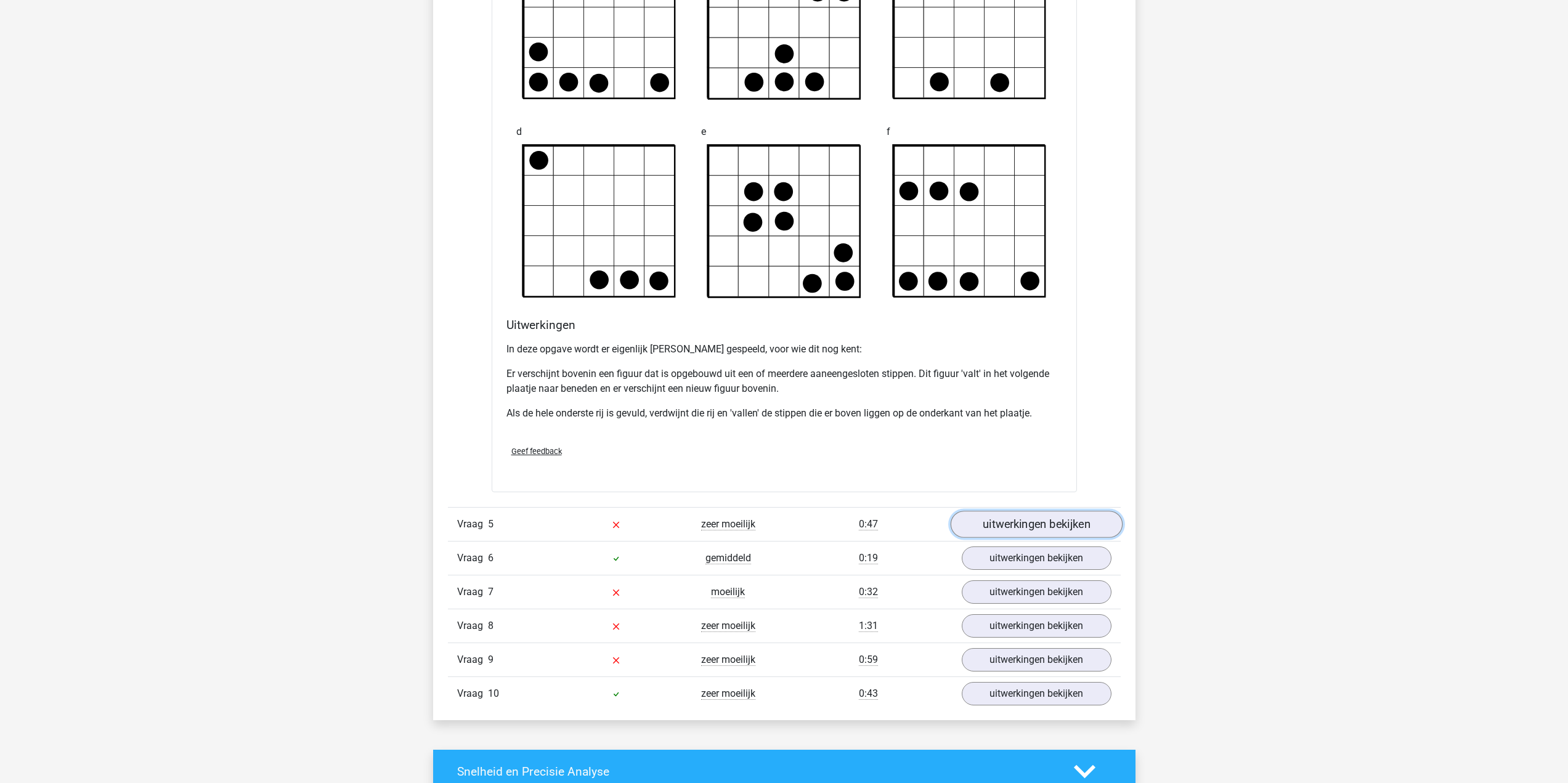
click at [1062, 534] on link "uitwerkingen bekijken" at bounding box center [1036, 524] width 172 height 27
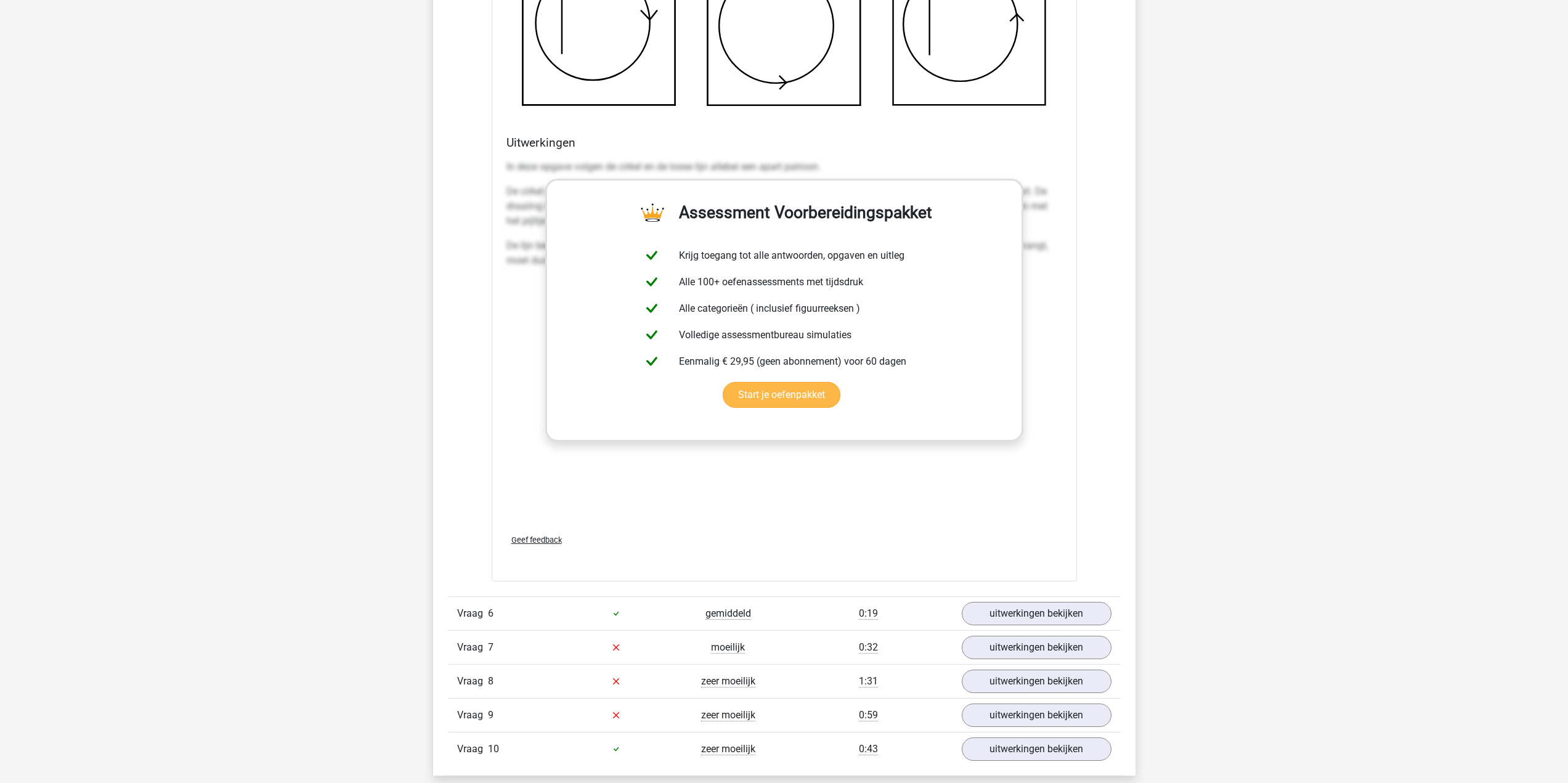
scroll to position [3511, 0]
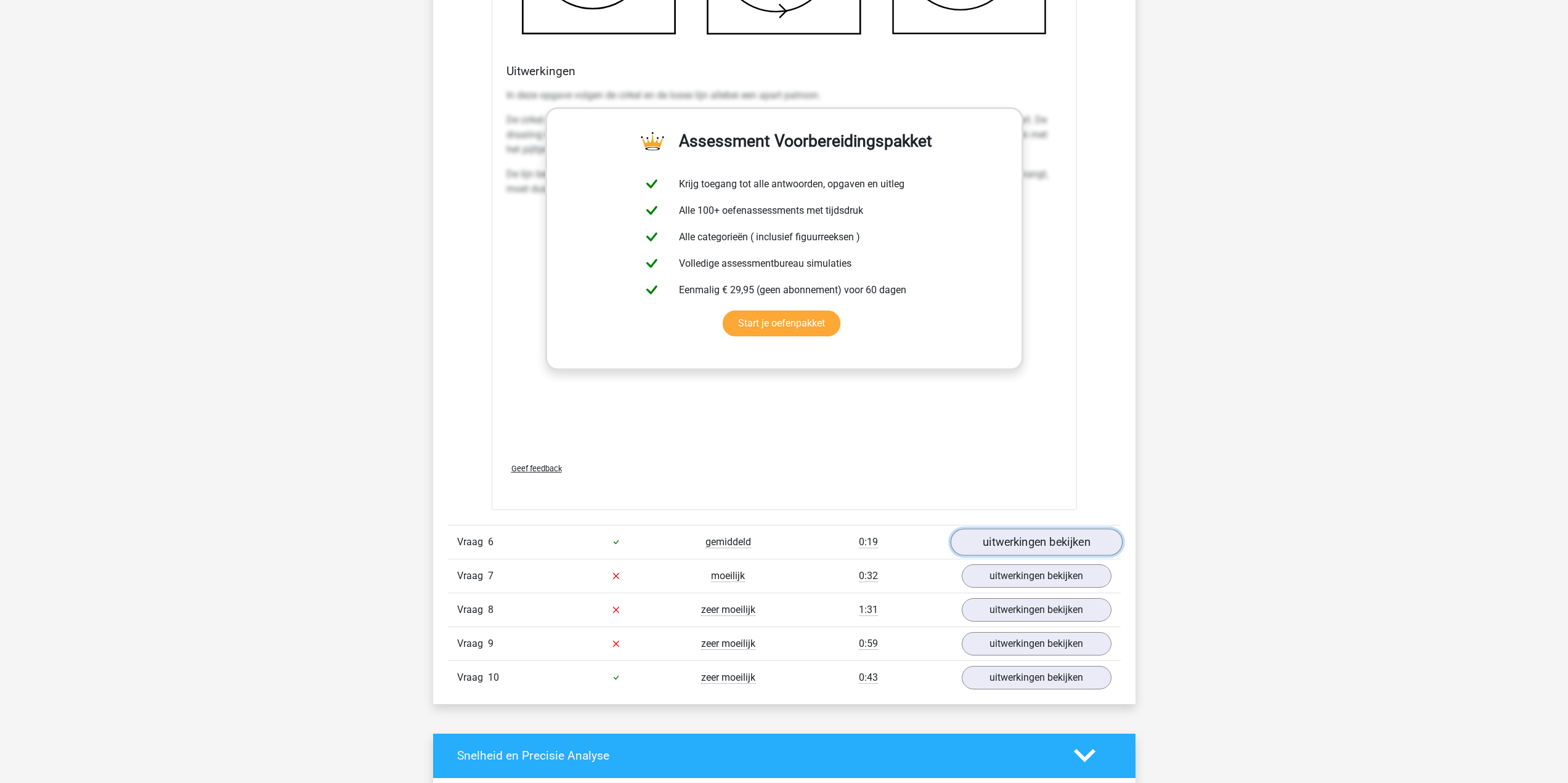
click at [1024, 532] on link "uitwerkingen bekijken" at bounding box center [1036, 542] width 172 height 27
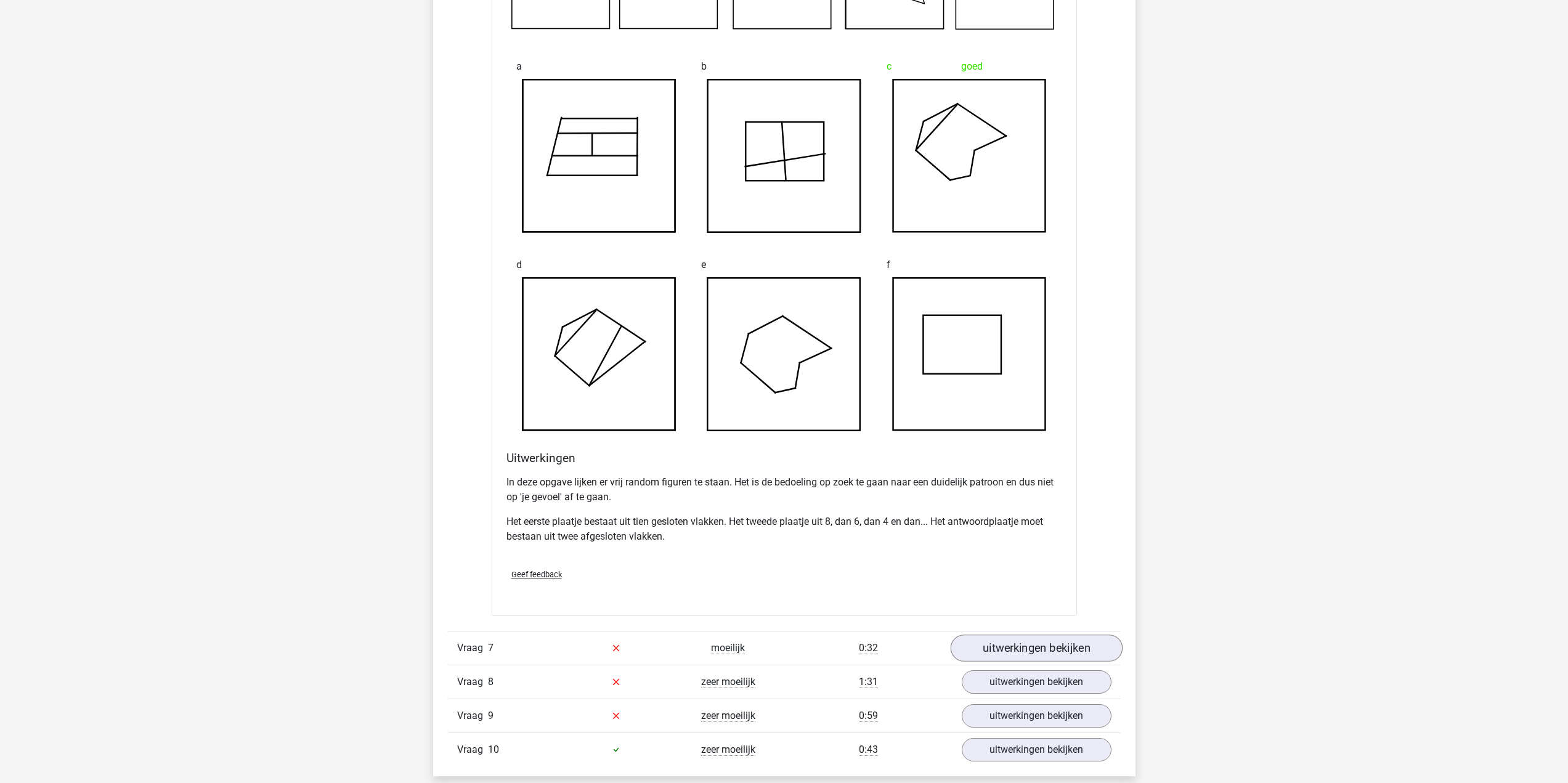
scroll to position [4373, 0]
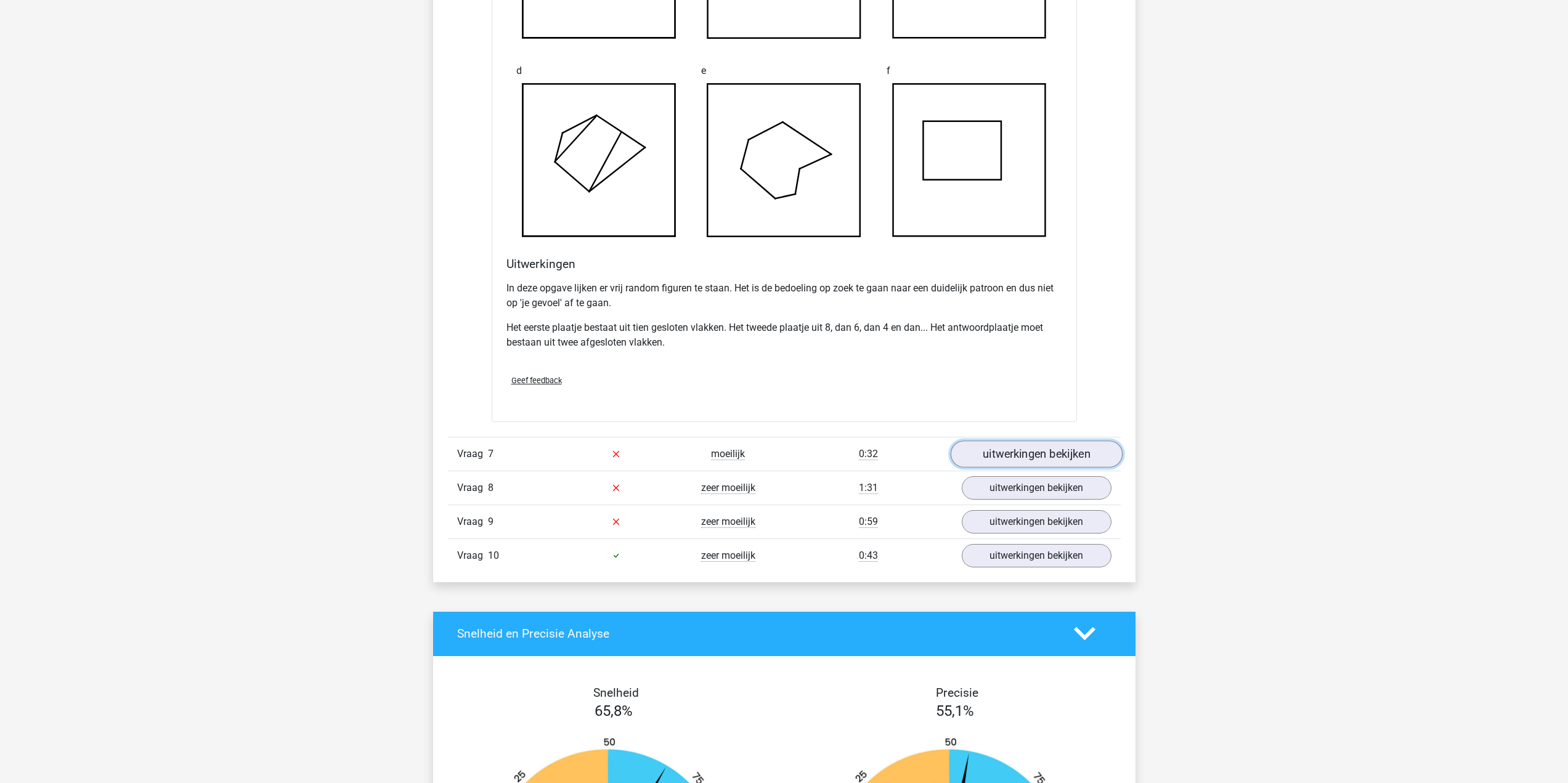
click at [1031, 449] on link "uitwerkingen bekijken" at bounding box center [1036, 454] width 172 height 27
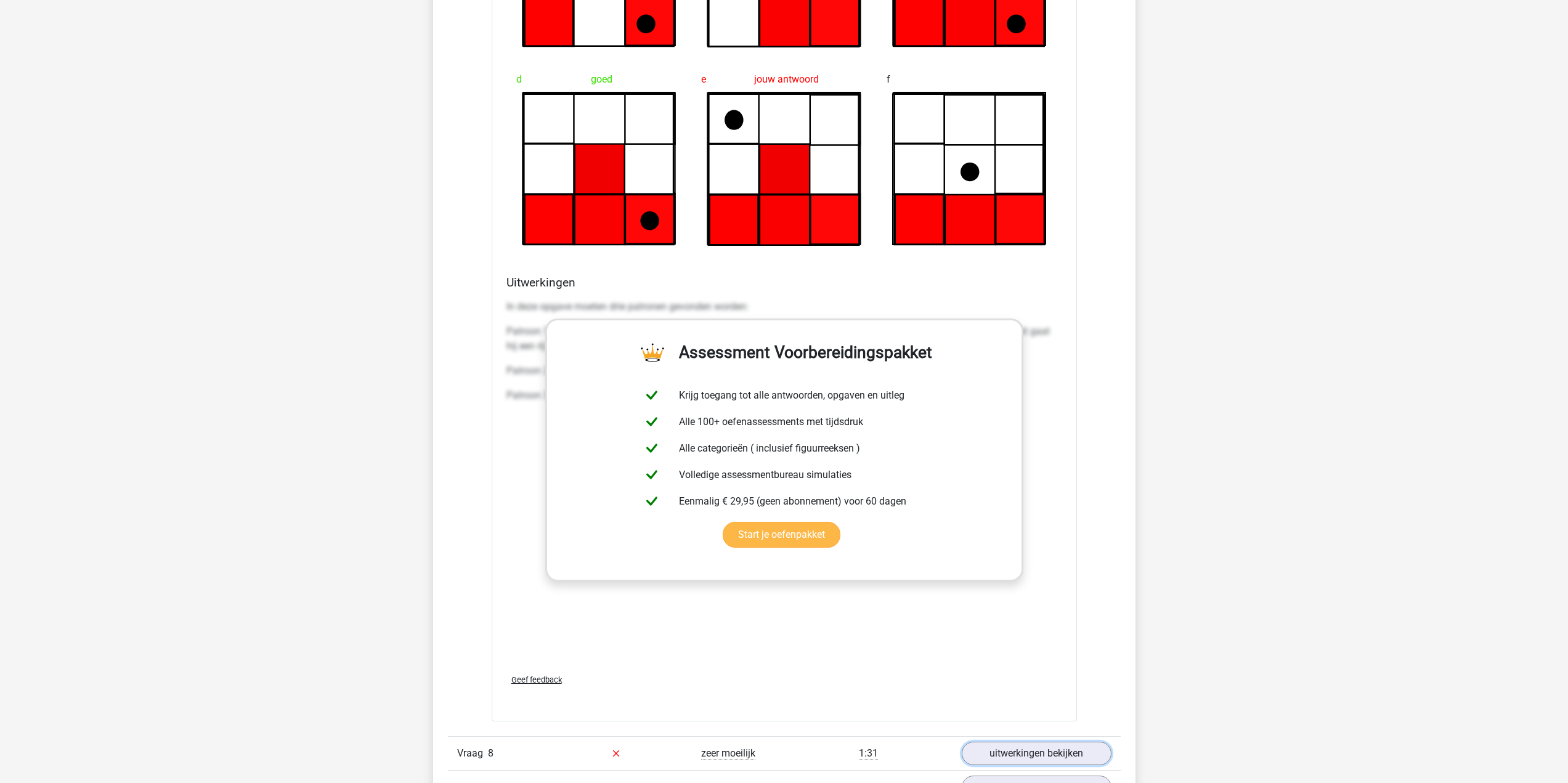
scroll to position [5359, 0]
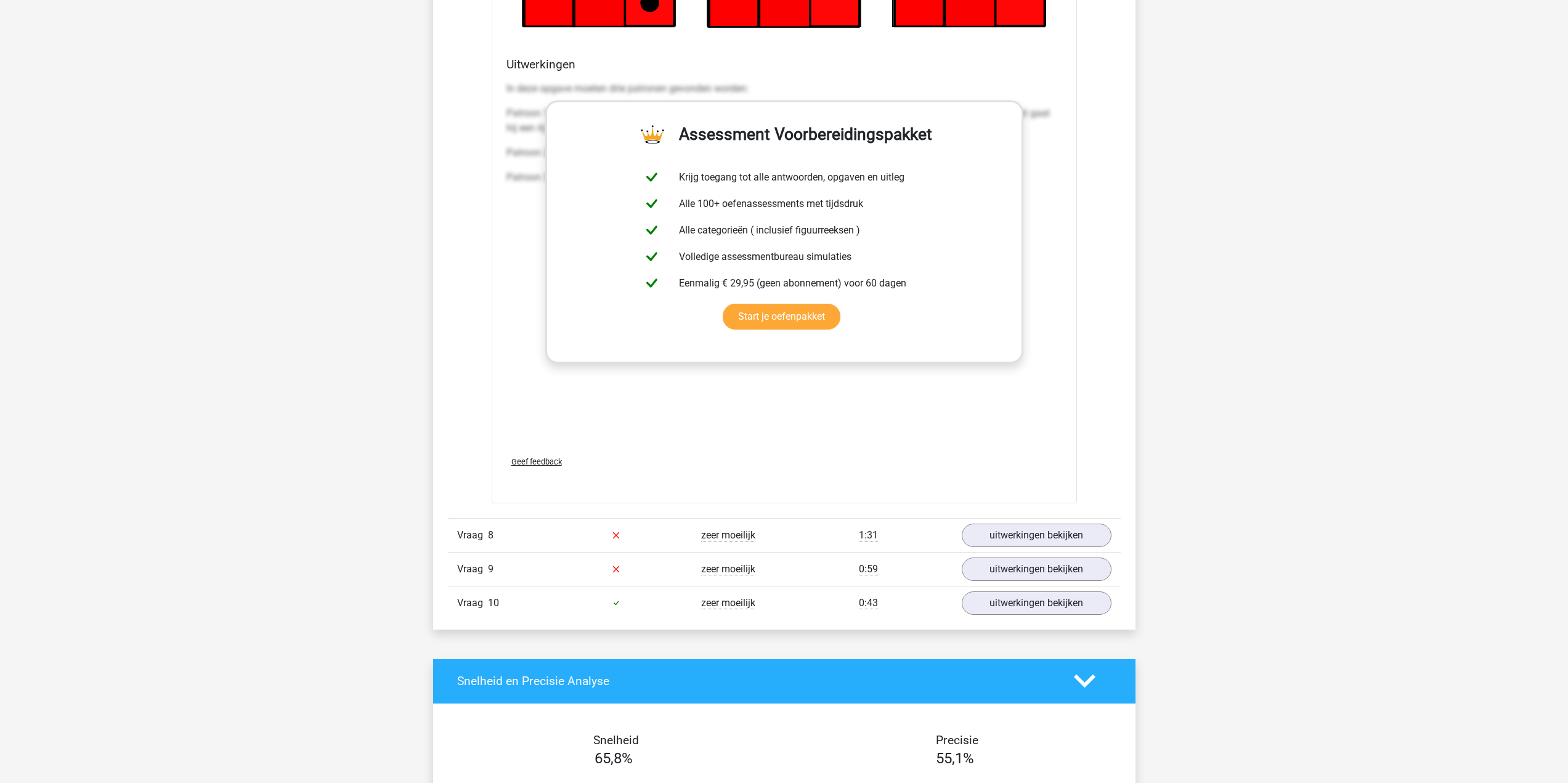
click at [1069, 552] on div "Vraag 9 zeer moeilijk 0:59 uitwerkingen bekijken" at bounding box center [784, 569] width 673 height 34
click at [1069, 541] on link "uitwerkingen bekijken" at bounding box center [1036, 536] width 172 height 27
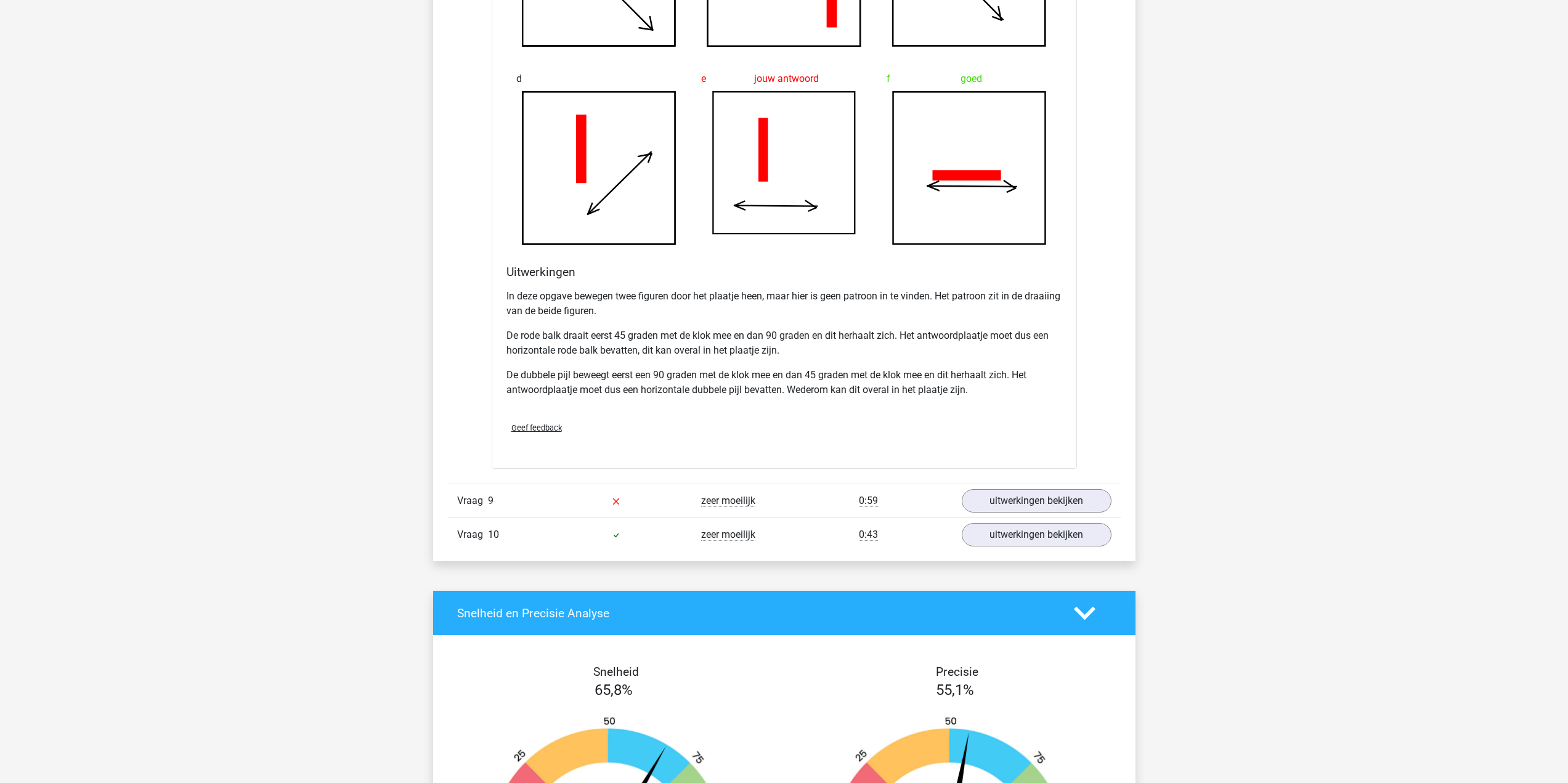
scroll to position [6221, 0]
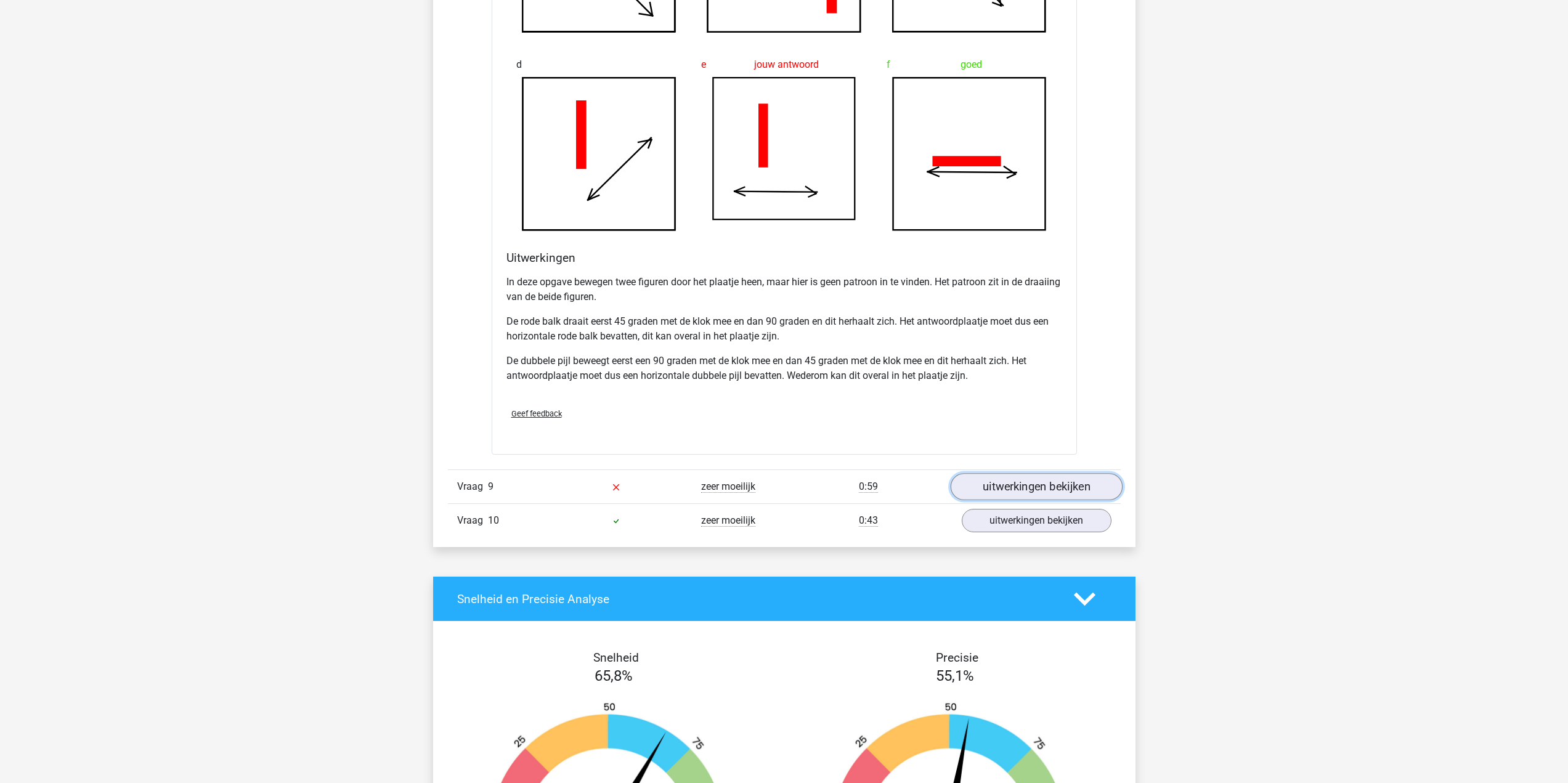
click at [986, 490] on link "uitwerkingen bekijken" at bounding box center [1036, 487] width 172 height 27
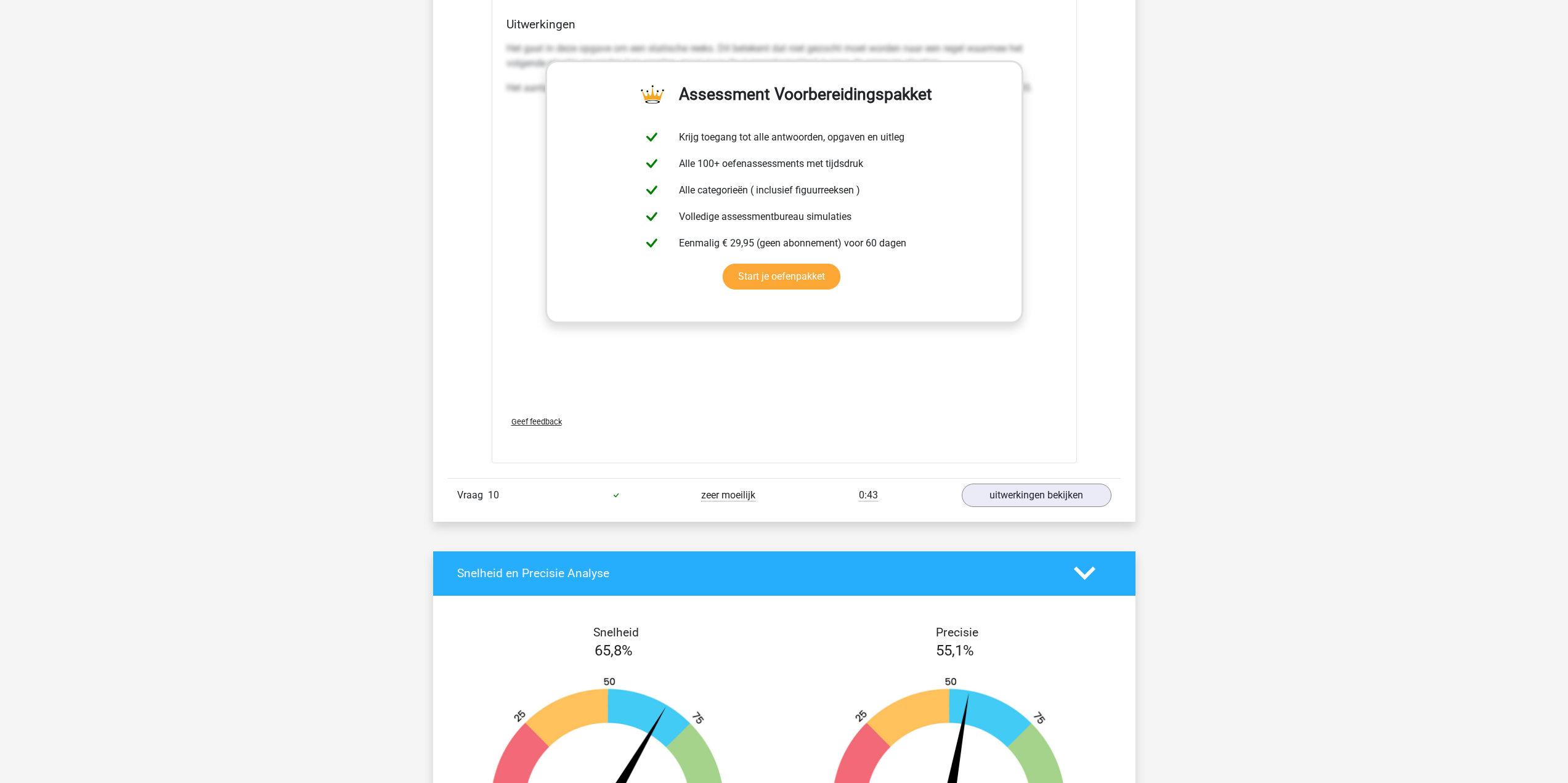
scroll to position [7330, 0]
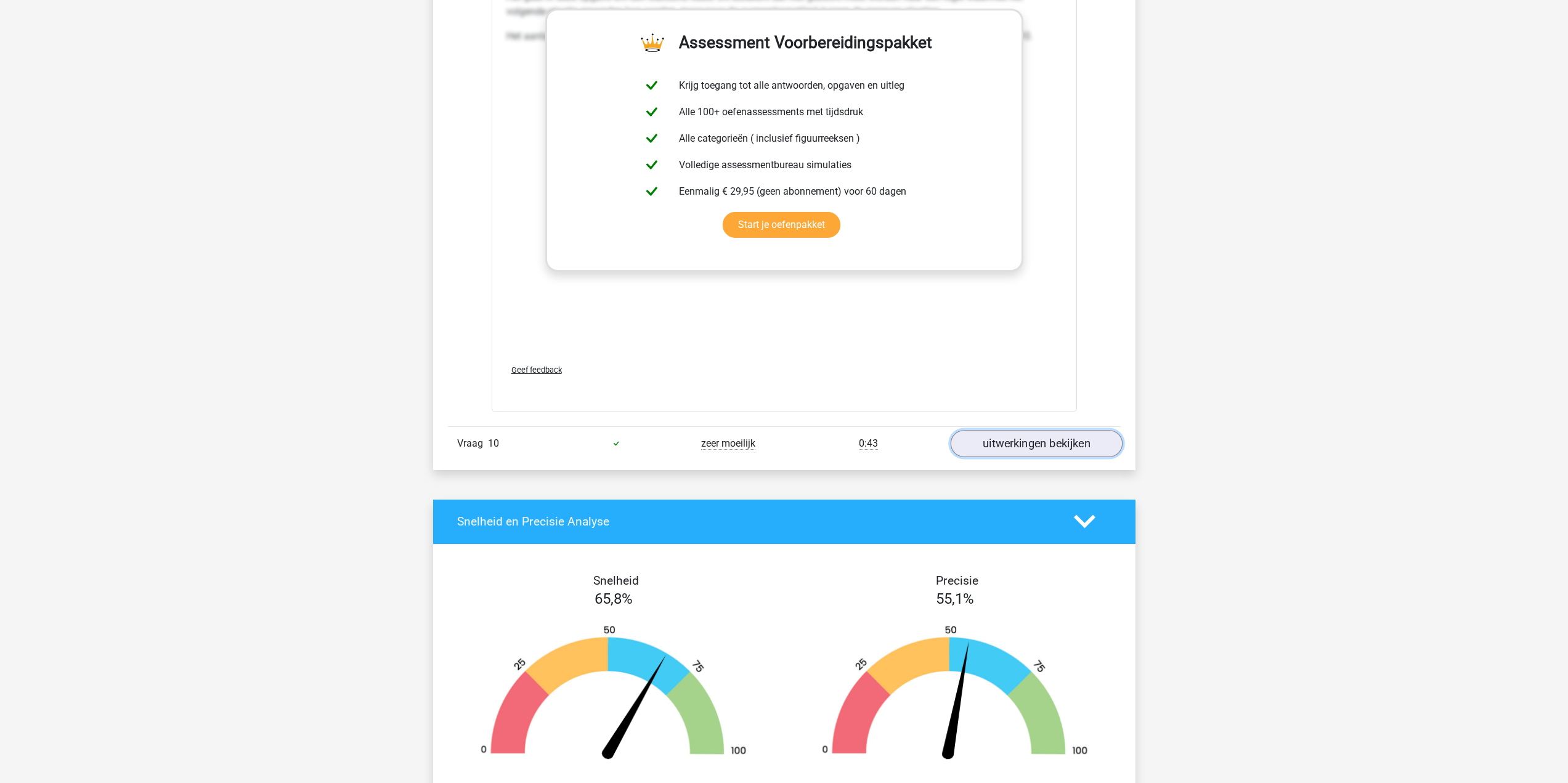
click at [1029, 439] on link "uitwerkingen bekijken" at bounding box center [1036, 444] width 172 height 27
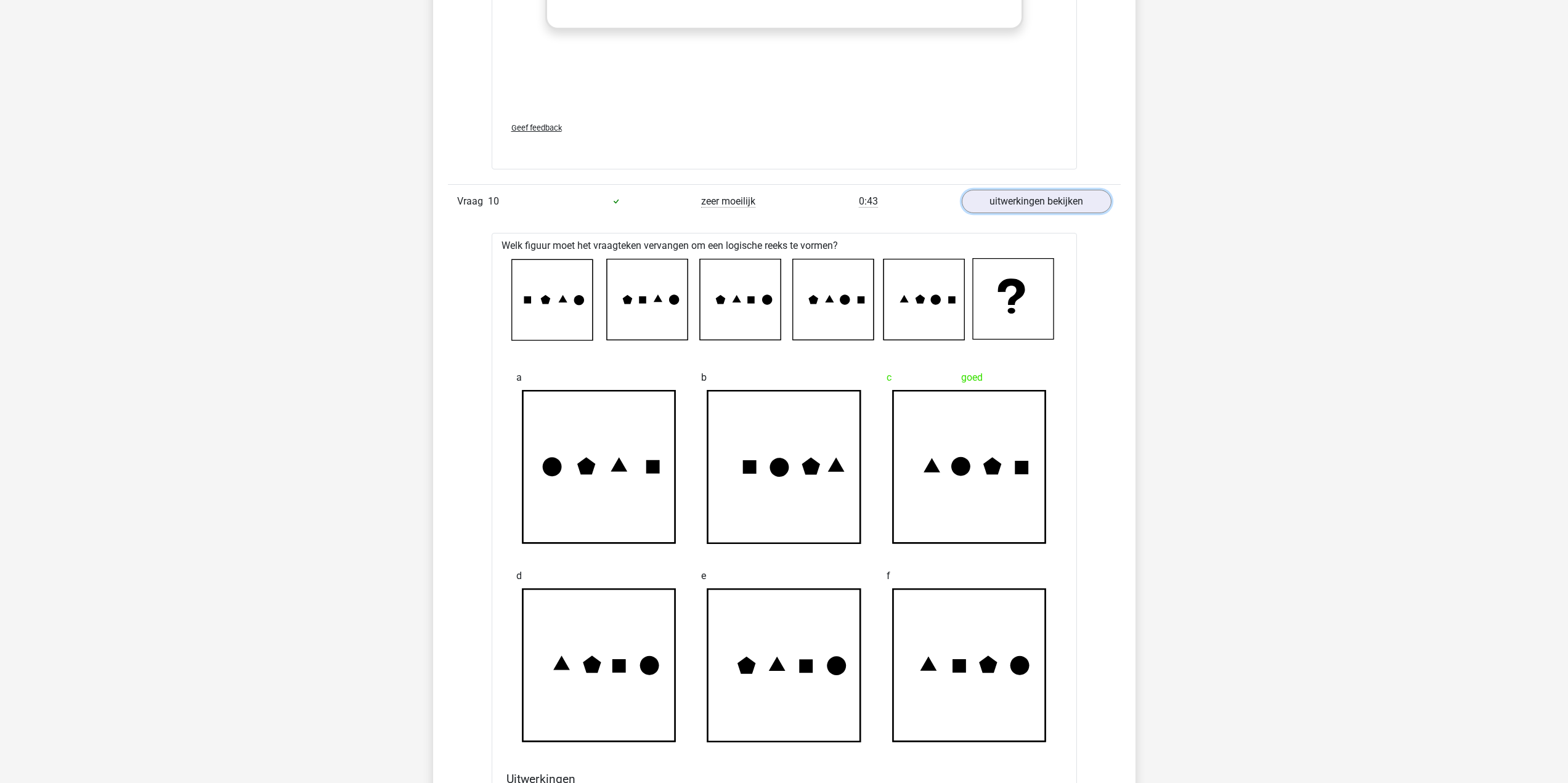
scroll to position [7575, 0]
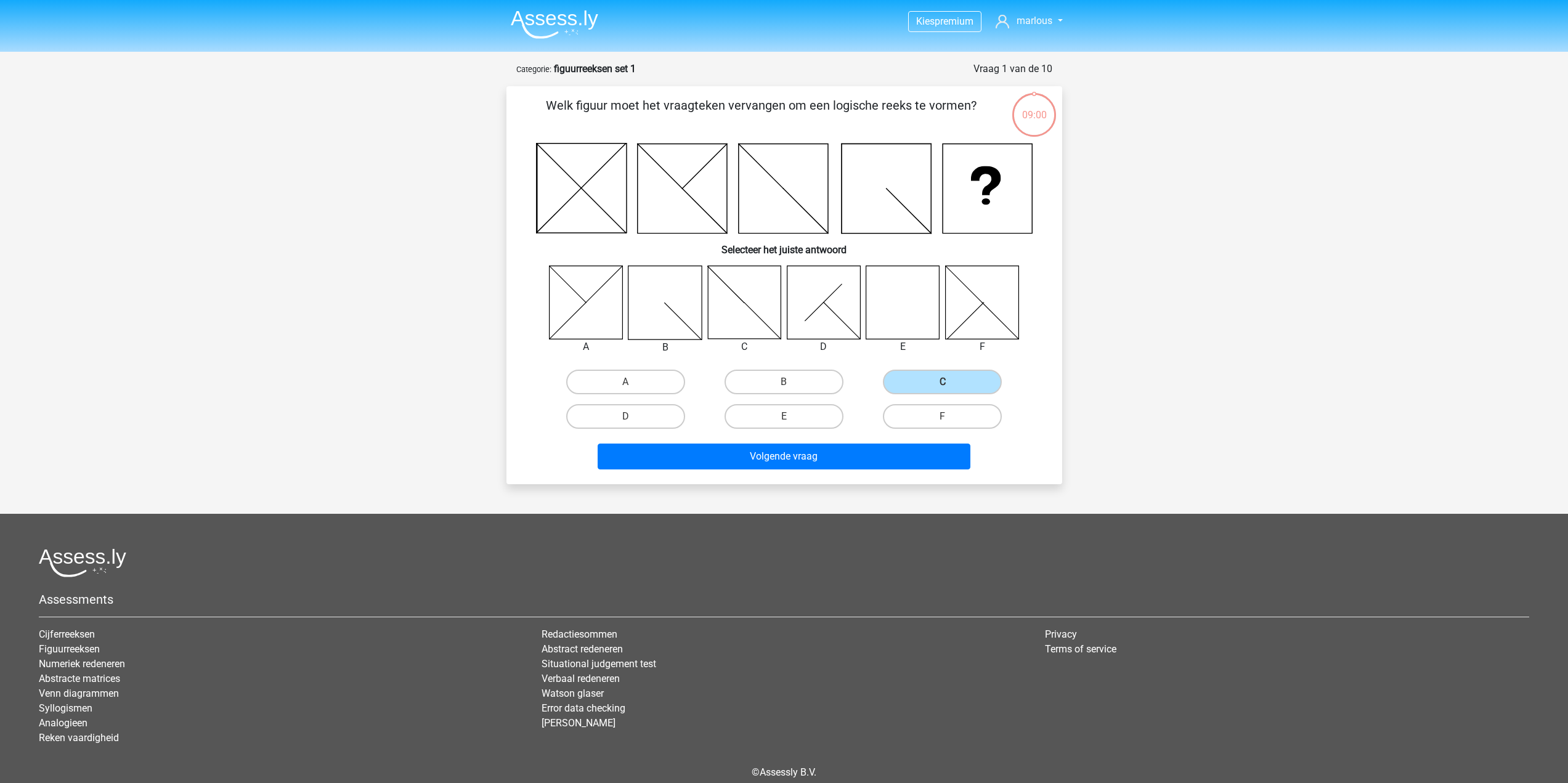
scroll to position [41, 0]
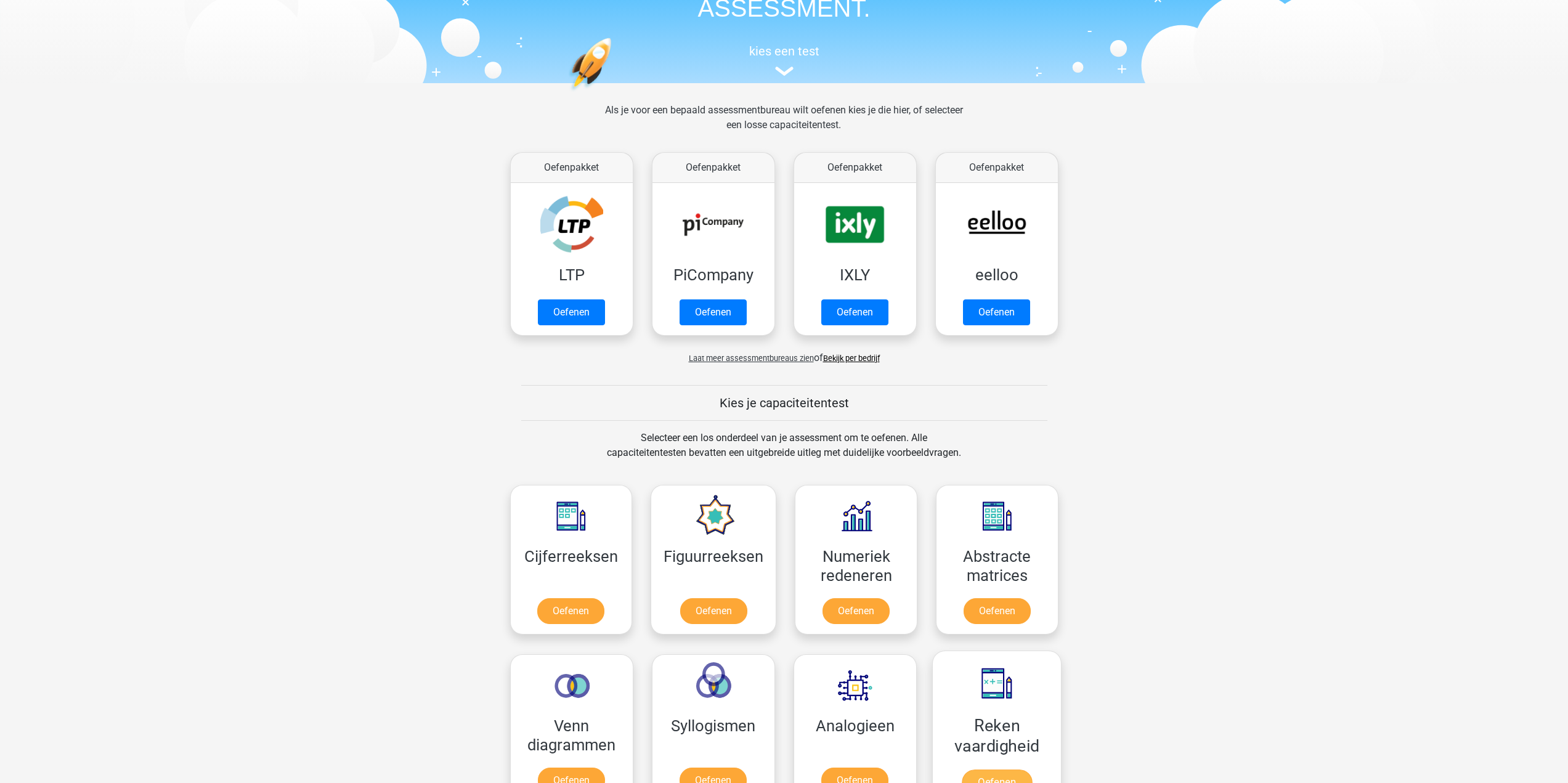
scroll to position [92, 0]
